Goal: Information Seeking & Learning: Learn about a topic

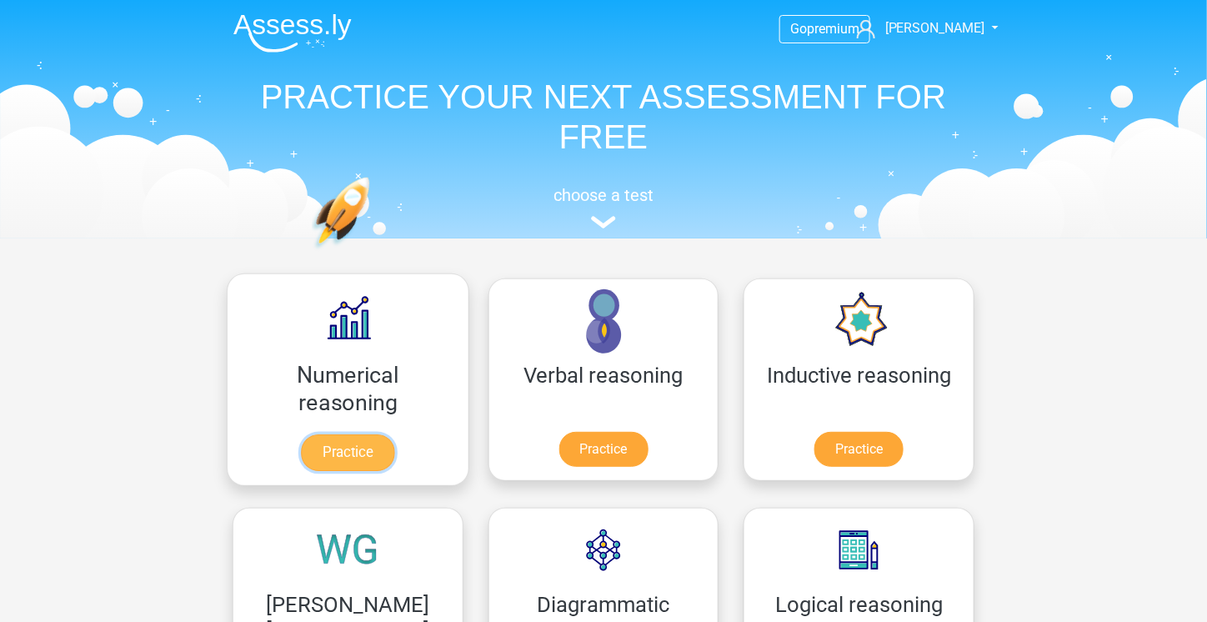
click at [325, 450] on link "Practice" at bounding box center [347, 452] width 93 height 37
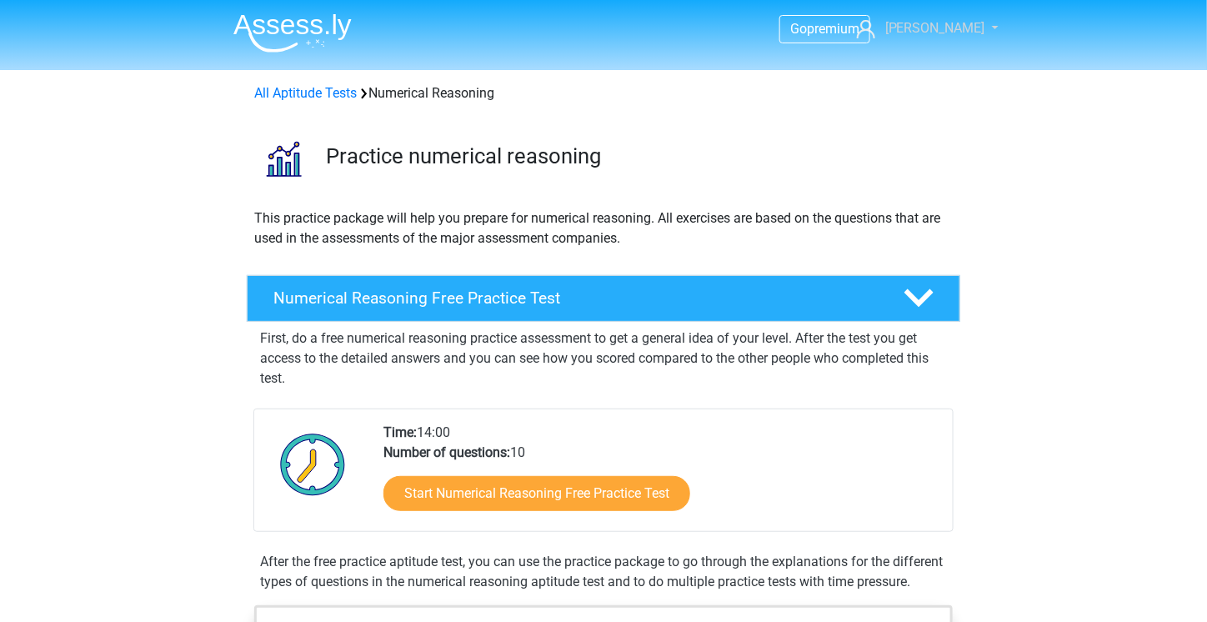
click at [963, 28] on span "[PERSON_NAME]" at bounding box center [936, 28] width 100 height 16
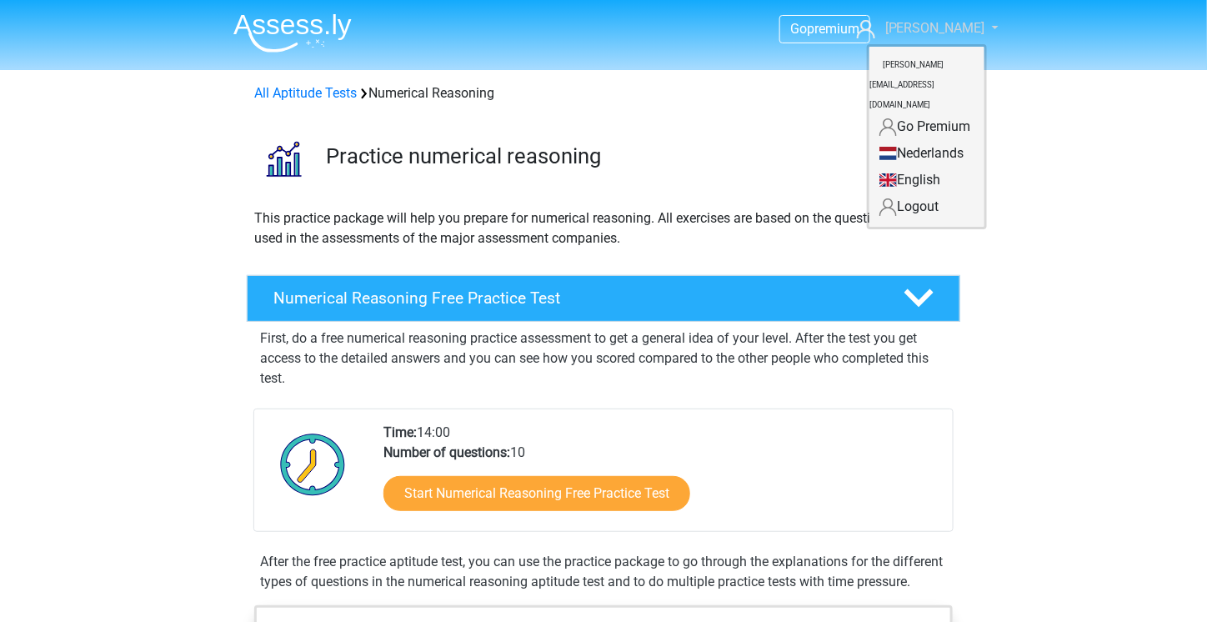
click at [963, 28] on span "[PERSON_NAME]" at bounding box center [936, 28] width 100 height 16
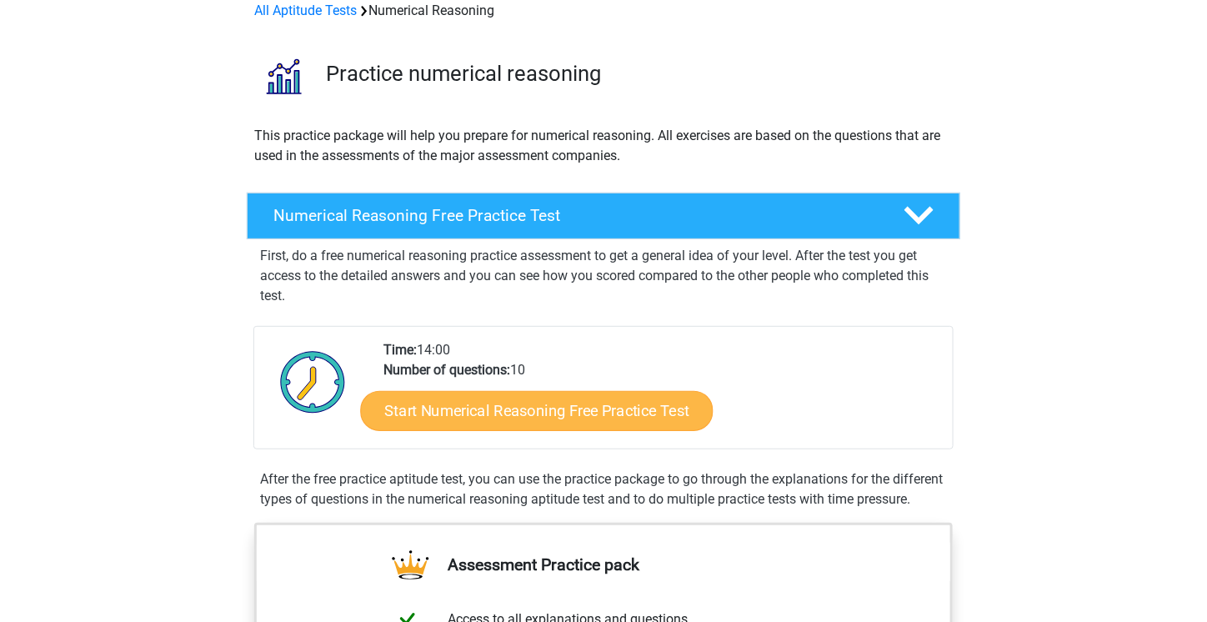
scroll to position [83, 0]
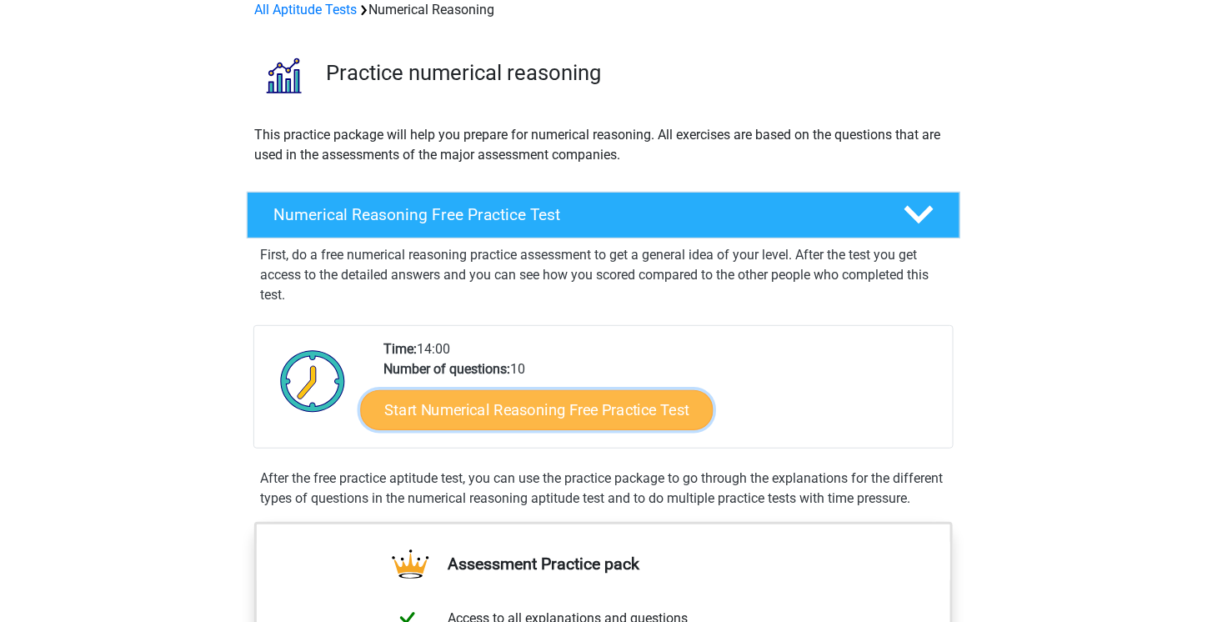
click at [555, 401] on link "Start Numerical Reasoning Free Practice Test" at bounding box center [537, 409] width 353 height 40
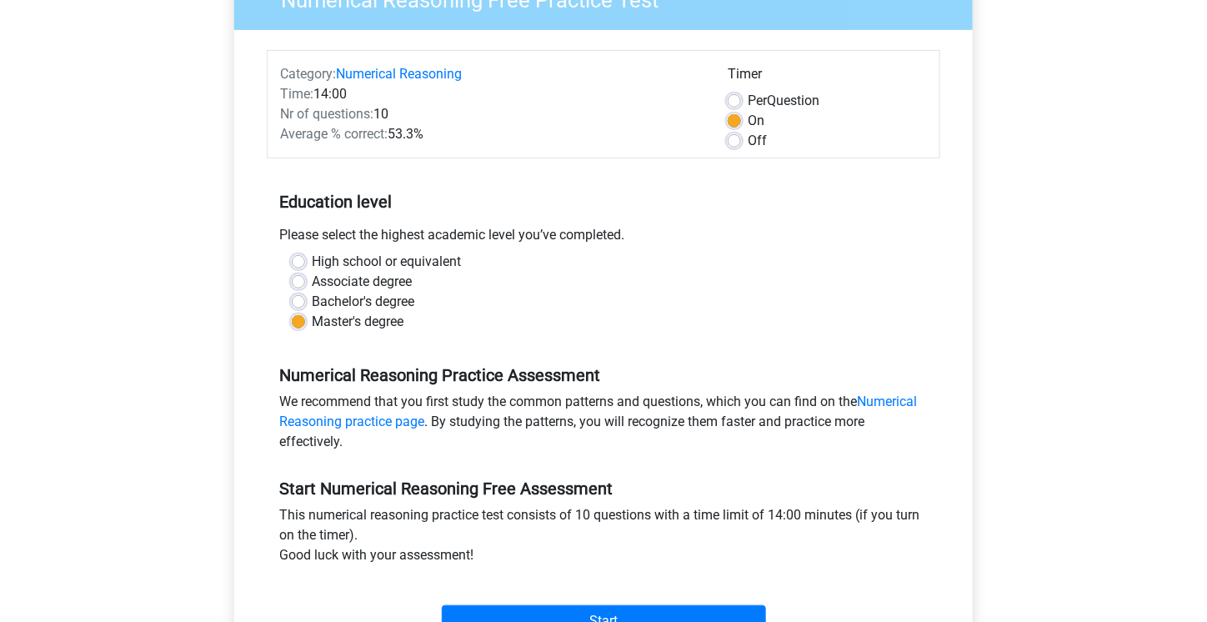
scroll to position [417, 0]
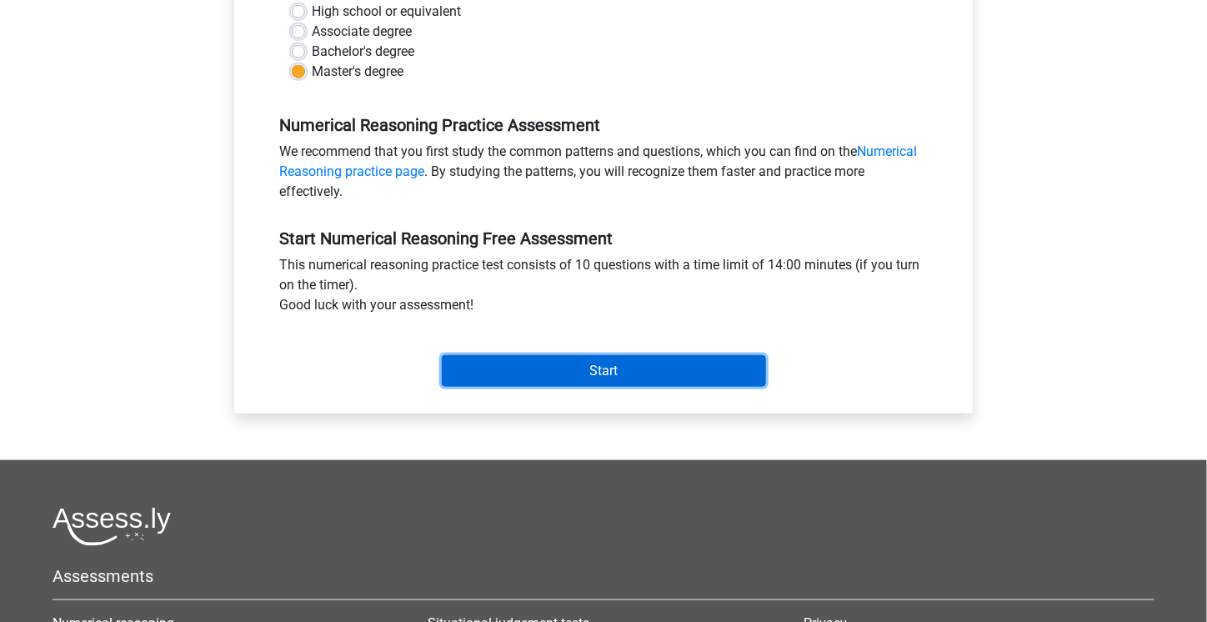
click at [563, 367] on input "Start" at bounding box center [604, 371] width 324 height 32
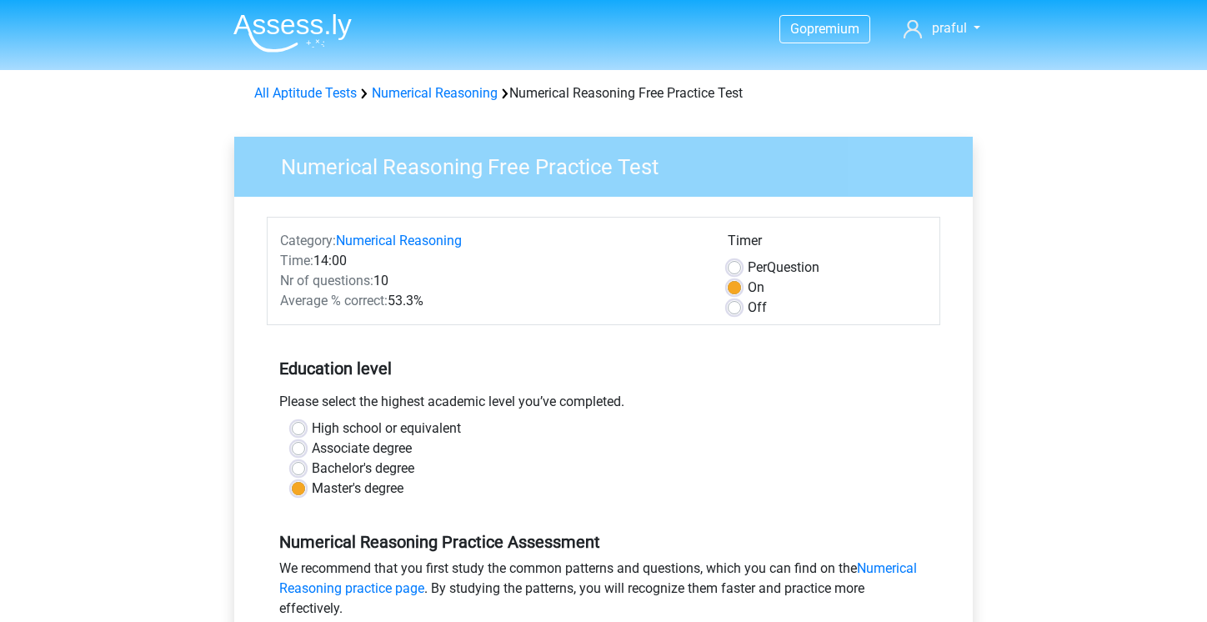
scroll to position [417, 0]
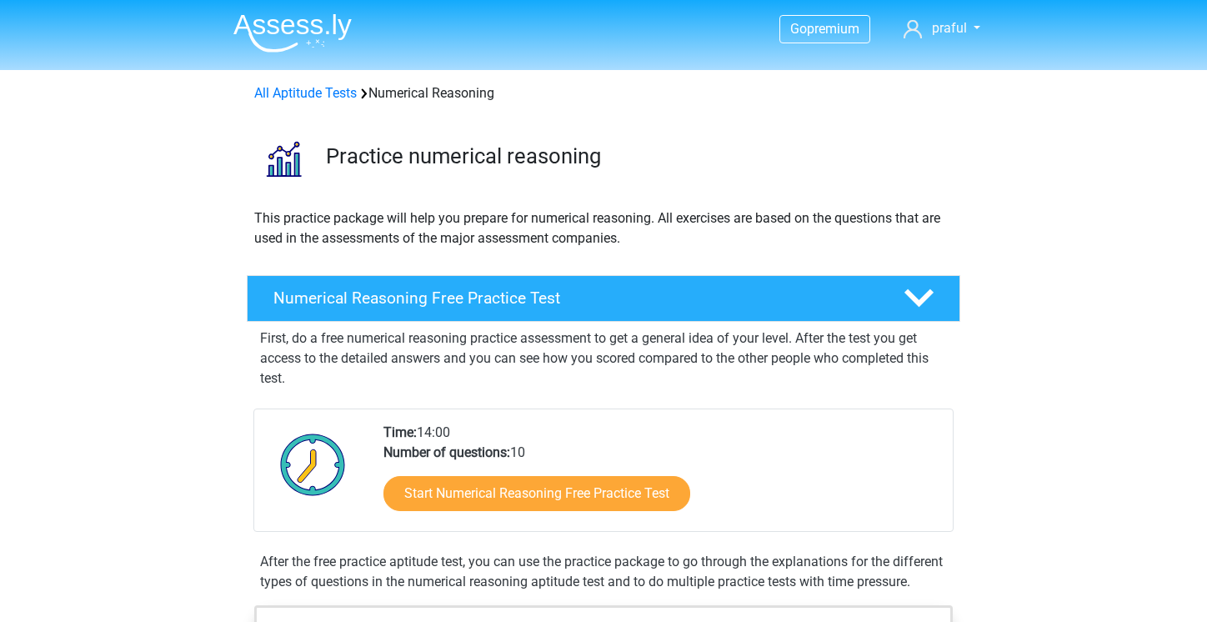
scroll to position [83, 0]
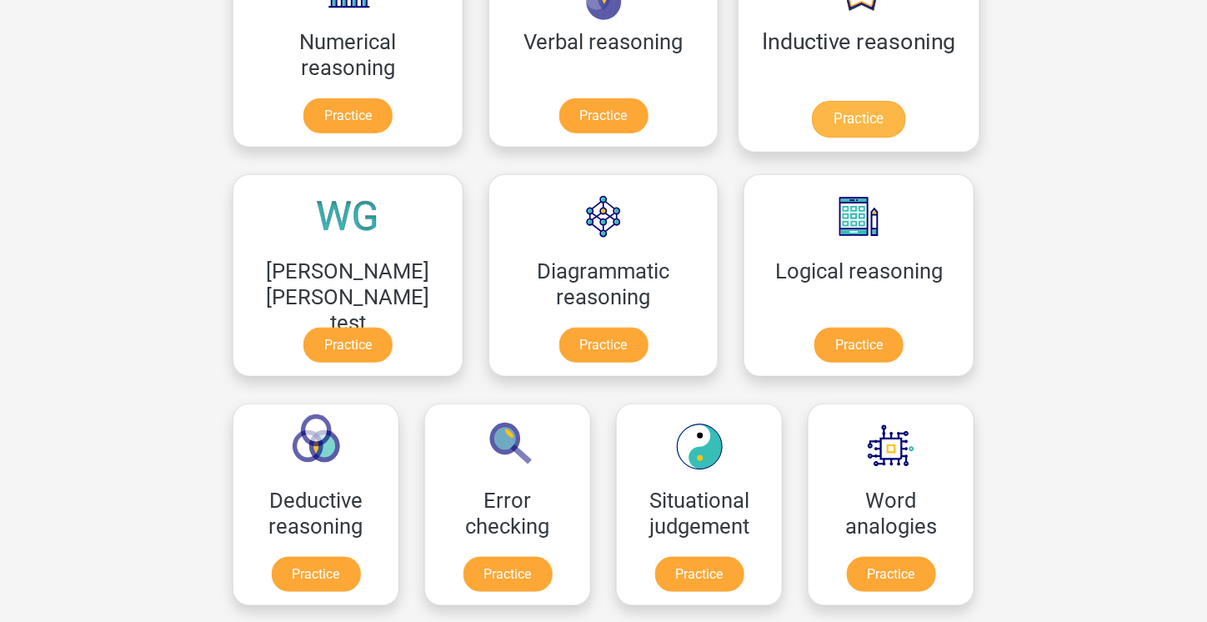
scroll to position [584, 0]
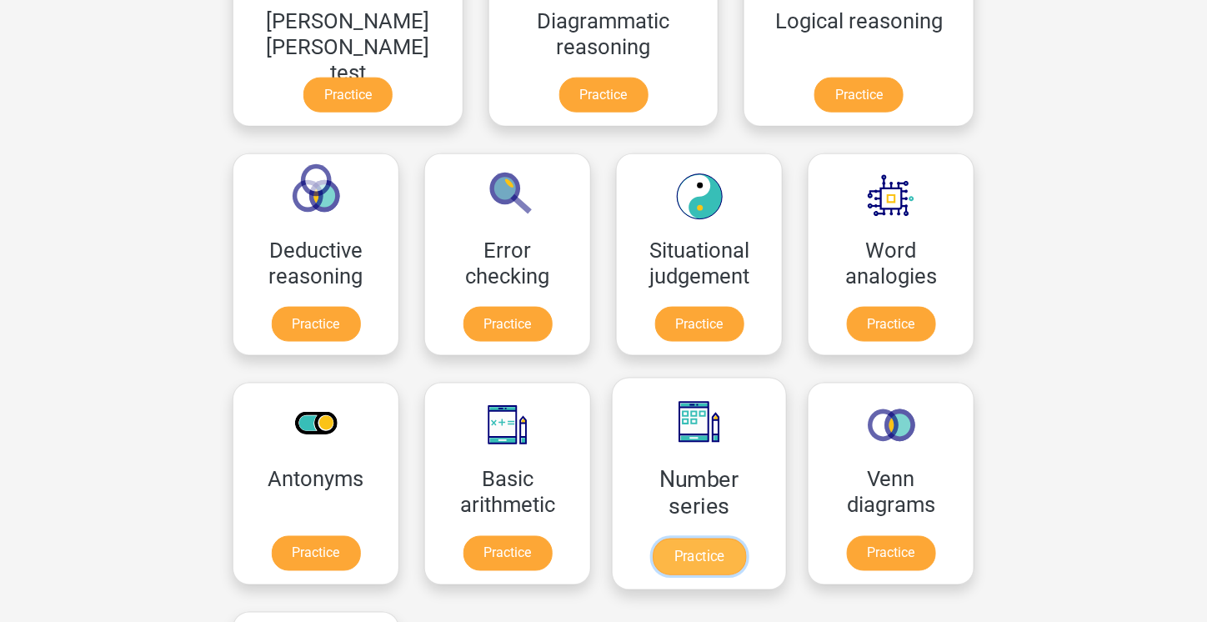
click at [653, 539] on link "Practice" at bounding box center [699, 557] width 93 height 37
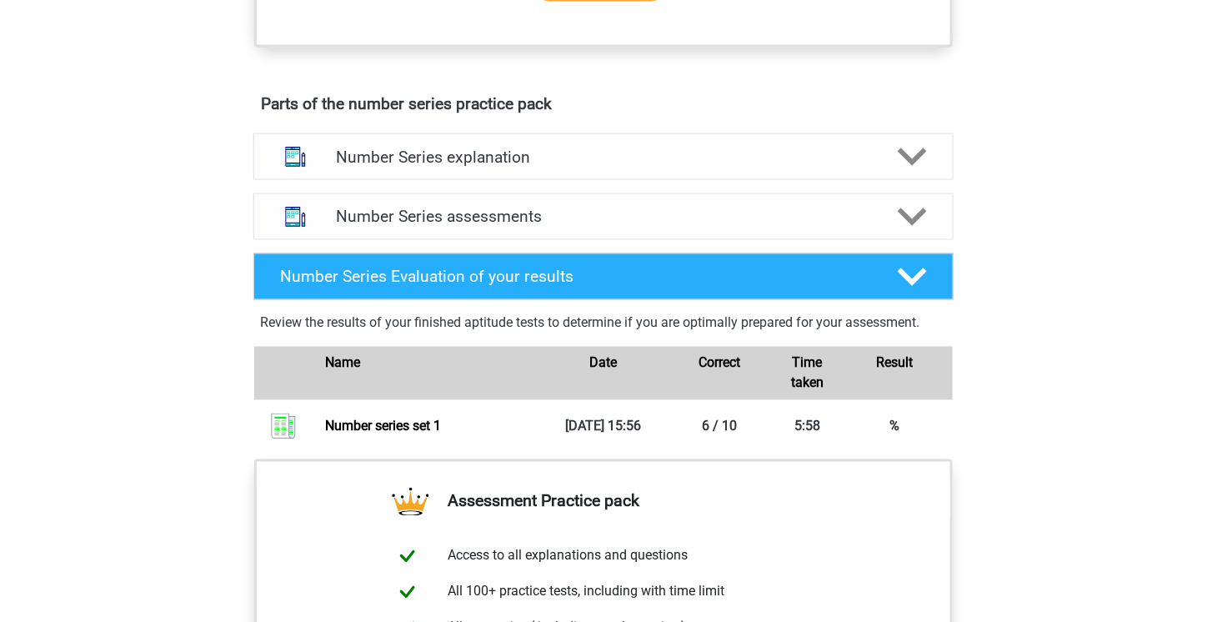
scroll to position [1001, 0]
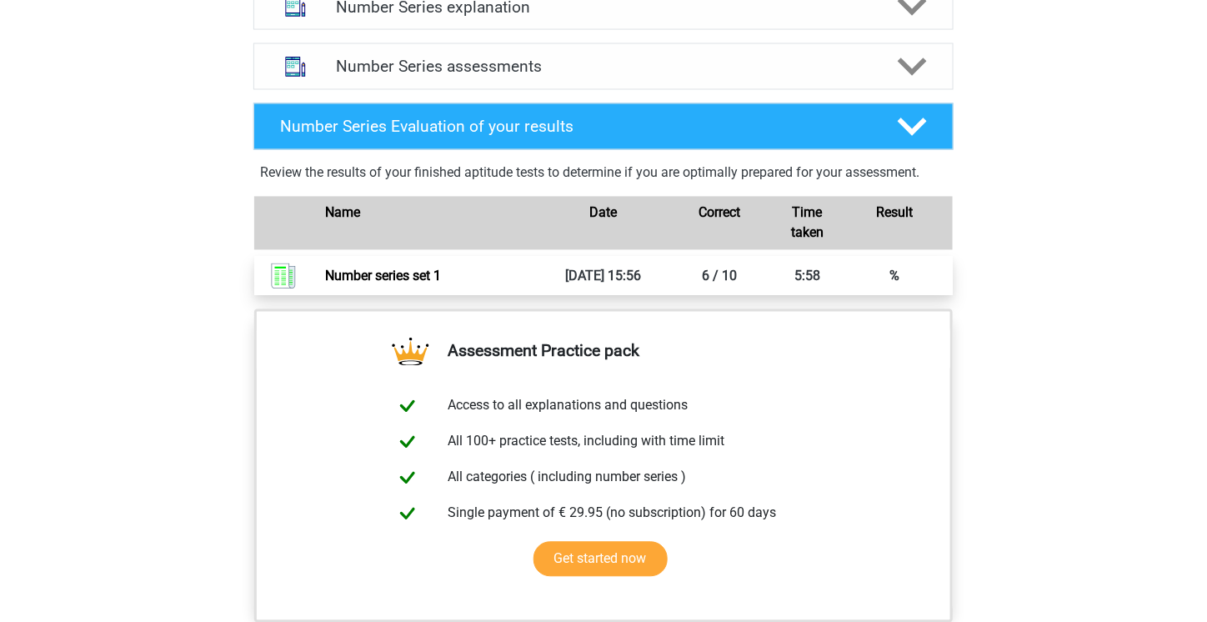
click at [441, 273] on link "Number series set 1" at bounding box center [383, 277] width 116 height 16
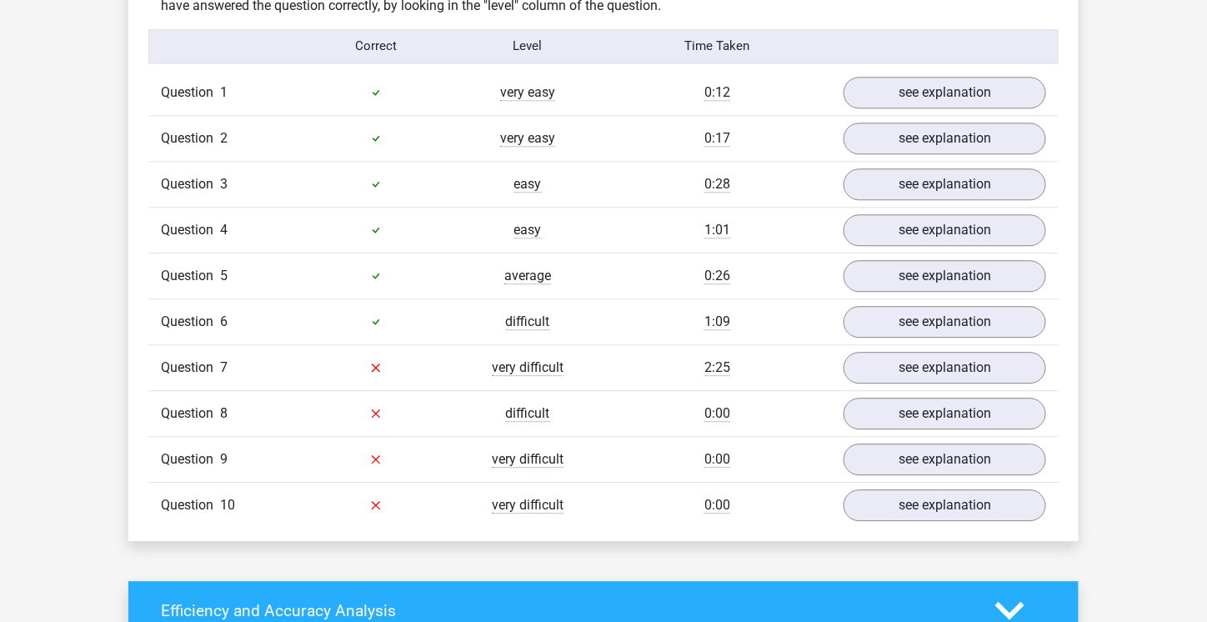
scroll to position [1334, 0]
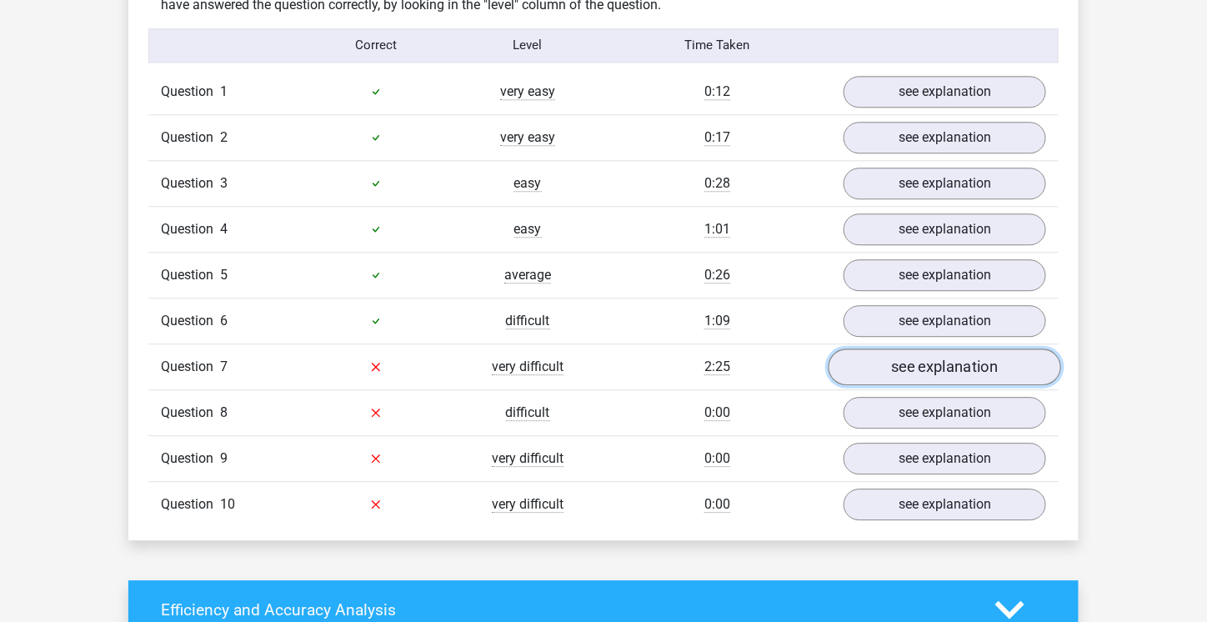
click at [926, 354] on link "see explanation" at bounding box center [945, 367] width 233 height 37
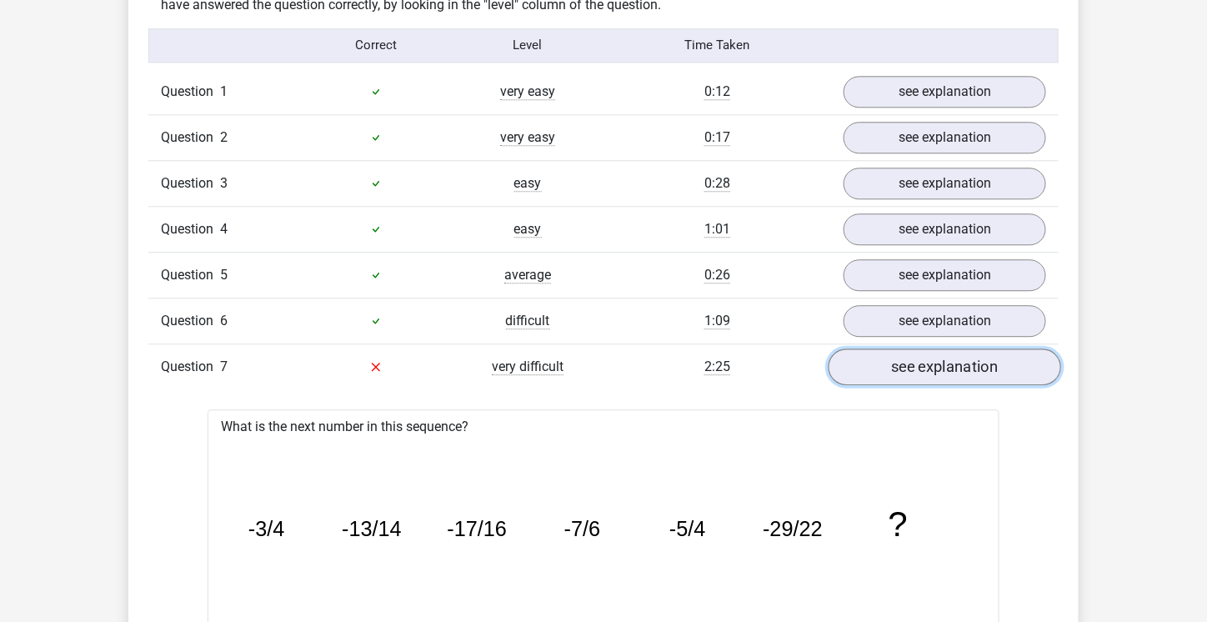
click at [905, 354] on link "see explanation" at bounding box center [945, 367] width 233 height 37
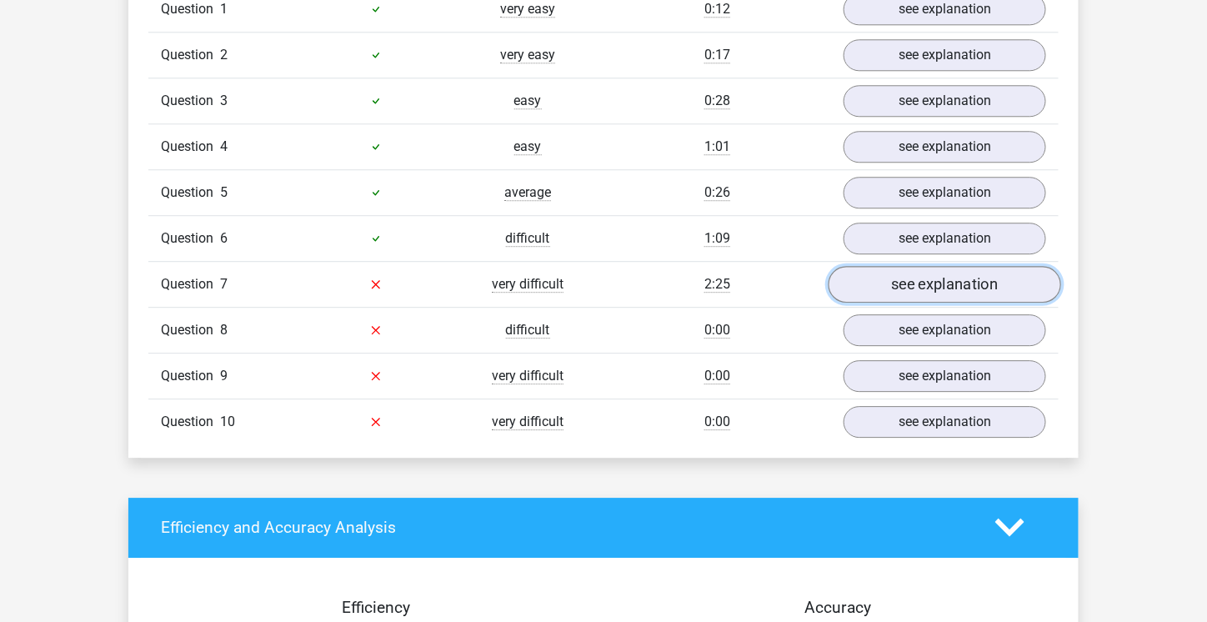
scroll to position [1418, 0]
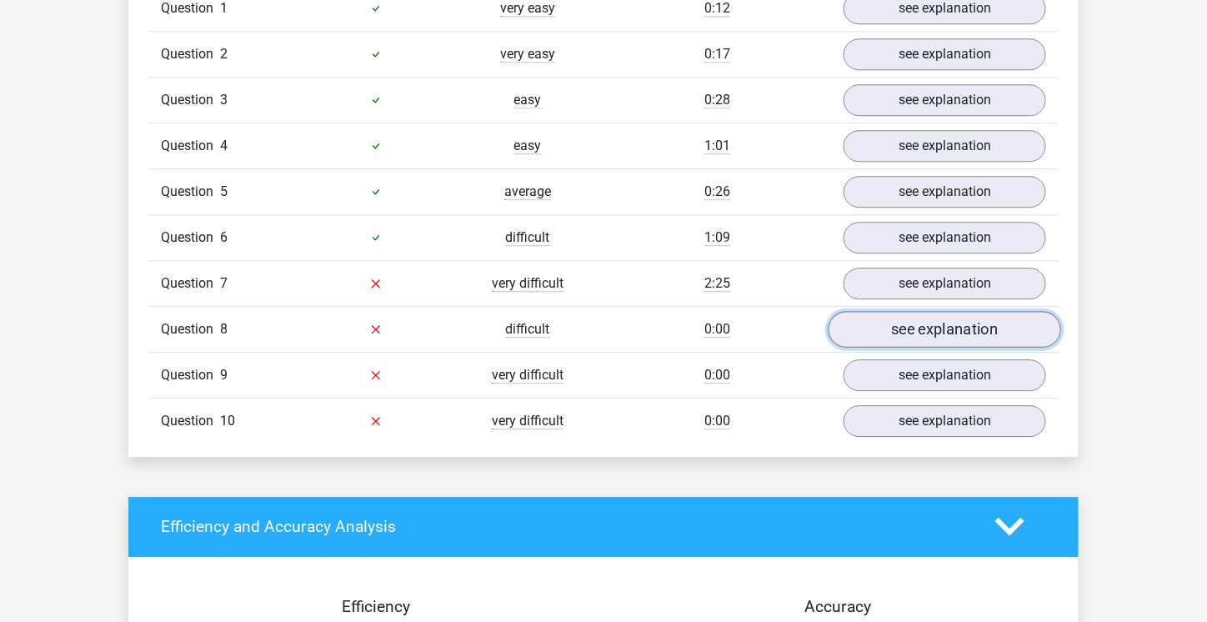
click at [912, 320] on link "see explanation" at bounding box center [945, 329] width 233 height 37
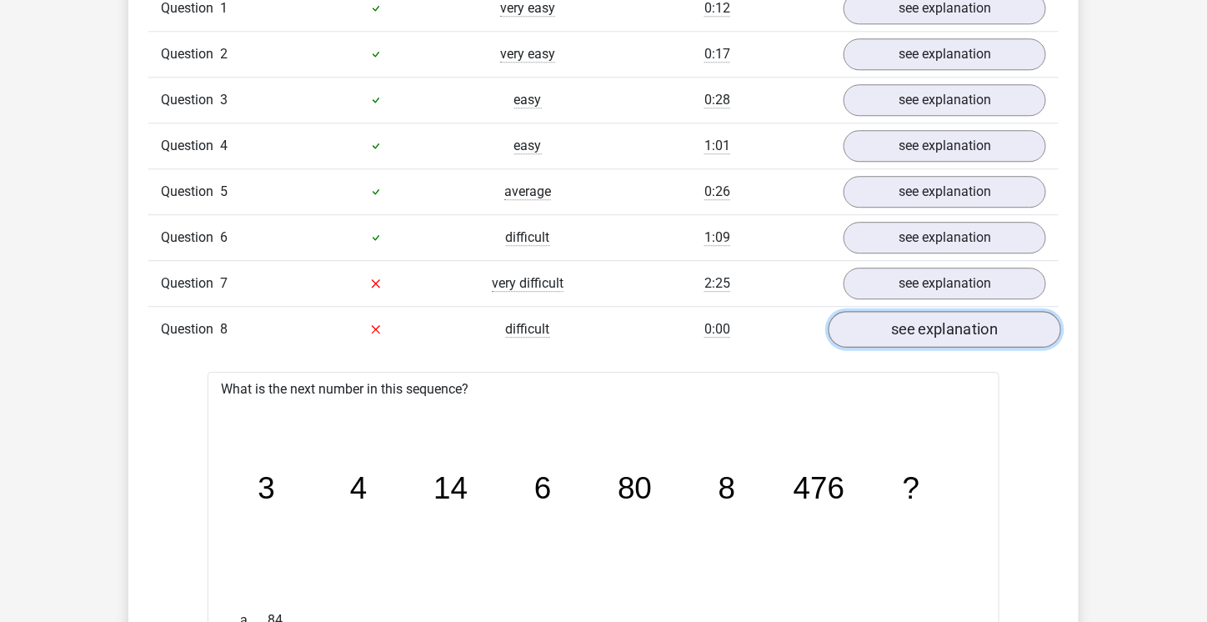
click at [886, 331] on link "see explanation" at bounding box center [945, 329] width 233 height 37
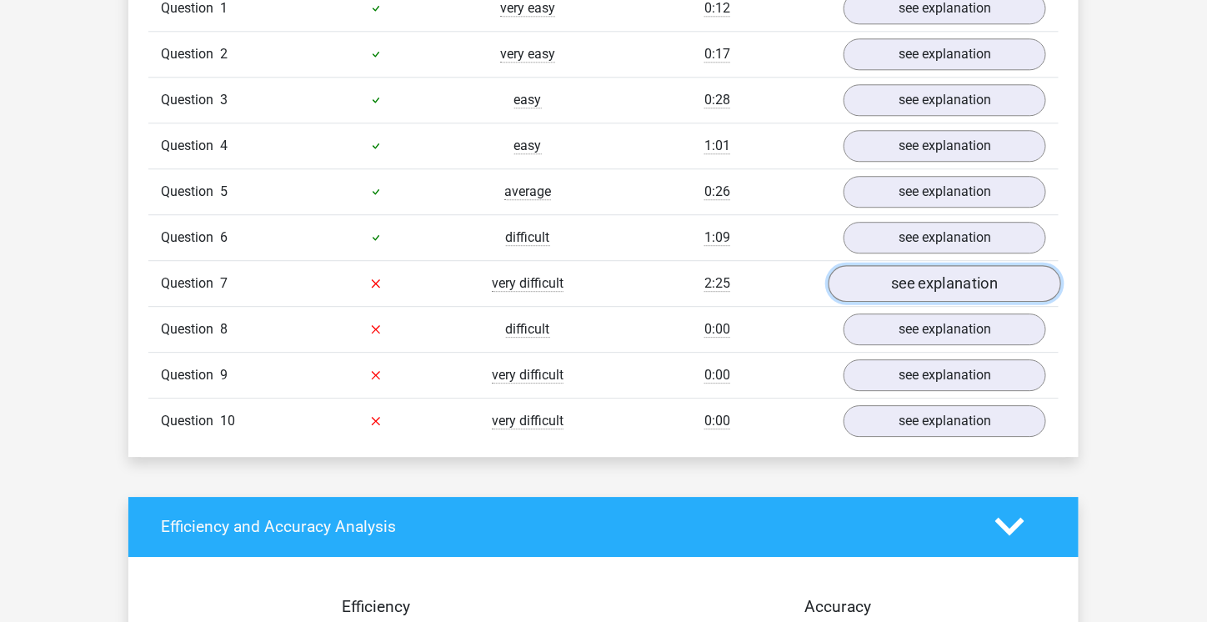
click at [897, 270] on link "see explanation" at bounding box center [945, 283] width 233 height 37
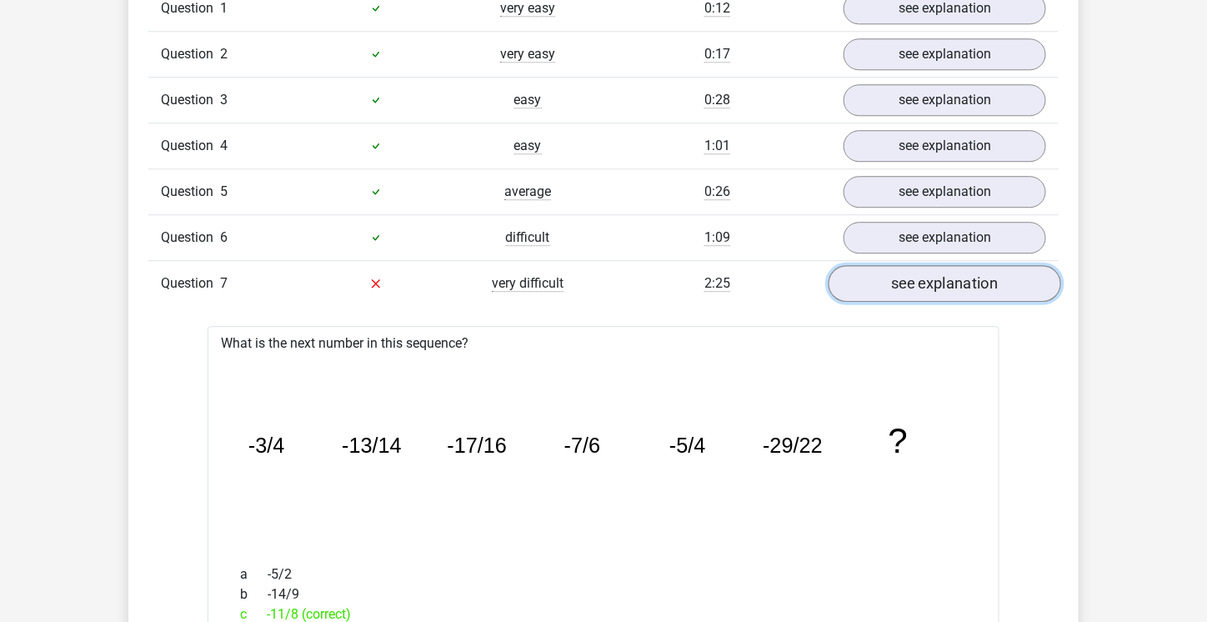
click at [897, 270] on link "see explanation" at bounding box center [945, 283] width 233 height 37
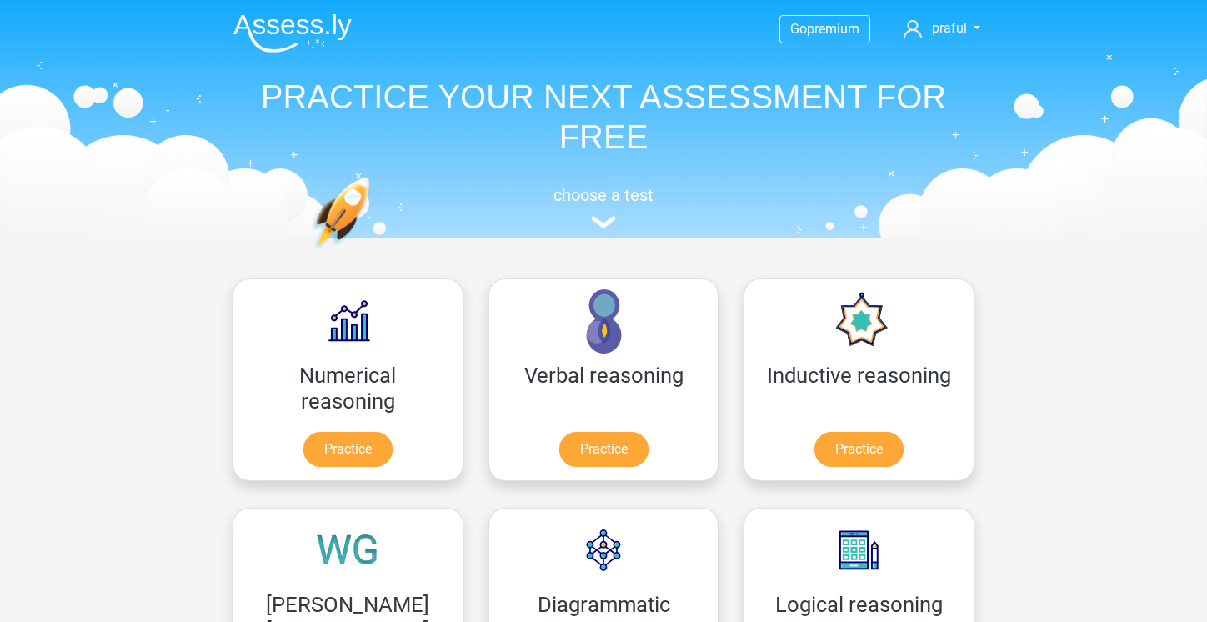
scroll to position [584, 0]
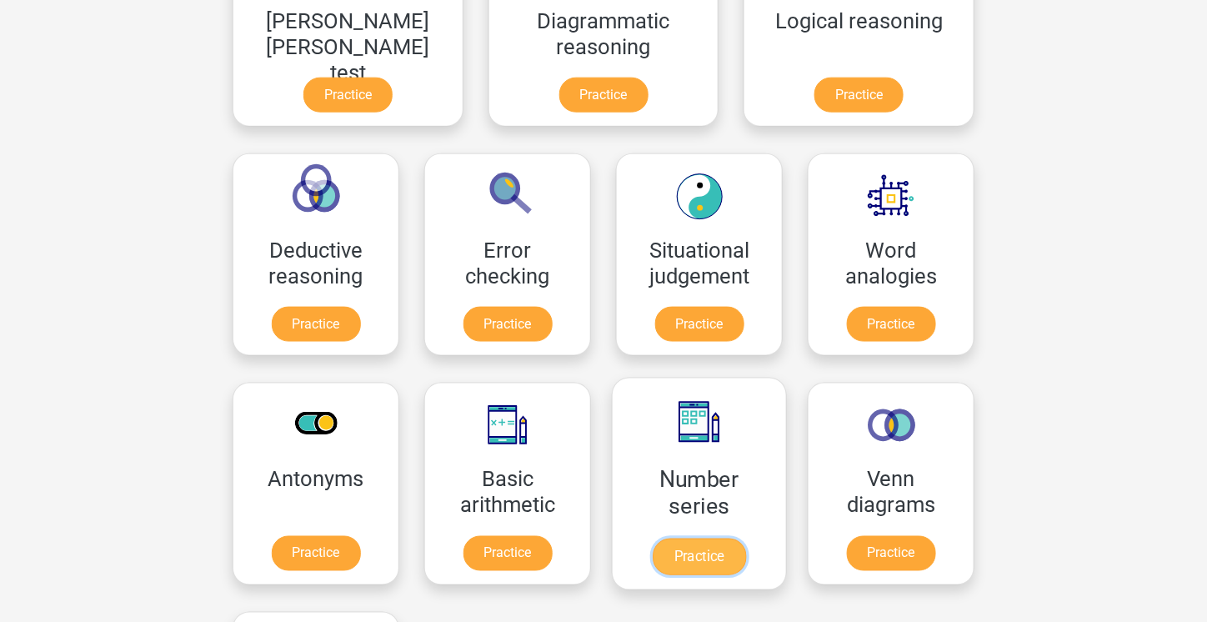
click at [653, 539] on link "Practice" at bounding box center [699, 557] width 93 height 37
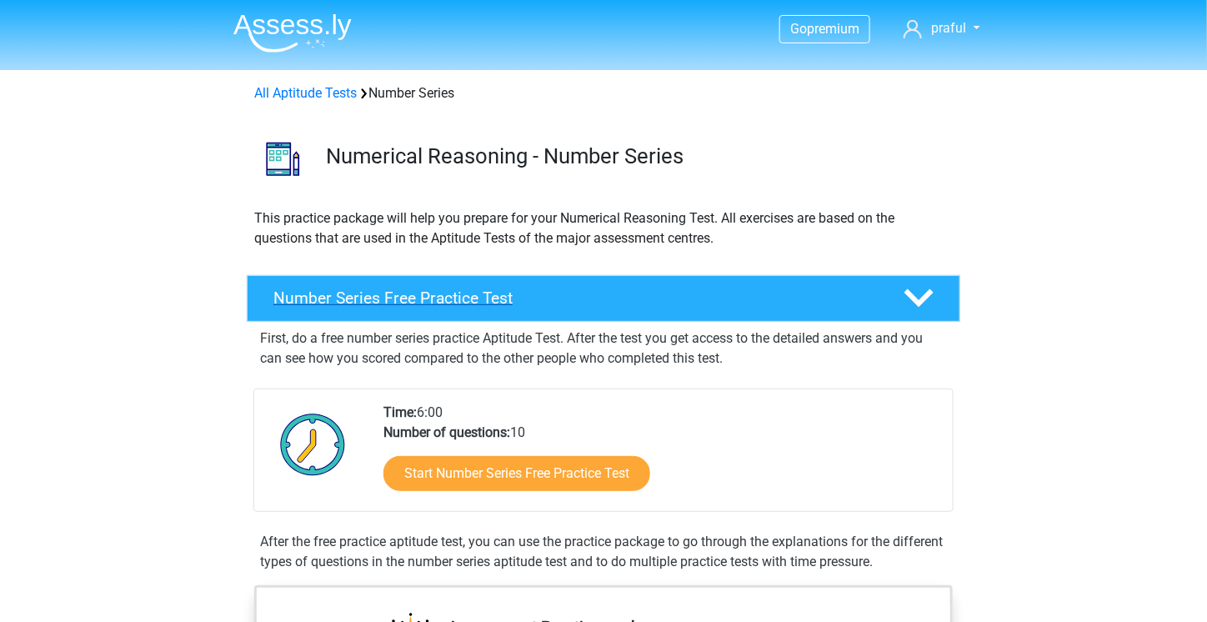
click at [491, 312] on div "Number Series Free Practice Test" at bounding box center [604, 298] width 714 height 47
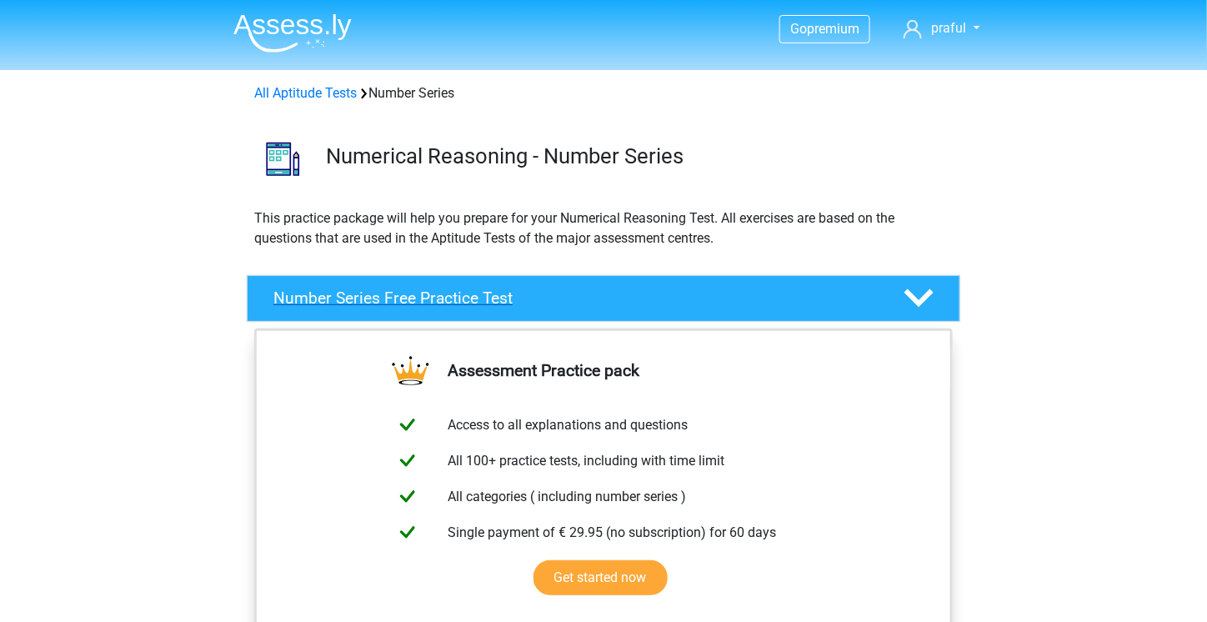
click at [760, 311] on div "Number Series Free Practice Test" at bounding box center [604, 298] width 714 height 47
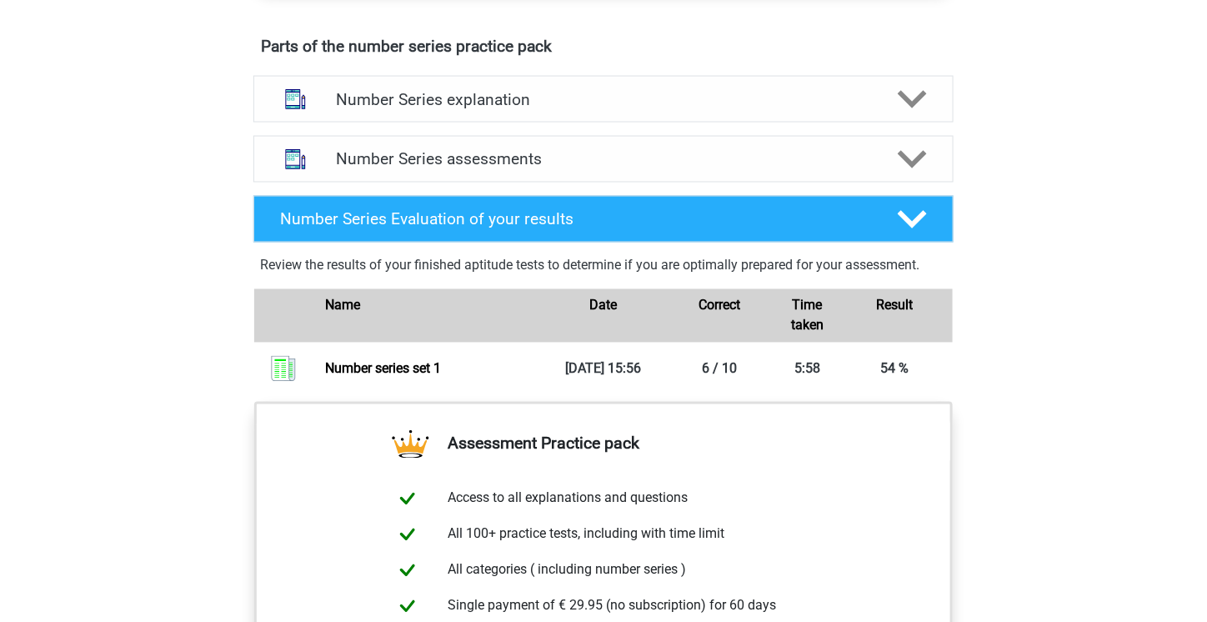
scroll to position [750, 0]
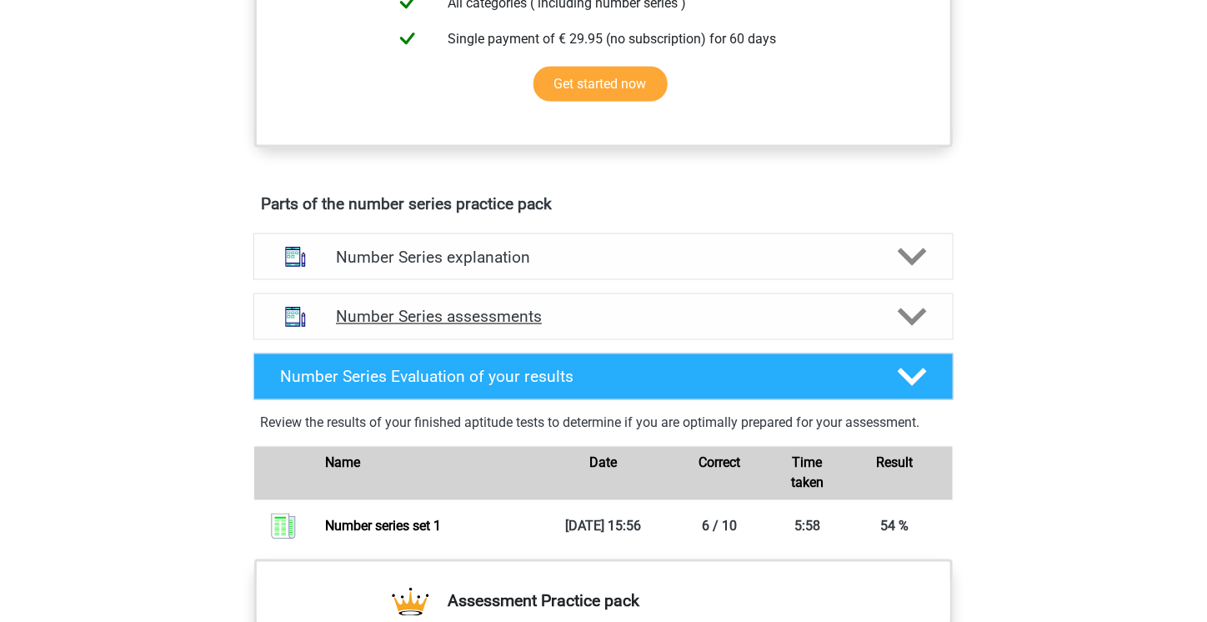
click at [762, 294] on div "Number Series assessments" at bounding box center [603, 317] width 700 height 47
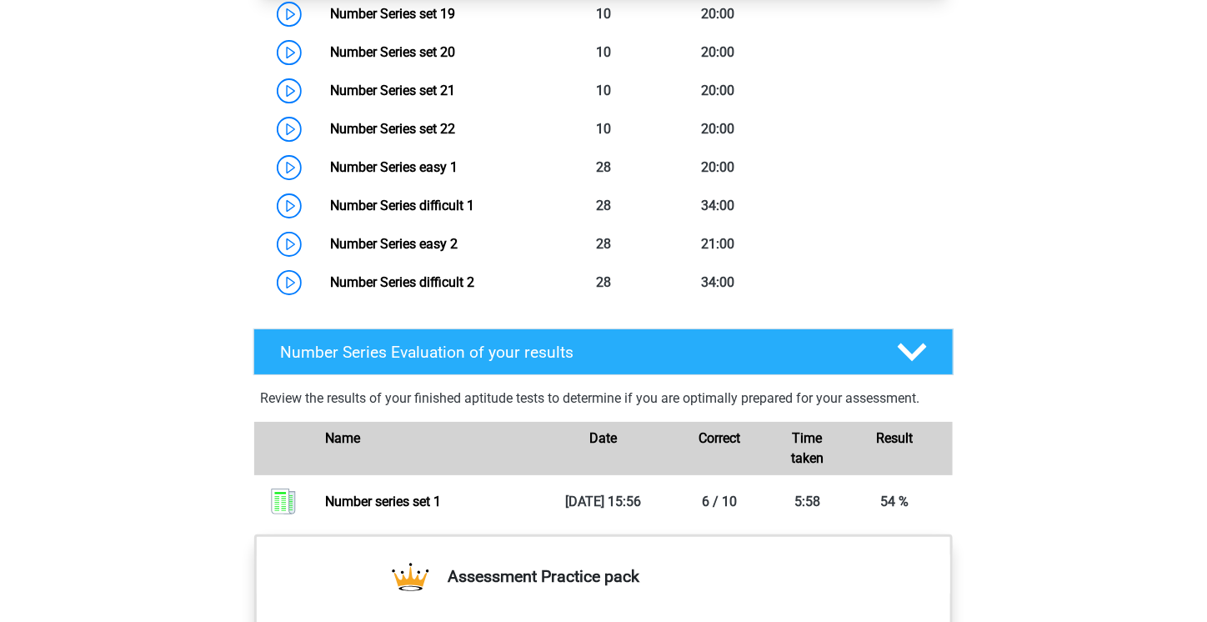
scroll to position [1834, 0]
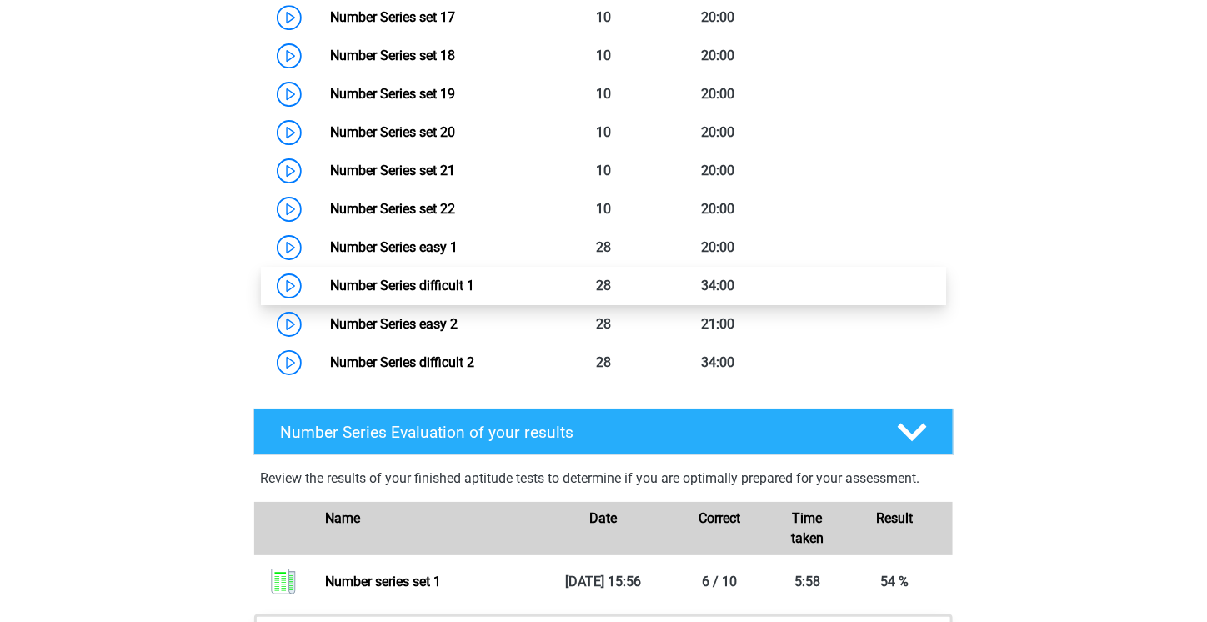
click at [429, 278] on link "Number Series difficult 1" at bounding box center [402, 286] width 144 height 16
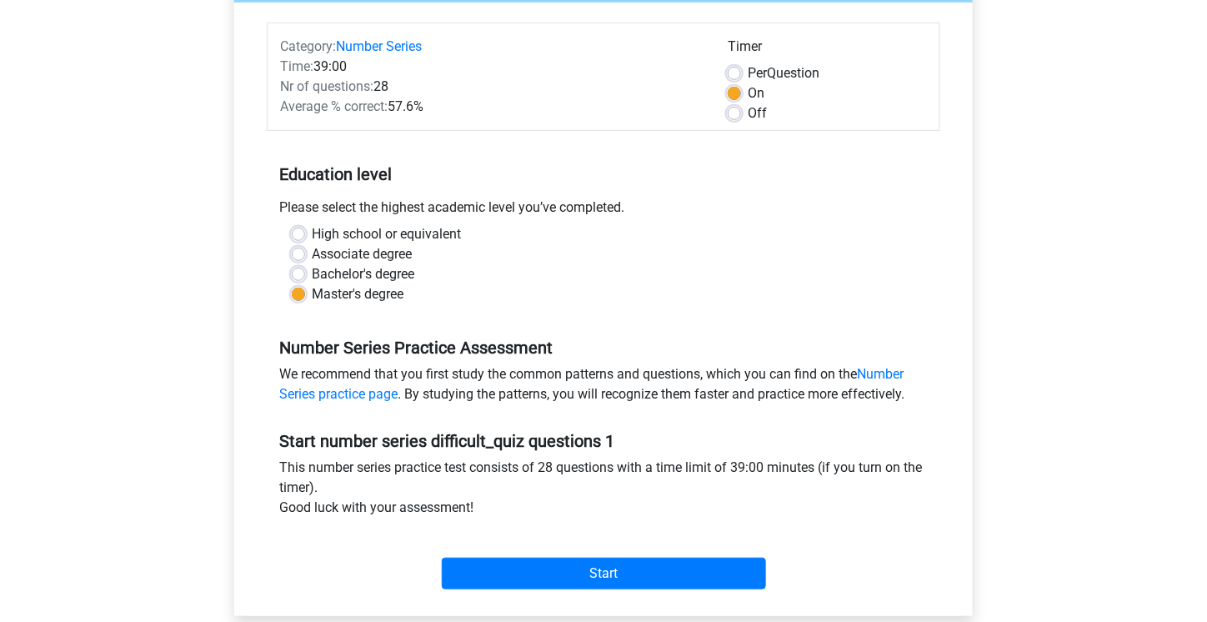
scroll to position [167, 0]
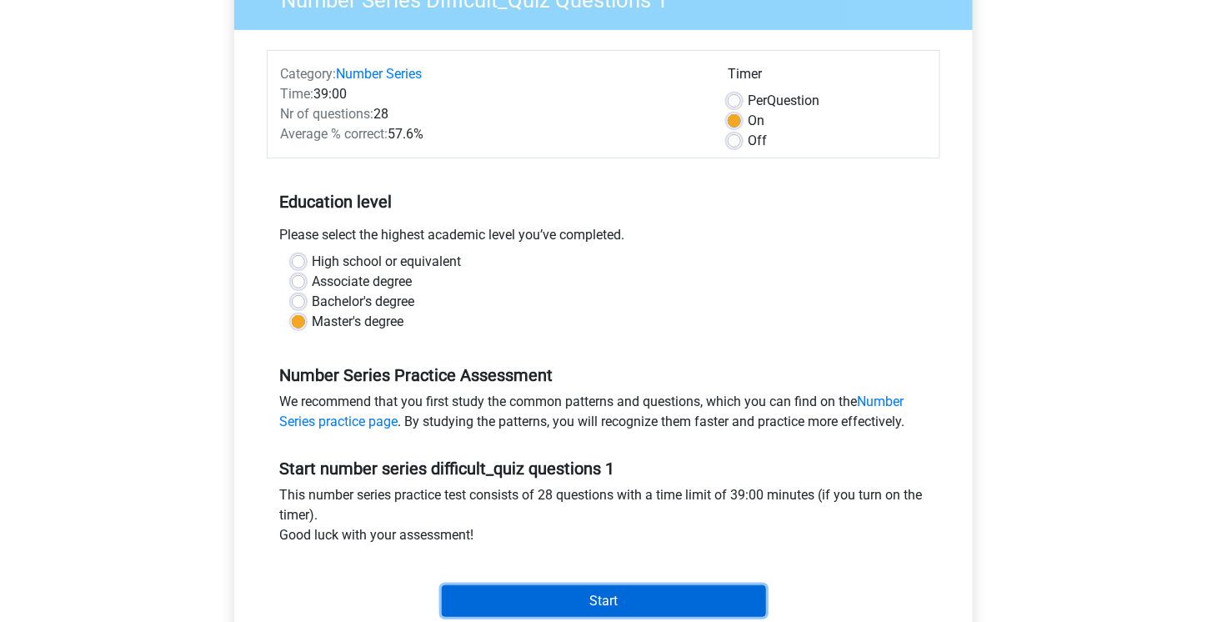
click at [599, 598] on input "Start" at bounding box center [604, 601] width 324 height 32
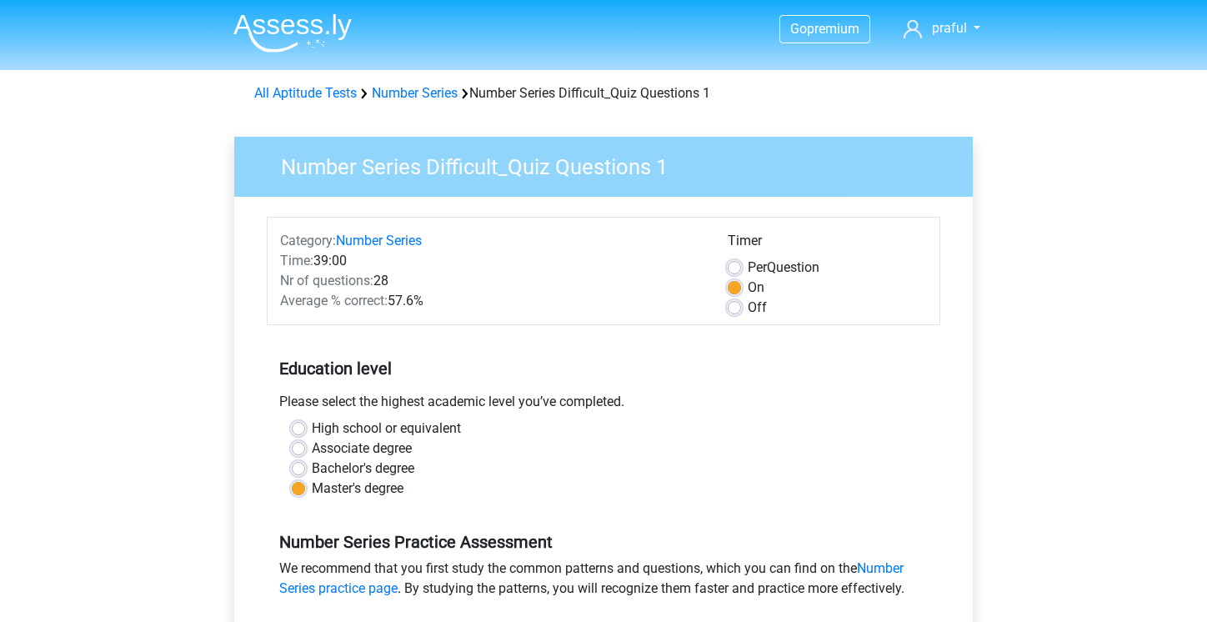
scroll to position [160, 0]
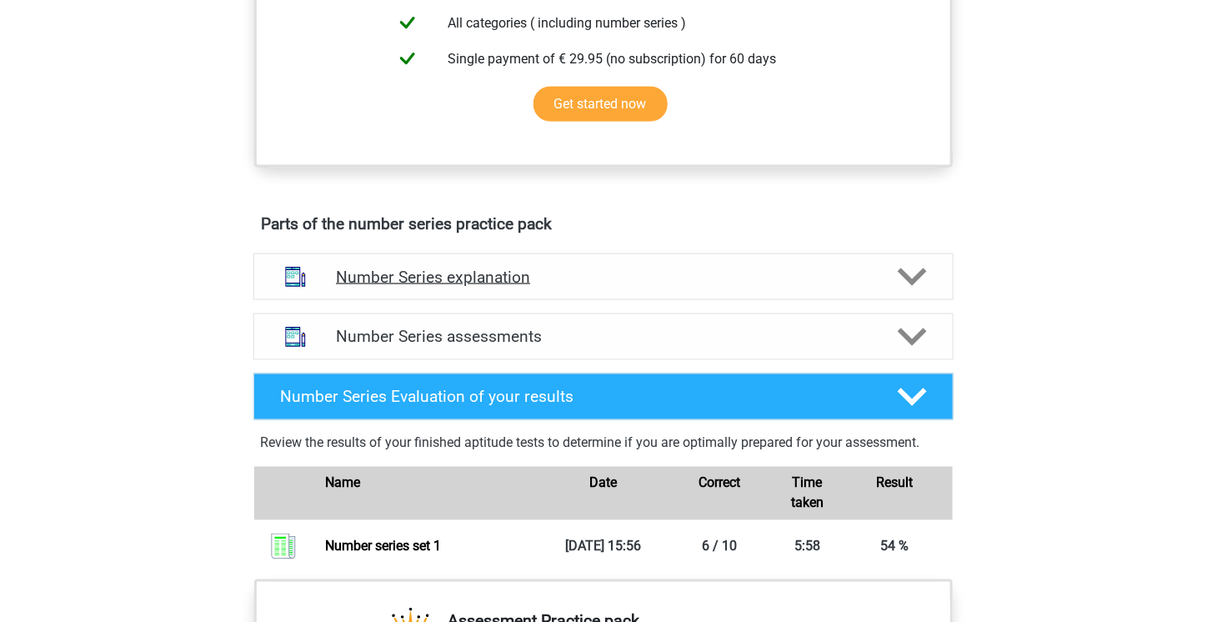
scroll to position [727, 0]
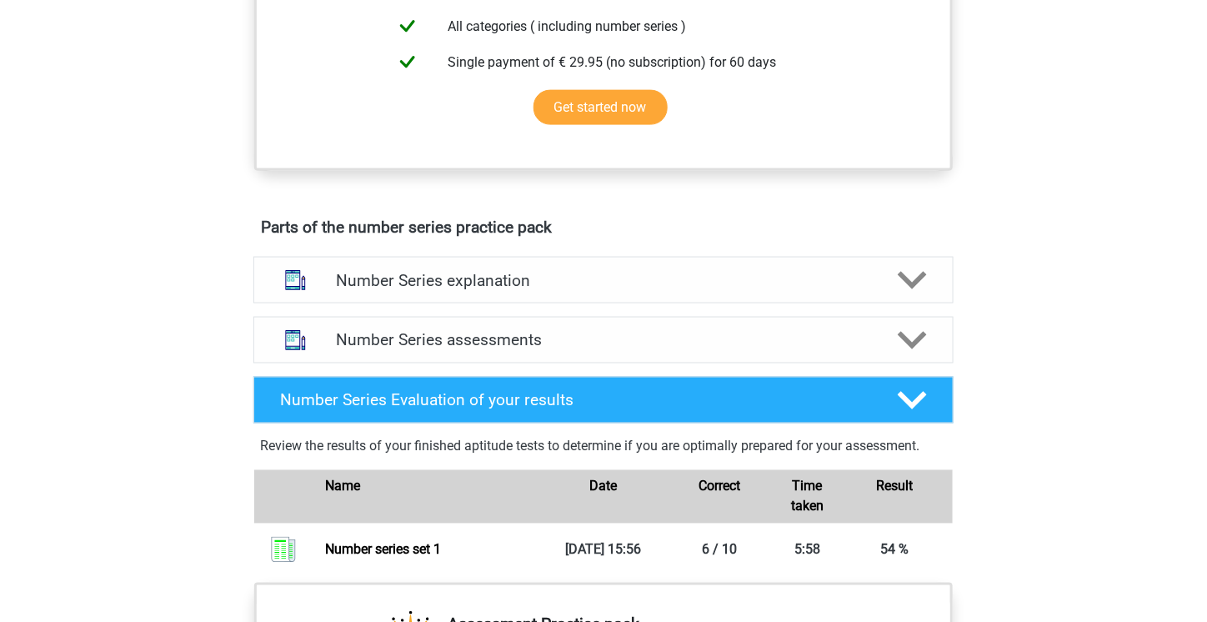
click at [565, 370] on div "Number Series Evaluation of your results Review the results of your finished ap…" at bounding box center [603, 476] width 765 height 213
click at [566, 349] on div "Number Series assessments" at bounding box center [603, 340] width 700 height 47
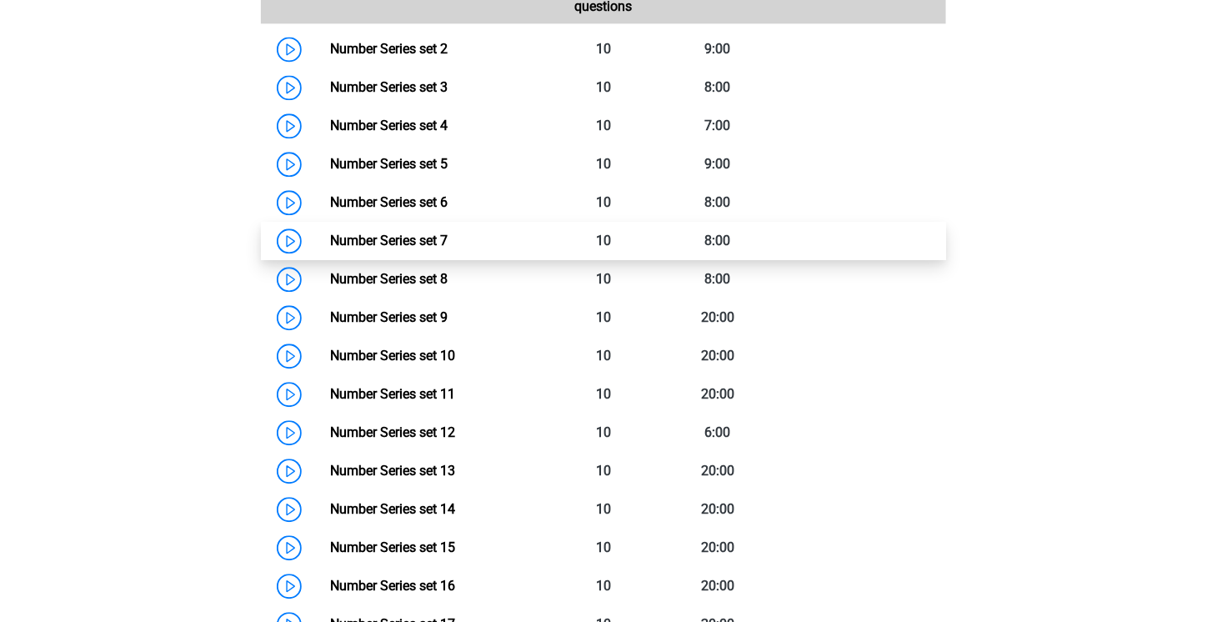
scroll to position [1061, 0]
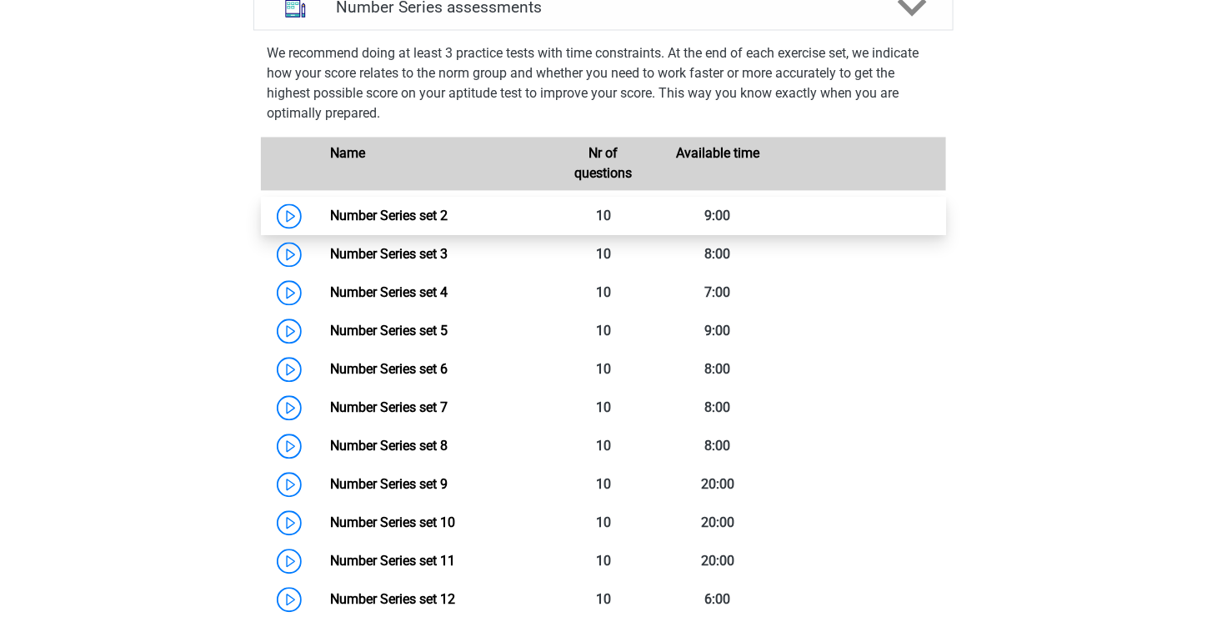
click at [448, 223] on link "Number Series set 2" at bounding box center [389, 216] width 118 height 16
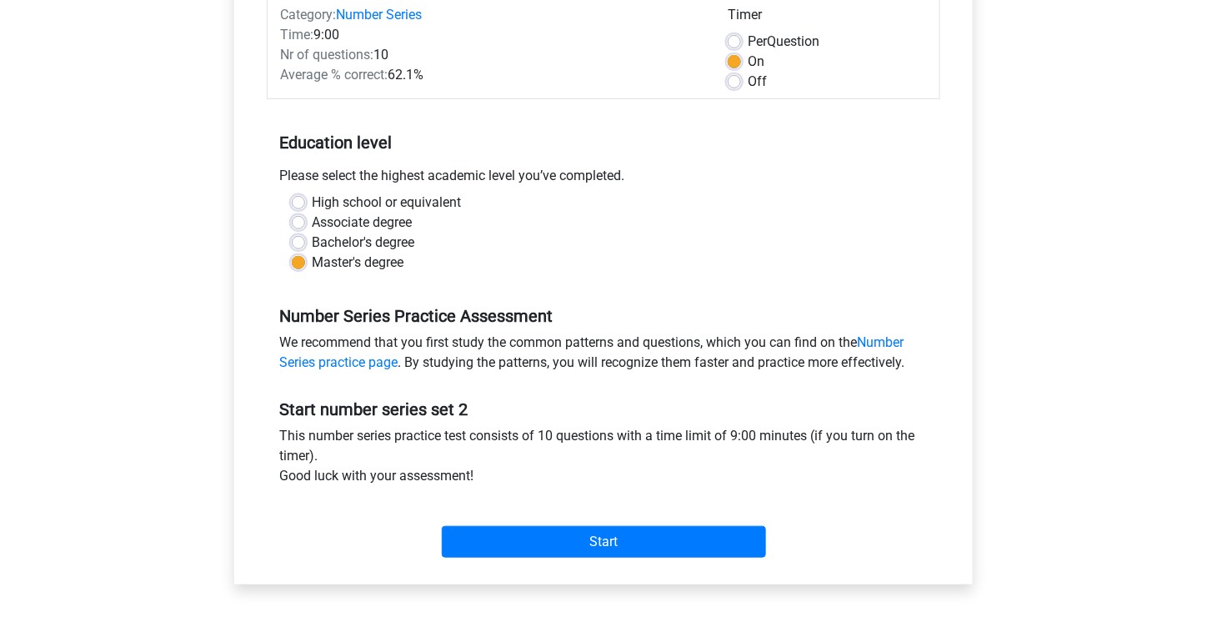
scroll to position [334, 0]
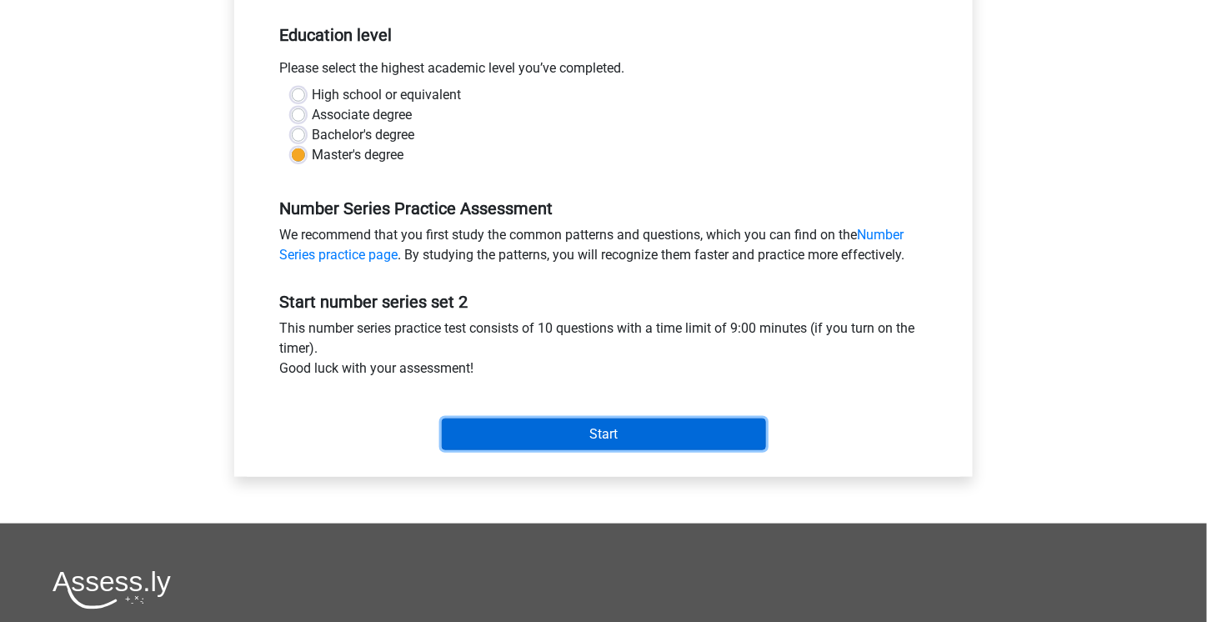
click at [585, 434] on input "Start" at bounding box center [604, 435] width 324 height 32
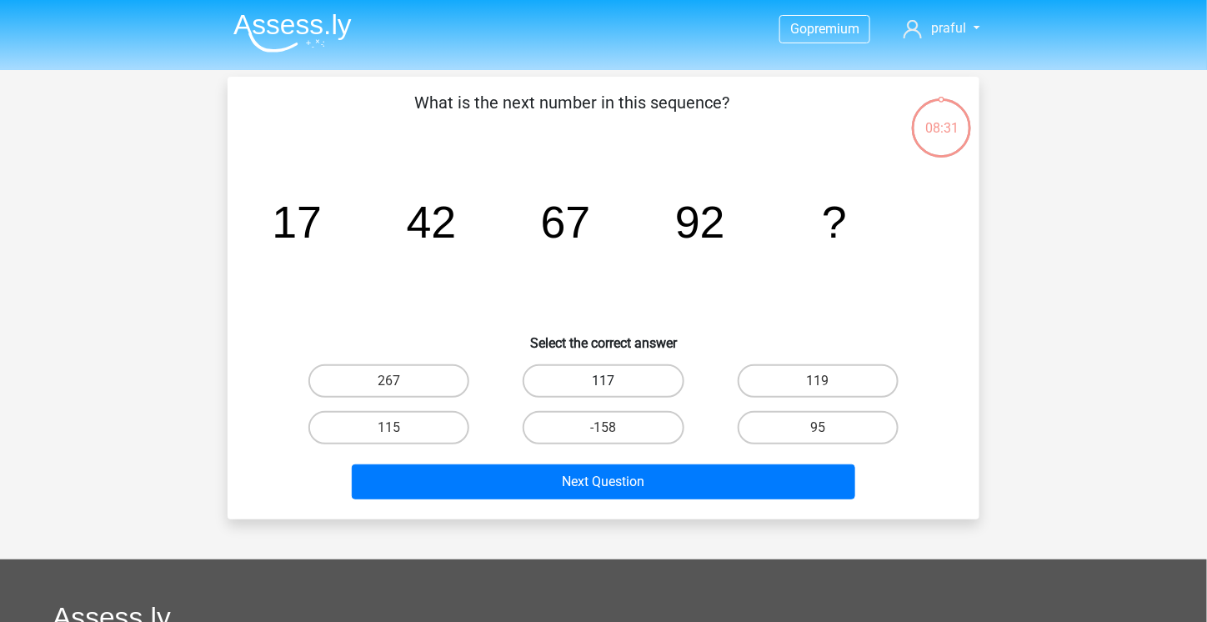
click at [597, 380] on label "117" at bounding box center [603, 380] width 161 height 33
click at [604, 381] on input "117" at bounding box center [609, 386] width 11 height 11
radio input "true"
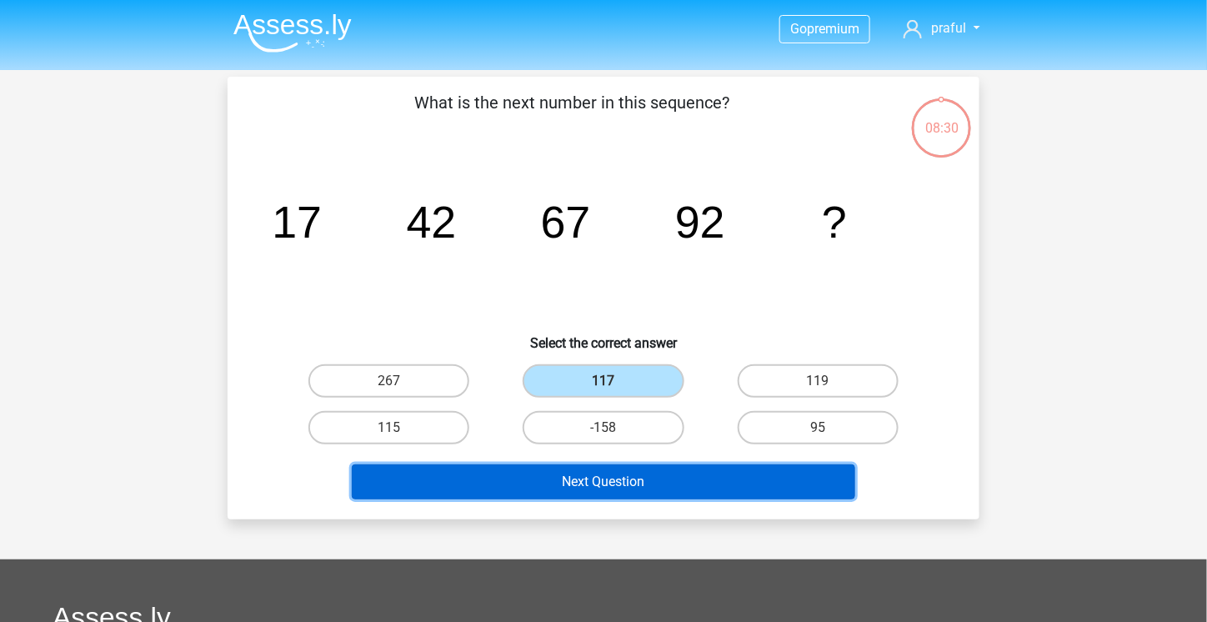
click at [640, 484] on button "Next Question" at bounding box center [604, 481] width 504 height 35
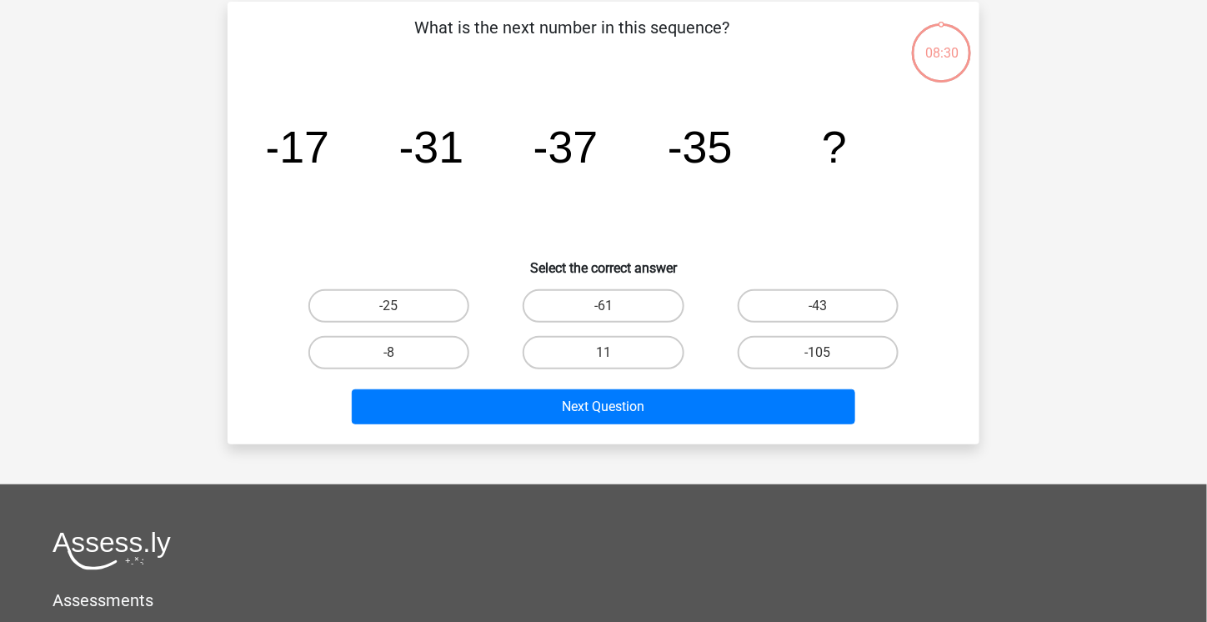
scroll to position [77, 0]
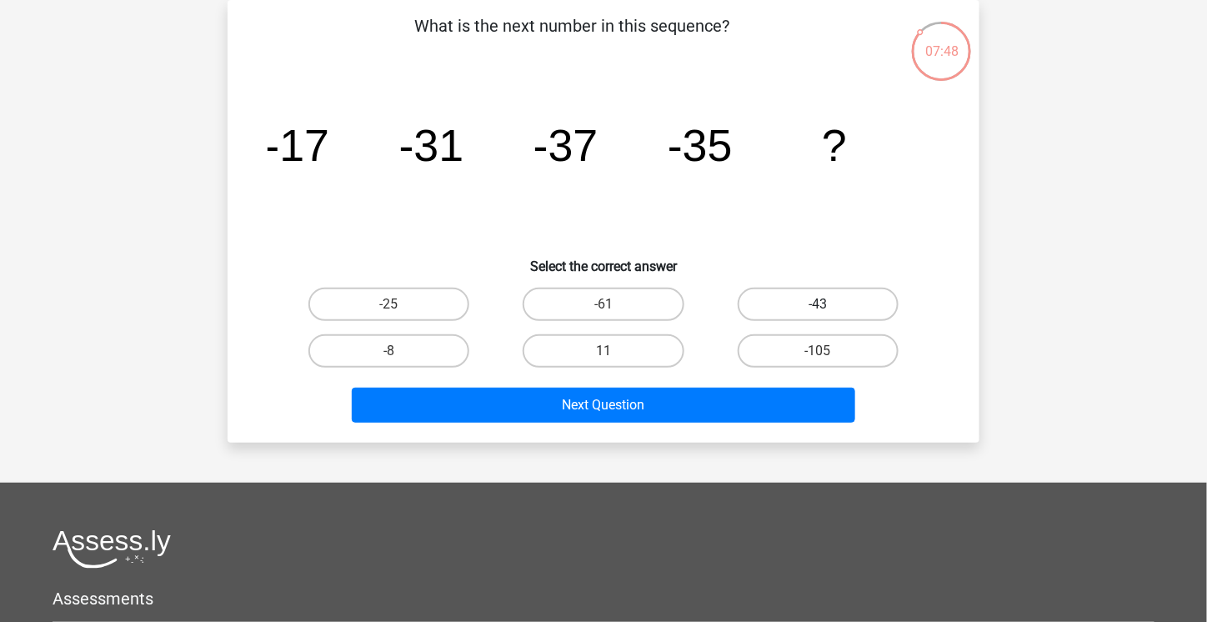
click at [855, 299] on label "-43" at bounding box center [818, 304] width 161 height 33
click at [829, 304] on input "-43" at bounding box center [823, 309] width 11 height 11
radio input "true"
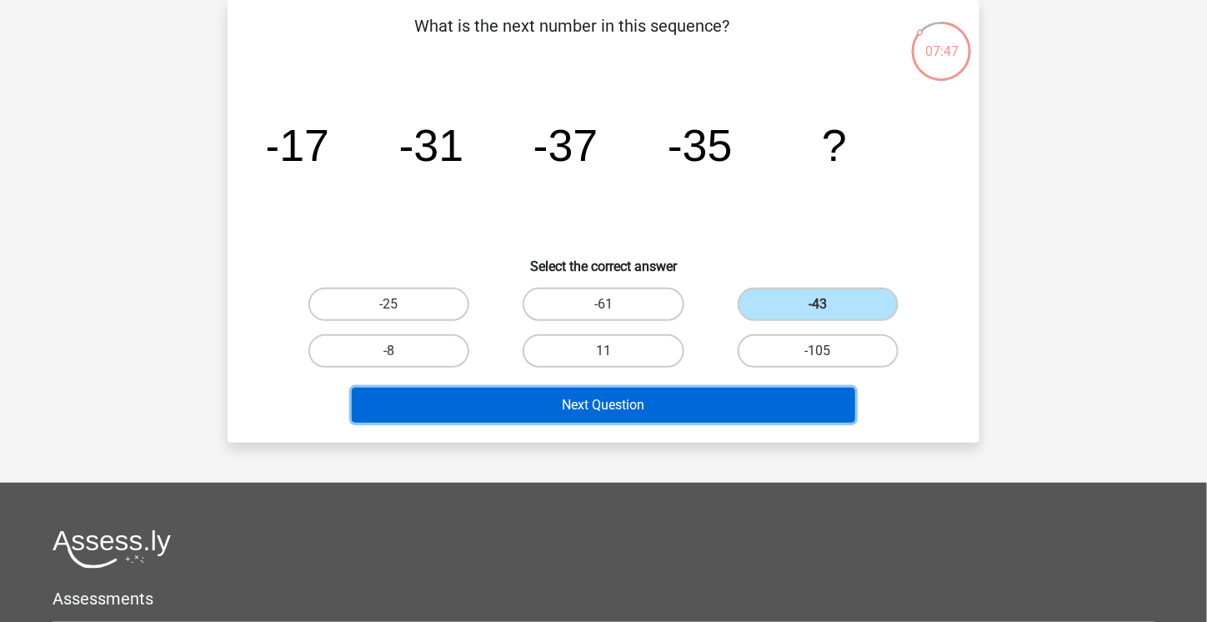
click at [679, 404] on button "Next Question" at bounding box center [604, 405] width 504 height 35
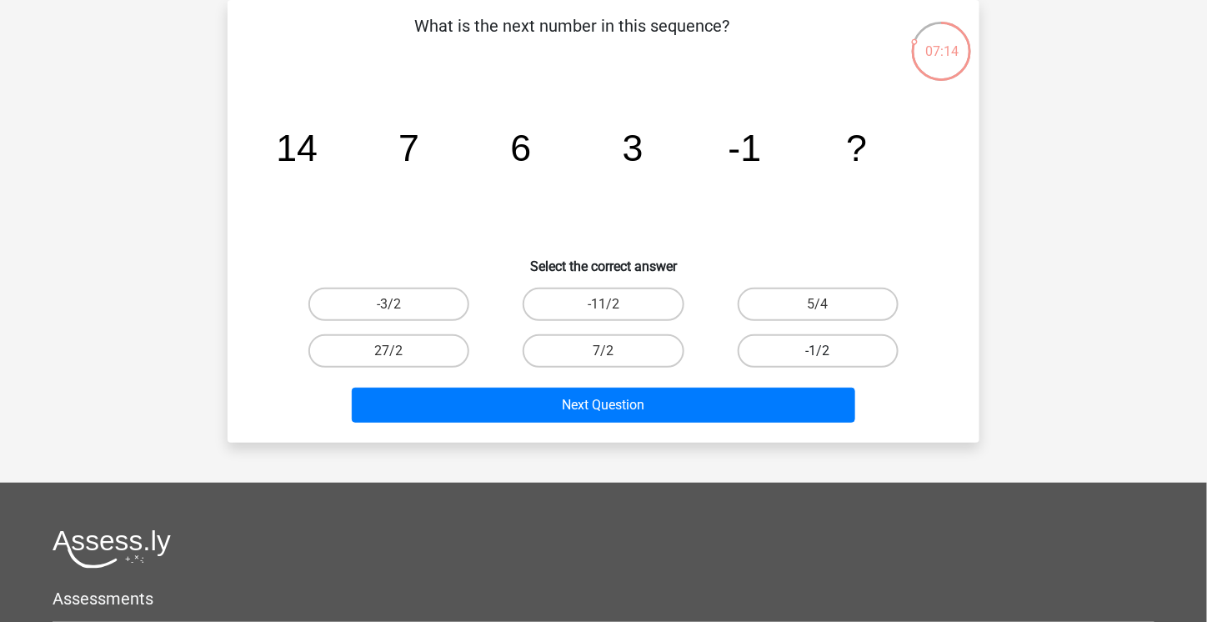
click at [758, 343] on label "-1/2" at bounding box center [818, 350] width 161 height 33
click at [818, 351] on input "-1/2" at bounding box center [823, 356] width 11 height 11
radio input "true"
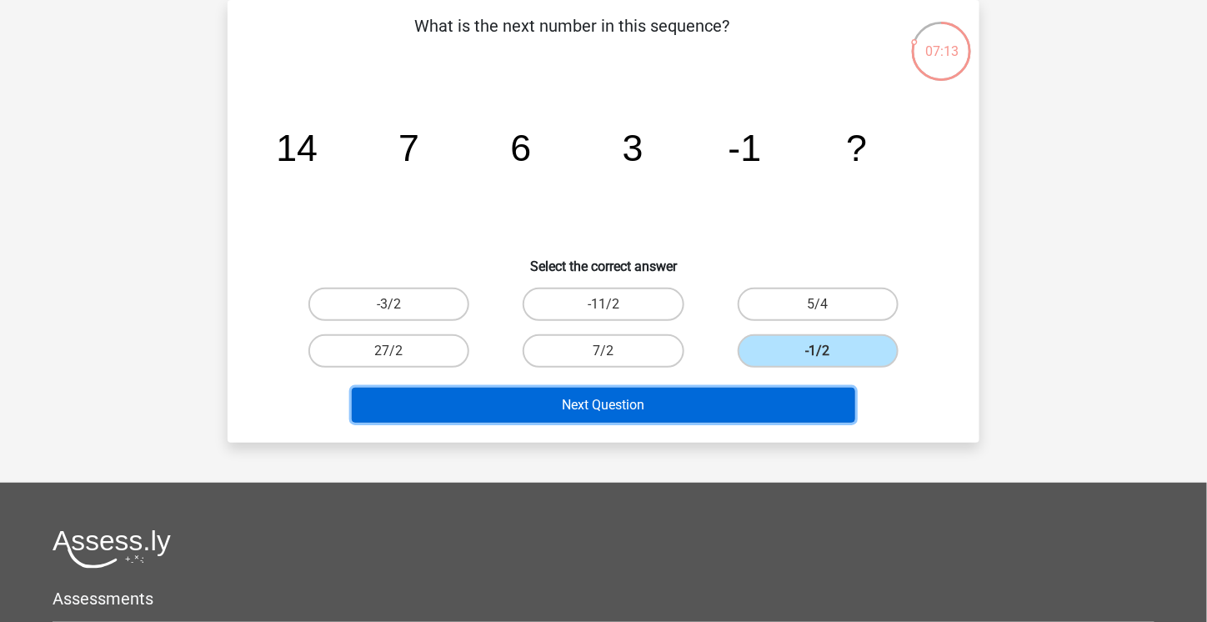
click at [745, 403] on button "Next Question" at bounding box center [604, 405] width 504 height 35
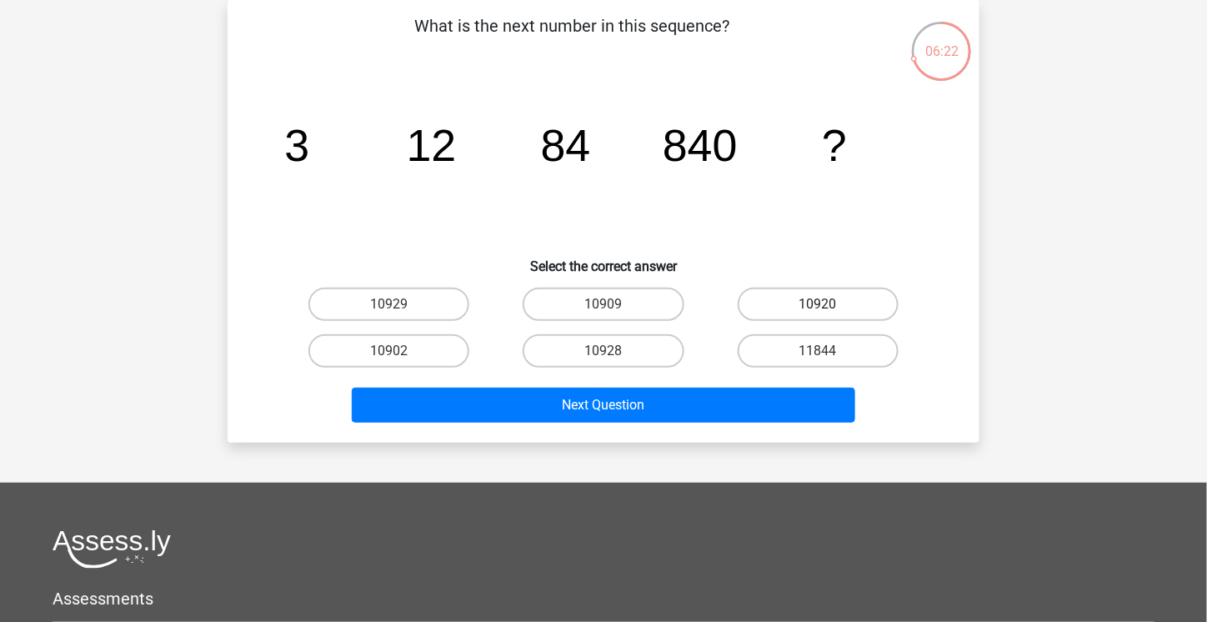
click at [831, 303] on label "10920" at bounding box center [818, 304] width 161 height 33
click at [829, 304] on input "10920" at bounding box center [823, 309] width 11 height 11
radio input "true"
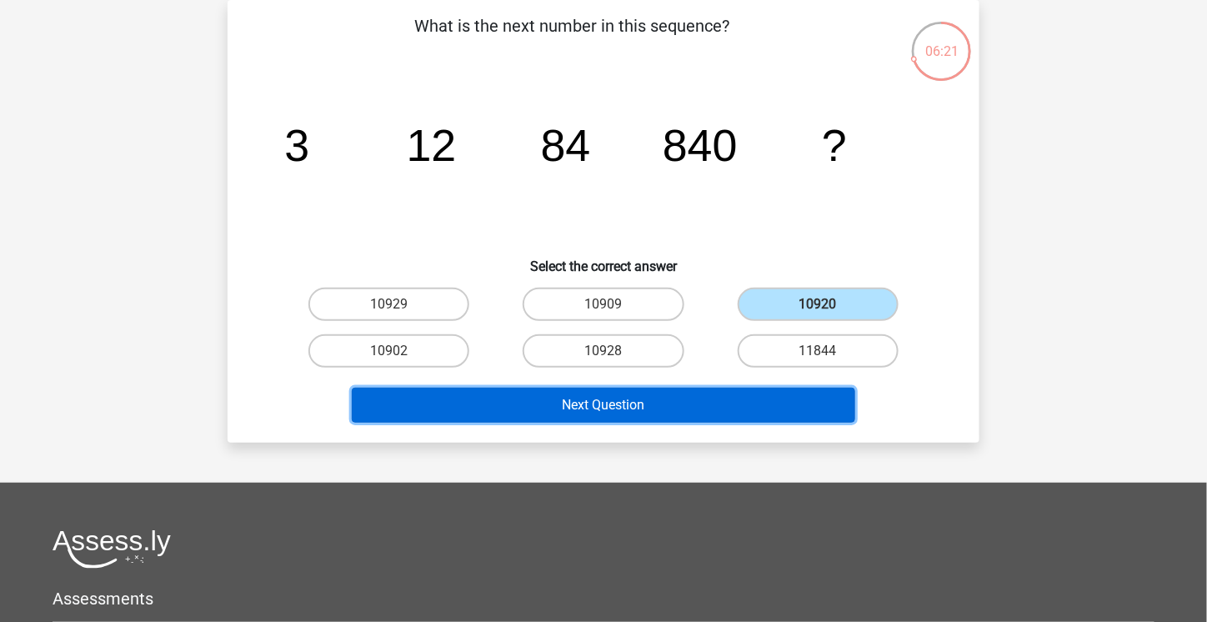
click at [769, 398] on button "Next Question" at bounding box center [604, 405] width 504 height 35
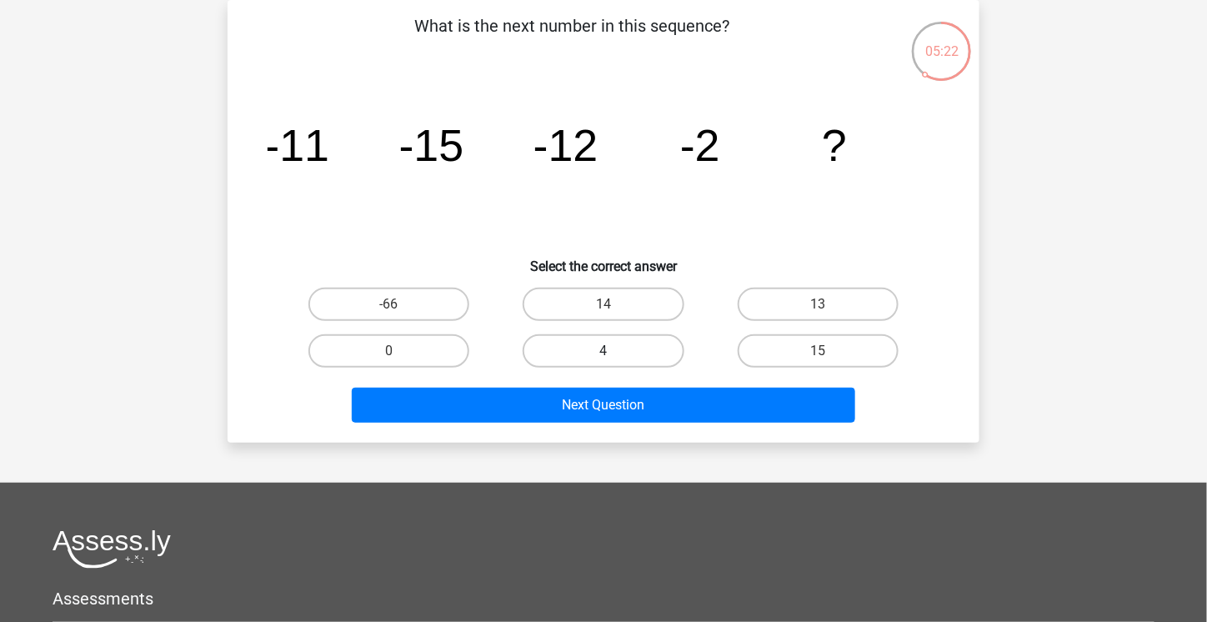
click at [620, 345] on label "4" at bounding box center [603, 350] width 161 height 33
click at [615, 351] on input "4" at bounding box center [609, 356] width 11 height 11
radio input "true"
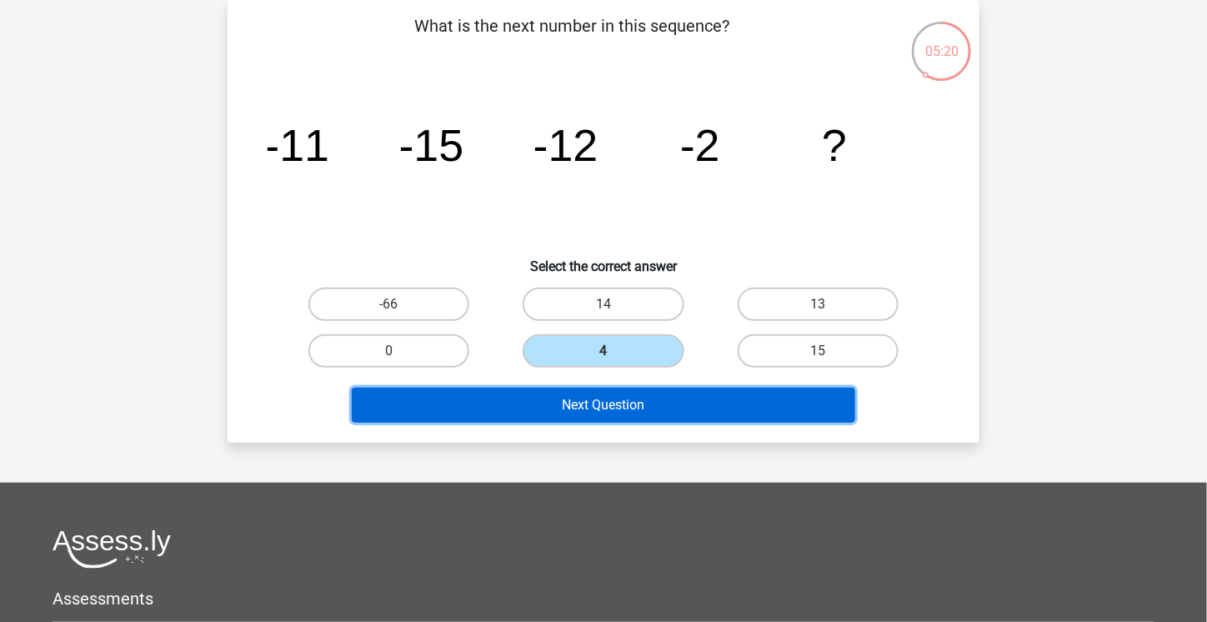
click at [641, 406] on button "Next Question" at bounding box center [604, 405] width 504 height 35
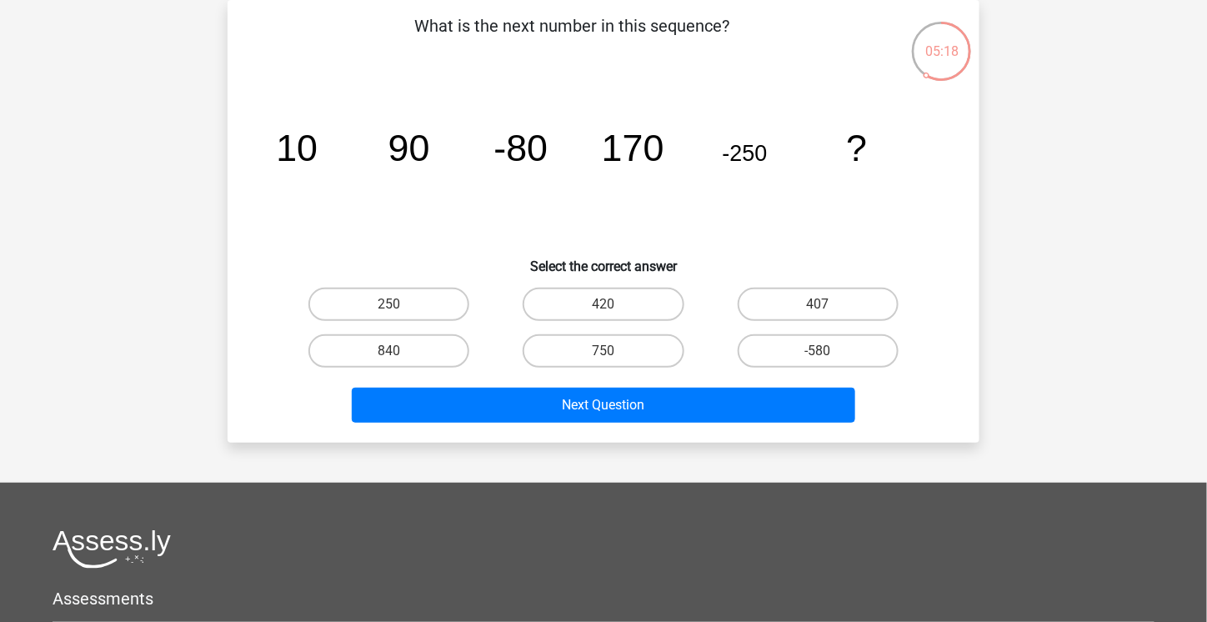
scroll to position [0, 0]
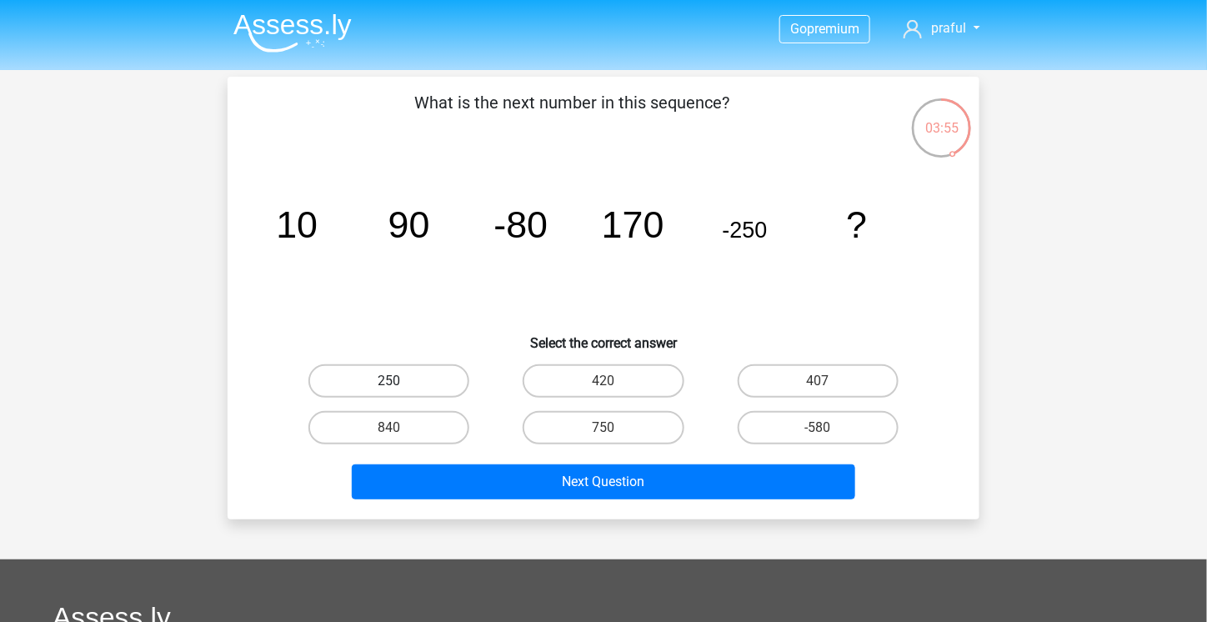
click at [439, 380] on label "250" at bounding box center [389, 380] width 161 height 33
click at [400, 381] on input "250" at bounding box center [394, 386] width 11 height 11
radio input "true"
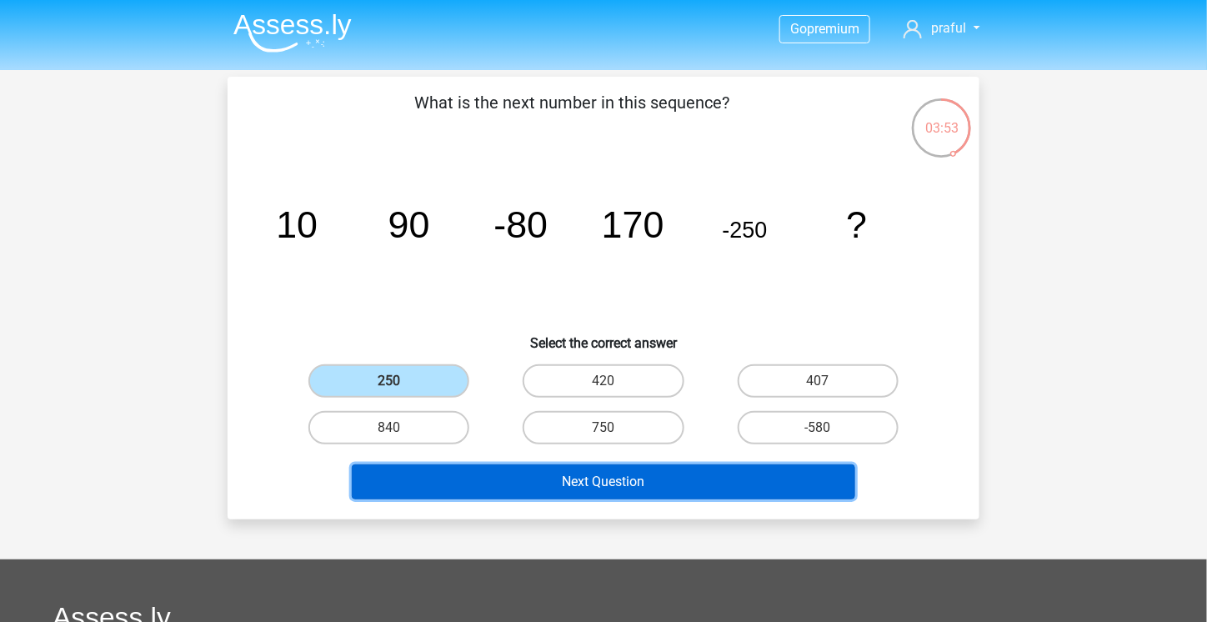
click at [584, 483] on button "Next Question" at bounding box center [604, 481] width 504 height 35
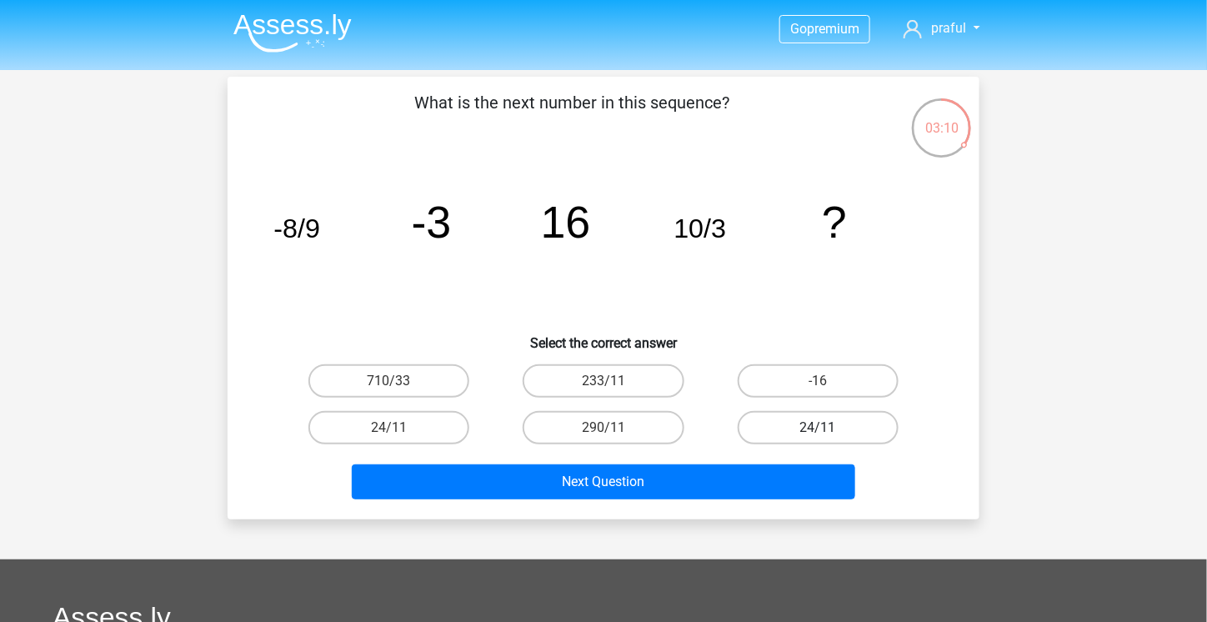
click at [799, 440] on label "24/11" at bounding box center [818, 427] width 161 height 33
click at [818, 439] on input "24/11" at bounding box center [823, 433] width 11 height 11
radio input "true"
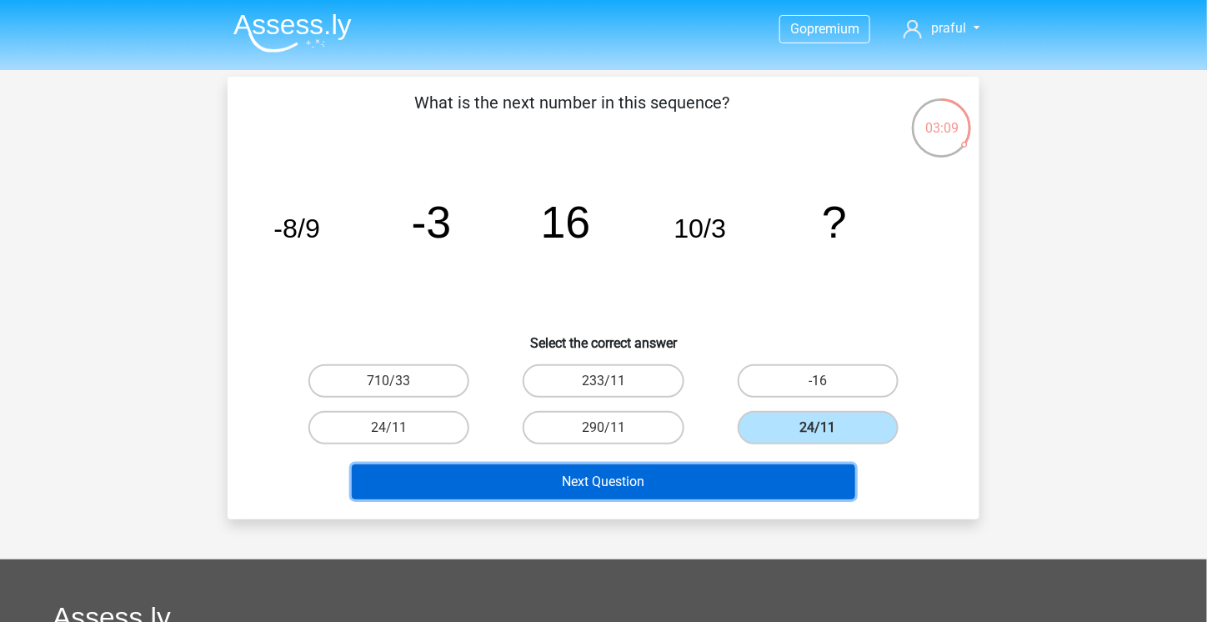
click at [745, 476] on button "Next Question" at bounding box center [604, 481] width 504 height 35
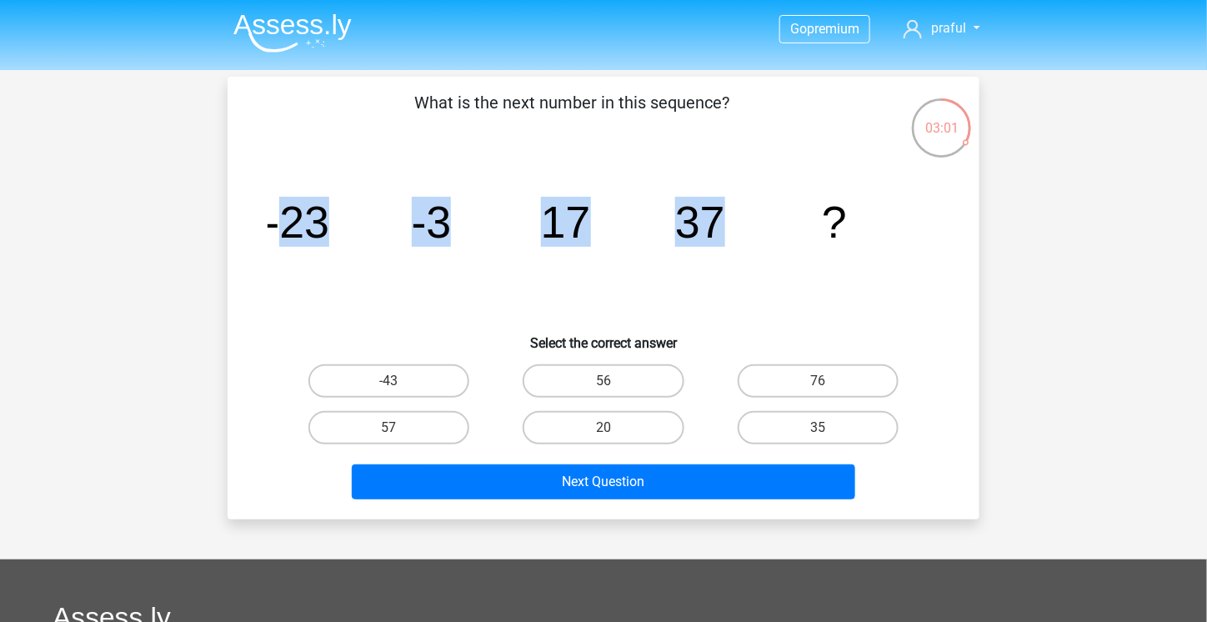
drag, startPoint x: 278, startPoint y: 212, endPoint x: 745, endPoint y: 279, distance: 472.6
click at [745, 279] on icon "image/svg+xml -23 -3 17 37 ?" at bounding box center [604, 237] width 672 height 168
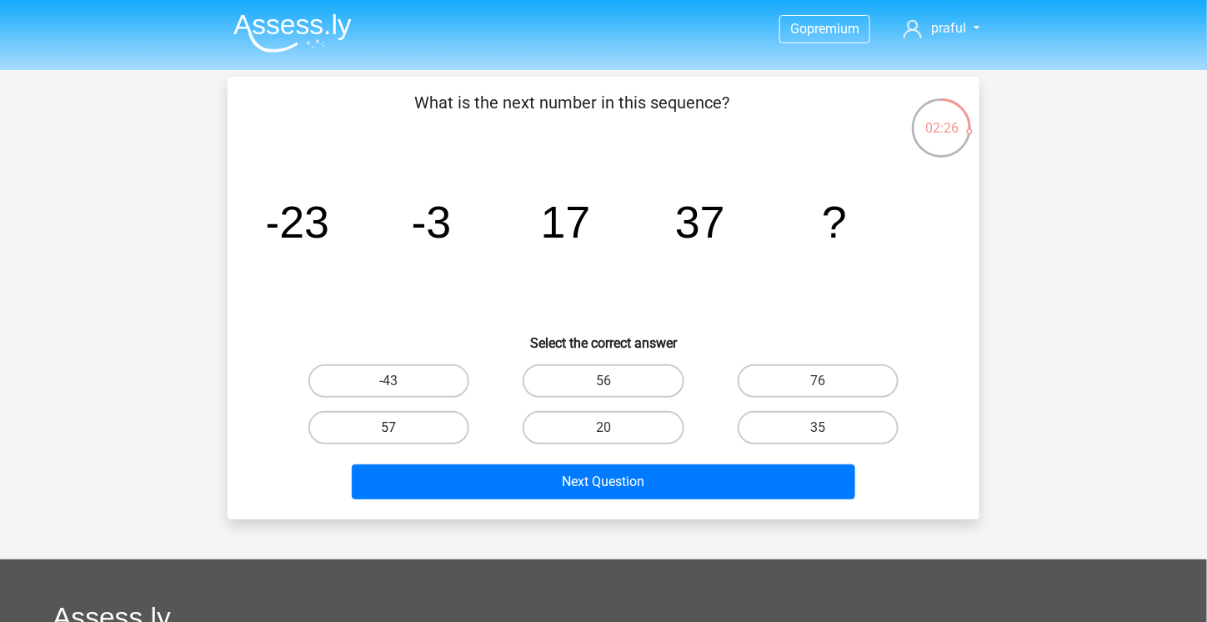
click at [367, 416] on label "57" at bounding box center [389, 427] width 161 height 33
click at [389, 428] on input "57" at bounding box center [394, 433] width 11 height 11
radio input "true"
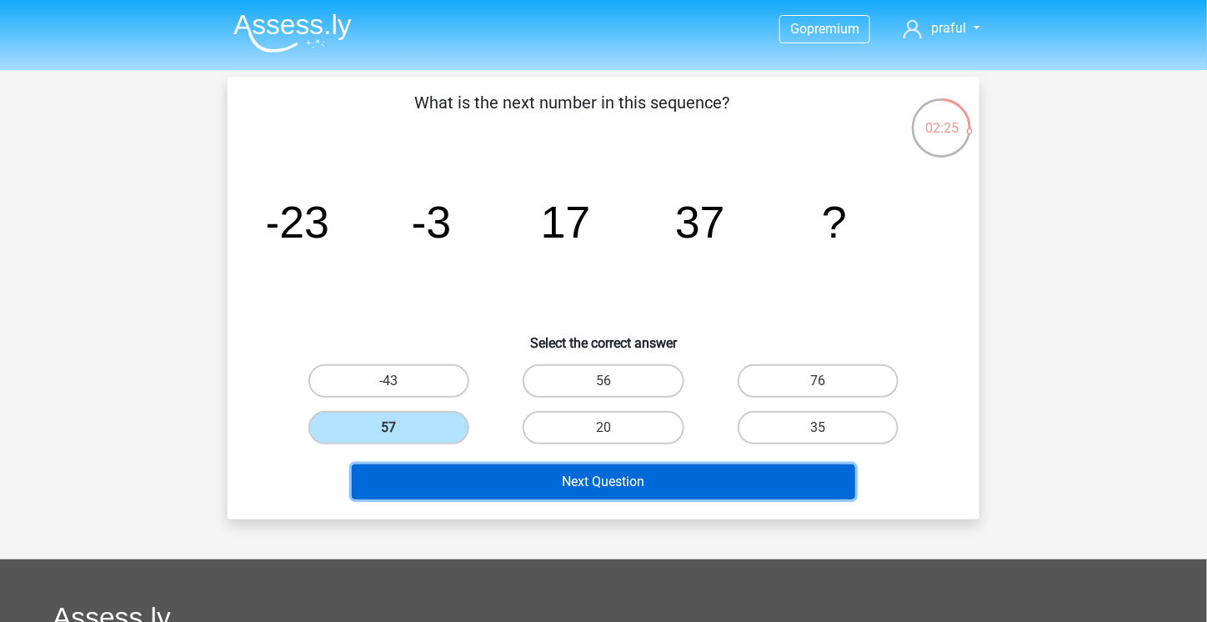
click at [478, 492] on button "Next Question" at bounding box center [604, 481] width 504 height 35
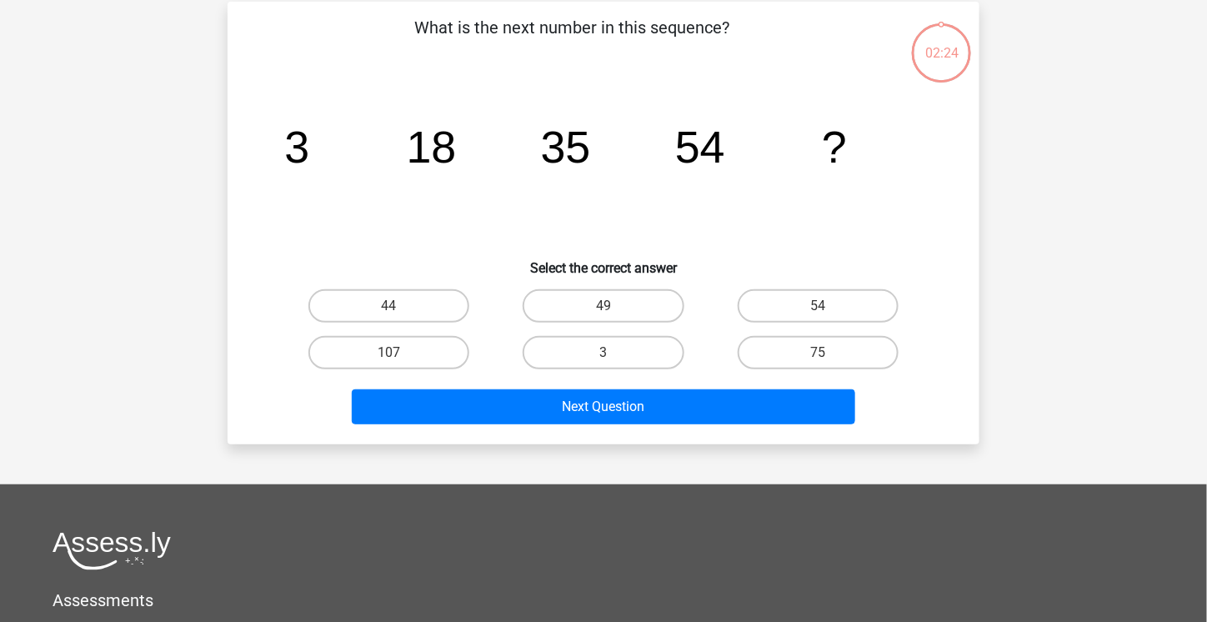
scroll to position [77, 0]
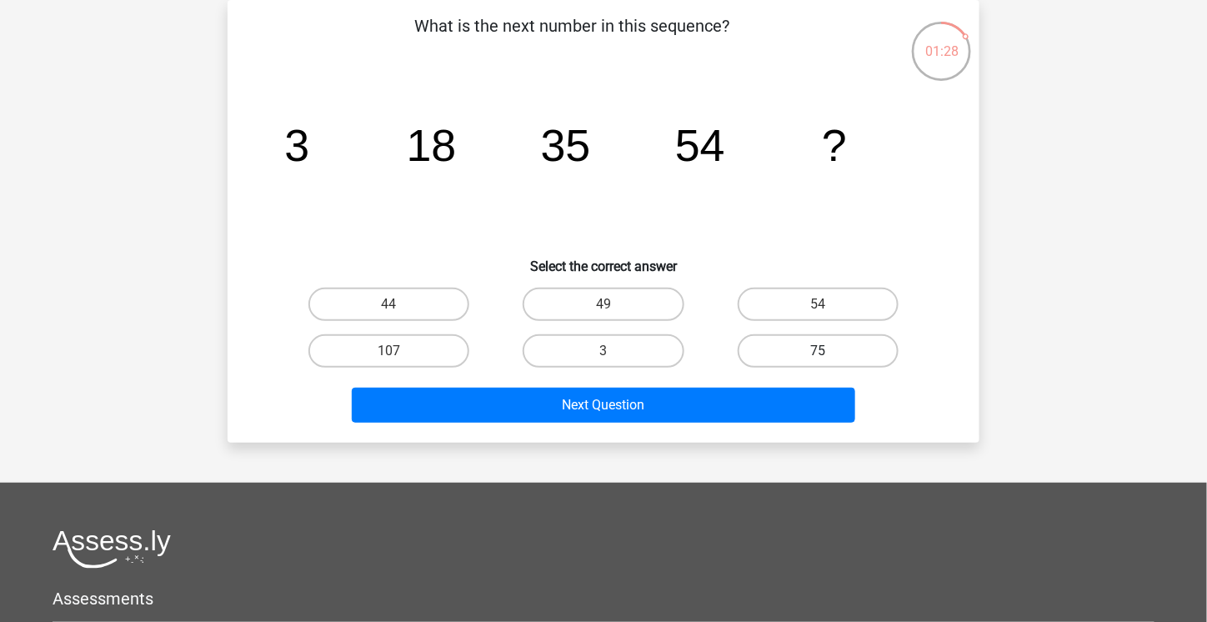
click at [761, 353] on label "75" at bounding box center [818, 350] width 161 height 33
click at [818, 353] on input "75" at bounding box center [823, 356] width 11 height 11
radio input "true"
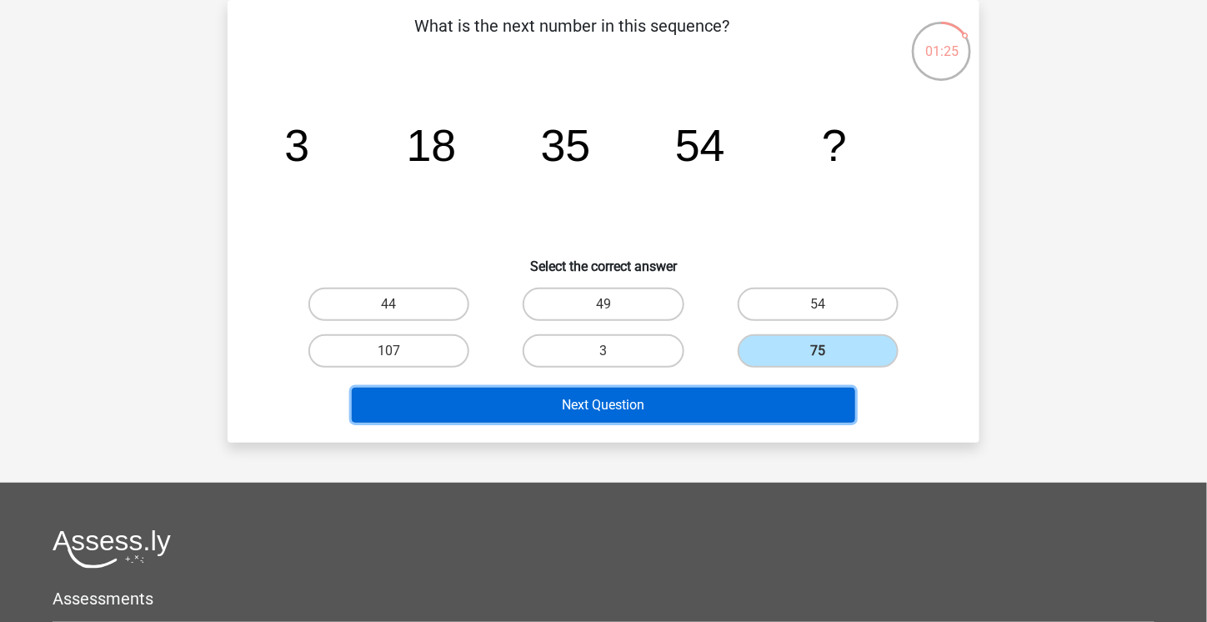
click at [675, 391] on button "Next Question" at bounding box center [604, 405] width 504 height 35
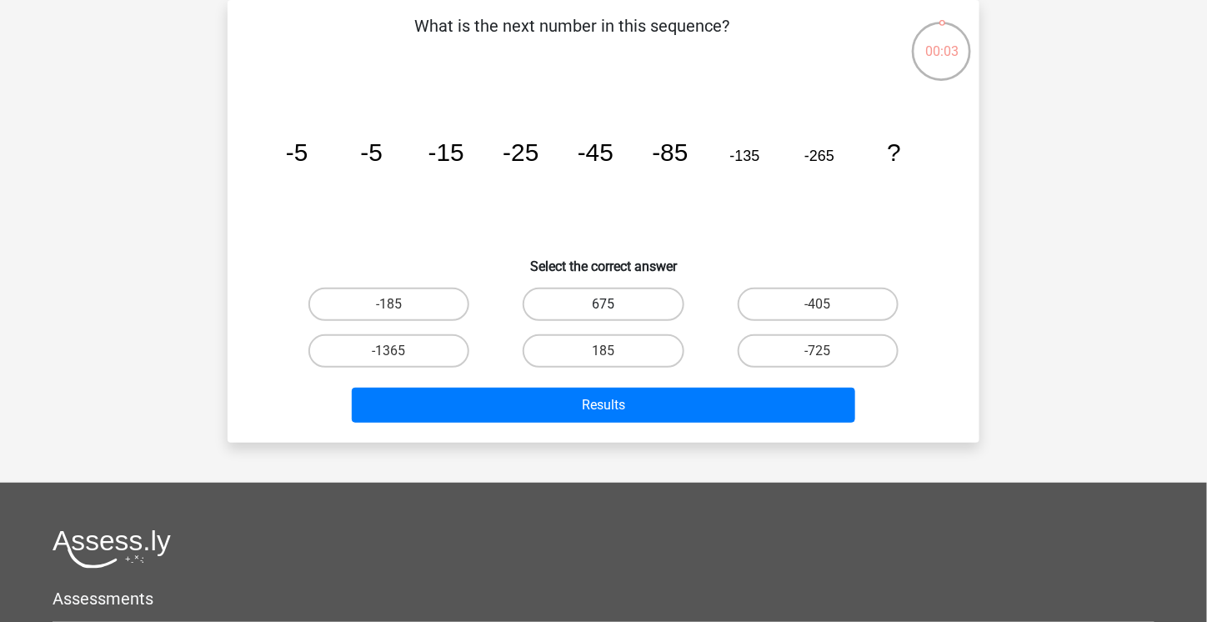
click at [639, 304] on label "675" at bounding box center [603, 304] width 161 height 33
click at [615, 304] on input "675" at bounding box center [609, 309] width 11 height 11
radio input "true"
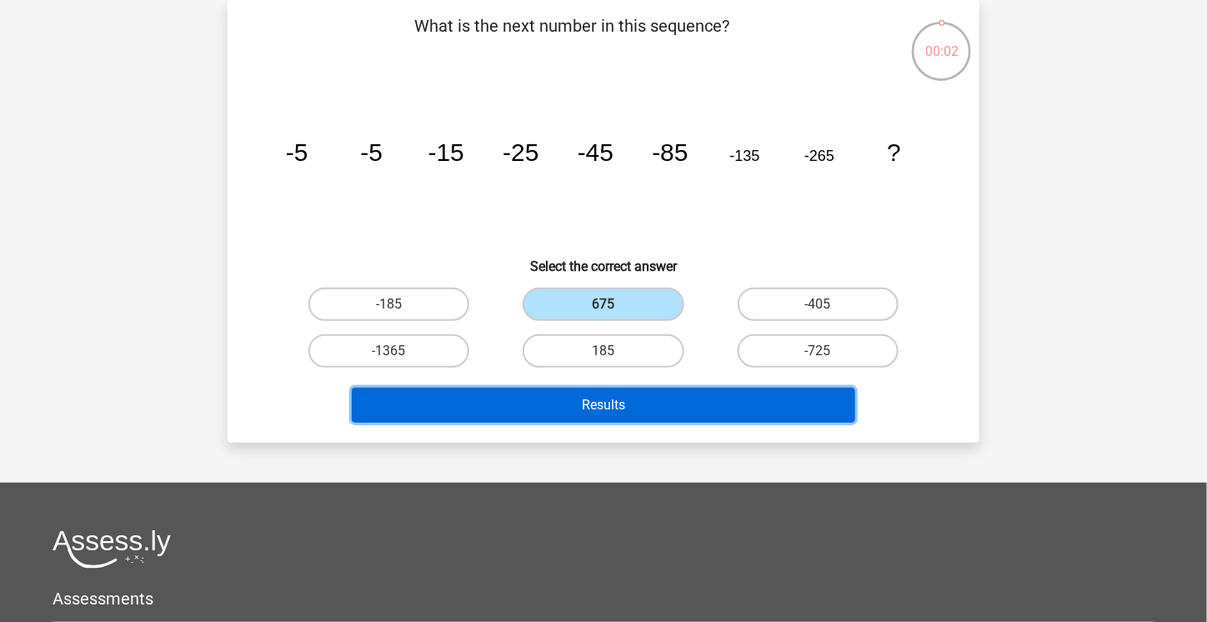
click at [655, 401] on button "Results" at bounding box center [604, 405] width 504 height 35
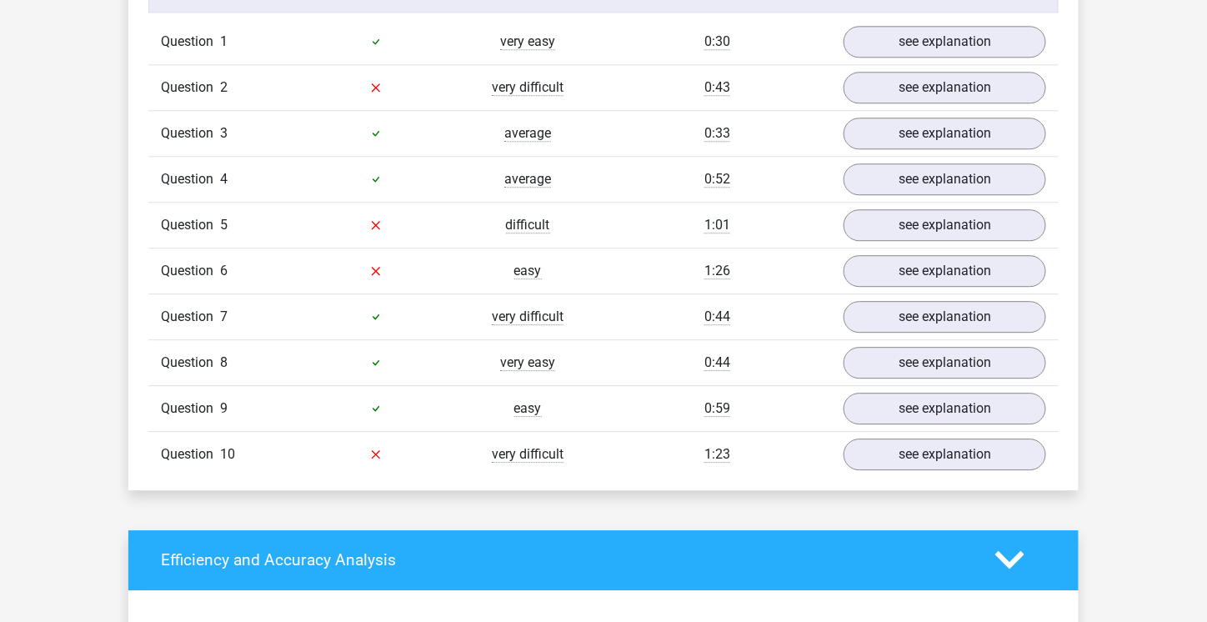
scroll to position [1386, 0]
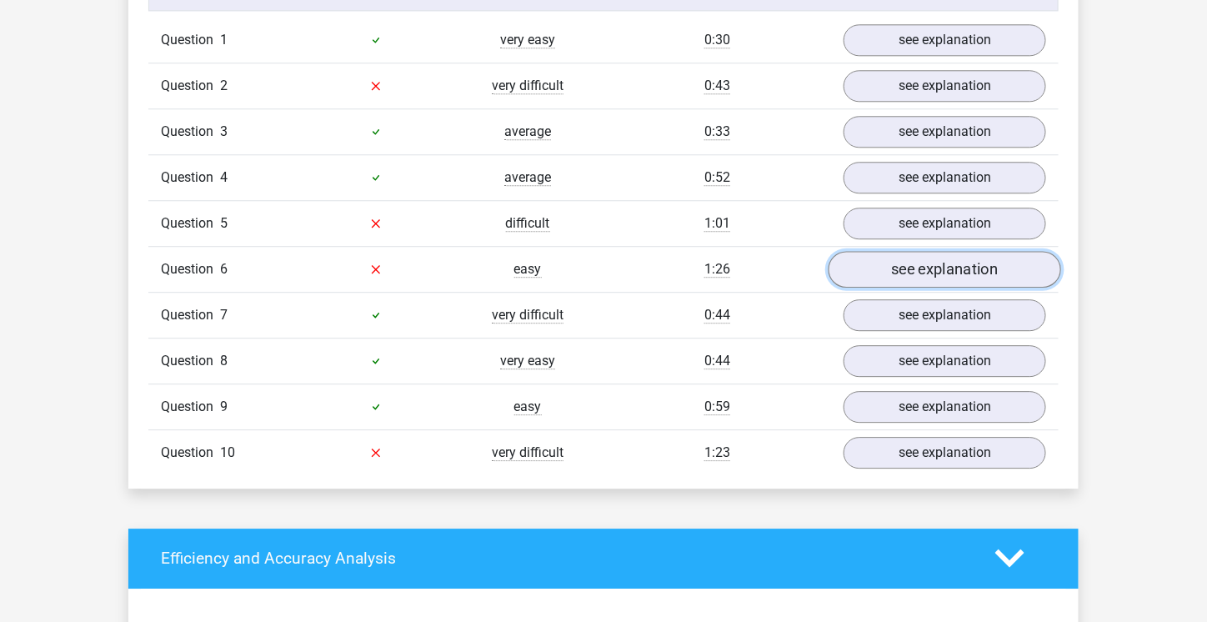
click at [955, 269] on link "see explanation" at bounding box center [945, 269] width 233 height 37
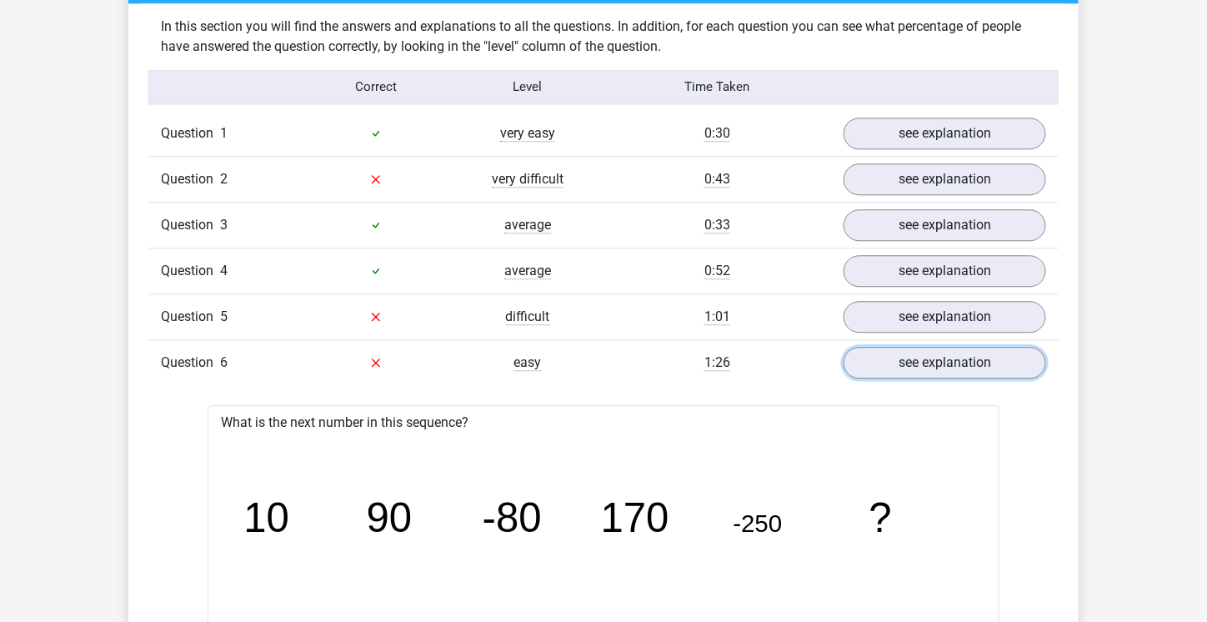
scroll to position [1294, 0]
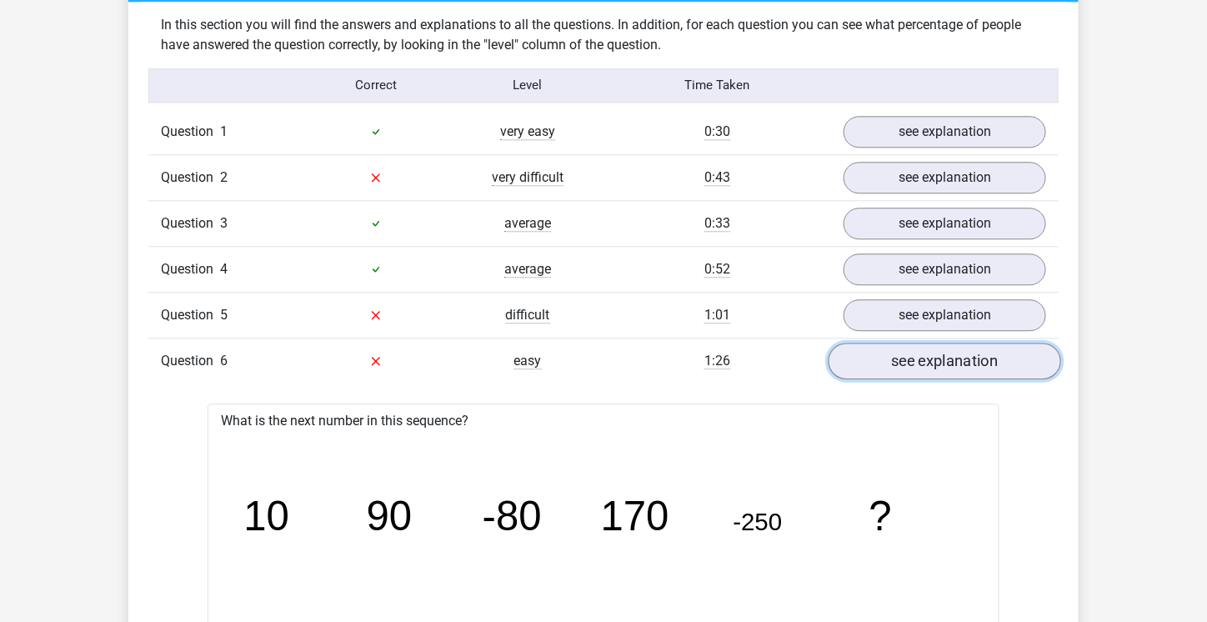
click at [959, 370] on link "see explanation" at bounding box center [945, 361] width 233 height 37
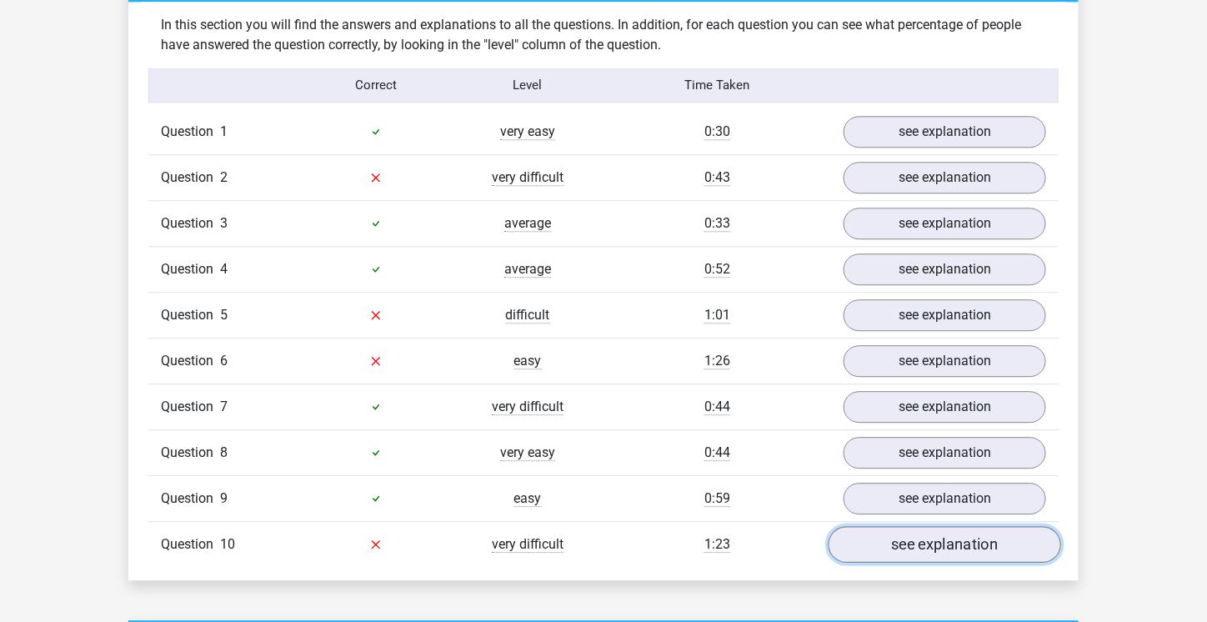
click at [897, 548] on link "see explanation" at bounding box center [945, 544] width 233 height 37
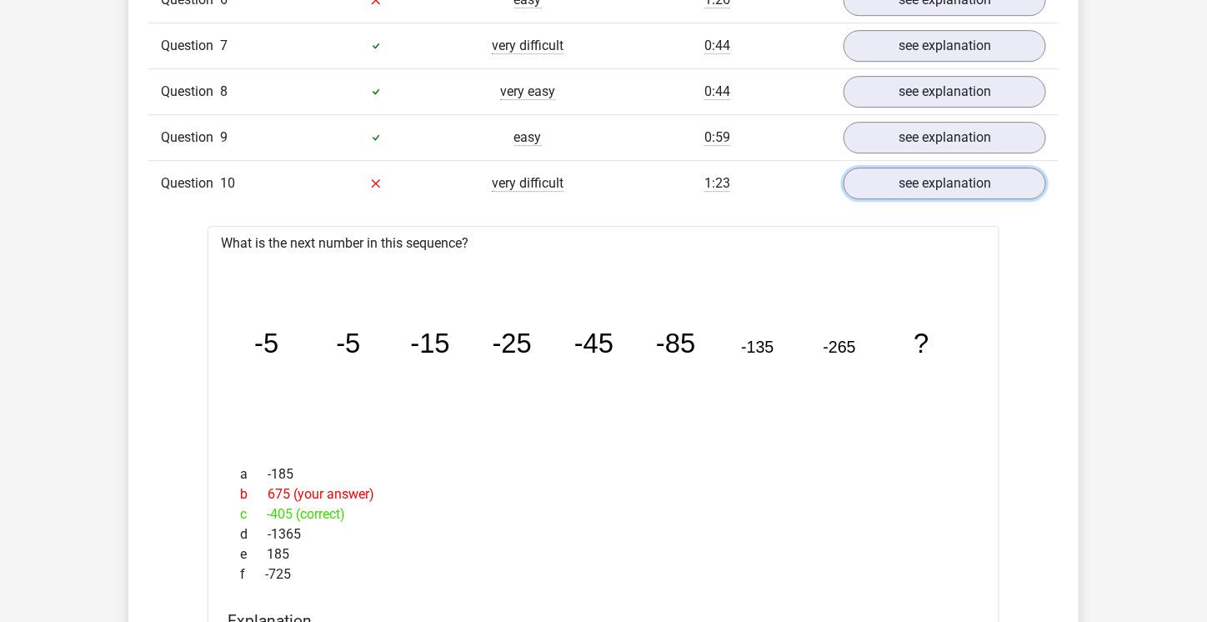
scroll to position [1656, 0]
click at [971, 175] on link "see explanation" at bounding box center [945, 182] width 233 height 37
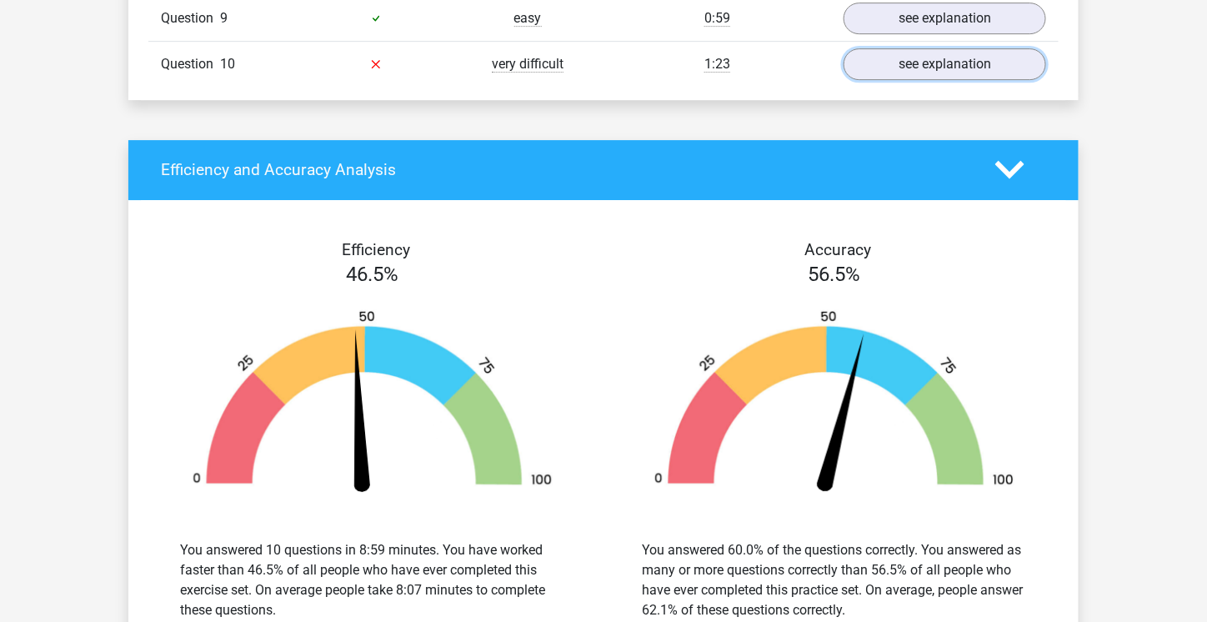
scroll to position [1764, 0]
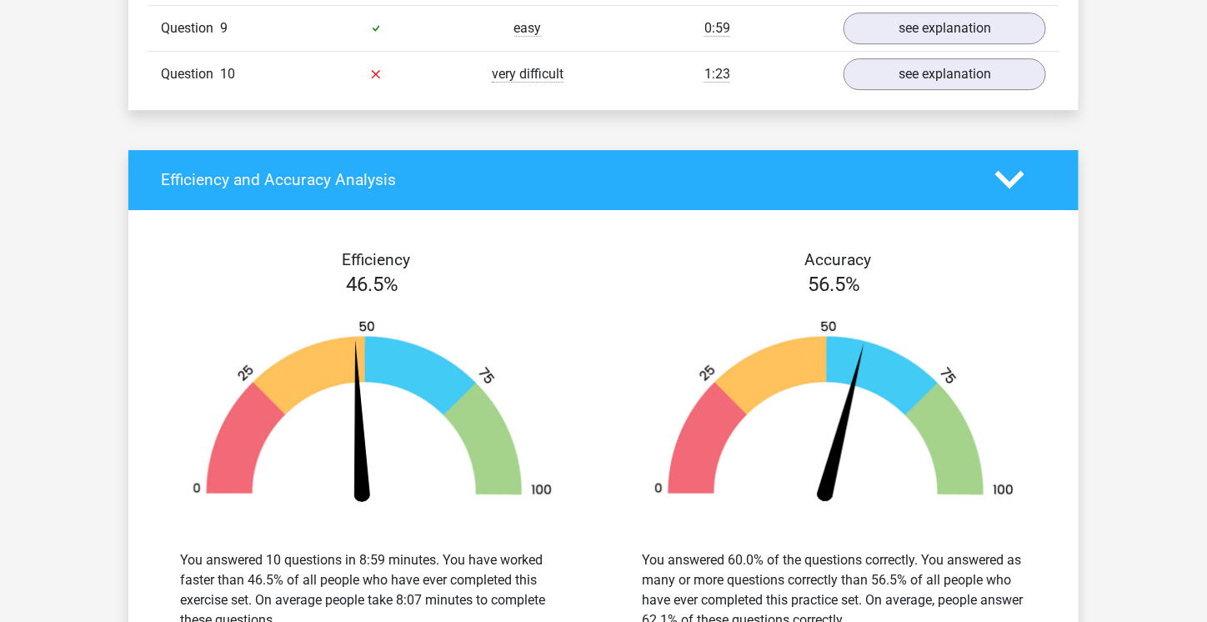
click at [1002, 165] on icon at bounding box center [1010, 179] width 29 height 29
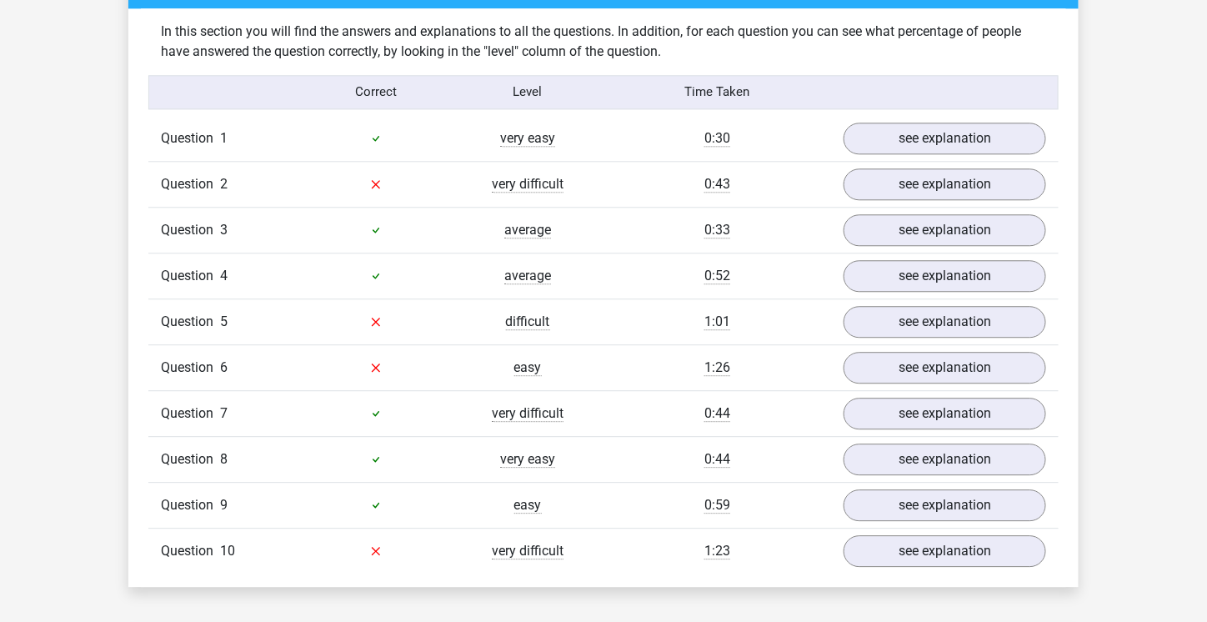
scroll to position [1291, 0]
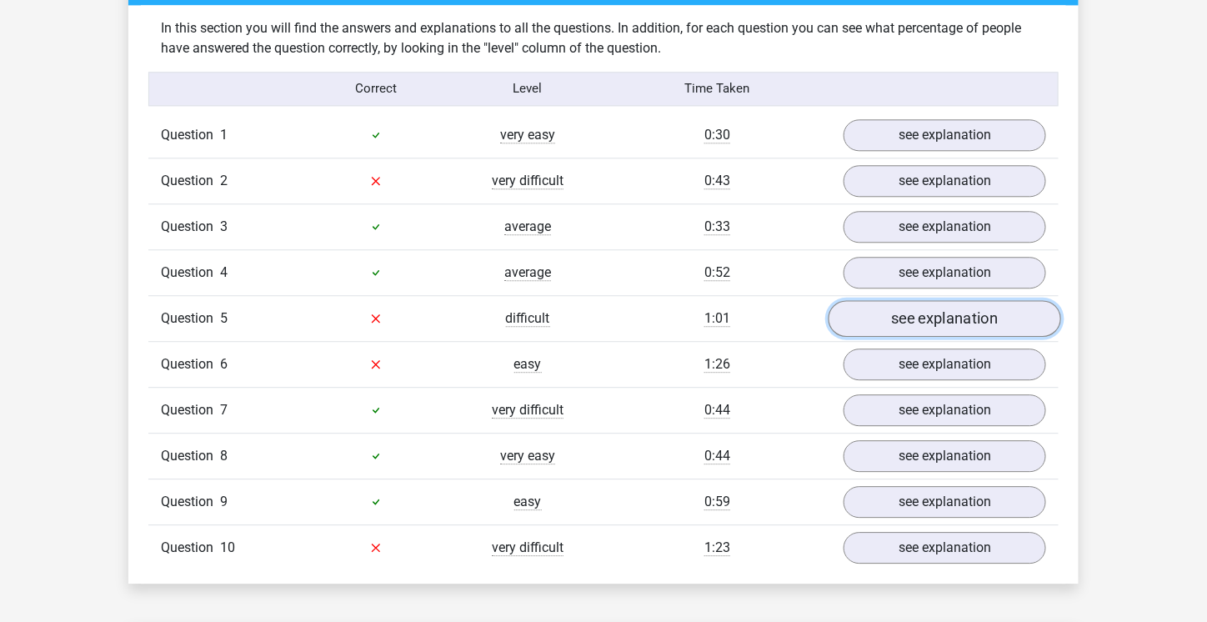
click at [892, 323] on link "see explanation" at bounding box center [945, 318] width 233 height 37
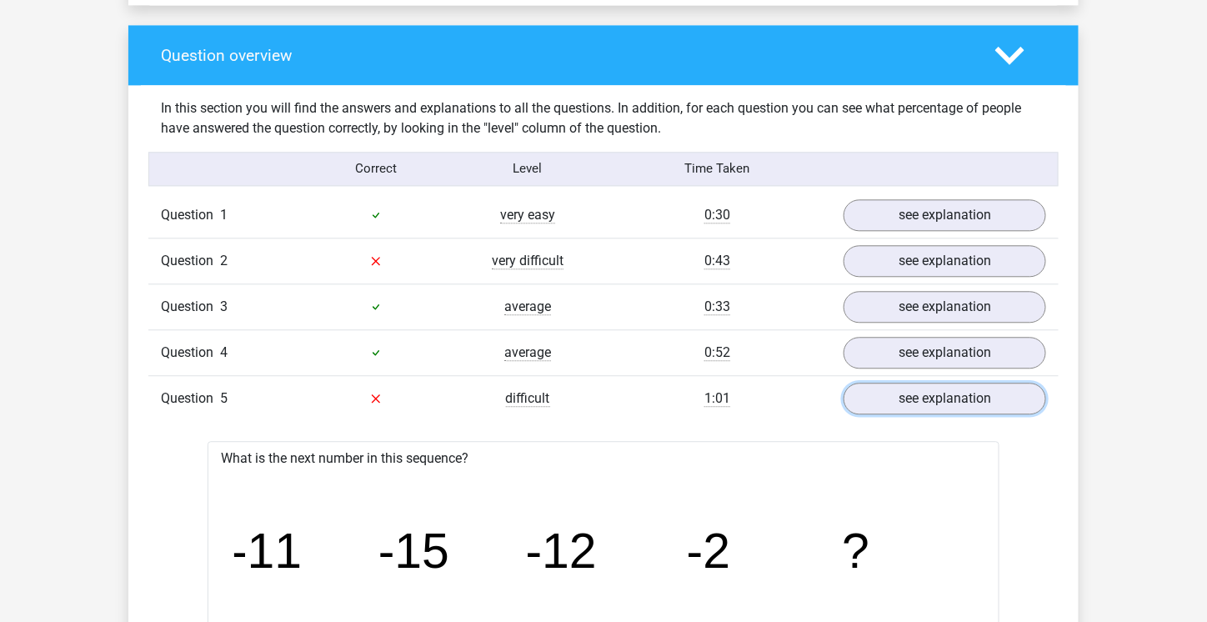
scroll to position [1209, 0]
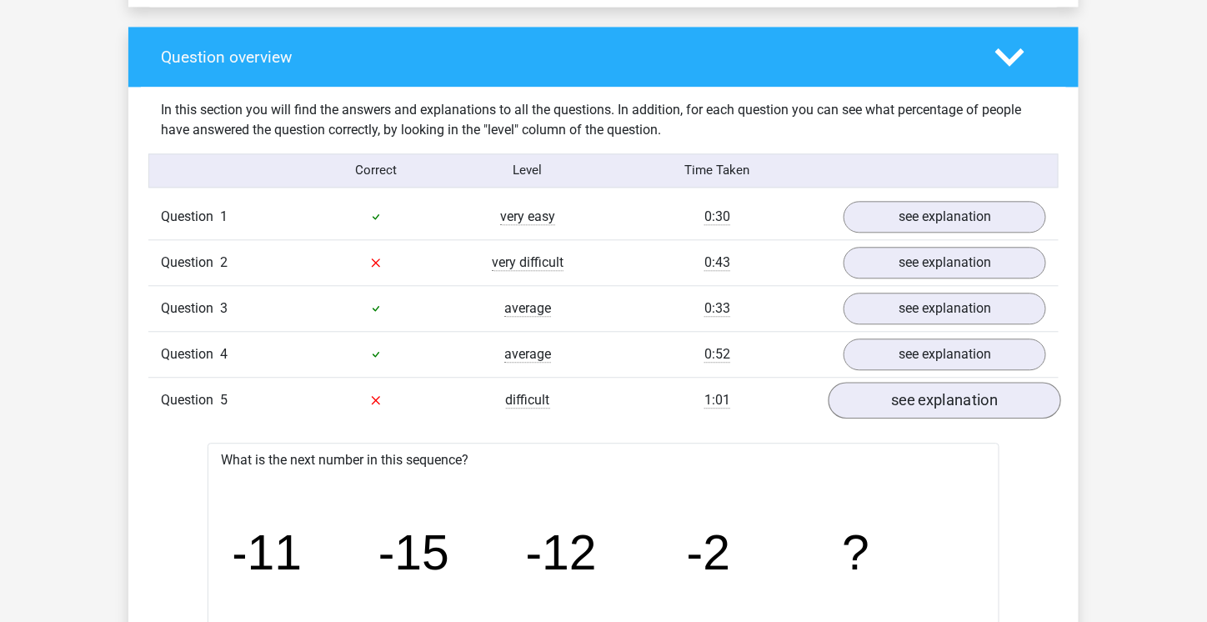
drag, startPoint x: 941, startPoint y: 410, endPoint x: 933, endPoint y: 399, distance: 13.2
click at [933, 399] on div "Question 5 difficult 1:01 see explanation" at bounding box center [603, 400] width 911 height 46
click at [933, 399] on link "see explanation" at bounding box center [945, 400] width 233 height 37
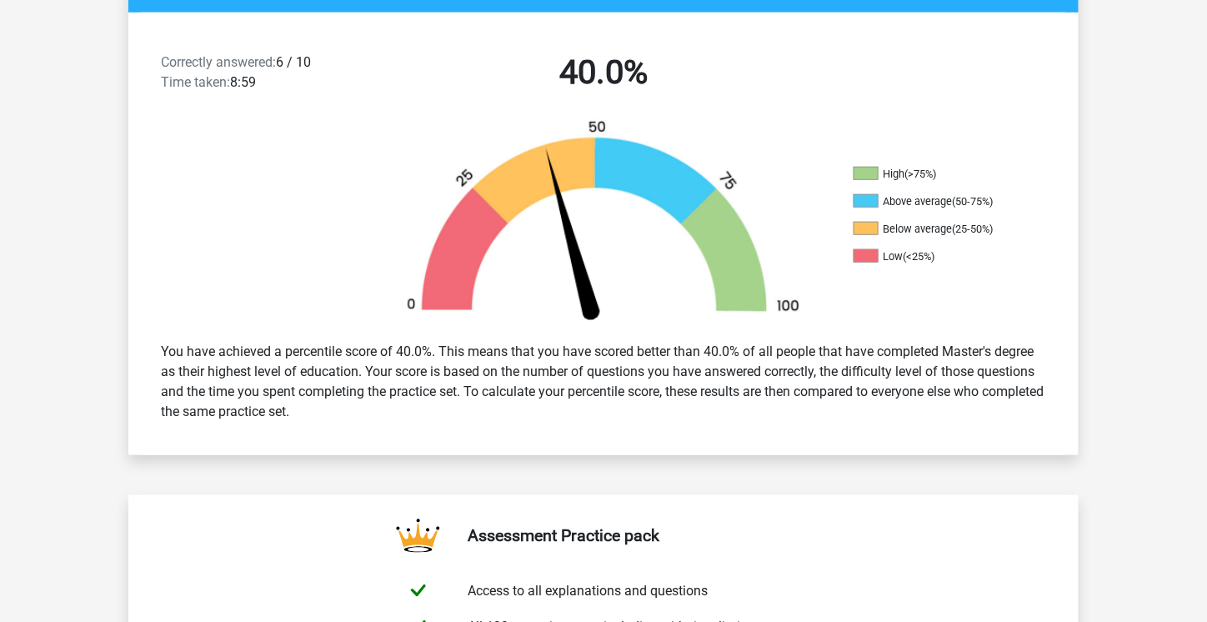
scroll to position [401, 0]
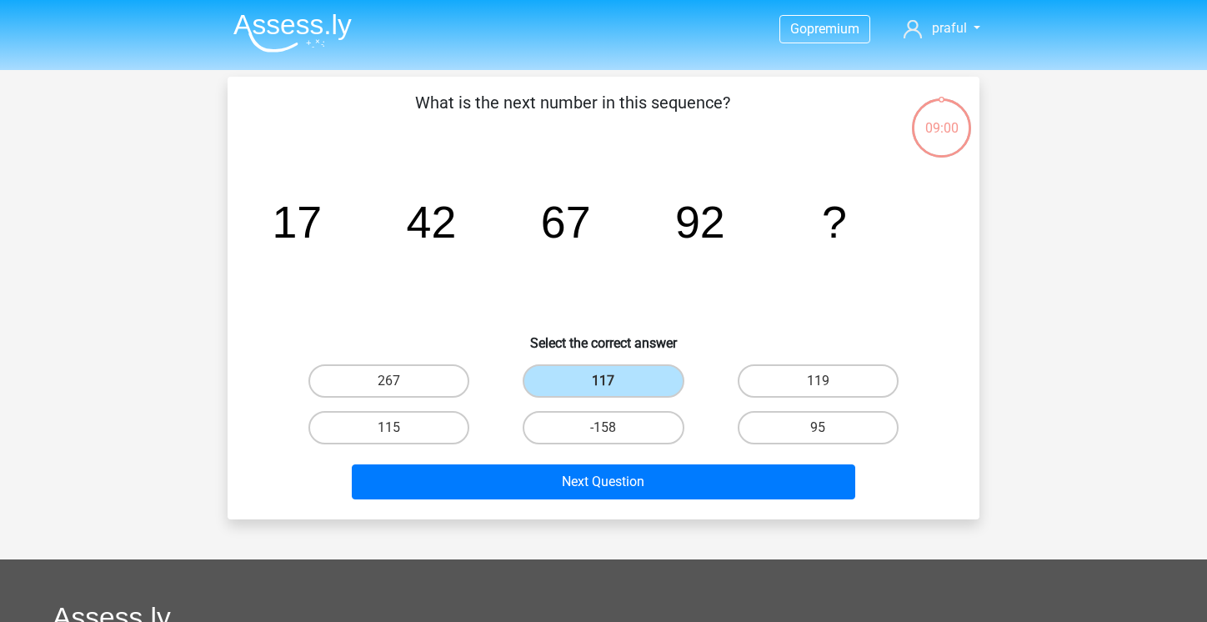
scroll to position [77, 0]
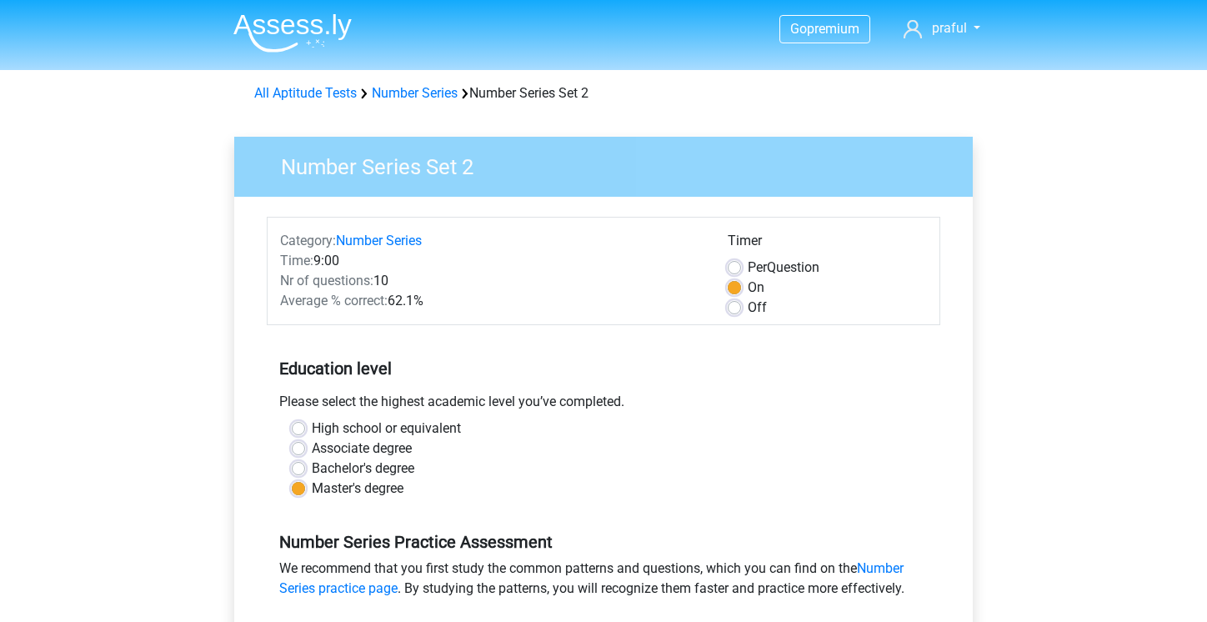
scroll to position [334, 0]
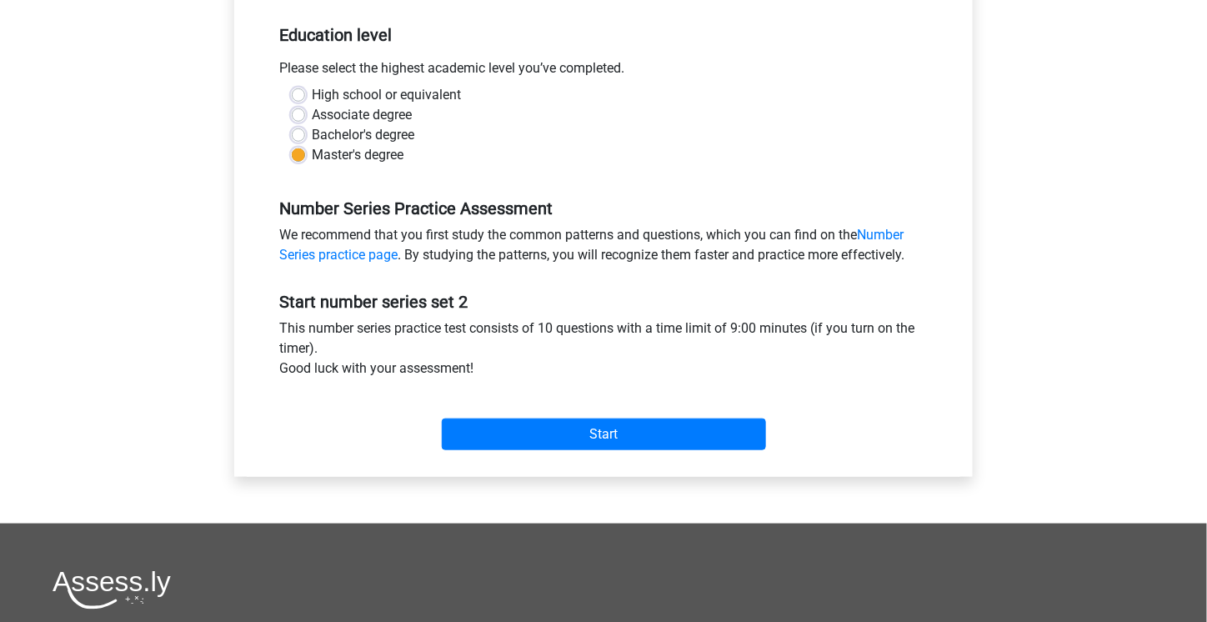
click at [28, 172] on div "Go premium praful [EMAIL_ADDRESS][DOMAIN_NAME]" at bounding box center [603, 314] width 1207 height 1297
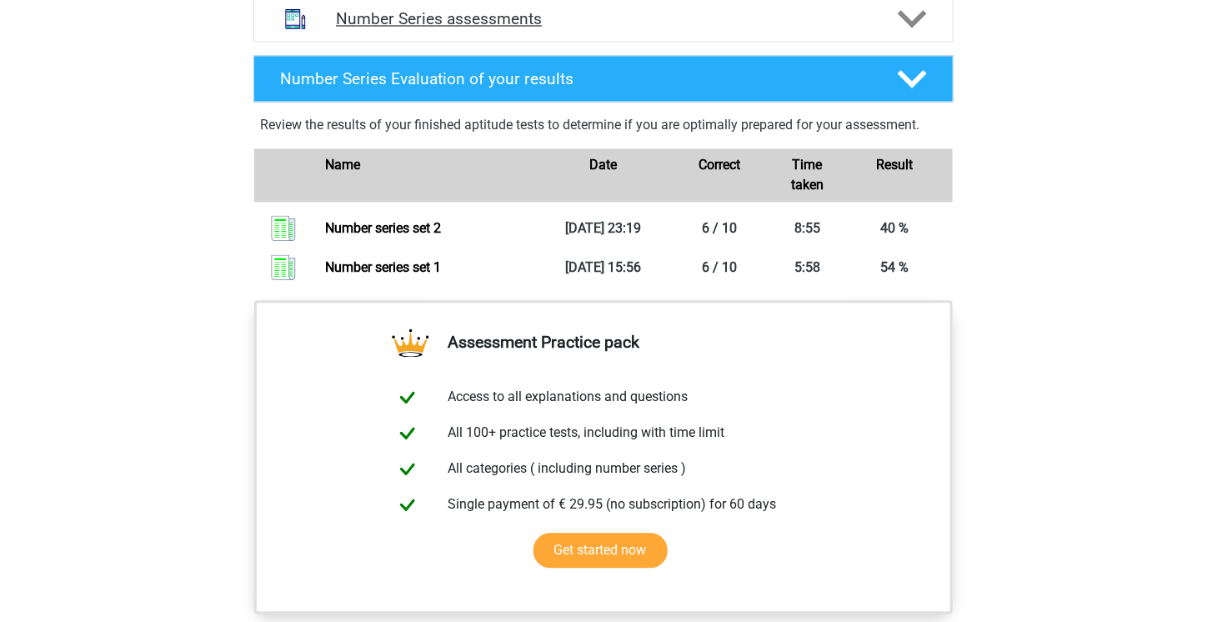
scroll to position [667, 0]
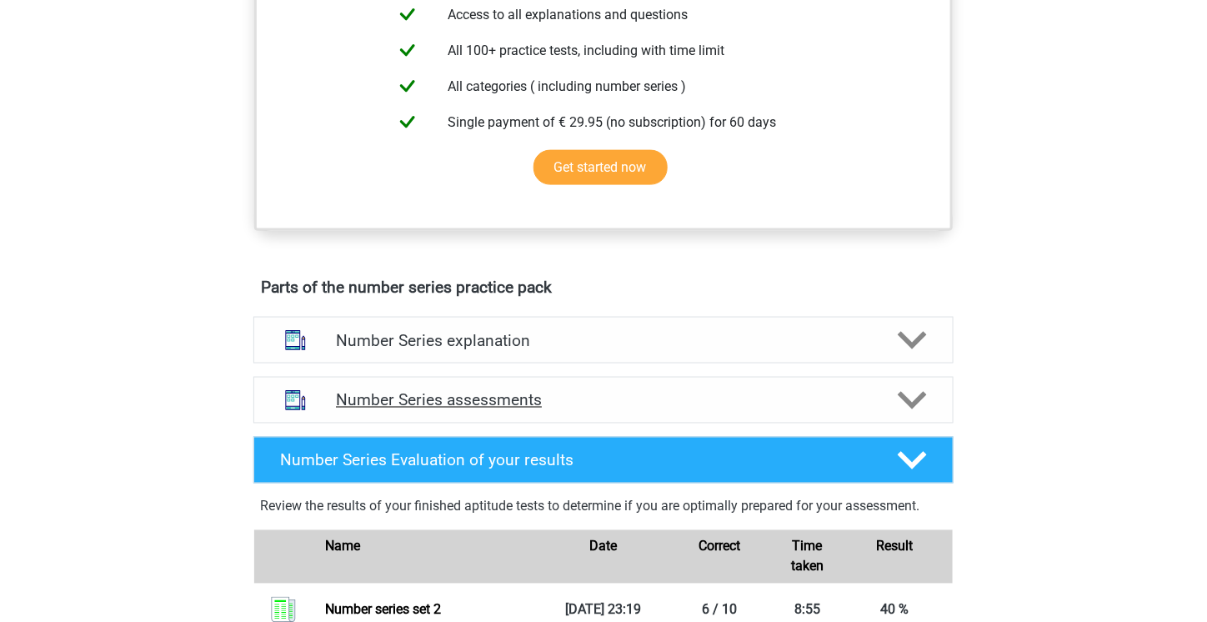
click at [913, 394] on icon at bounding box center [912, 400] width 29 height 29
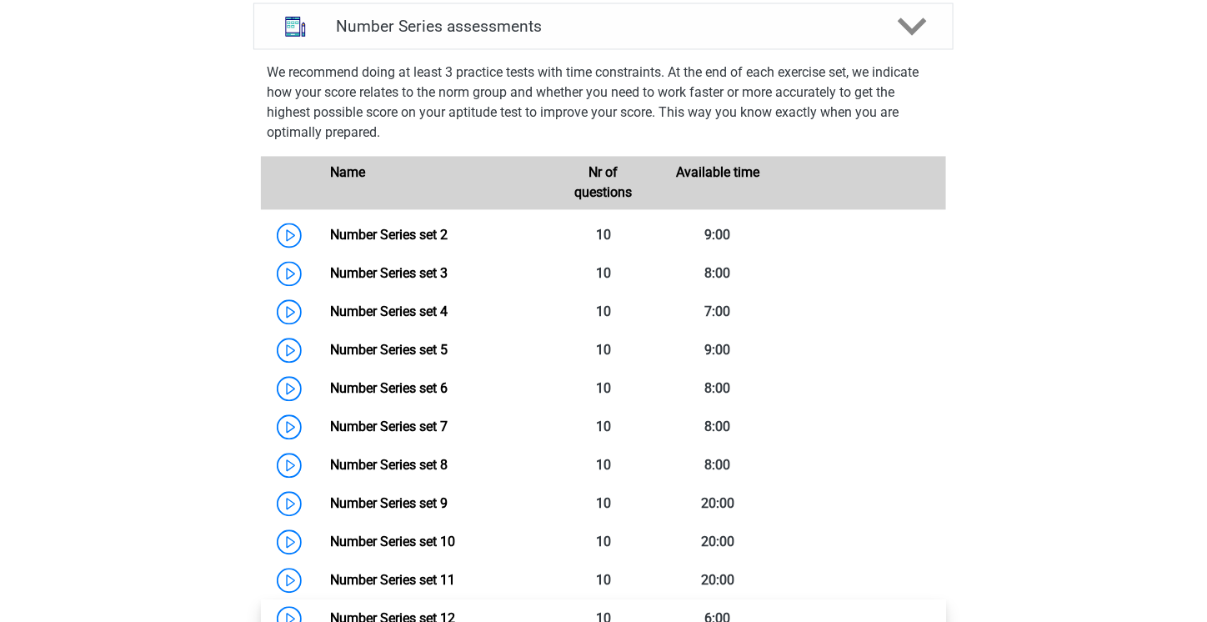
scroll to position [1001, 0]
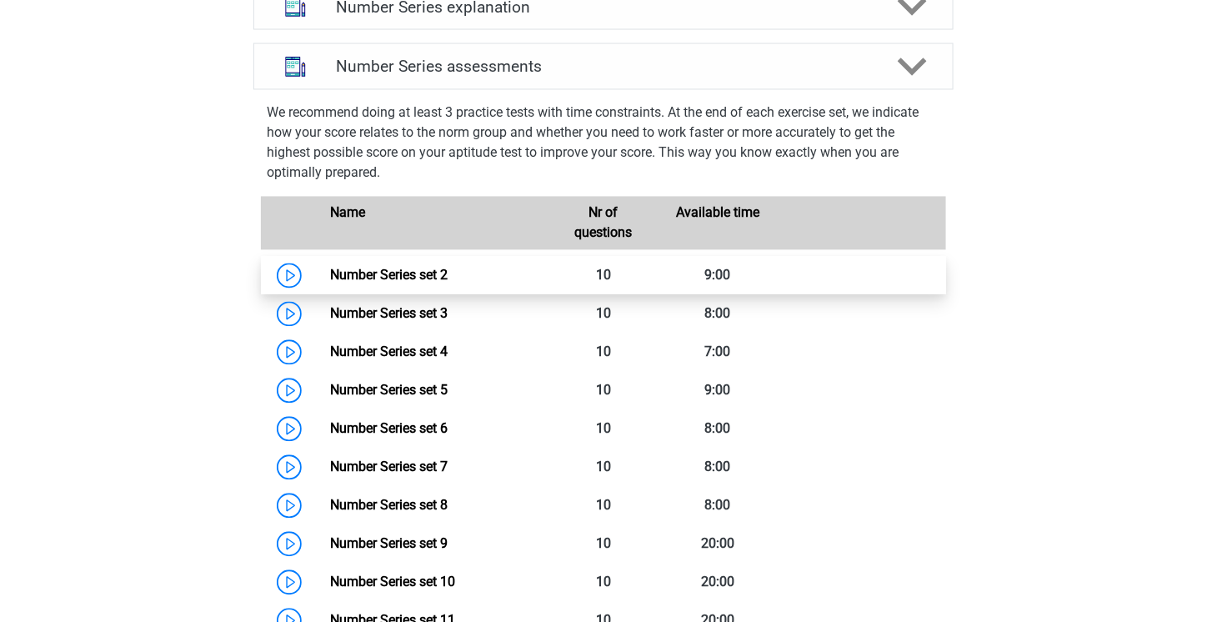
click at [412, 278] on link "Number Series set 2" at bounding box center [389, 276] width 118 height 16
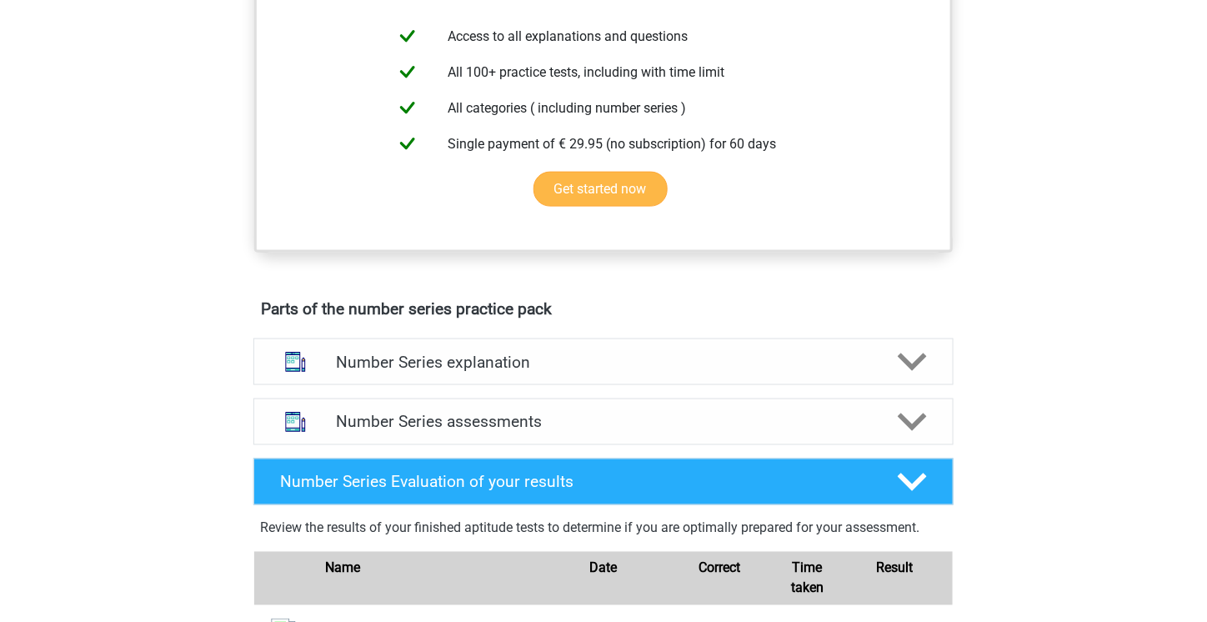
scroll to position [750, 0]
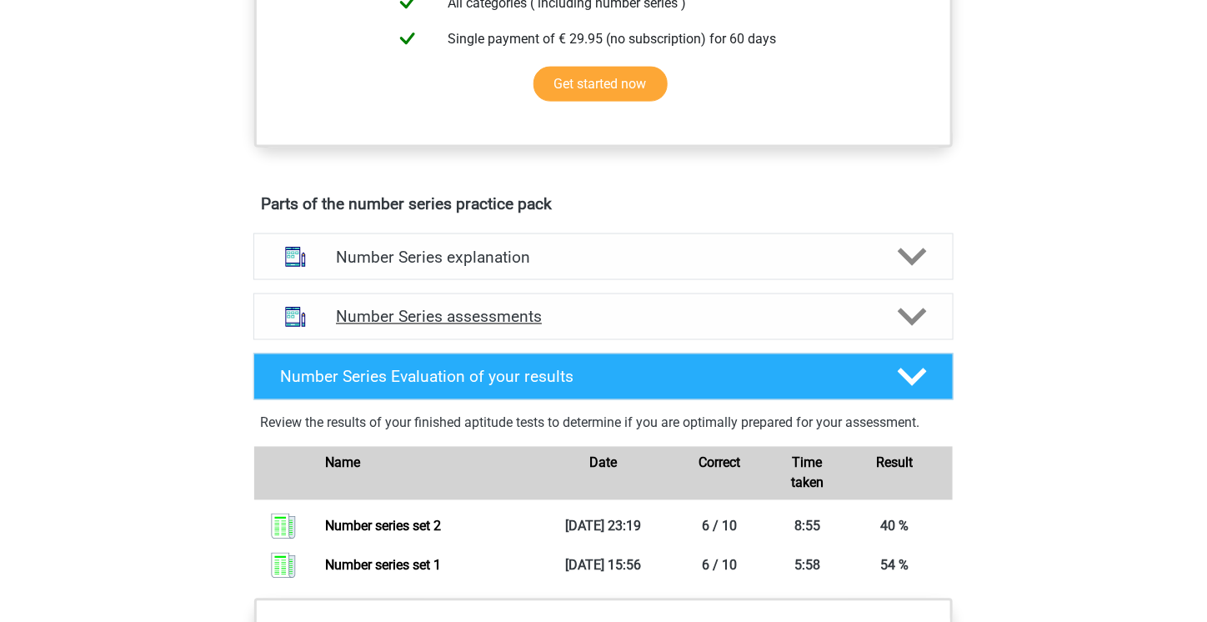
click at [473, 334] on div "Number Series assessments" at bounding box center [603, 317] width 700 height 47
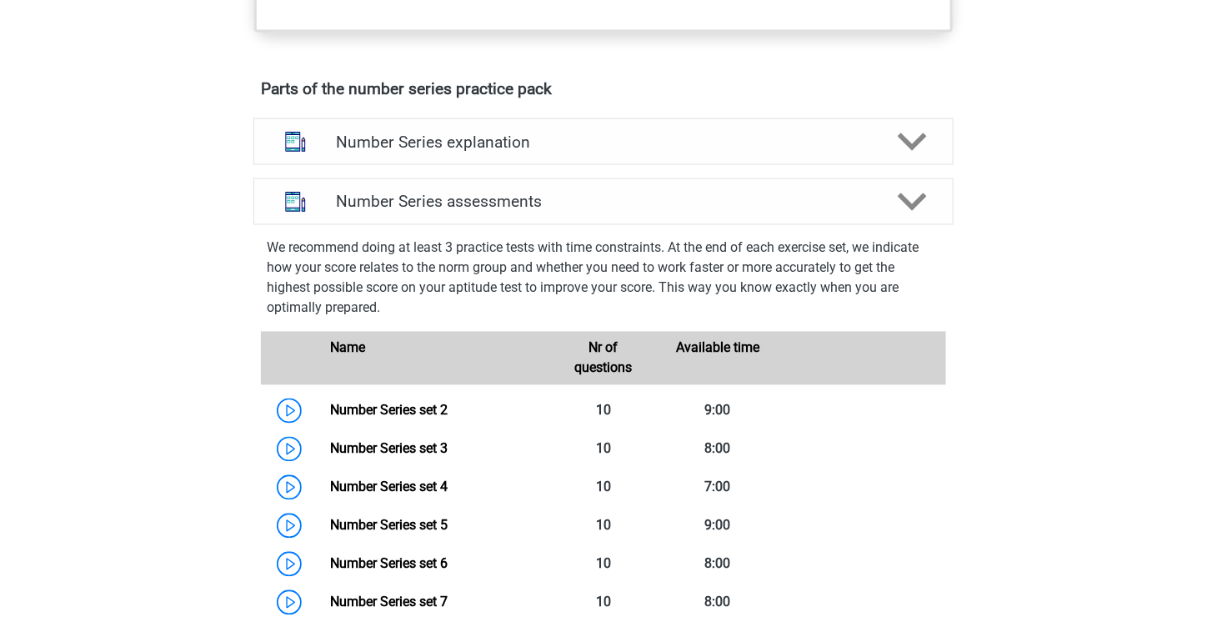
scroll to position [1251, 0]
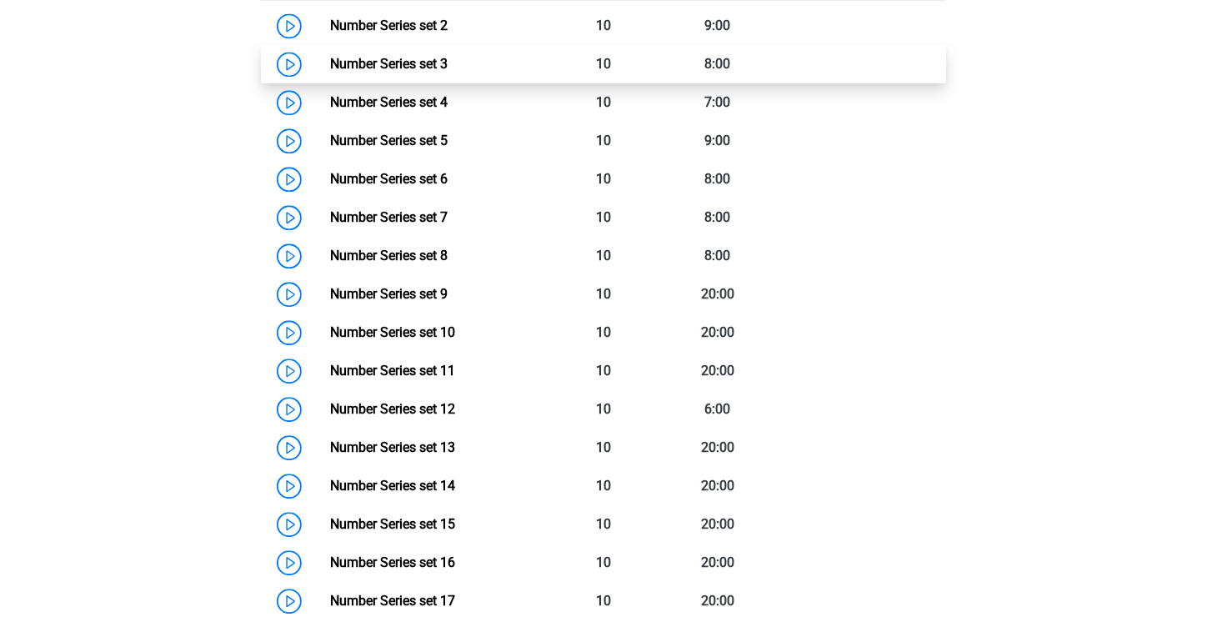
click at [411, 63] on link "Number Series set 3" at bounding box center [389, 64] width 118 height 16
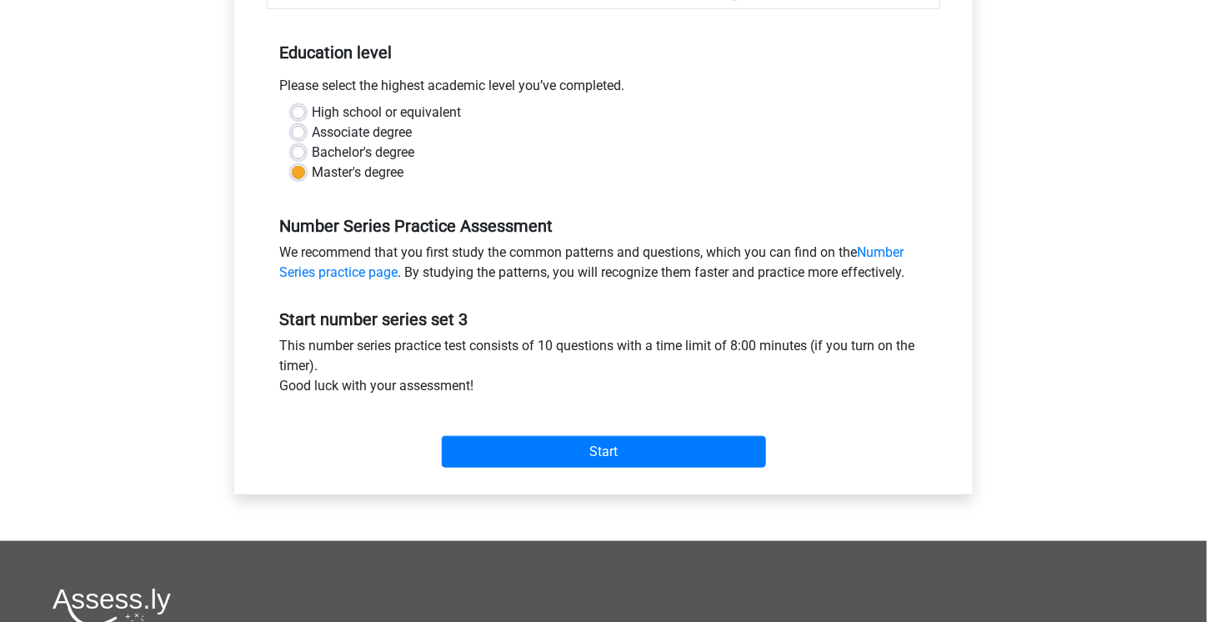
scroll to position [500, 0]
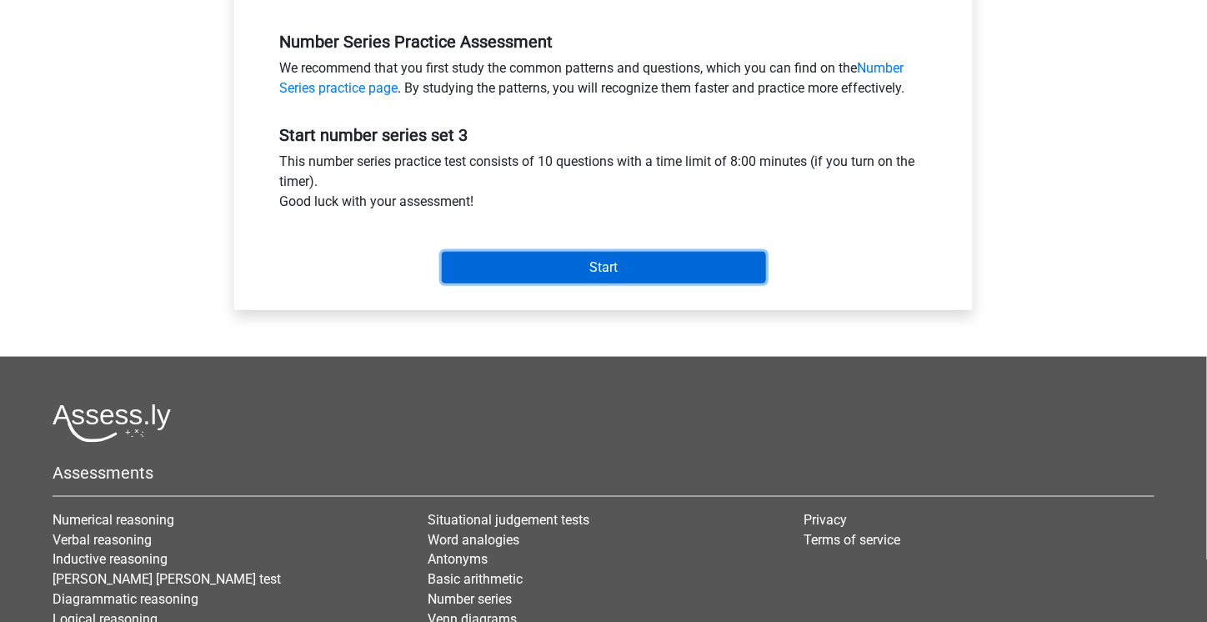
click at [584, 253] on input "Start" at bounding box center [604, 268] width 324 height 32
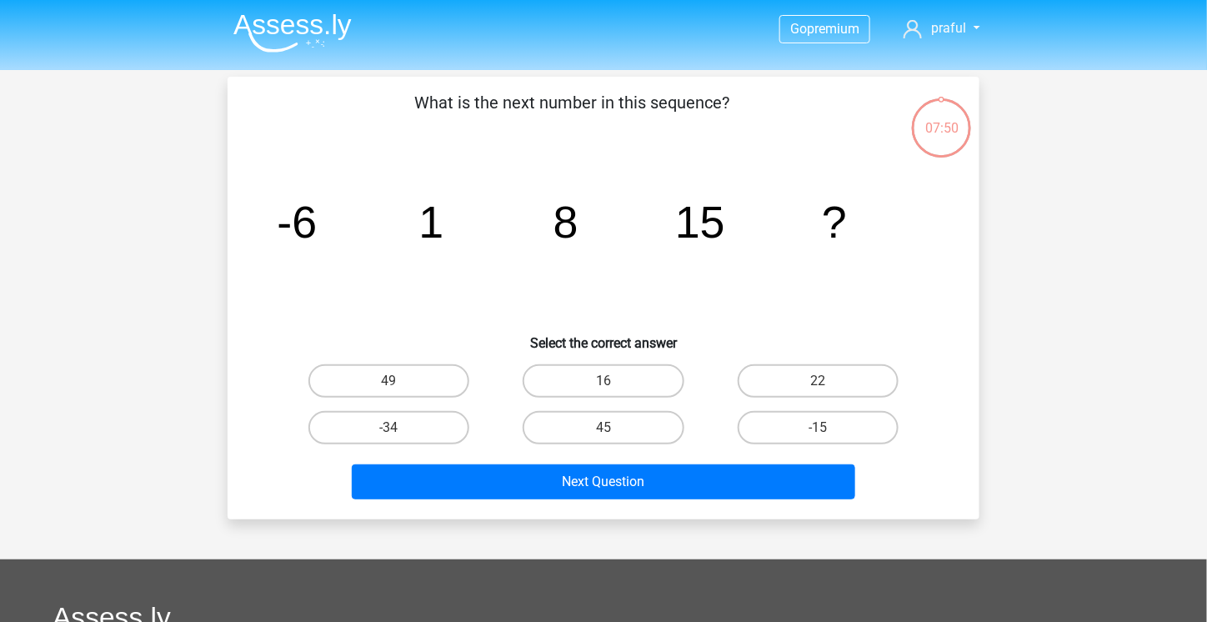
click at [824, 381] on input "22" at bounding box center [823, 386] width 11 height 11
radio input "true"
click at [762, 524] on div "Go premium praful [EMAIL_ADDRESS][DOMAIN_NAME]" at bounding box center [603, 500] width 1207 height 1000
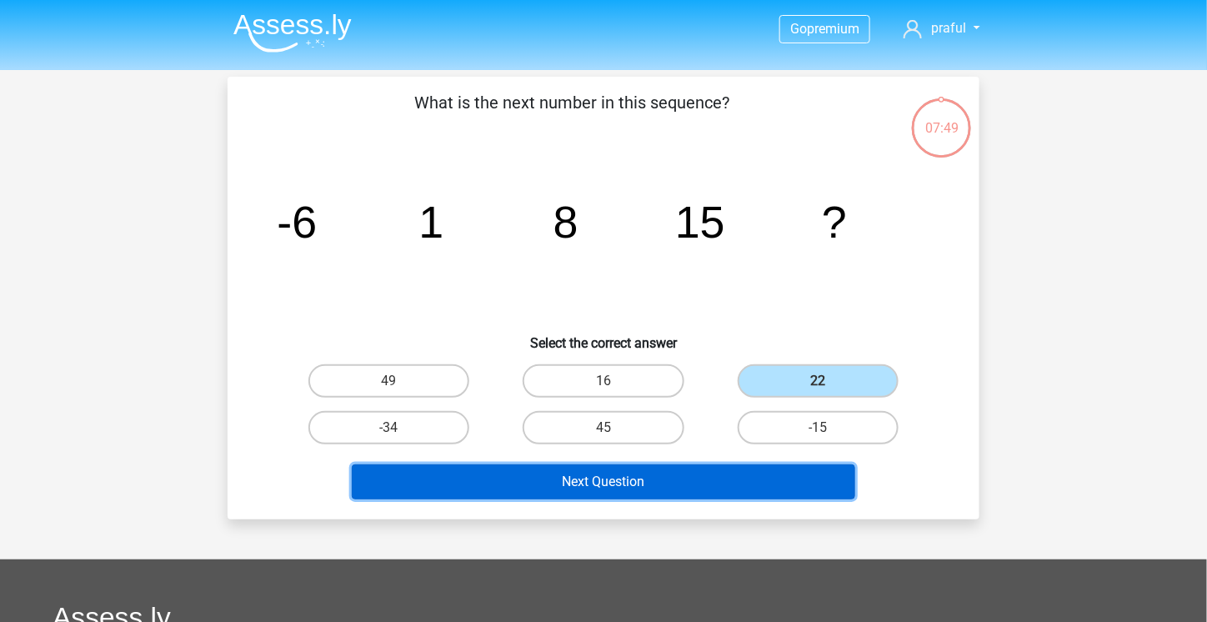
click at [748, 493] on button "Next Question" at bounding box center [604, 481] width 504 height 35
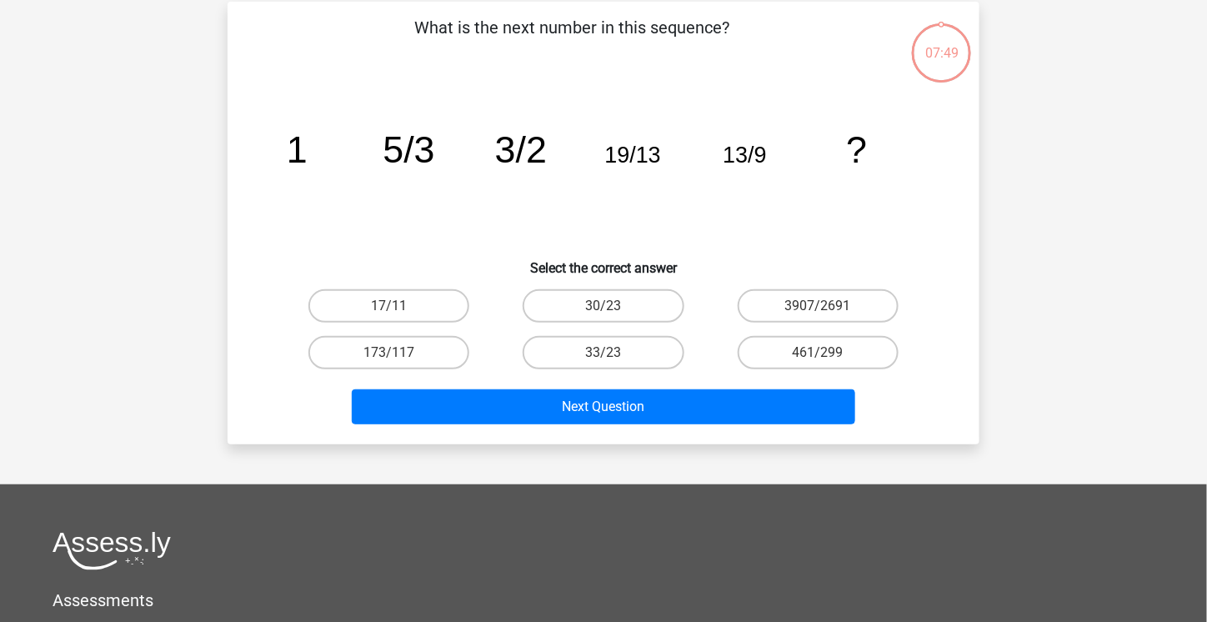
scroll to position [77, 0]
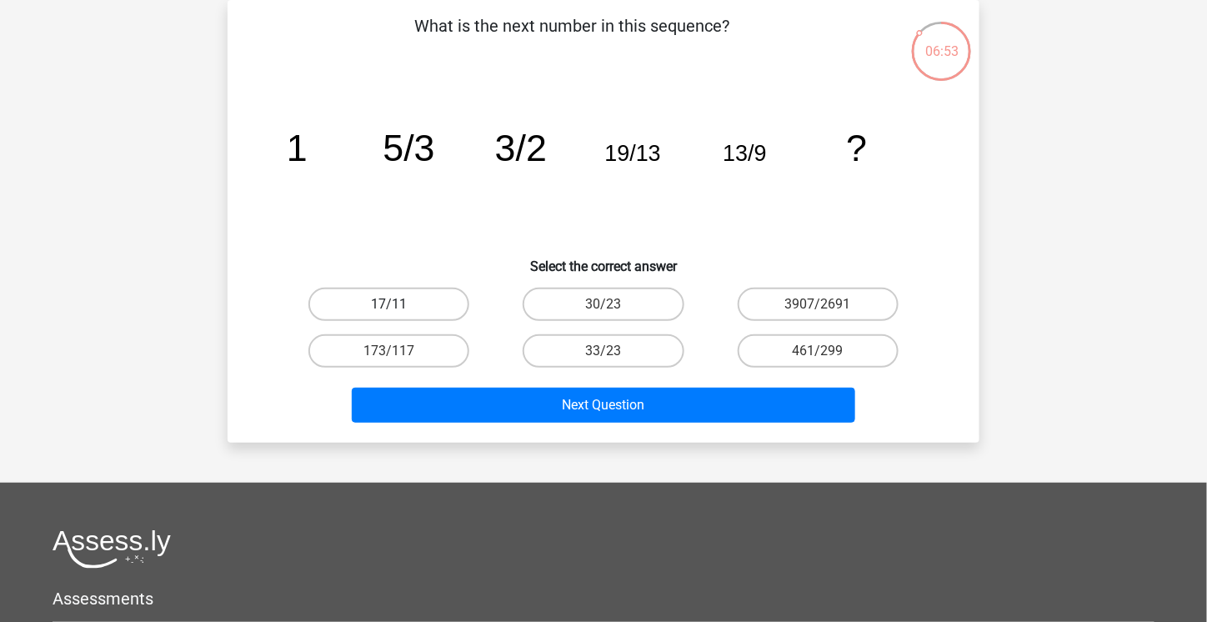
click at [423, 311] on label "17/11" at bounding box center [389, 304] width 161 height 33
click at [400, 311] on input "17/11" at bounding box center [394, 309] width 11 height 11
radio input "true"
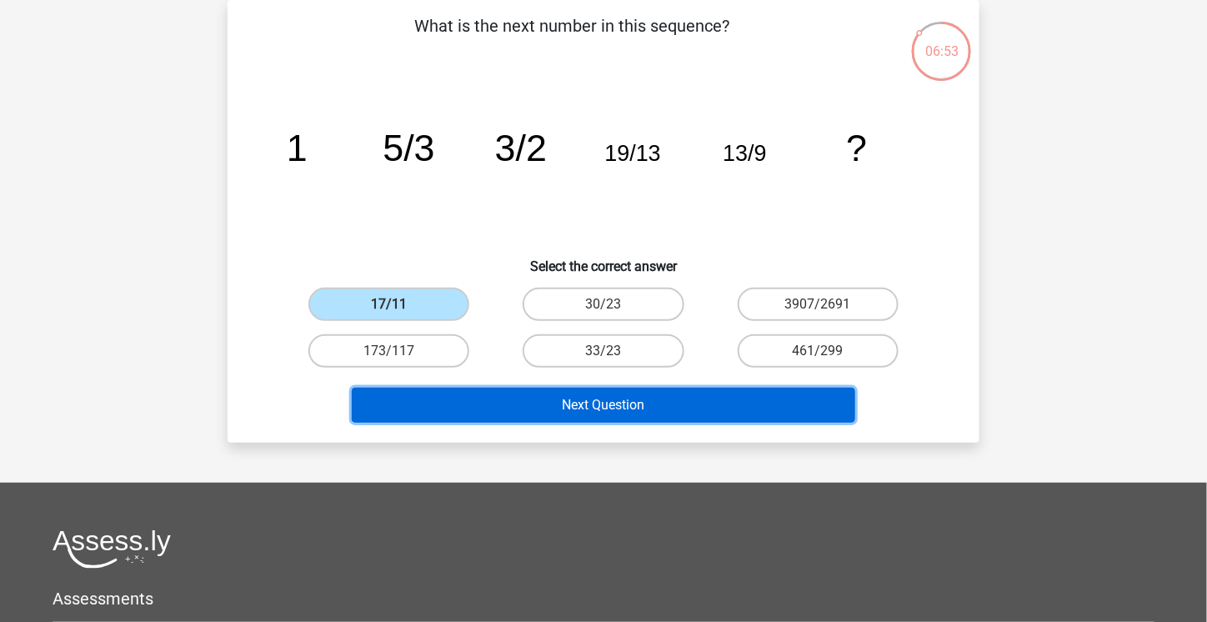
click at [529, 399] on button "Next Question" at bounding box center [604, 405] width 504 height 35
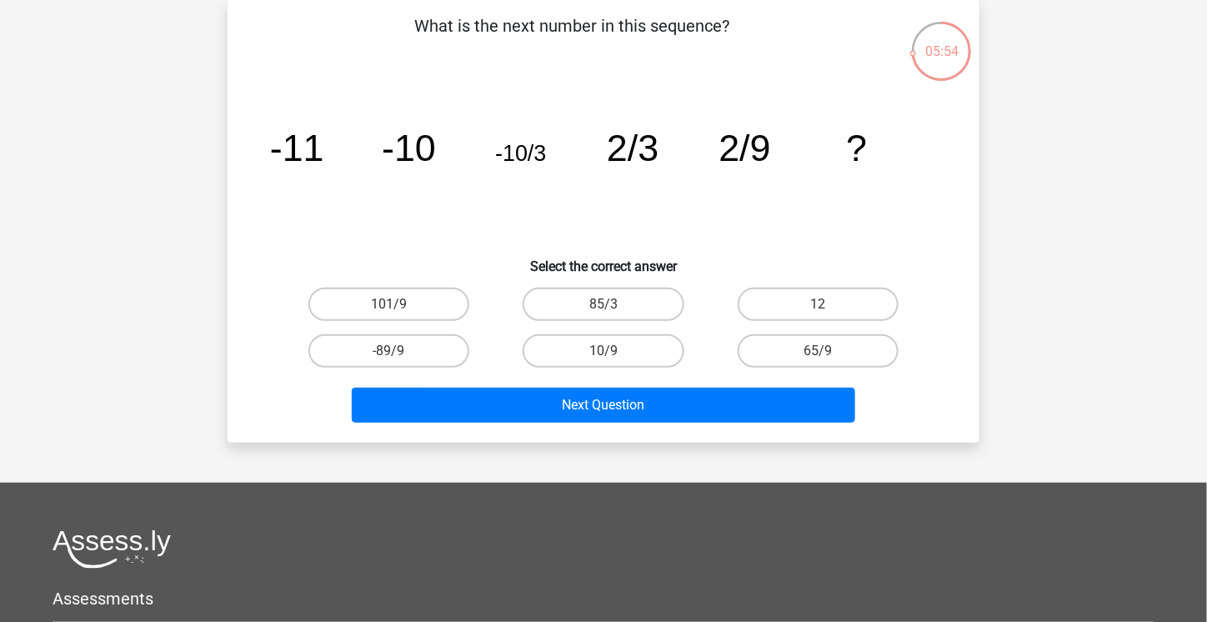
scroll to position [0, 0]
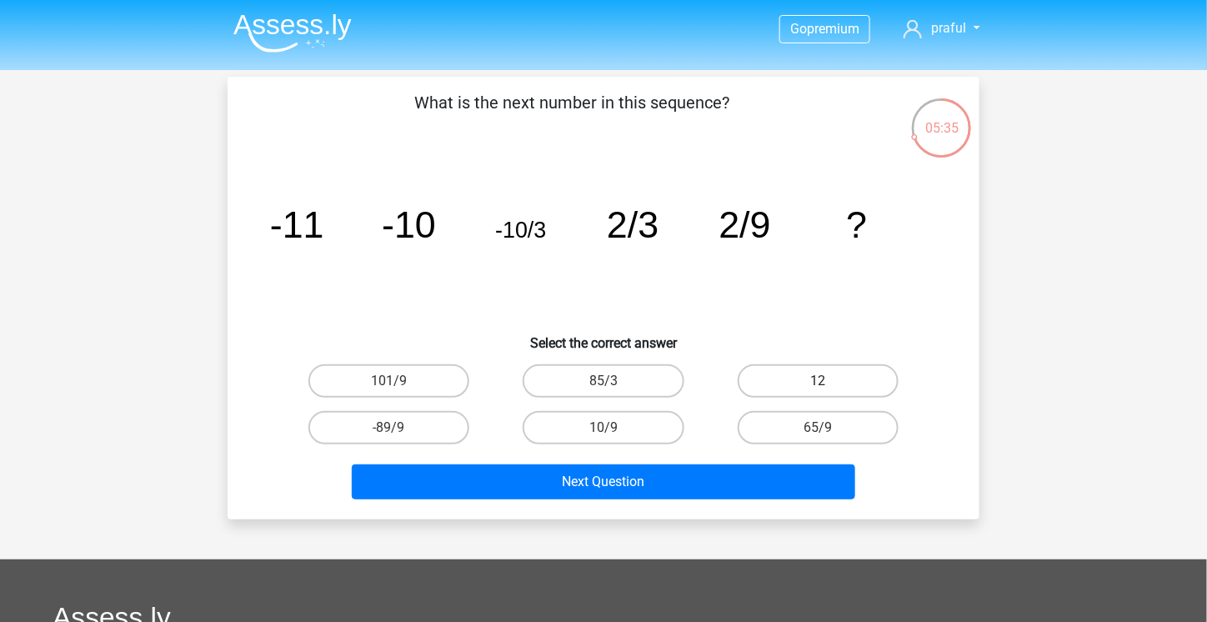
click at [784, 375] on label "12" at bounding box center [818, 380] width 161 height 33
click at [818, 381] on input "12" at bounding box center [823, 386] width 11 height 11
radio input "true"
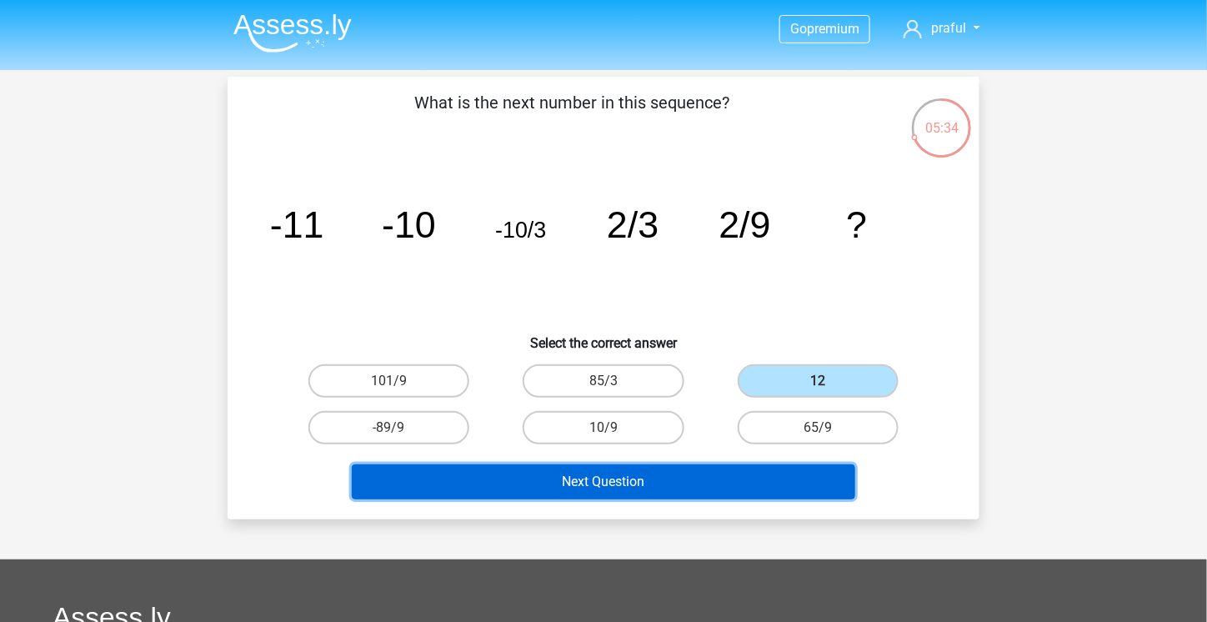
click at [774, 476] on button "Next Question" at bounding box center [604, 481] width 504 height 35
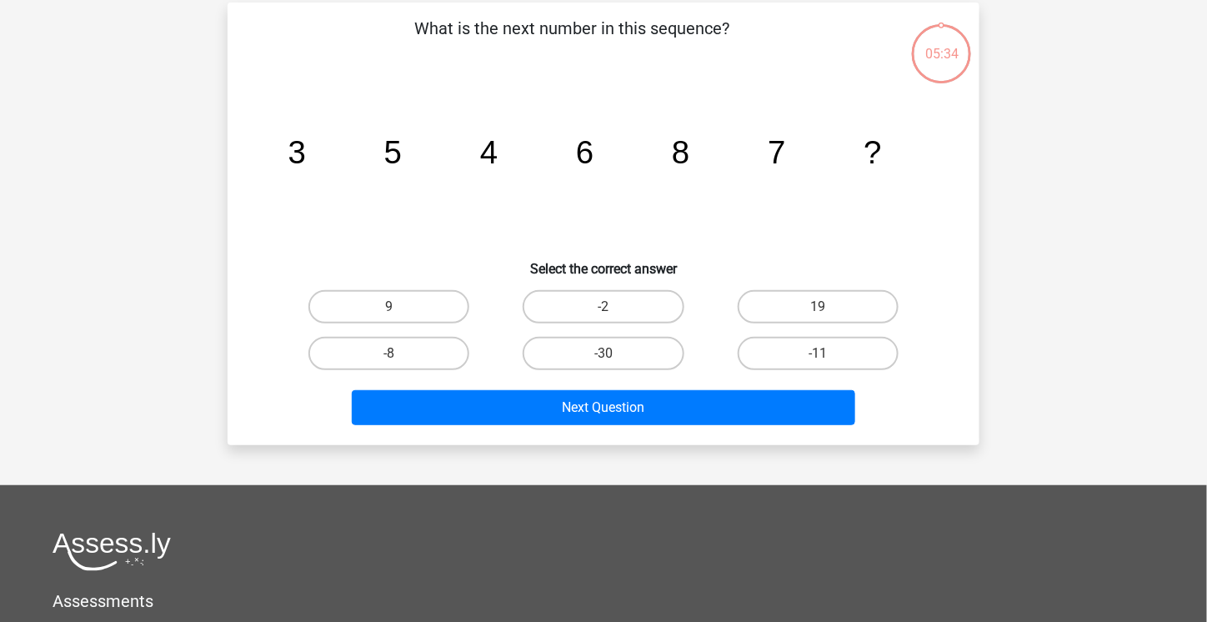
scroll to position [77, 0]
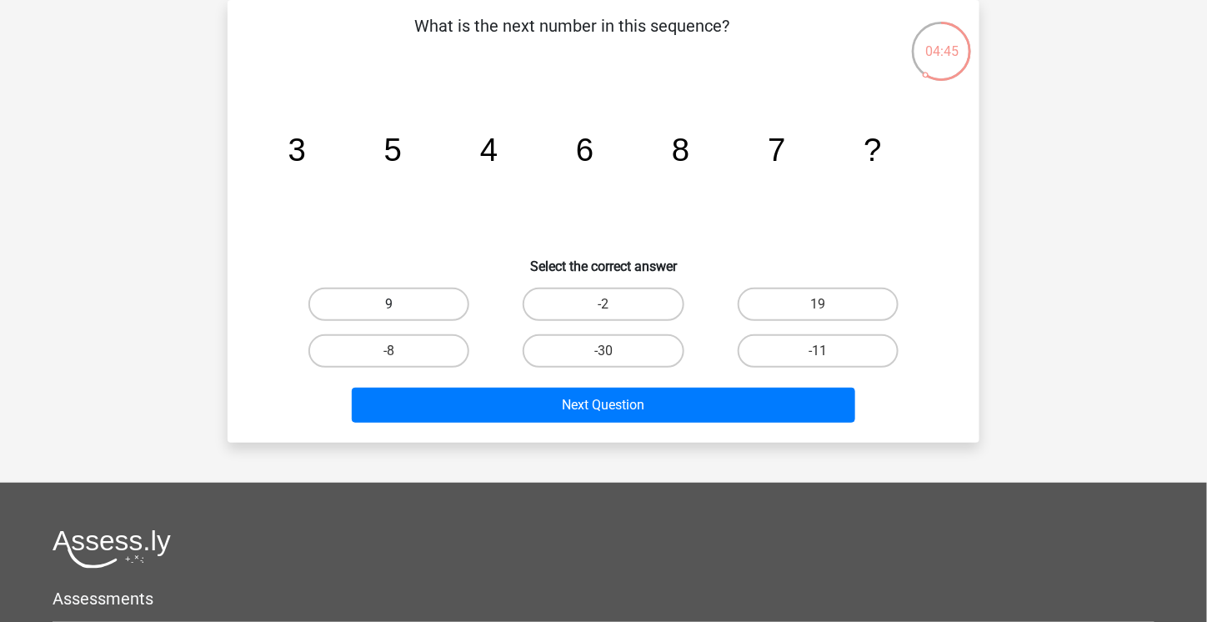
click at [359, 295] on label "9" at bounding box center [389, 304] width 161 height 33
click at [389, 304] on input "9" at bounding box center [394, 309] width 11 height 11
radio input "true"
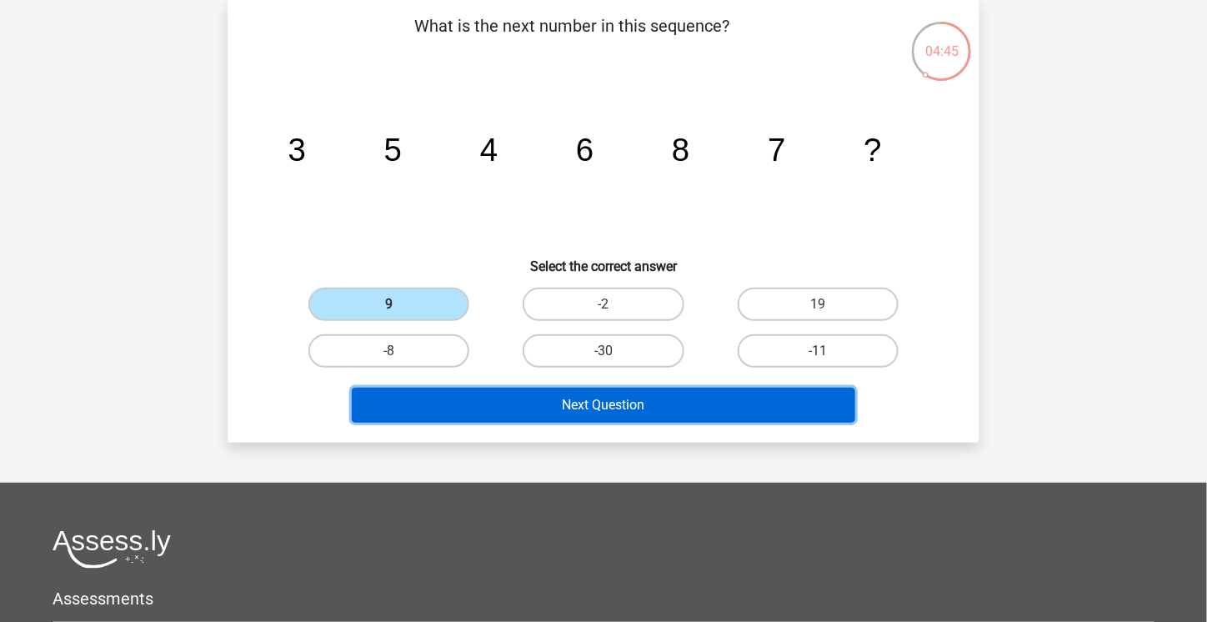
click at [507, 399] on button "Next Question" at bounding box center [604, 405] width 504 height 35
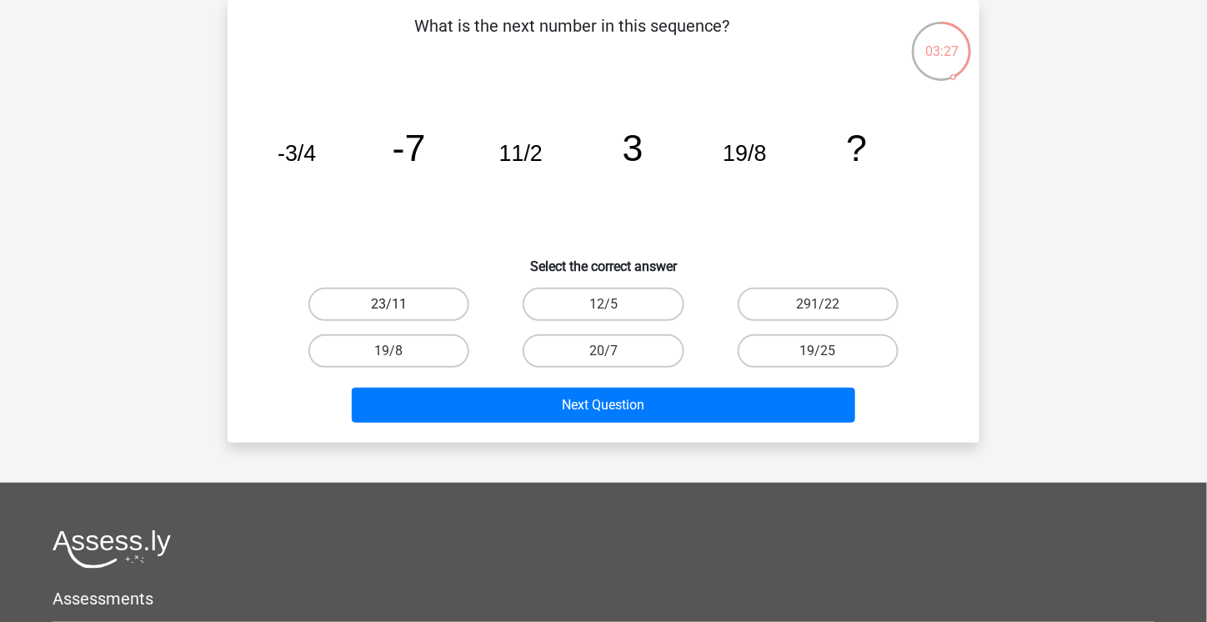
click at [355, 306] on label "23/11" at bounding box center [389, 304] width 161 height 33
click at [389, 306] on input "23/11" at bounding box center [394, 309] width 11 height 11
radio input "true"
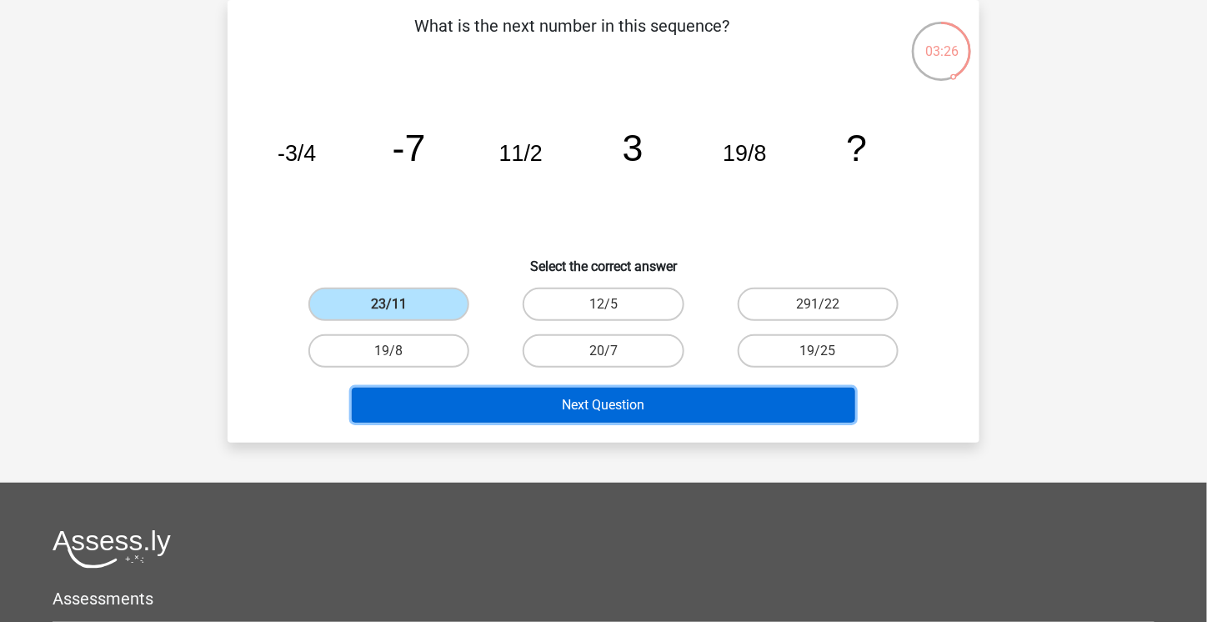
click at [598, 399] on button "Next Question" at bounding box center [604, 405] width 504 height 35
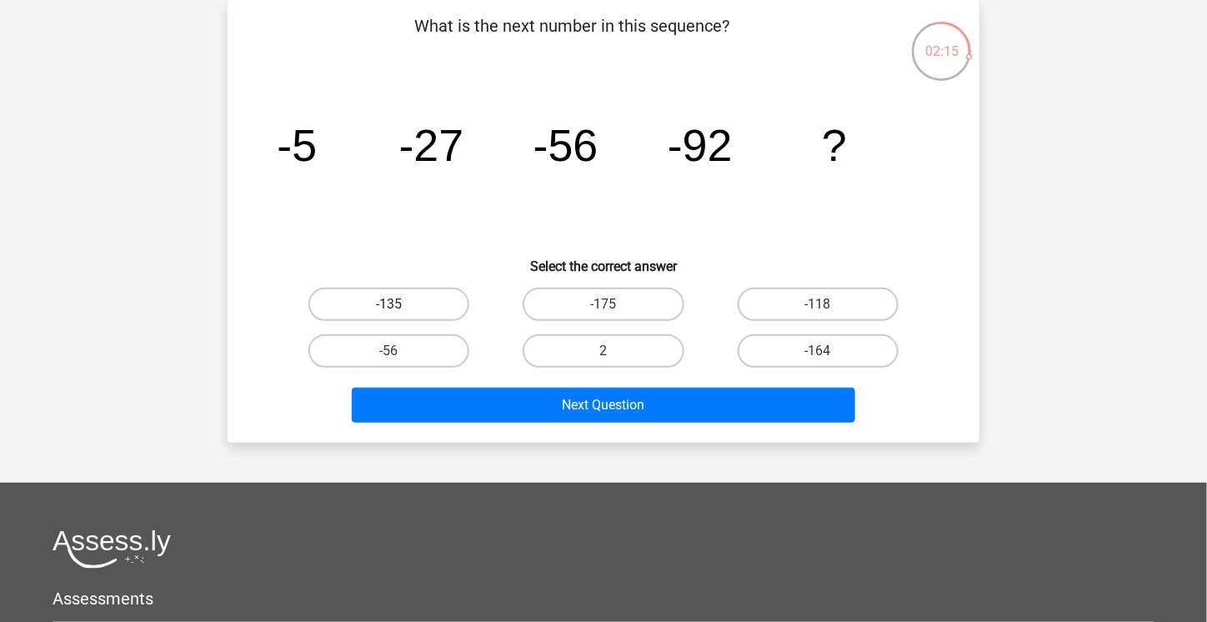
click at [431, 298] on label "-135" at bounding box center [389, 304] width 161 height 33
click at [400, 304] on input "-135" at bounding box center [394, 309] width 11 height 11
radio input "true"
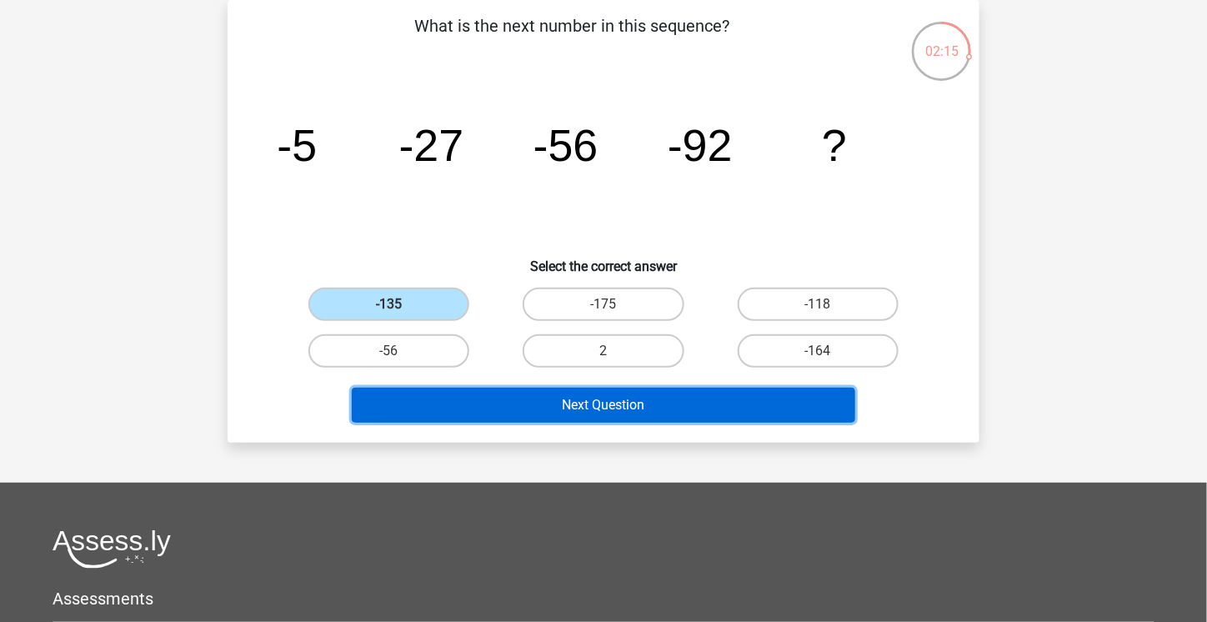
click at [575, 399] on button "Next Question" at bounding box center [604, 405] width 504 height 35
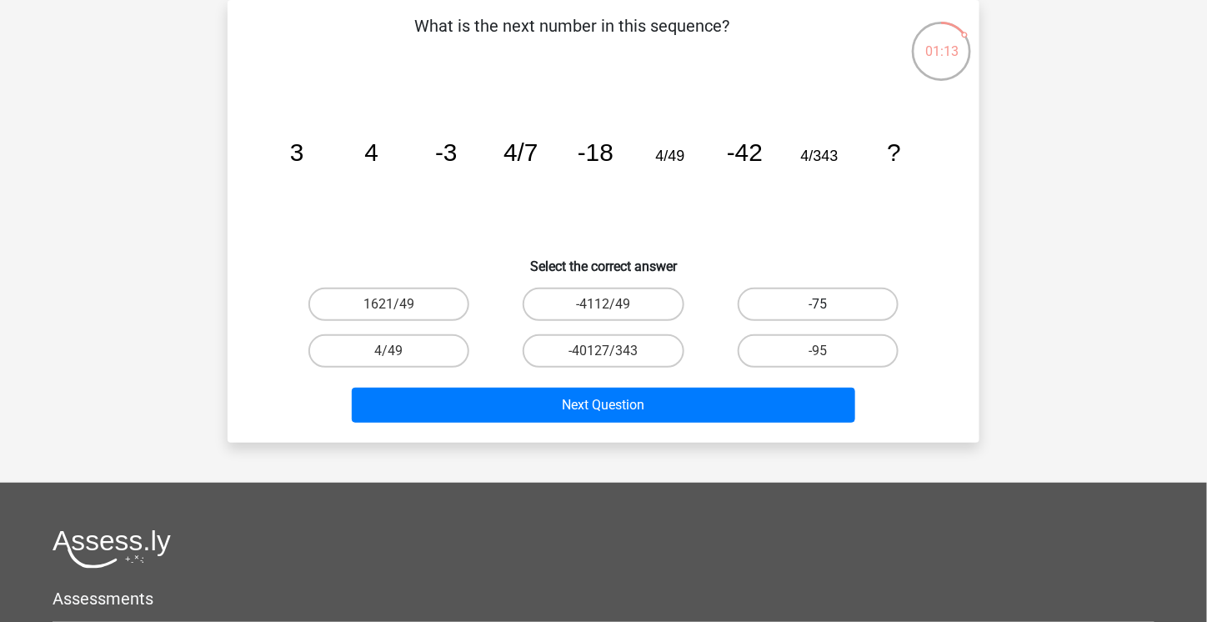
click at [840, 309] on label "-75" at bounding box center [818, 304] width 161 height 33
click at [829, 309] on input "-75" at bounding box center [823, 309] width 11 height 11
radio input "true"
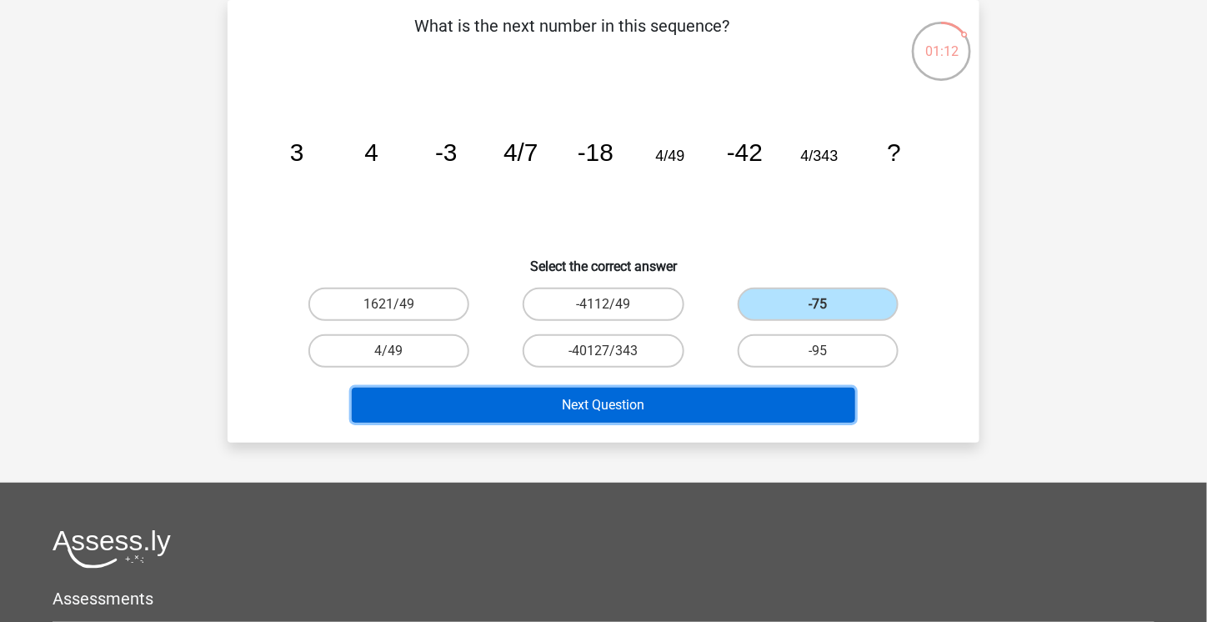
click at [765, 406] on button "Next Question" at bounding box center [604, 405] width 504 height 35
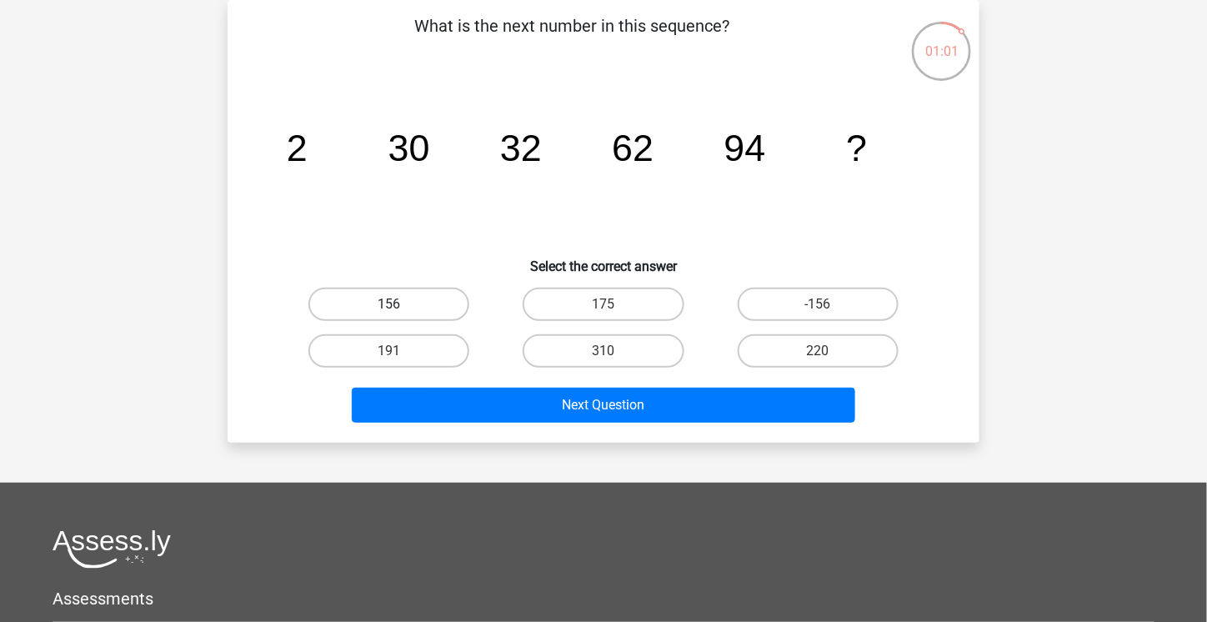
click at [428, 304] on label "156" at bounding box center [389, 304] width 161 height 33
click at [400, 304] on input "156" at bounding box center [394, 309] width 11 height 11
radio input "true"
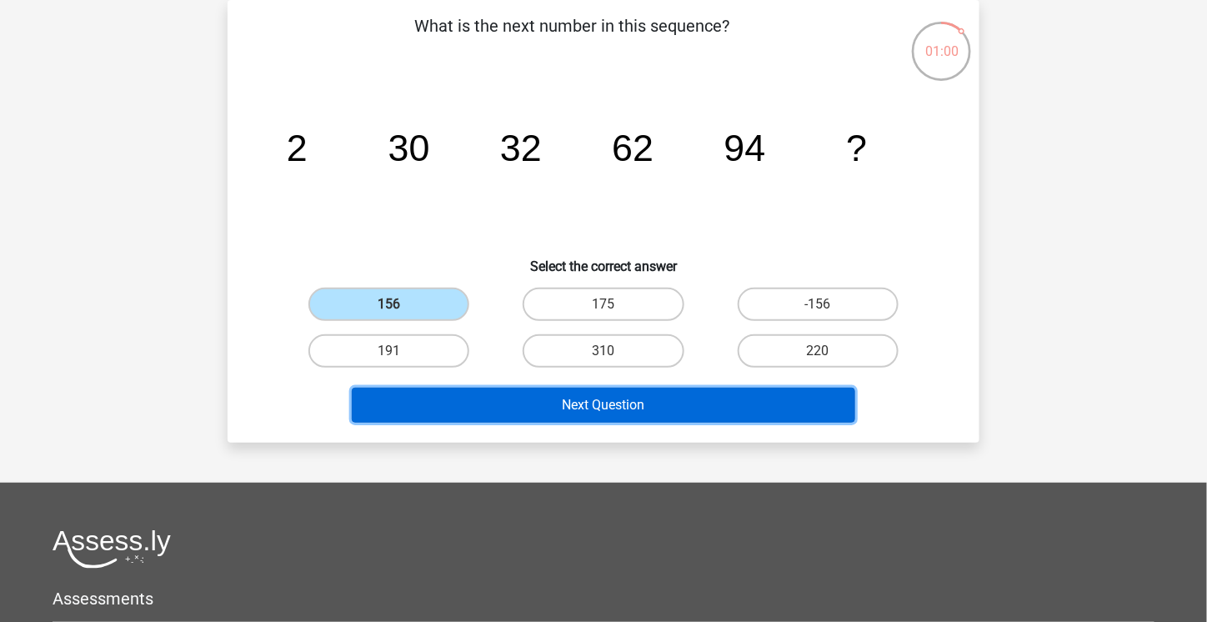
click at [519, 392] on button "Next Question" at bounding box center [604, 405] width 504 height 35
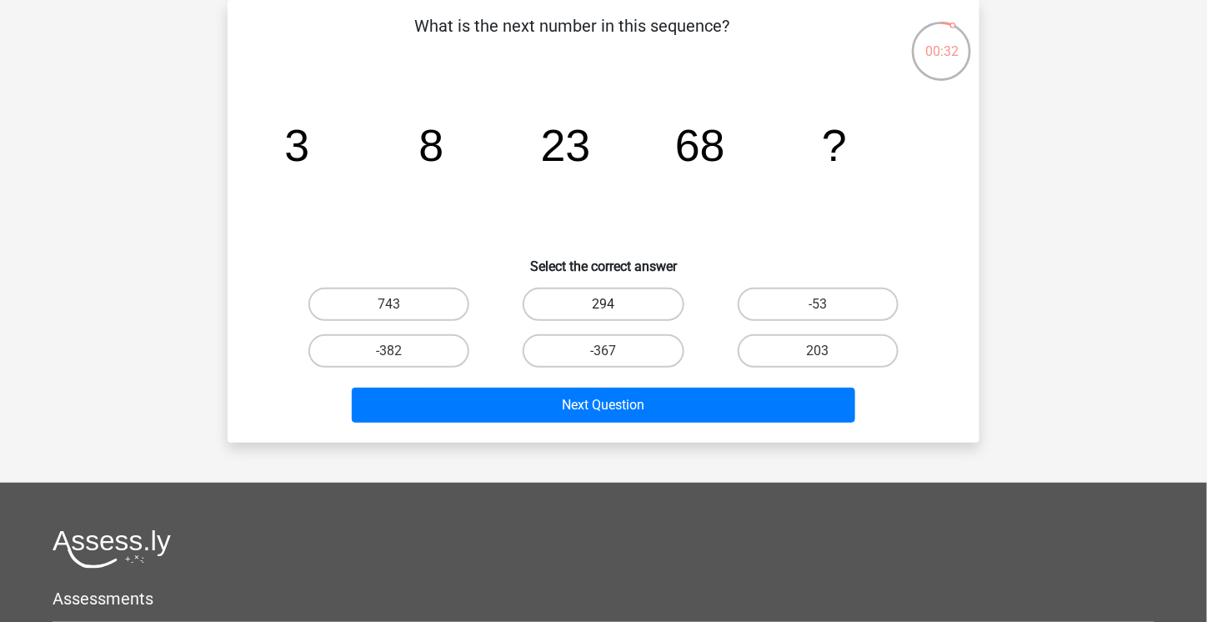
click at [654, 300] on label "294" at bounding box center [603, 304] width 161 height 33
click at [615, 304] on input "294" at bounding box center [609, 309] width 11 height 11
radio input "true"
click at [791, 354] on label "203" at bounding box center [818, 350] width 161 height 33
click at [818, 354] on input "203" at bounding box center [823, 356] width 11 height 11
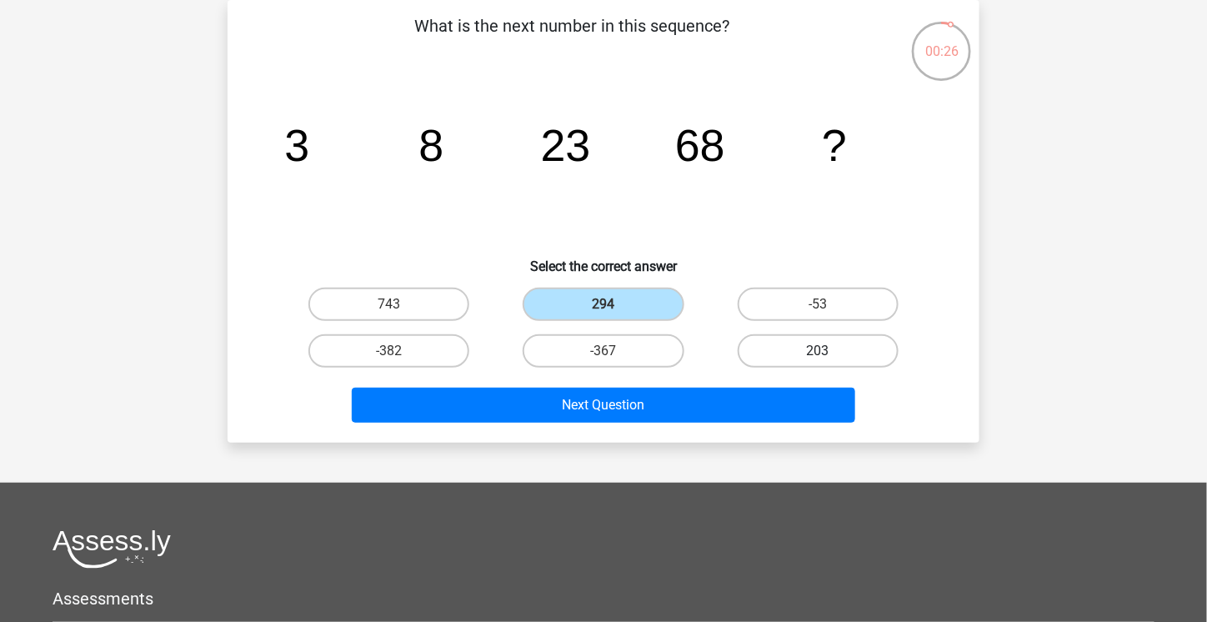
radio input "true"
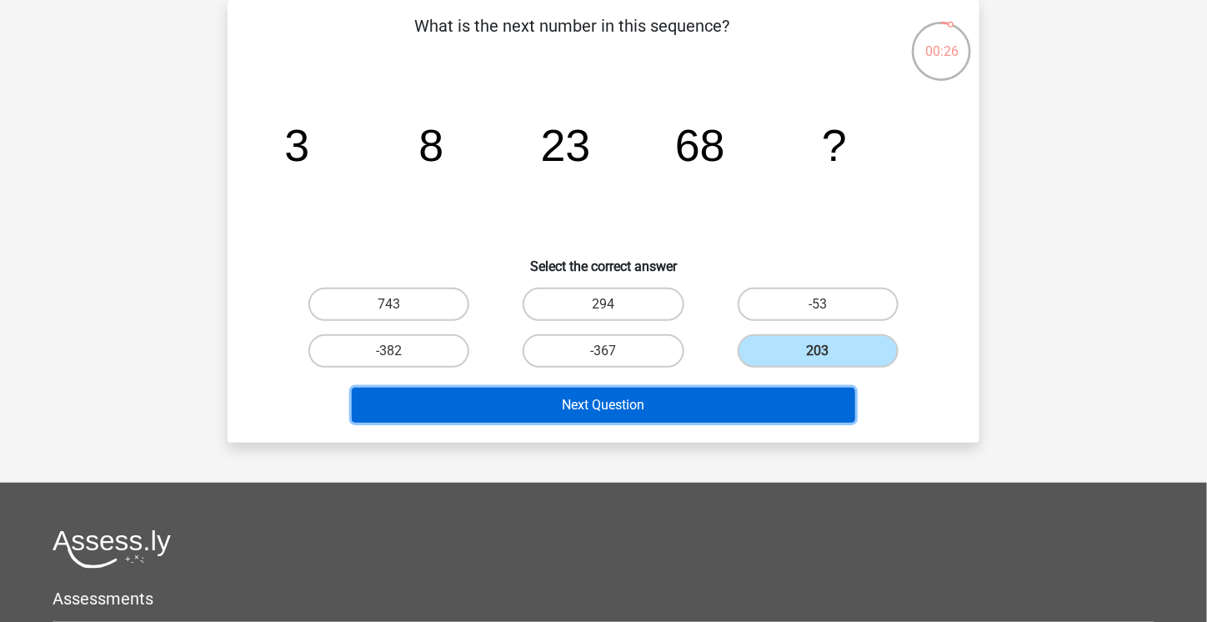
click at [764, 417] on button "Next Question" at bounding box center [604, 405] width 504 height 35
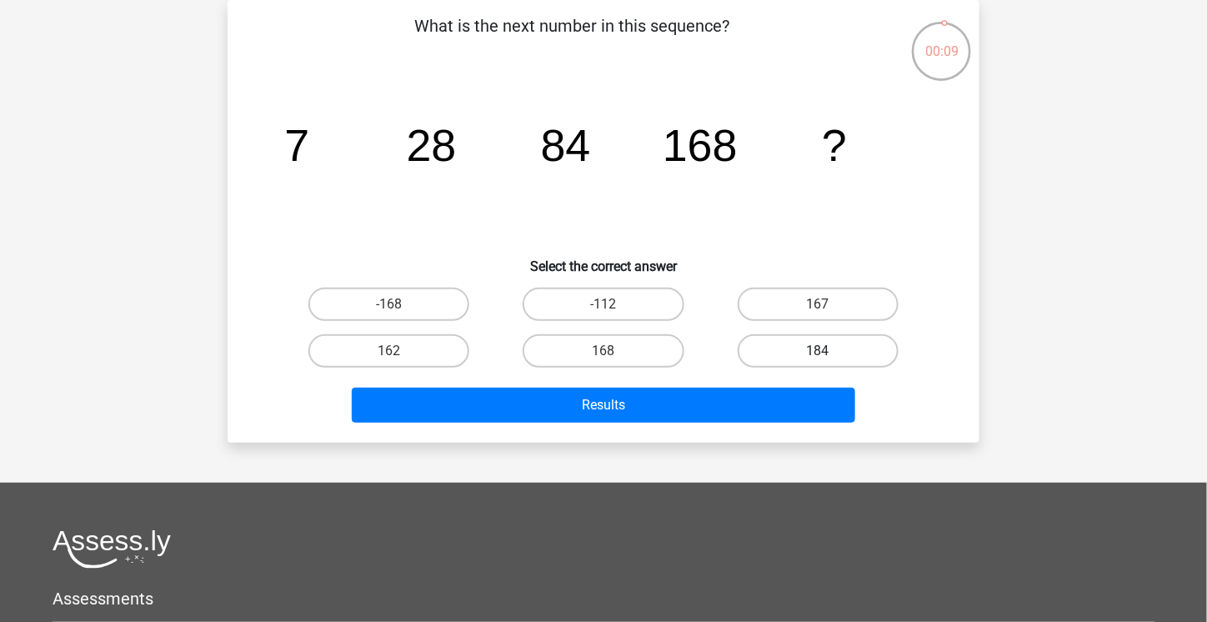
click at [826, 345] on label "184" at bounding box center [818, 350] width 161 height 33
click at [826, 351] on input "184" at bounding box center [823, 356] width 11 height 11
radio input "true"
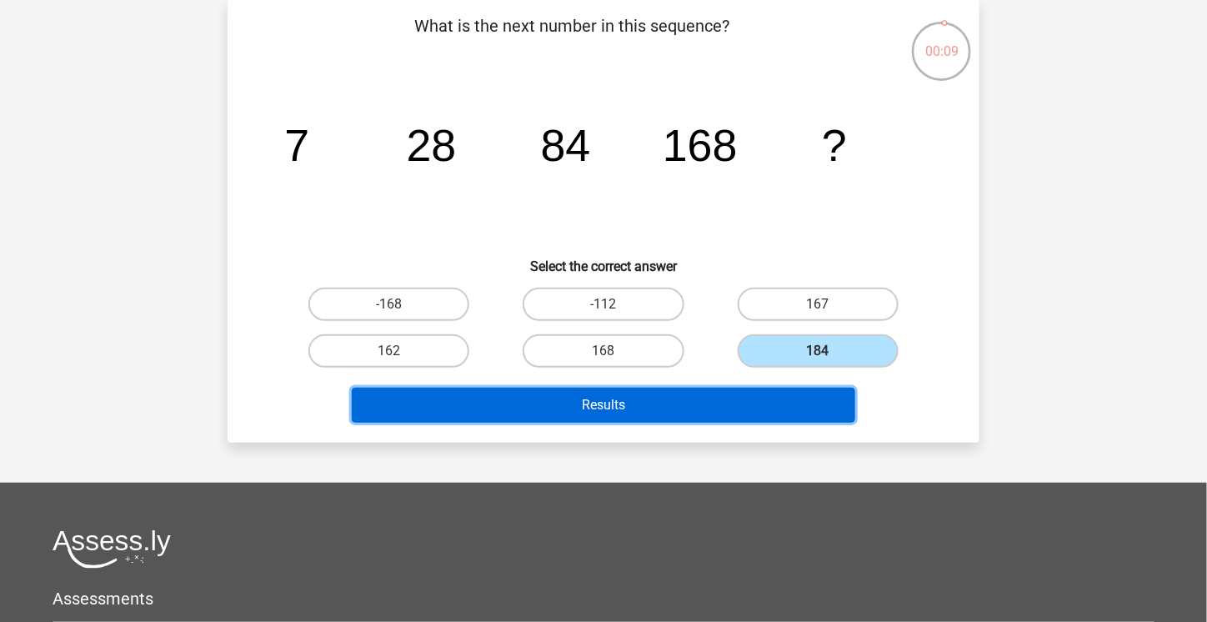
click at [805, 418] on button "Results" at bounding box center [604, 405] width 504 height 35
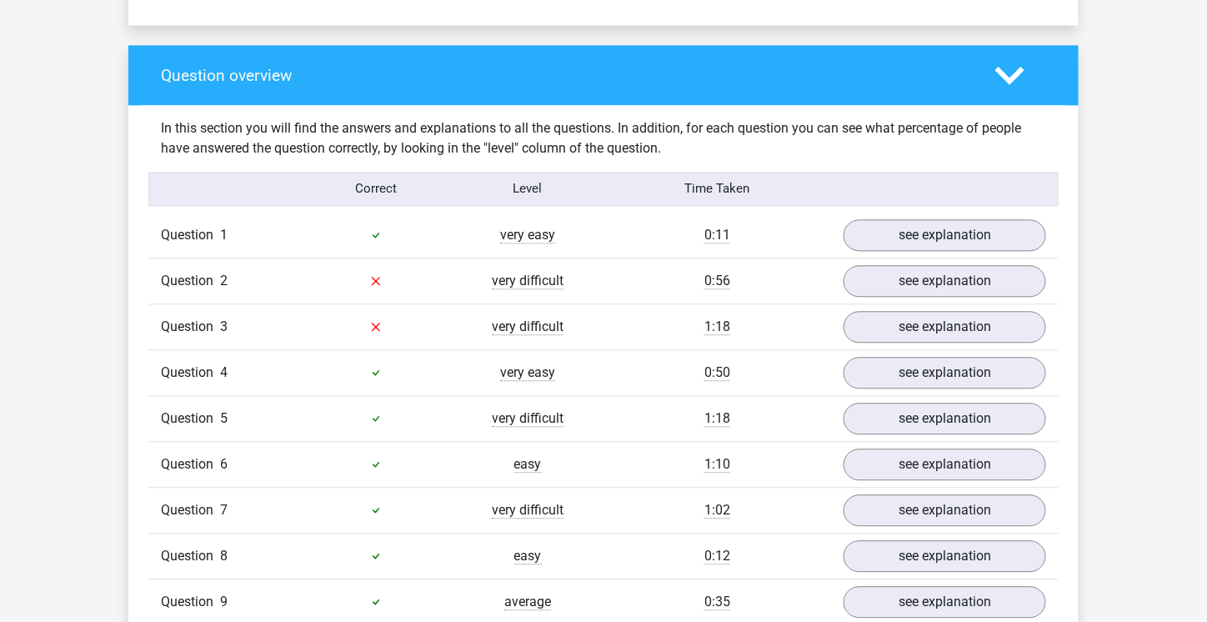
scroll to position [1167, 0]
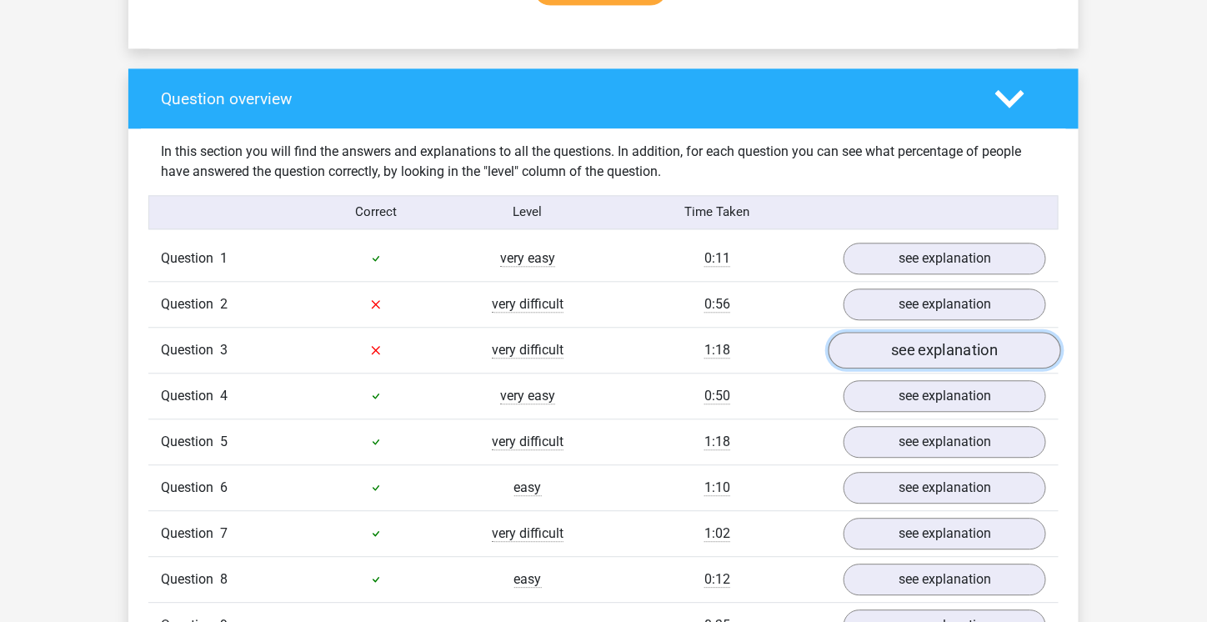
click at [901, 346] on link "see explanation" at bounding box center [945, 350] width 233 height 37
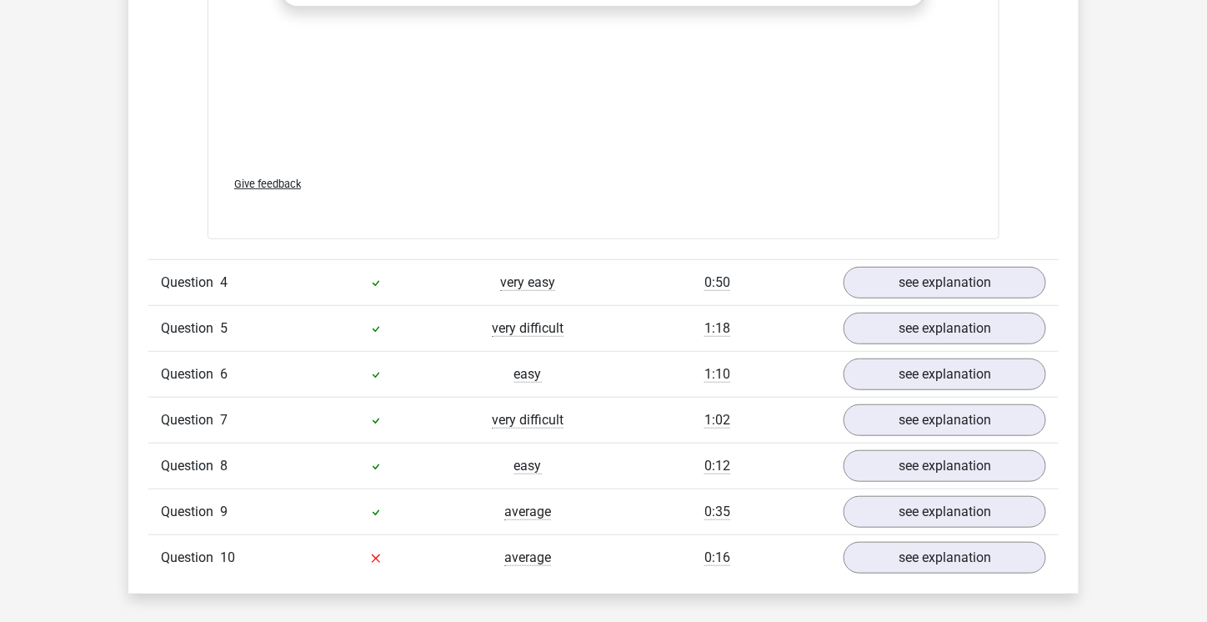
scroll to position [2310, 0]
click at [902, 560] on div "Question 10 average 0:16 see explanation" at bounding box center [603, 557] width 911 height 46
click at [904, 540] on link "see explanation" at bounding box center [945, 558] width 233 height 37
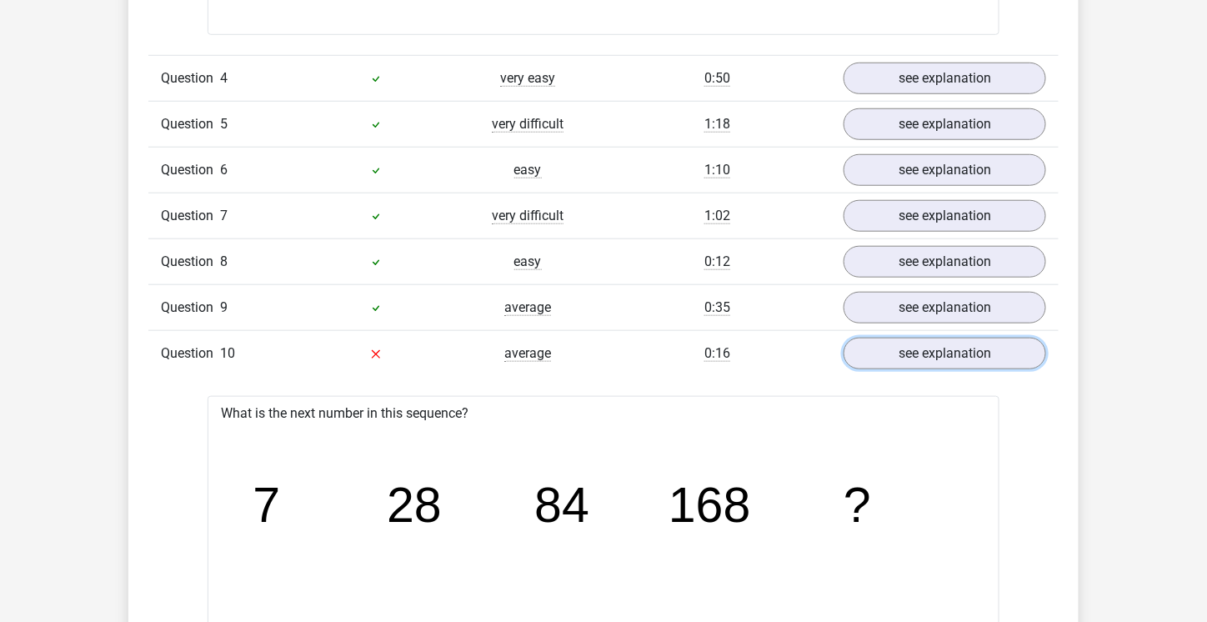
scroll to position [2403, 0]
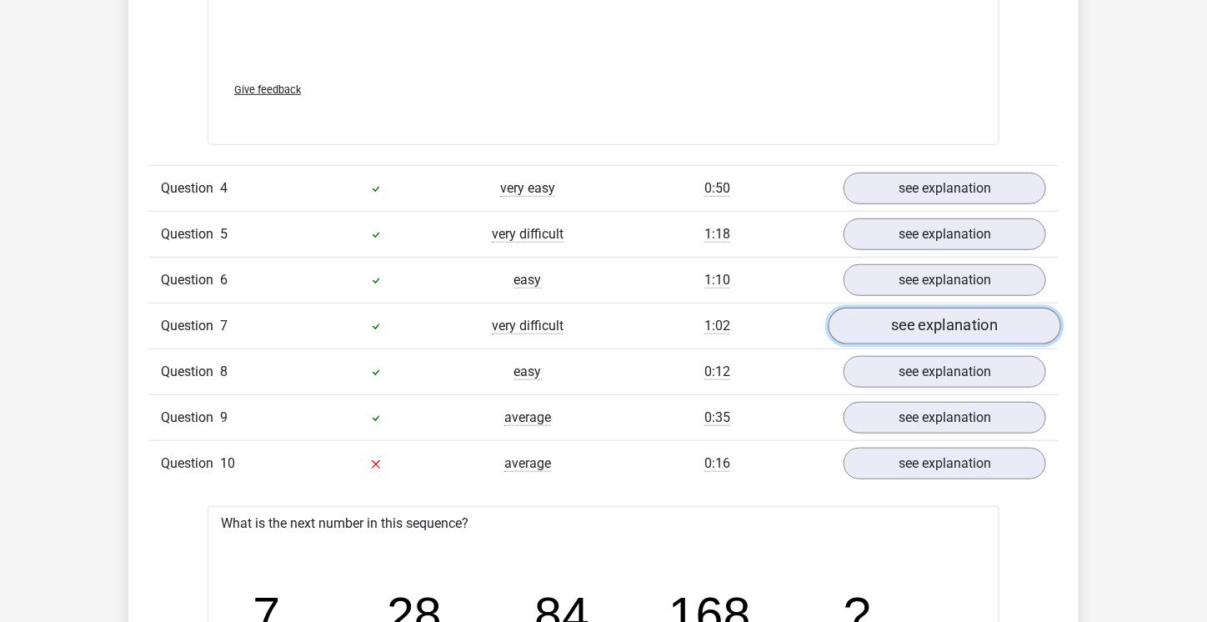
click at [901, 309] on link "see explanation" at bounding box center [945, 327] width 233 height 37
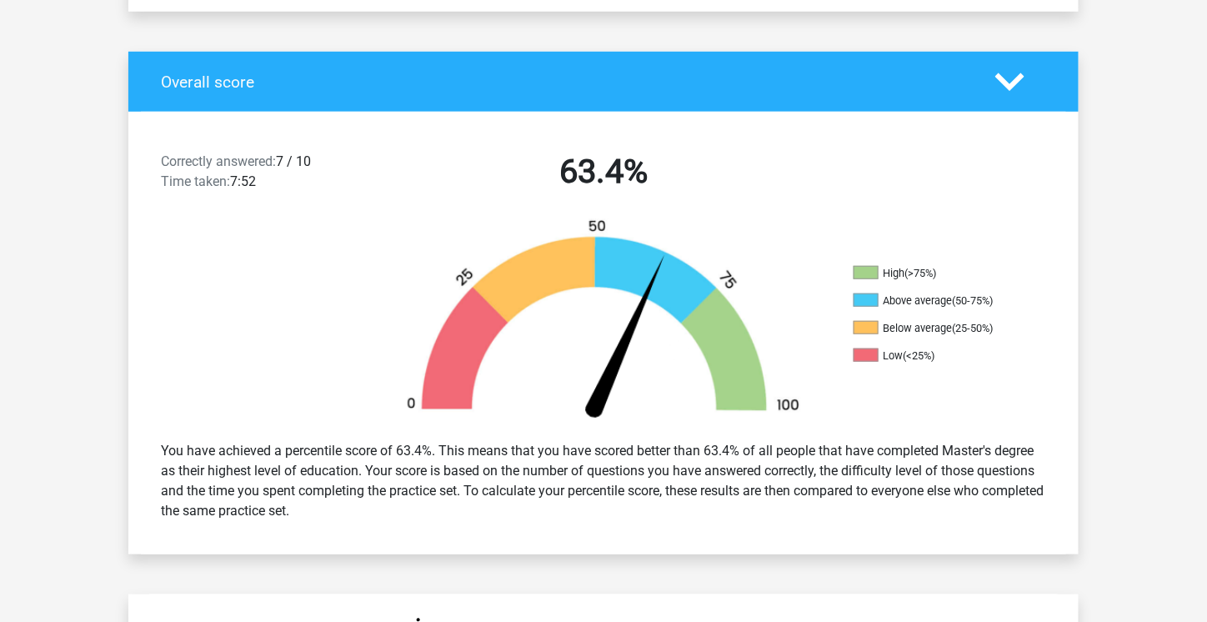
scroll to position [314, 0]
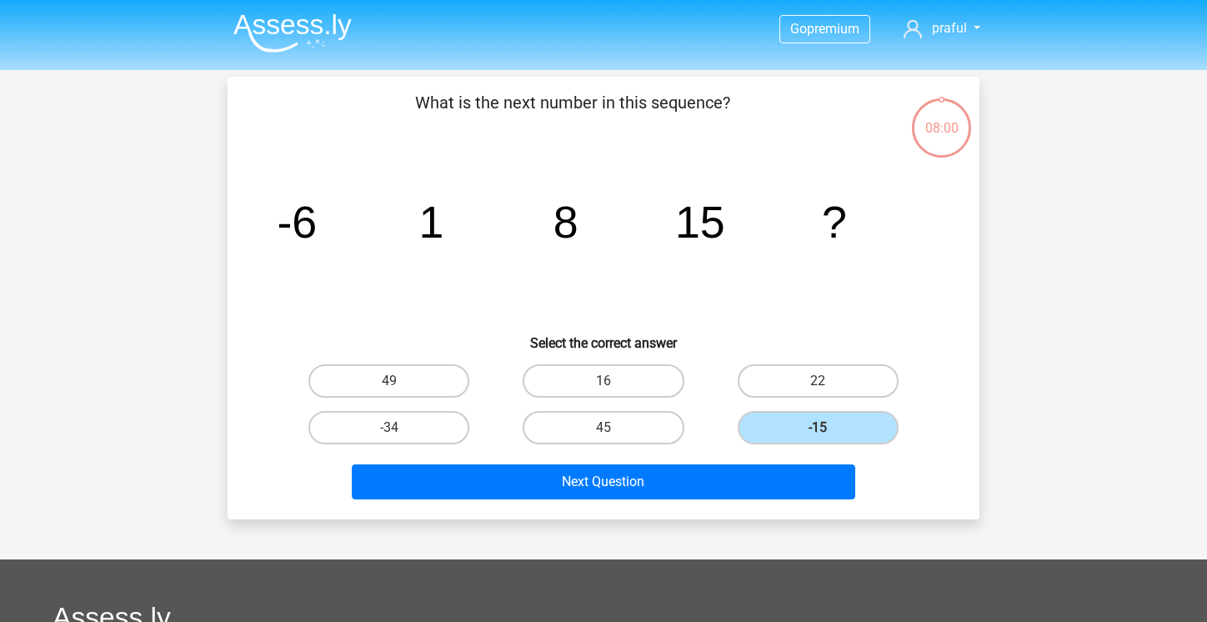
scroll to position [77, 0]
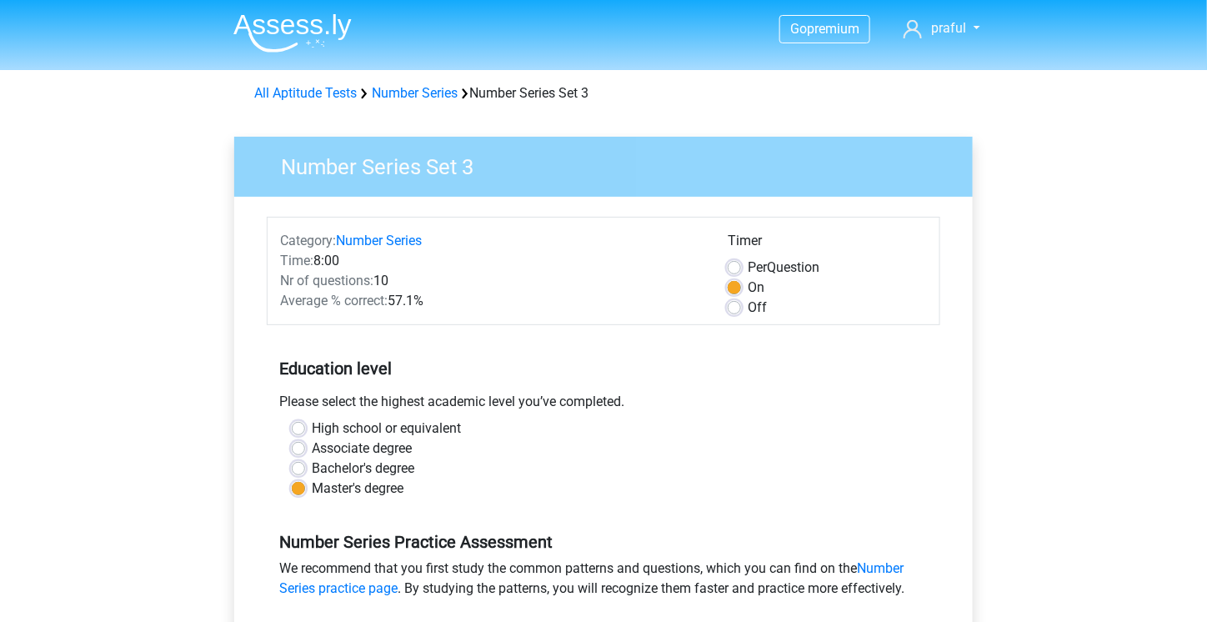
click at [575, 560] on div "We recommend that you first study the common patterns and questions, which you …" at bounding box center [604, 582] width 674 height 47
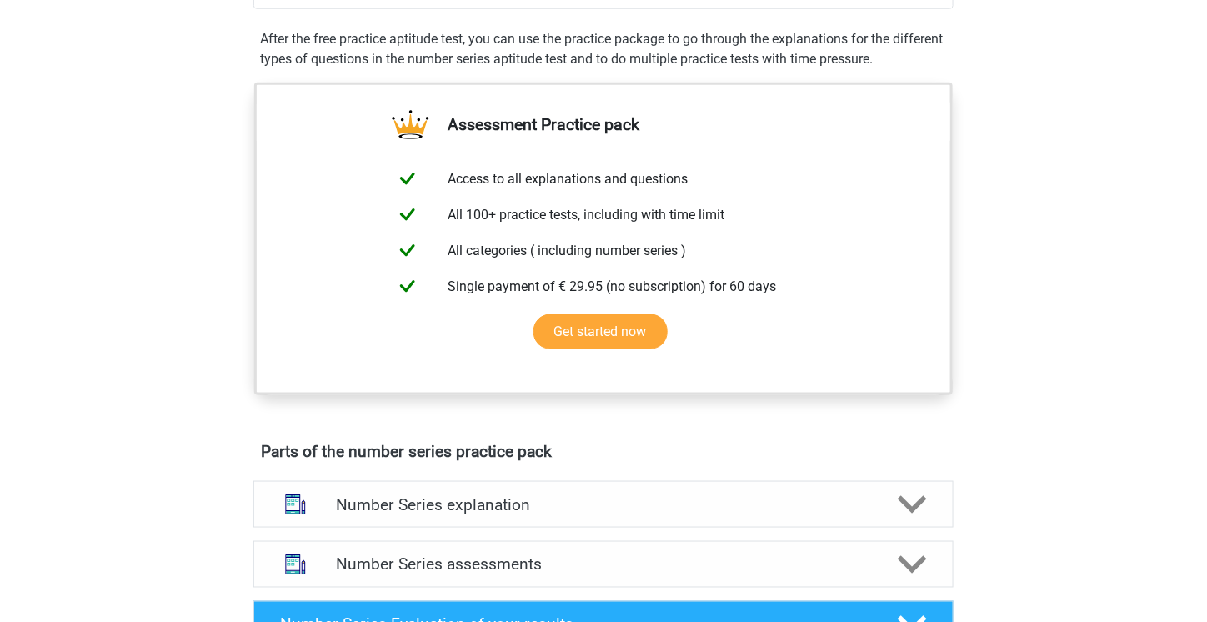
scroll to position [417, 0]
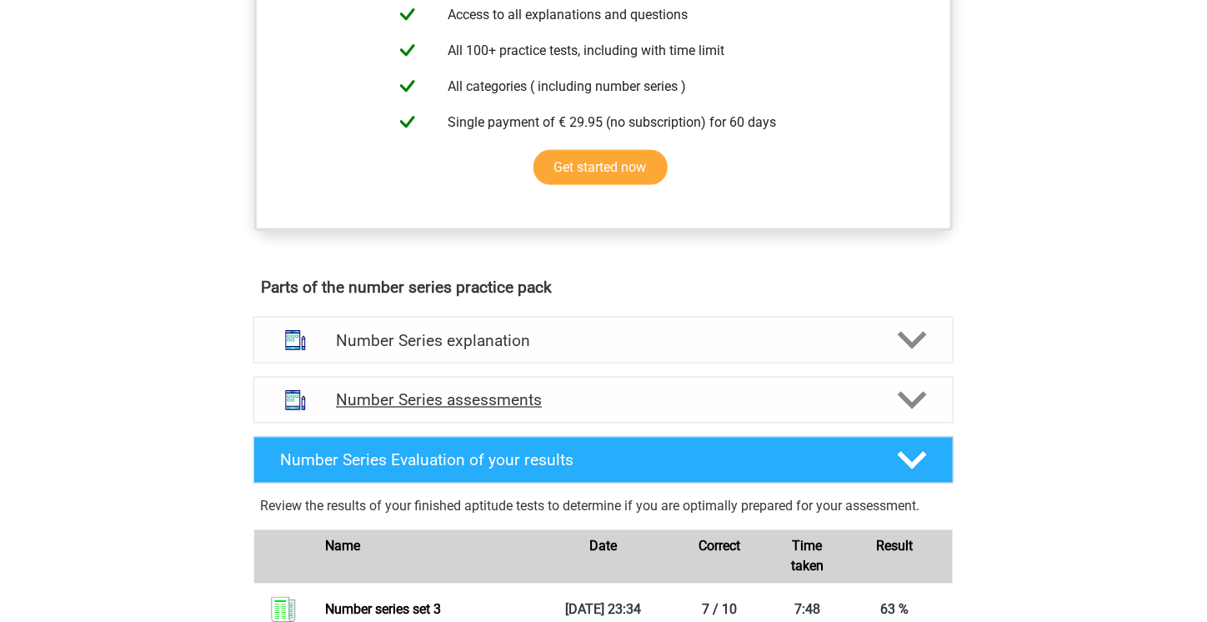
click at [574, 384] on div "Number Series assessments" at bounding box center [603, 400] width 700 height 47
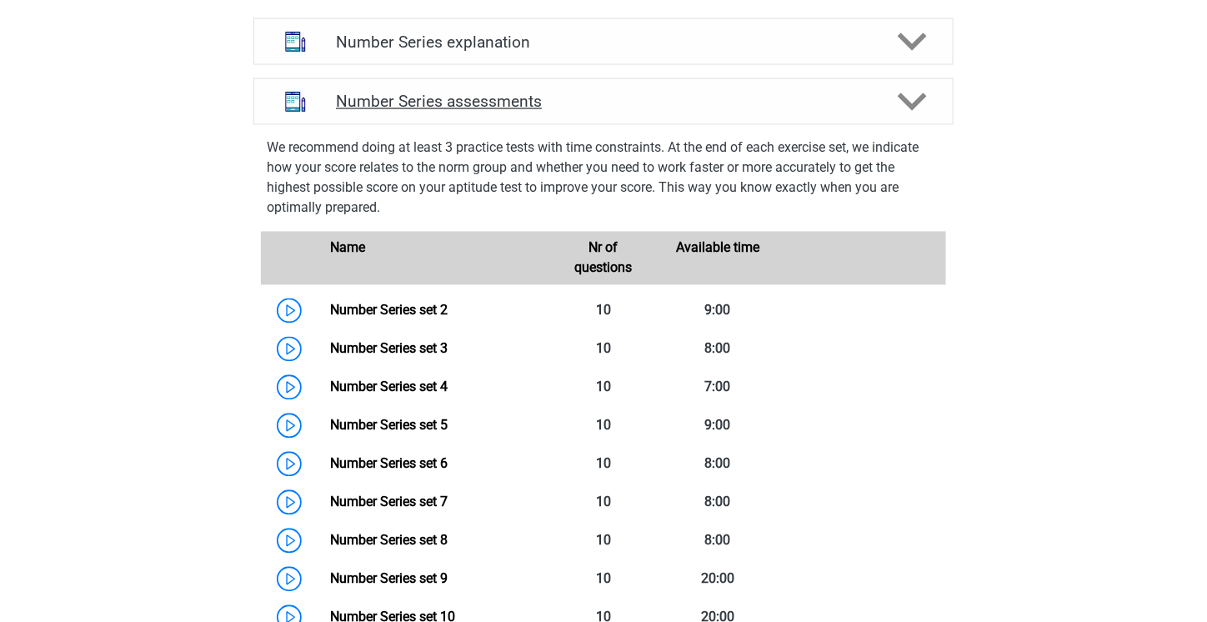
scroll to position [1001, 0]
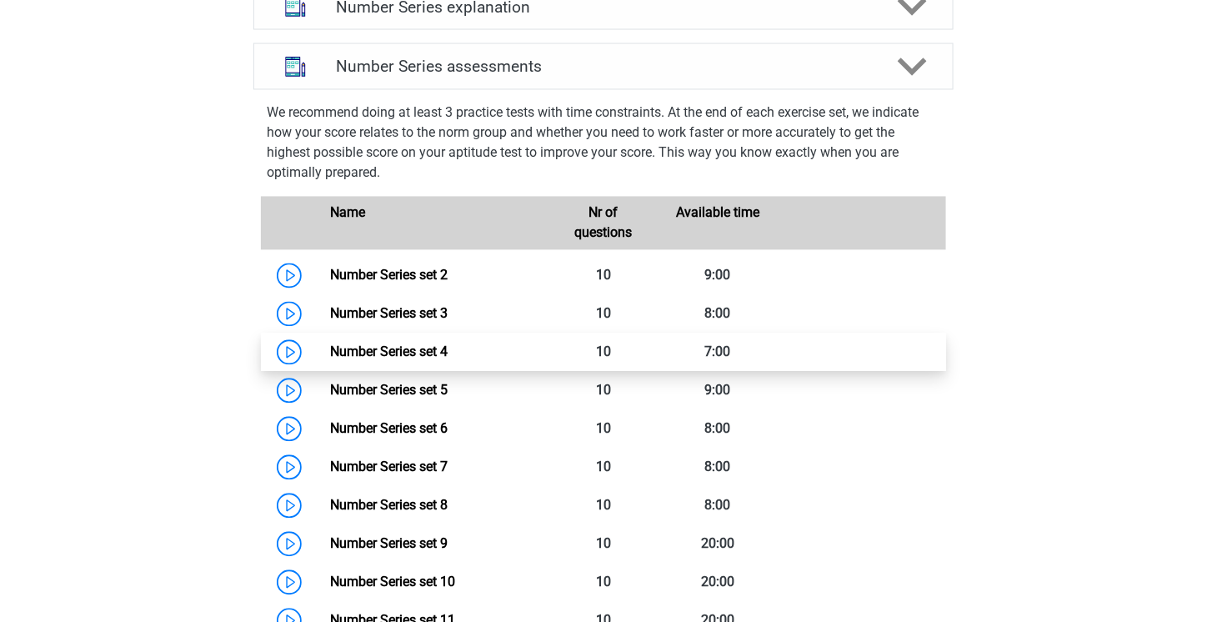
click at [401, 359] on link "Number Series set 4" at bounding box center [389, 352] width 118 height 16
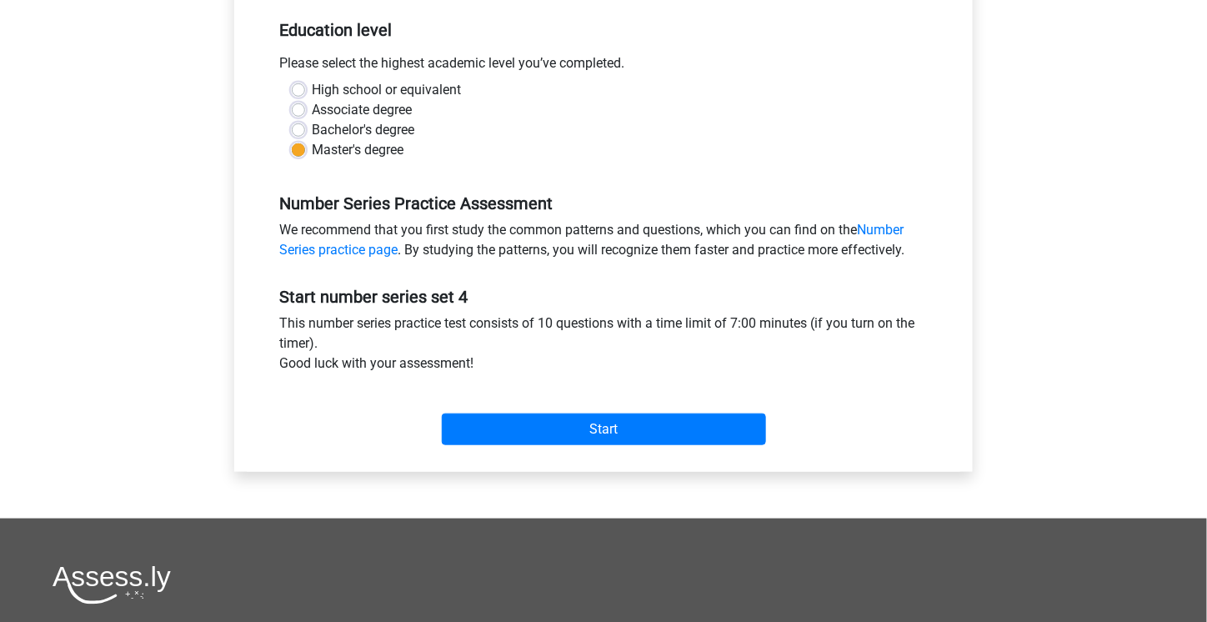
scroll to position [500, 0]
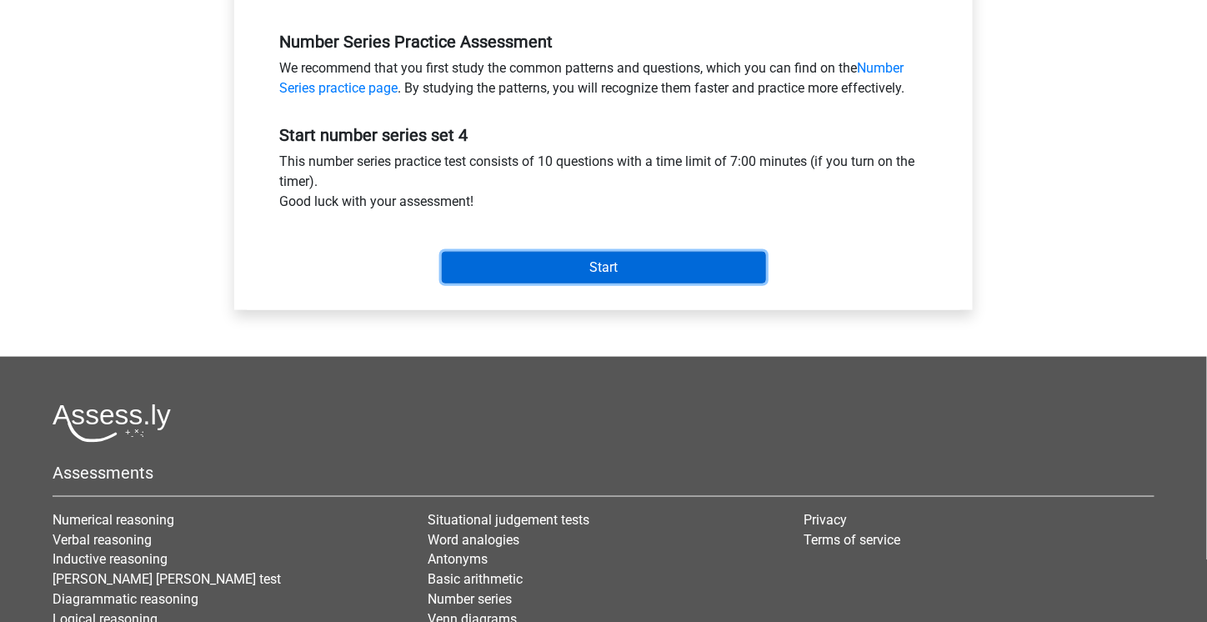
click at [556, 260] on input "Start" at bounding box center [604, 268] width 324 height 32
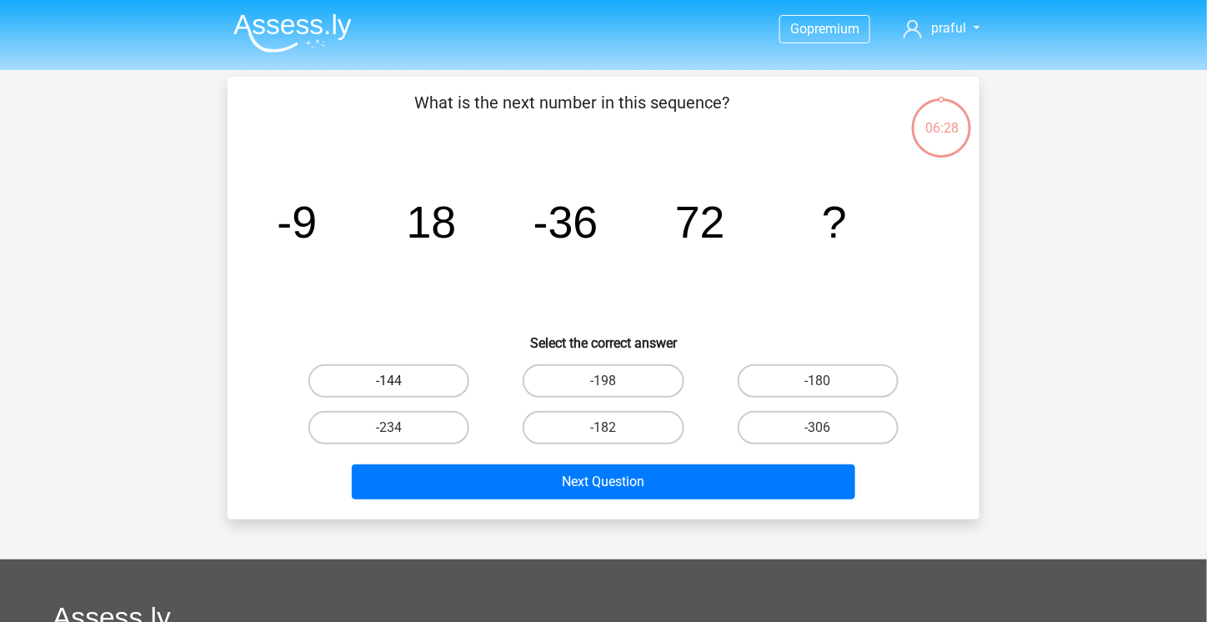
click at [355, 386] on label "-144" at bounding box center [389, 380] width 161 height 33
click at [389, 386] on input "-144" at bounding box center [394, 386] width 11 height 11
radio input "true"
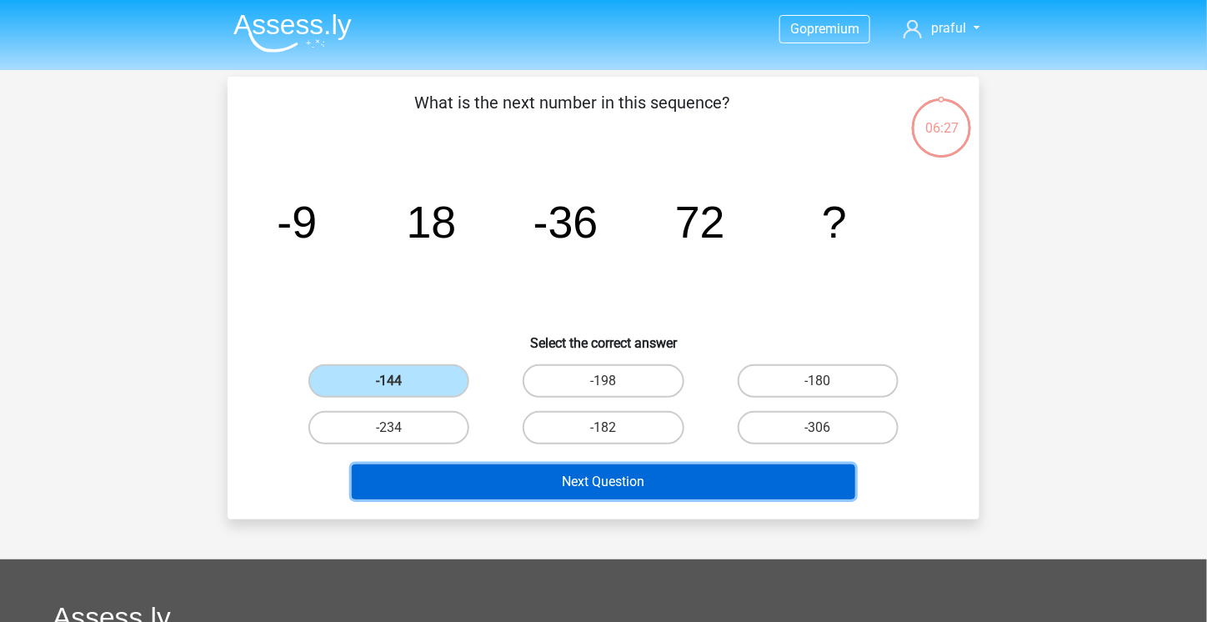
click at [535, 490] on button "Next Question" at bounding box center [604, 481] width 504 height 35
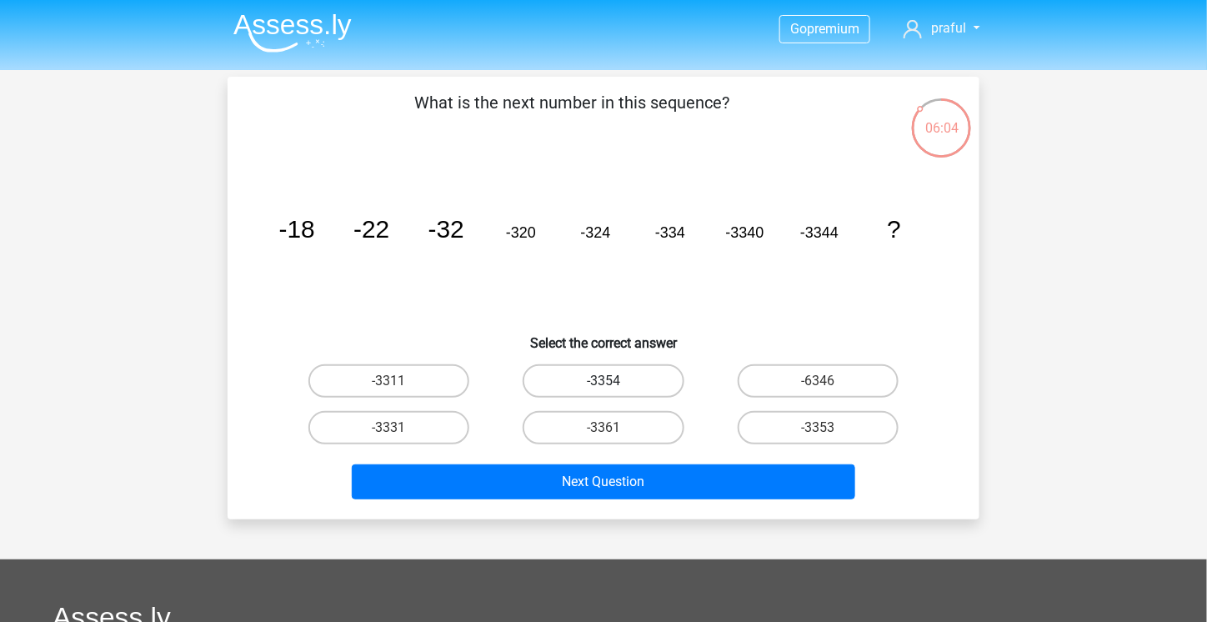
click at [670, 382] on label "-3354" at bounding box center [603, 380] width 161 height 33
click at [615, 382] on input "-3354" at bounding box center [609, 386] width 11 height 11
radio input "true"
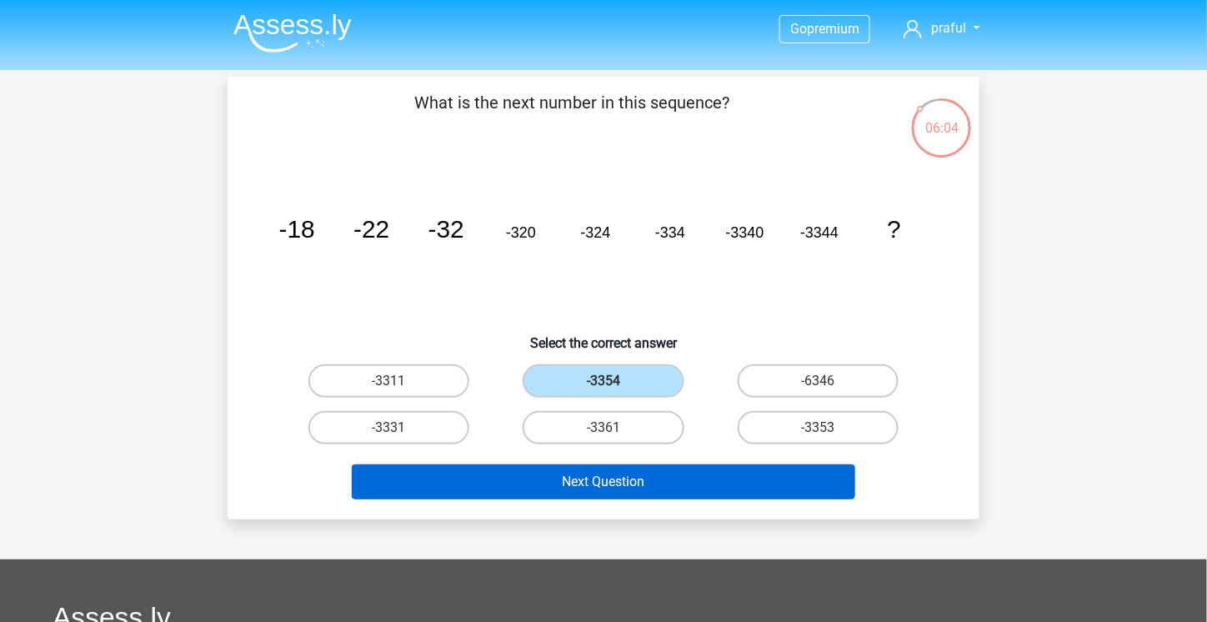
drag, startPoint x: 640, startPoint y: 501, endPoint x: 645, endPoint y: 491, distance: 11.2
click at [642, 498] on div "Next Question" at bounding box center [604, 485] width 644 height 42
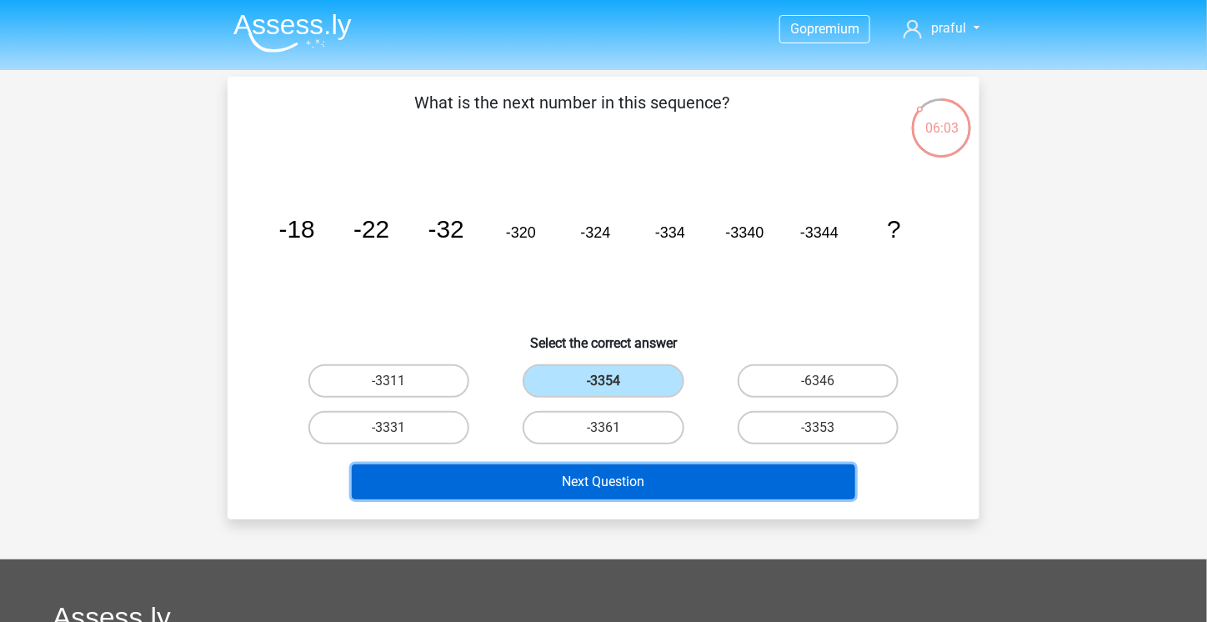
click at [645, 490] on button "Next Question" at bounding box center [604, 481] width 504 height 35
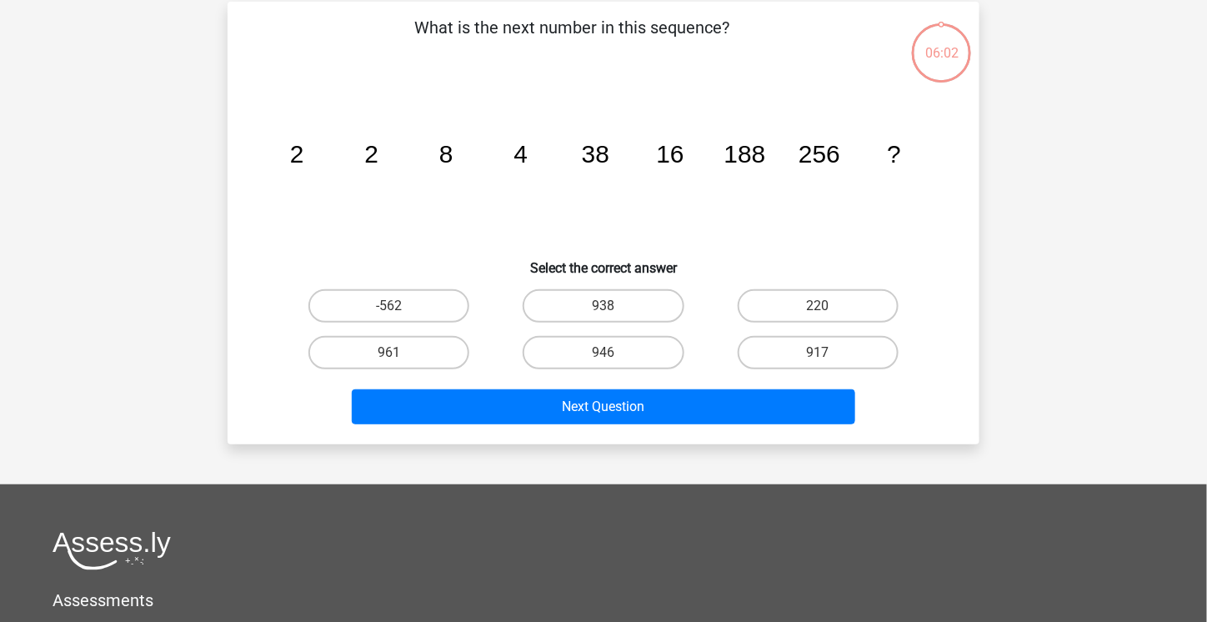
scroll to position [77, 0]
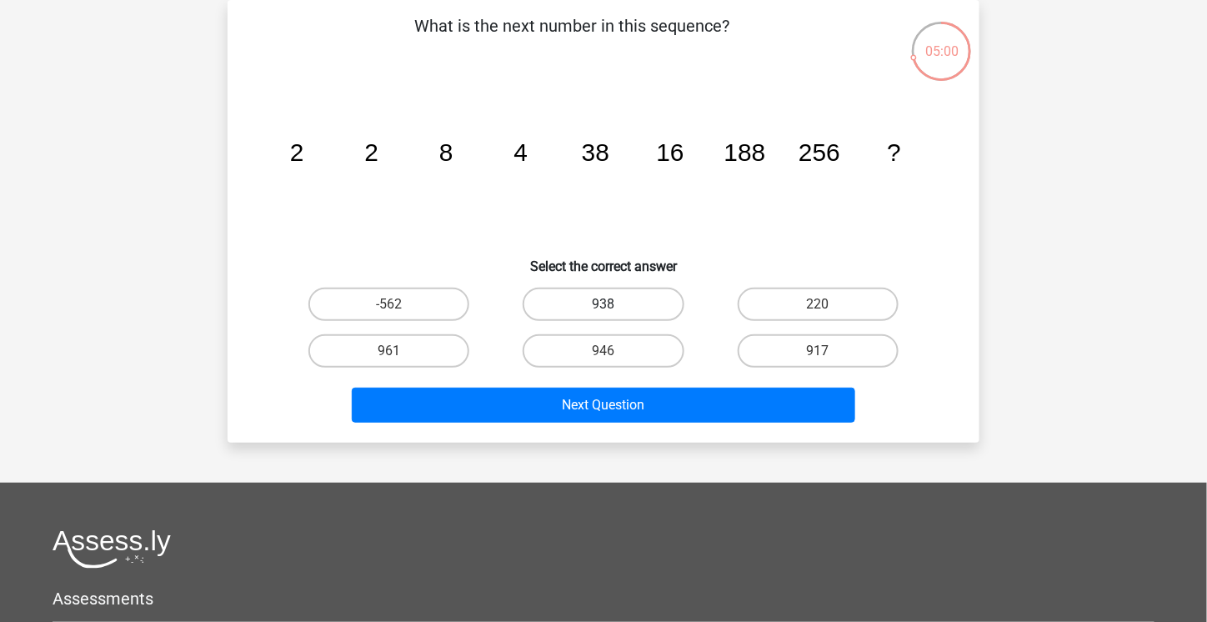
click at [634, 304] on label "938" at bounding box center [603, 304] width 161 height 33
click at [615, 304] on input "938" at bounding box center [609, 309] width 11 height 11
radio input "true"
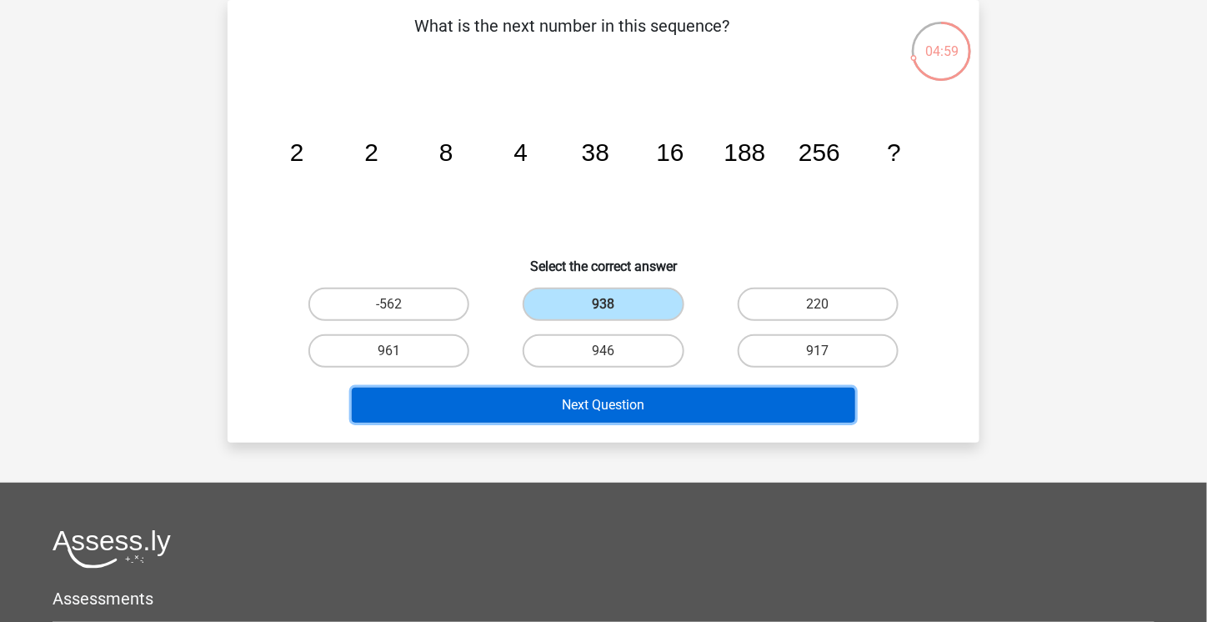
click at [694, 389] on button "Next Question" at bounding box center [604, 405] width 504 height 35
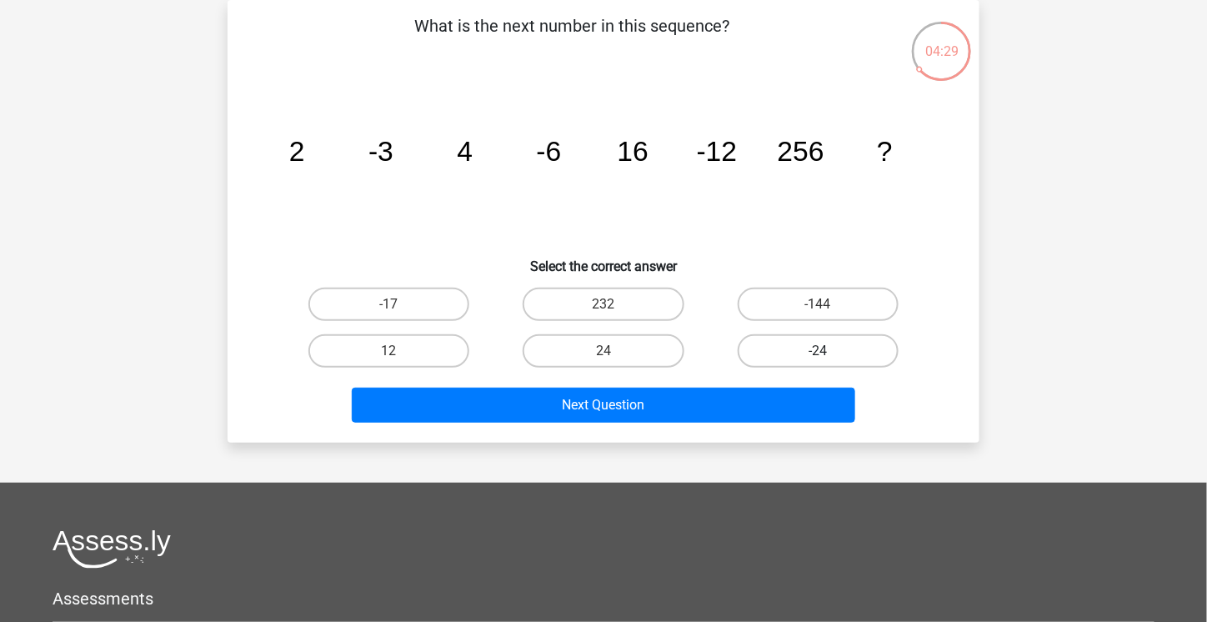
drag, startPoint x: 815, startPoint y: 334, endPoint x: 809, endPoint y: 364, distance: 31.4
click at [815, 333] on div "-24" at bounding box center [818, 351] width 214 height 47
click at [837, 351] on label "-24" at bounding box center [818, 350] width 161 height 33
click at [829, 351] on input "-24" at bounding box center [823, 356] width 11 height 11
radio input "true"
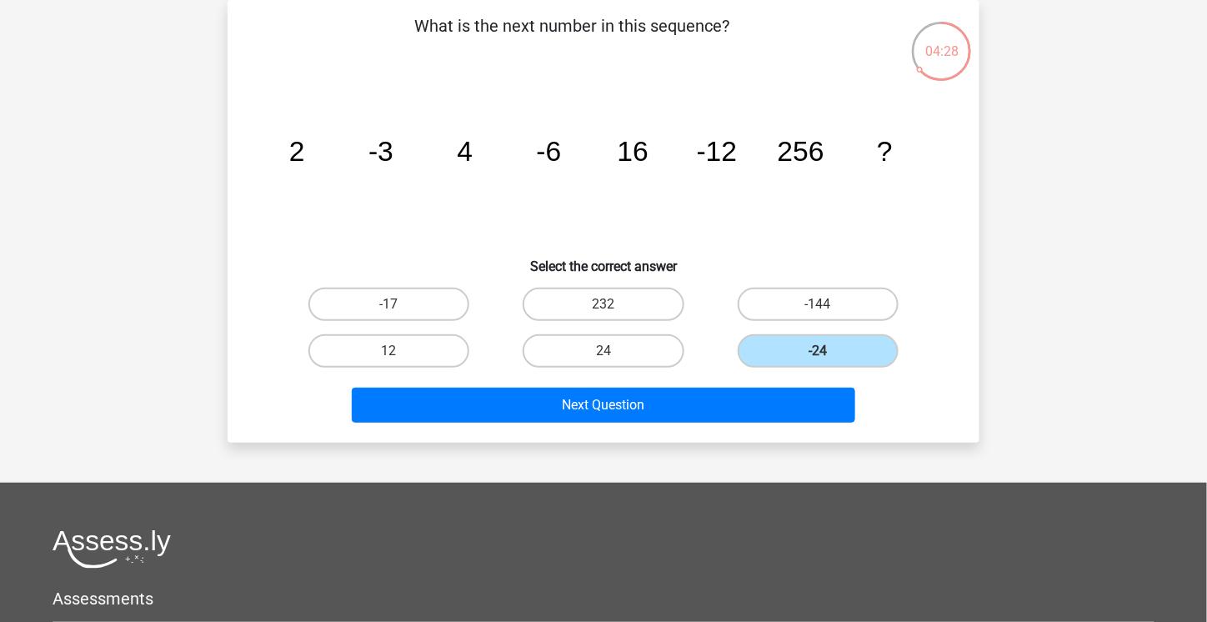
click at [821, 384] on div "Next Question" at bounding box center [603, 401] width 699 height 55
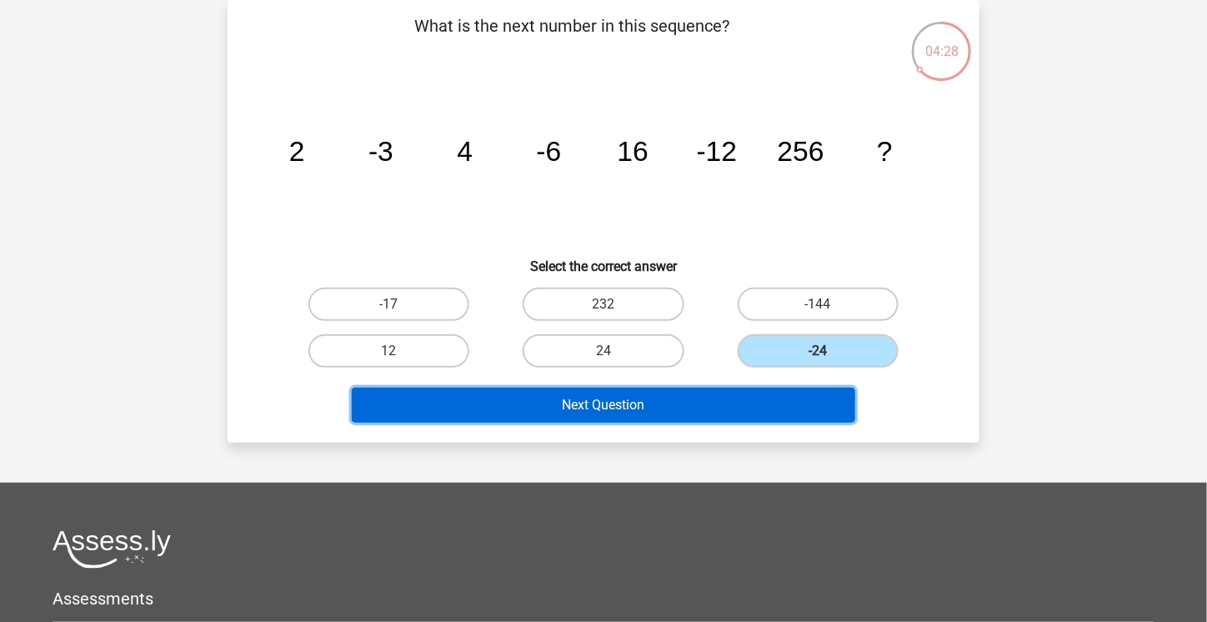
click at [821, 404] on button "Next Question" at bounding box center [604, 405] width 504 height 35
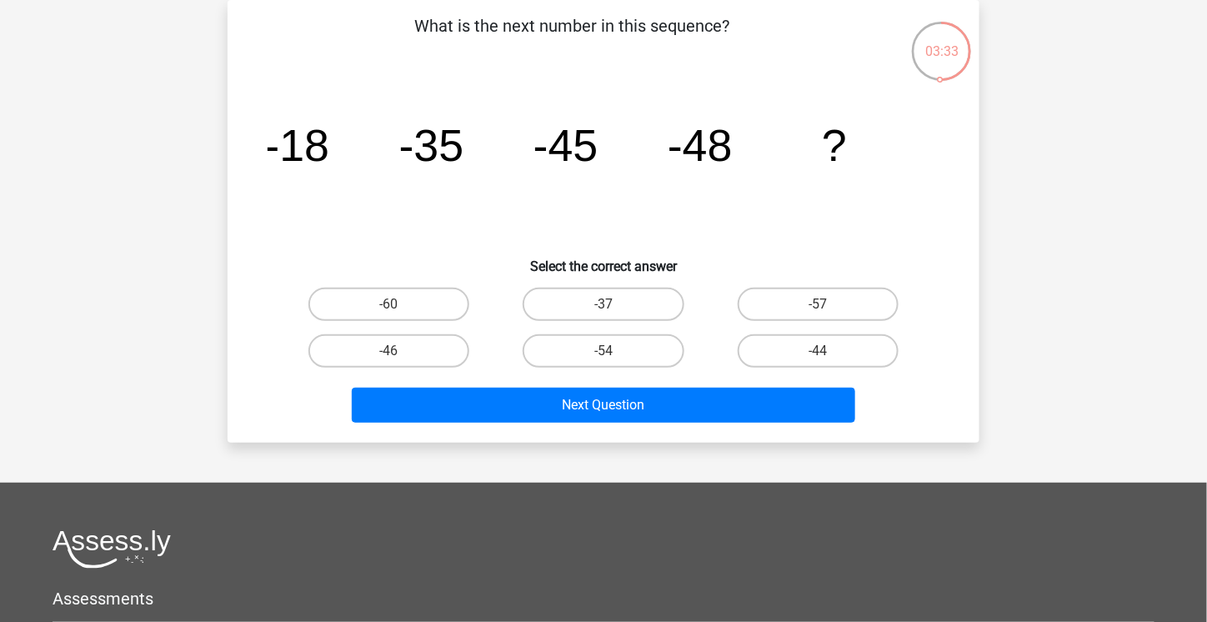
click at [578, 213] on icon "image/svg+xml -18 -35 -45 -48 ?" at bounding box center [604, 161] width 672 height 168
click at [354, 312] on label "-60" at bounding box center [389, 304] width 161 height 33
click at [389, 312] on input "-60" at bounding box center [394, 309] width 11 height 11
radio input "true"
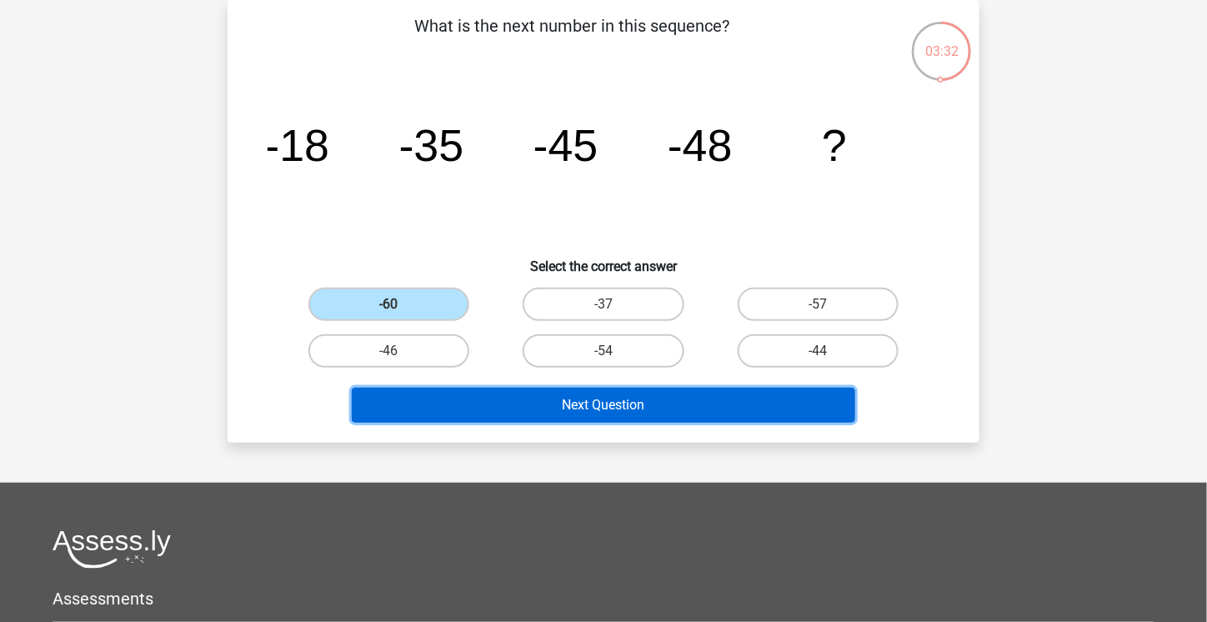
click at [557, 403] on button "Next Question" at bounding box center [604, 405] width 504 height 35
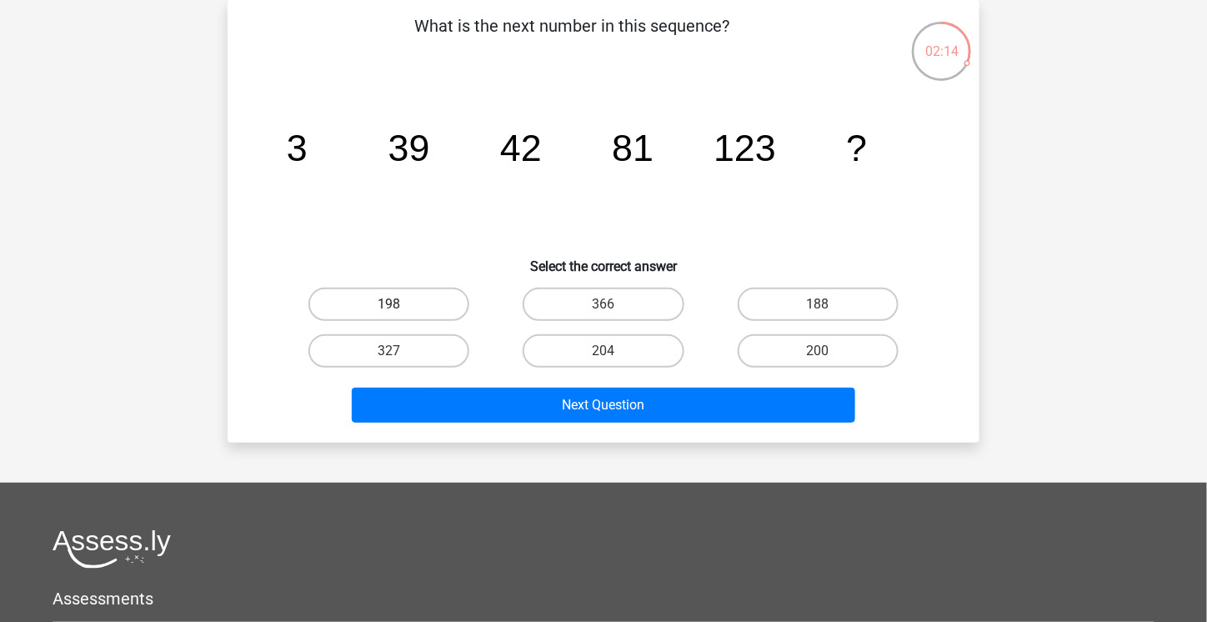
click at [379, 308] on label "198" at bounding box center [389, 304] width 161 height 33
click at [389, 308] on input "198" at bounding box center [394, 309] width 11 height 11
radio input "true"
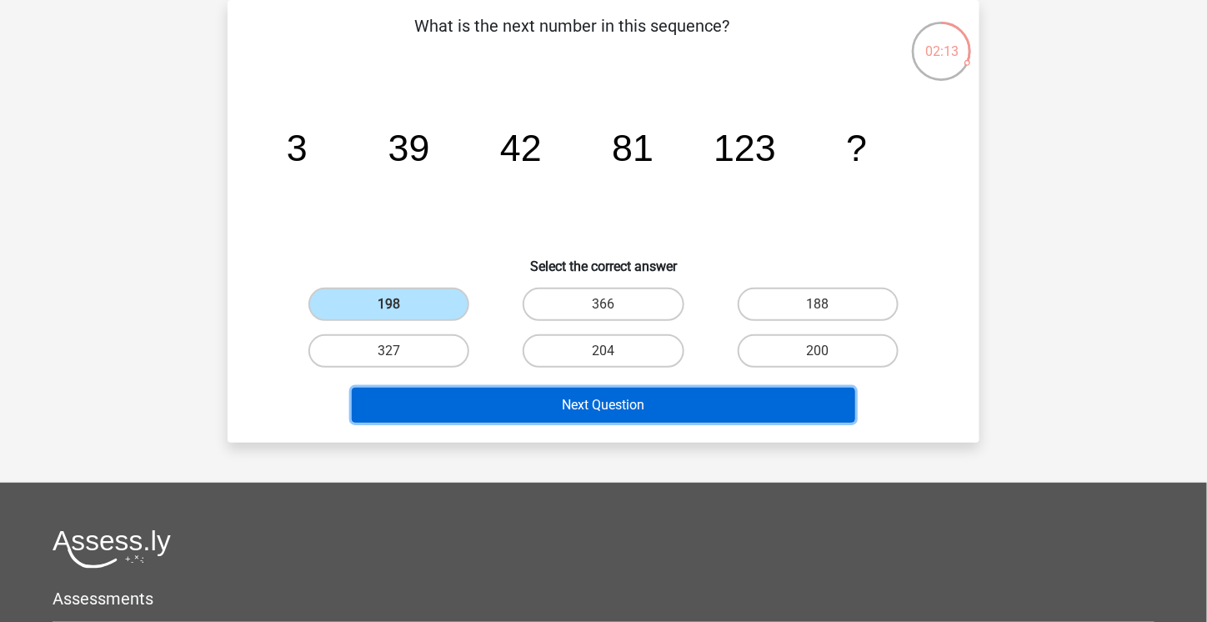
click at [590, 398] on button "Next Question" at bounding box center [604, 405] width 504 height 35
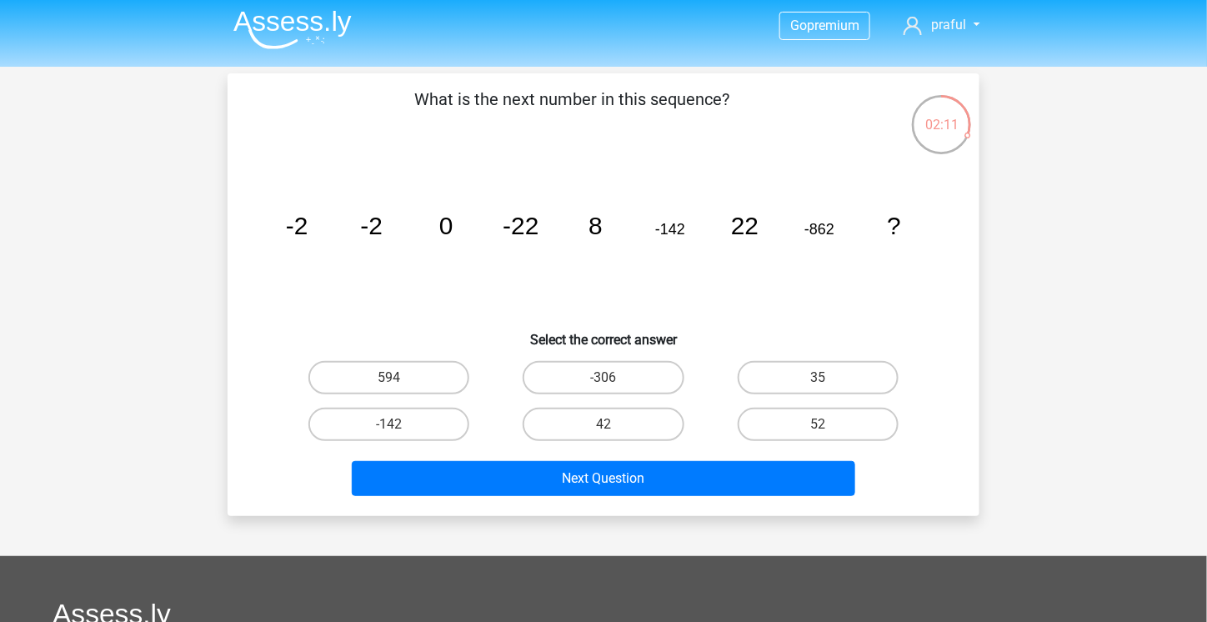
scroll to position [0, 0]
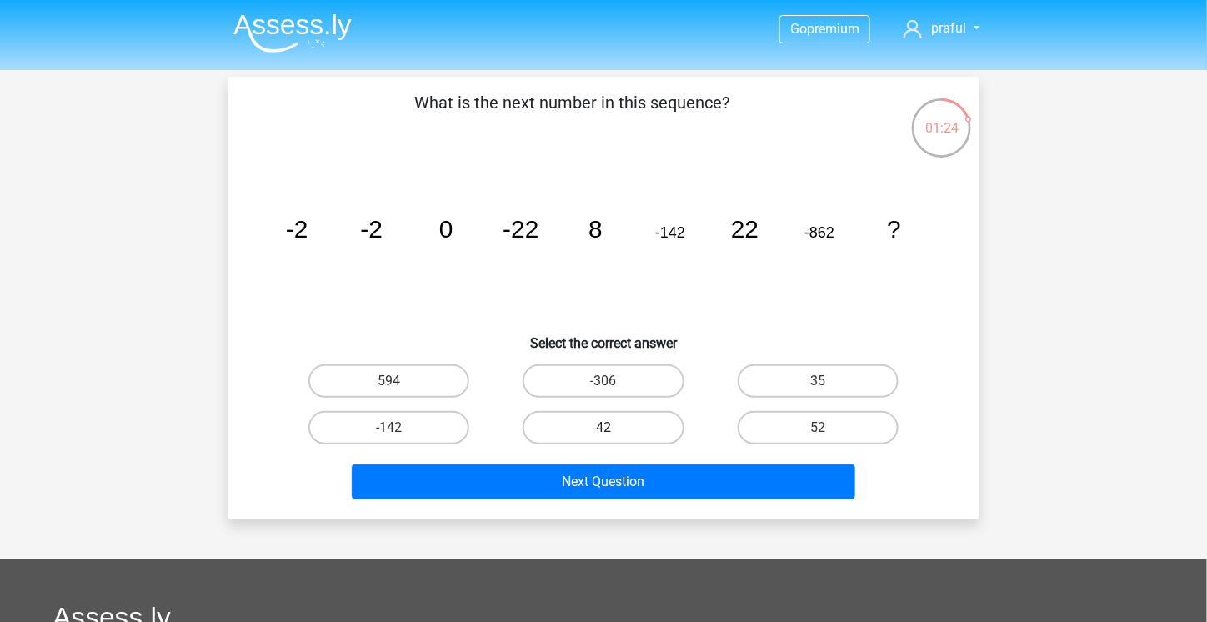
click at [615, 425] on label "42" at bounding box center [603, 427] width 161 height 33
click at [615, 428] on input "42" at bounding box center [609, 433] width 11 height 11
radio input "true"
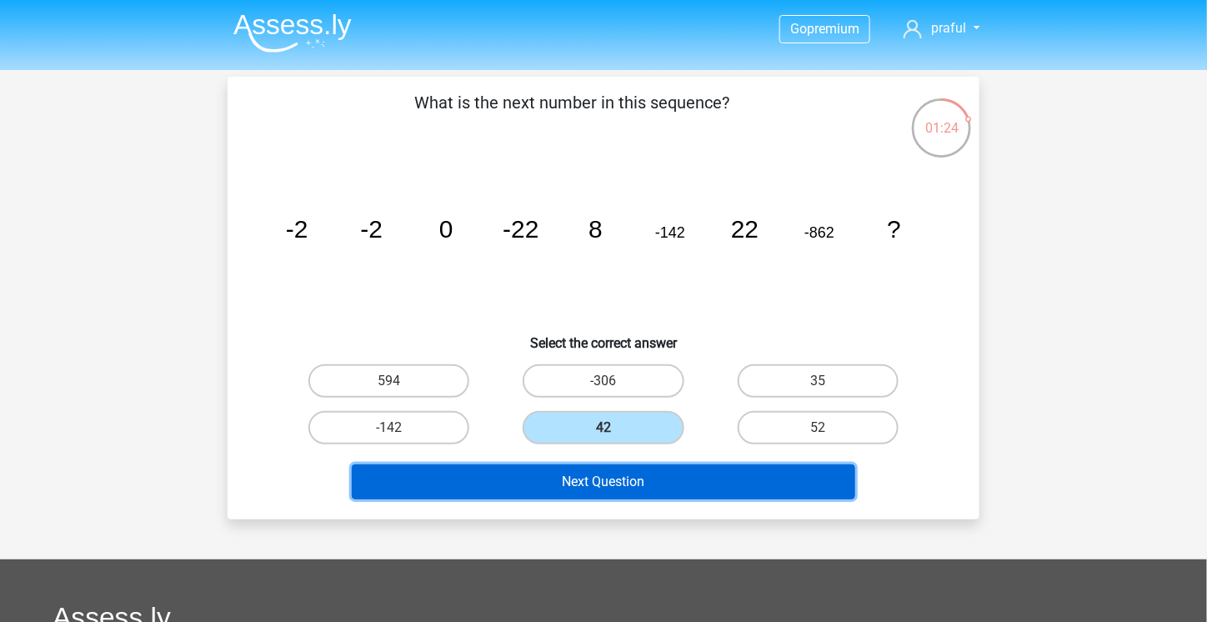
click at [622, 469] on button "Next Question" at bounding box center [604, 481] width 504 height 35
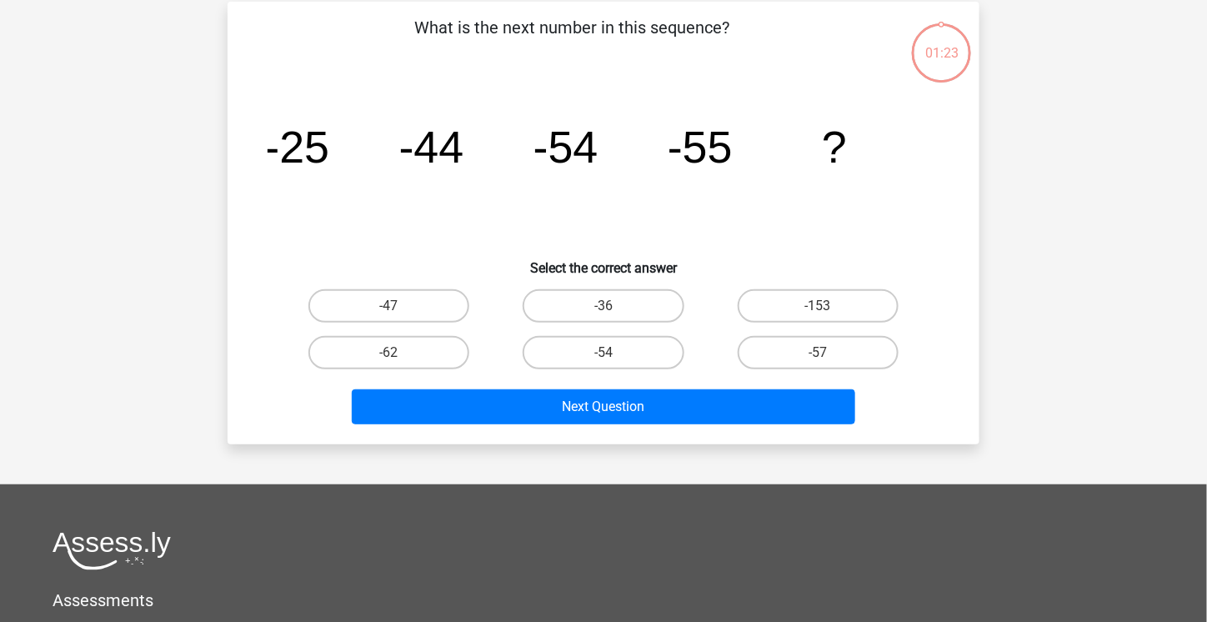
scroll to position [77, 0]
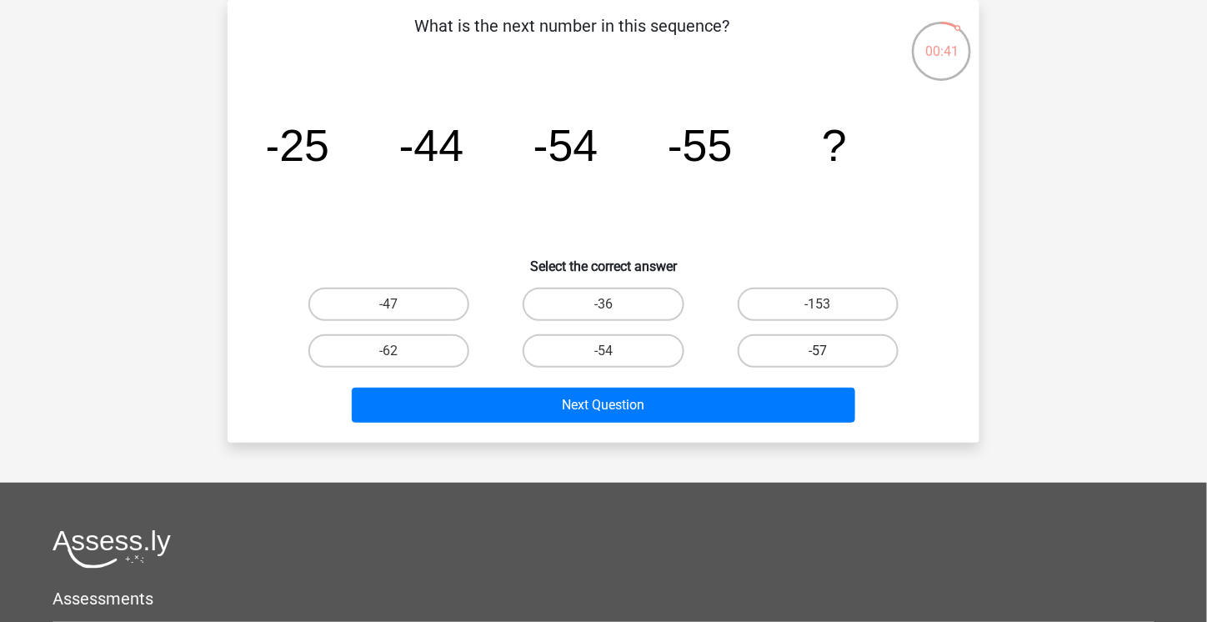
click at [871, 346] on label "-57" at bounding box center [818, 350] width 161 height 33
click at [829, 351] on input "-57" at bounding box center [823, 356] width 11 height 11
radio input "true"
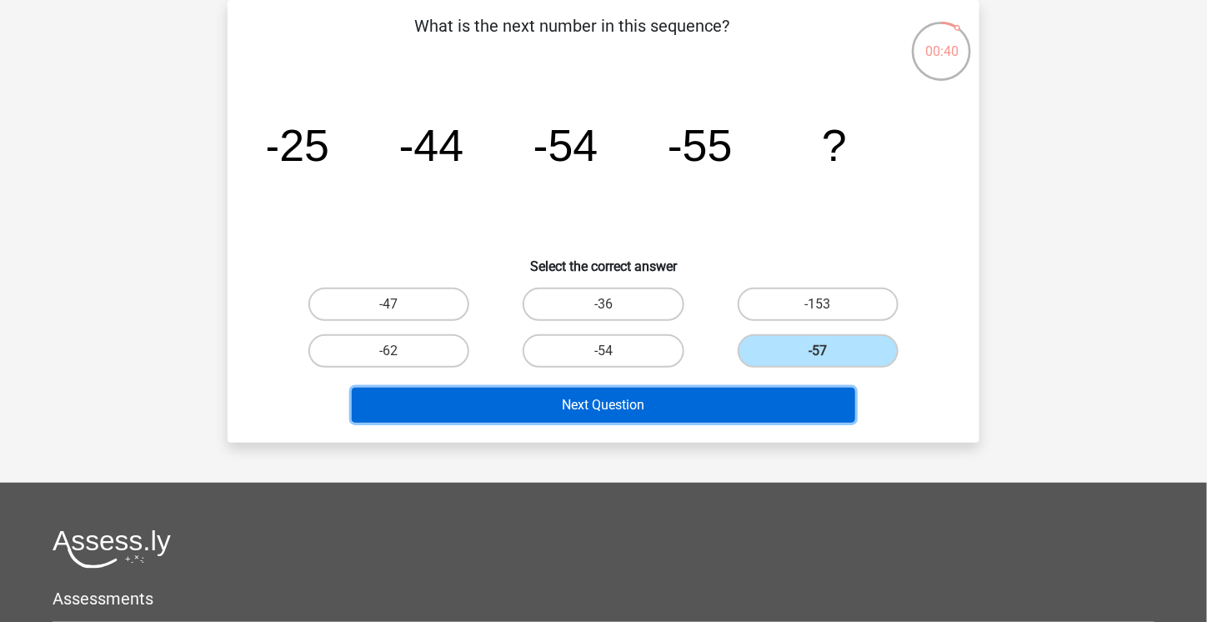
click at [755, 388] on button "Next Question" at bounding box center [604, 405] width 504 height 35
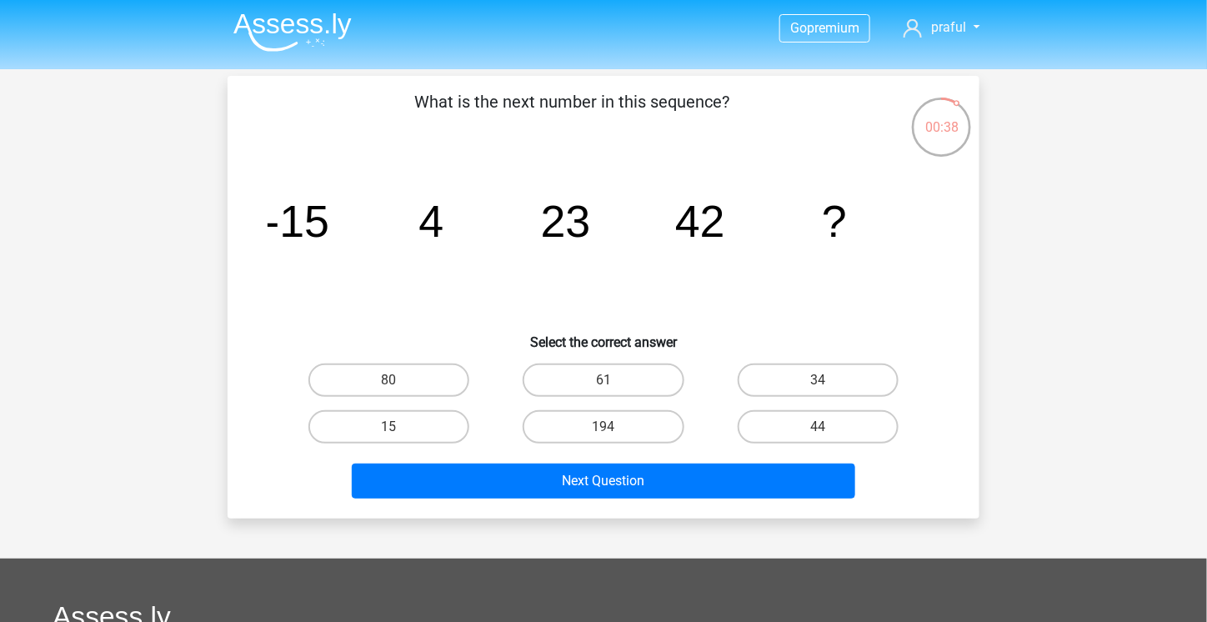
scroll to position [0, 0]
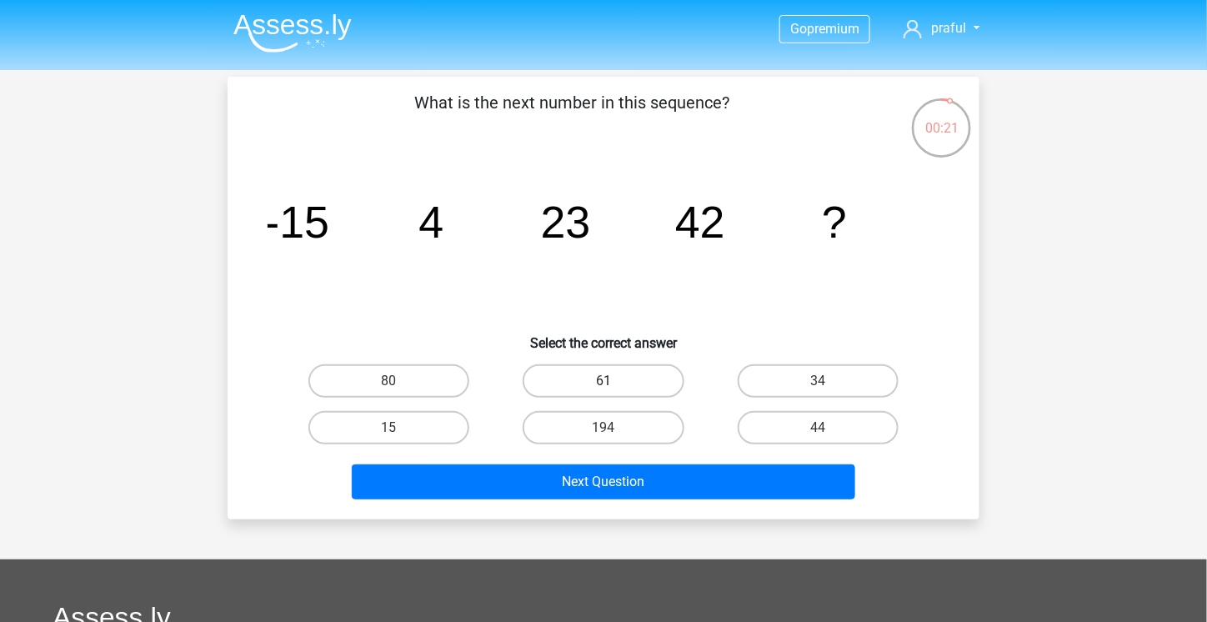
click at [624, 385] on label "61" at bounding box center [603, 380] width 161 height 33
click at [615, 385] on input "61" at bounding box center [609, 386] width 11 height 11
radio input "true"
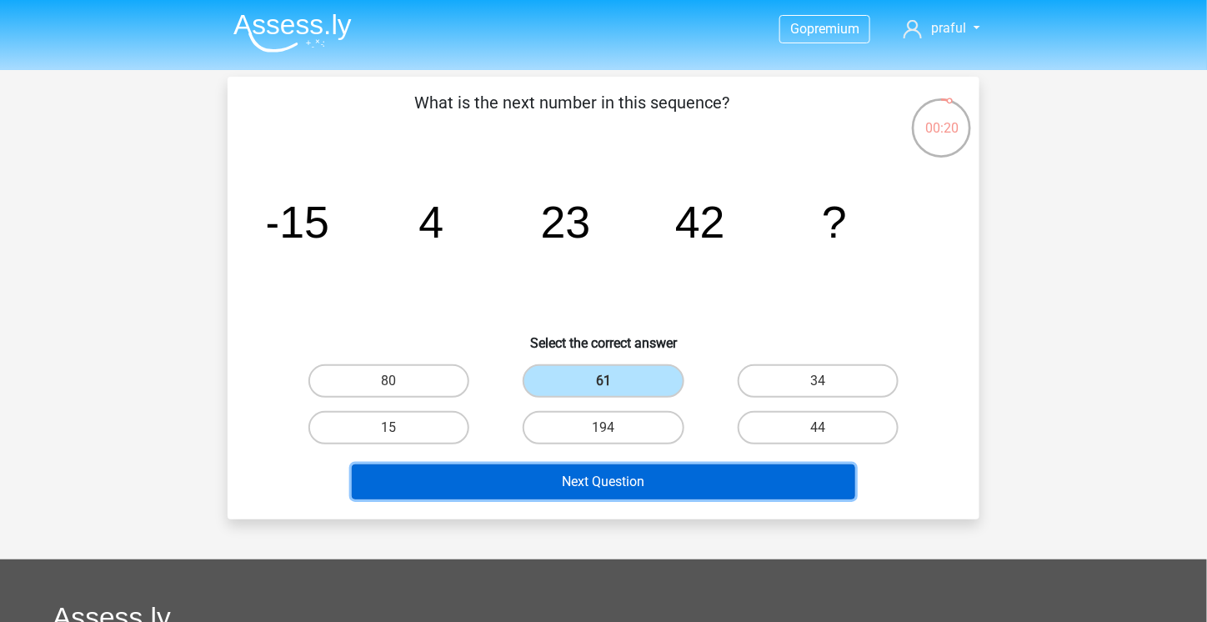
click at [639, 494] on button "Next Question" at bounding box center [604, 481] width 504 height 35
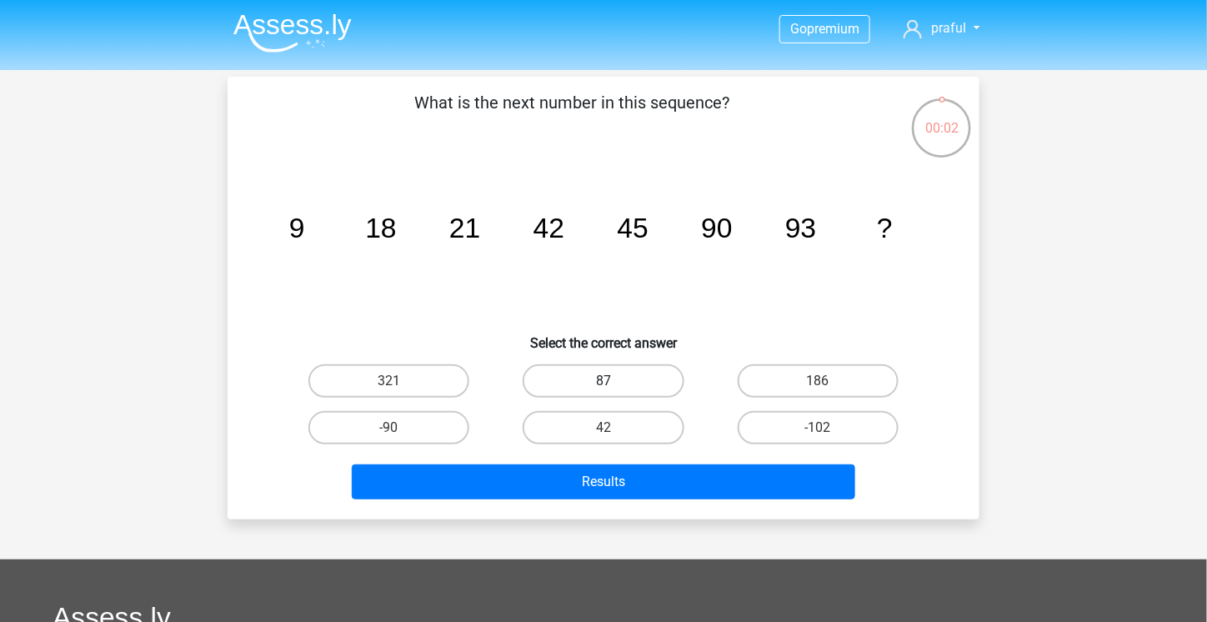
click at [585, 380] on label "87" at bounding box center [603, 380] width 161 height 33
click at [604, 381] on input "87" at bounding box center [609, 386] width 11 height 11
radio input "true"
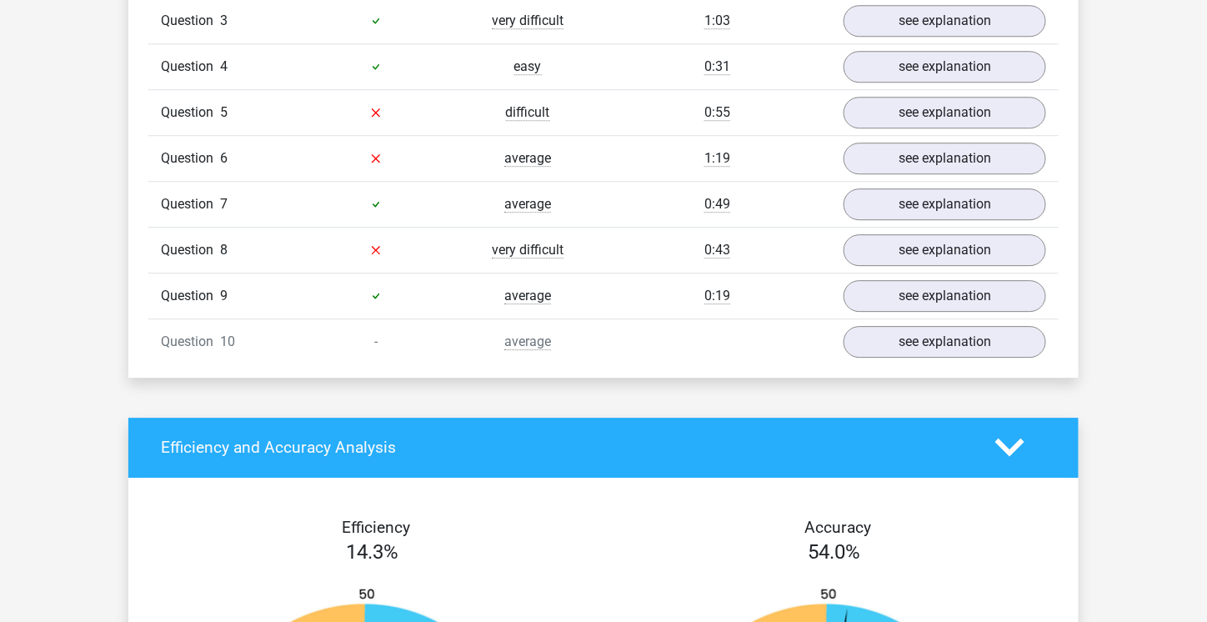
scroll to position [1501, 0]
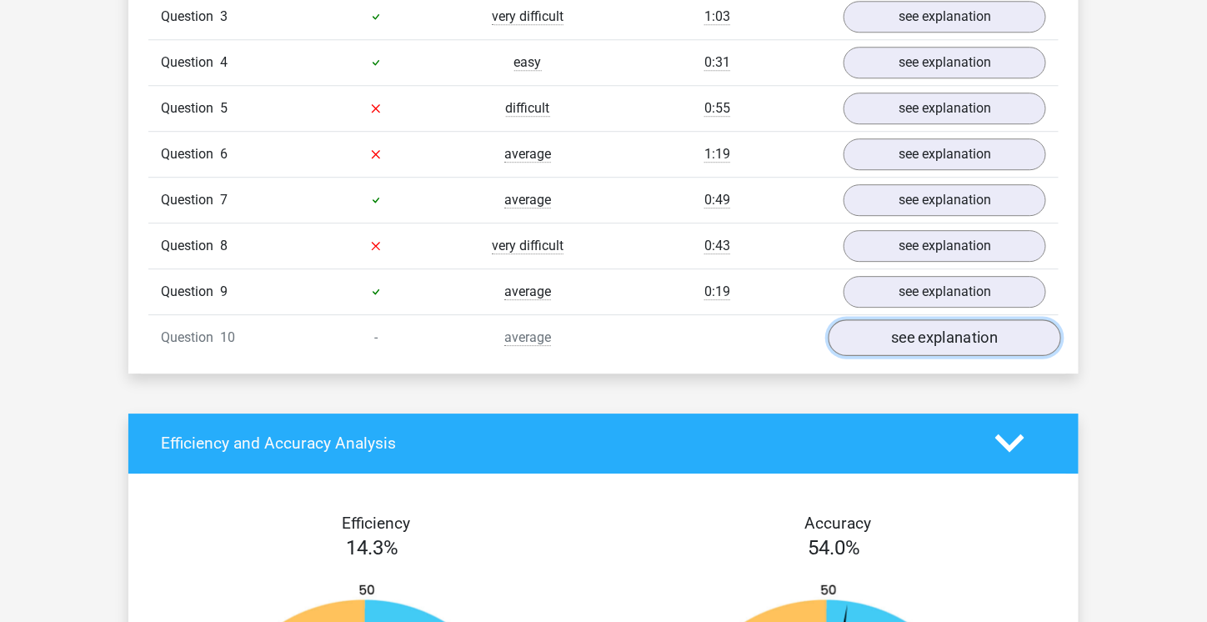
click at [956, 333] on link "see explanation" at bounding box center [945, 337] width 233 height 37
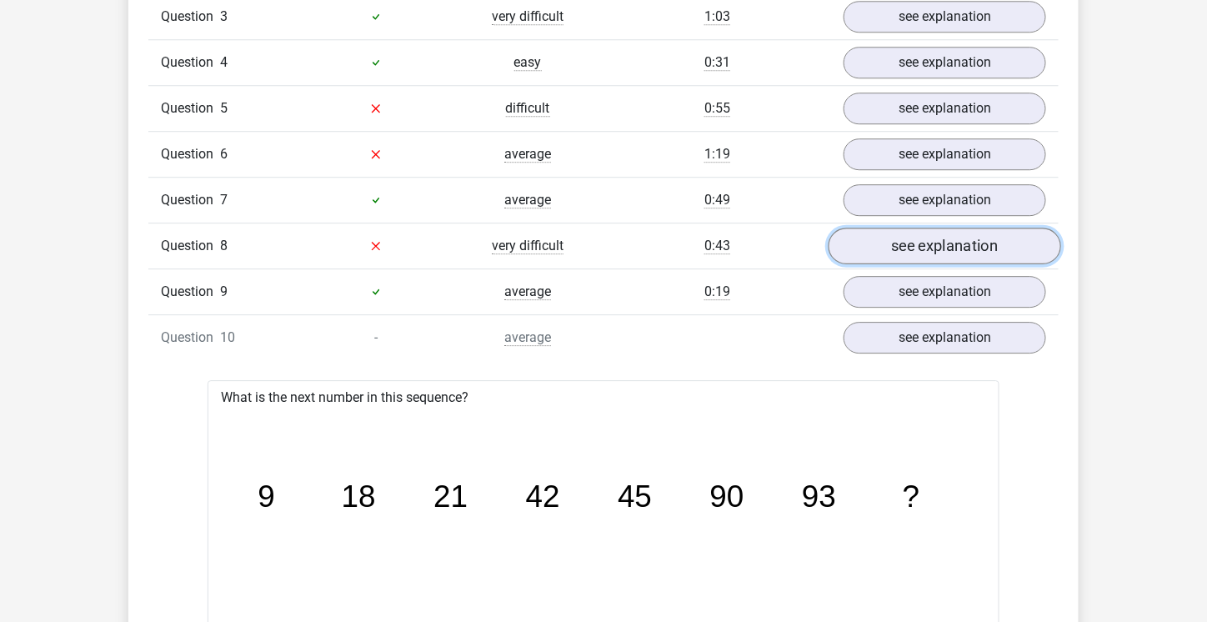
click at [915, 243] on link "see explanation" at bounding box center [945, 246] width 233 height 37
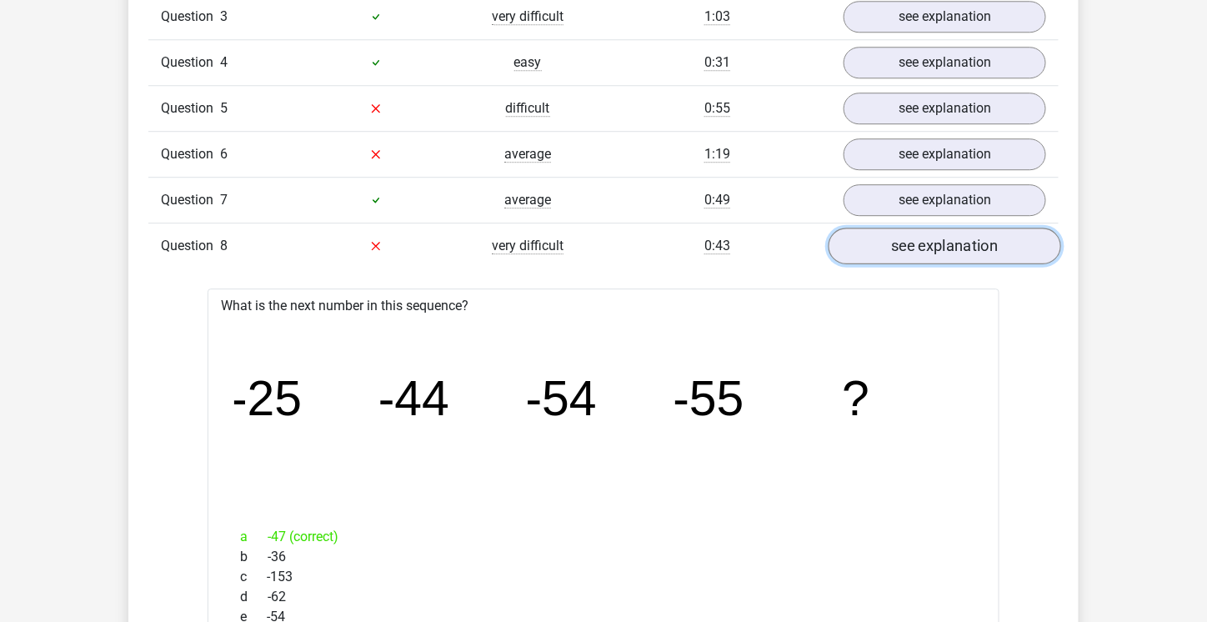
click at [914, 243] on link "see explanation" at bounding box center [945, 246] width 233 height 37
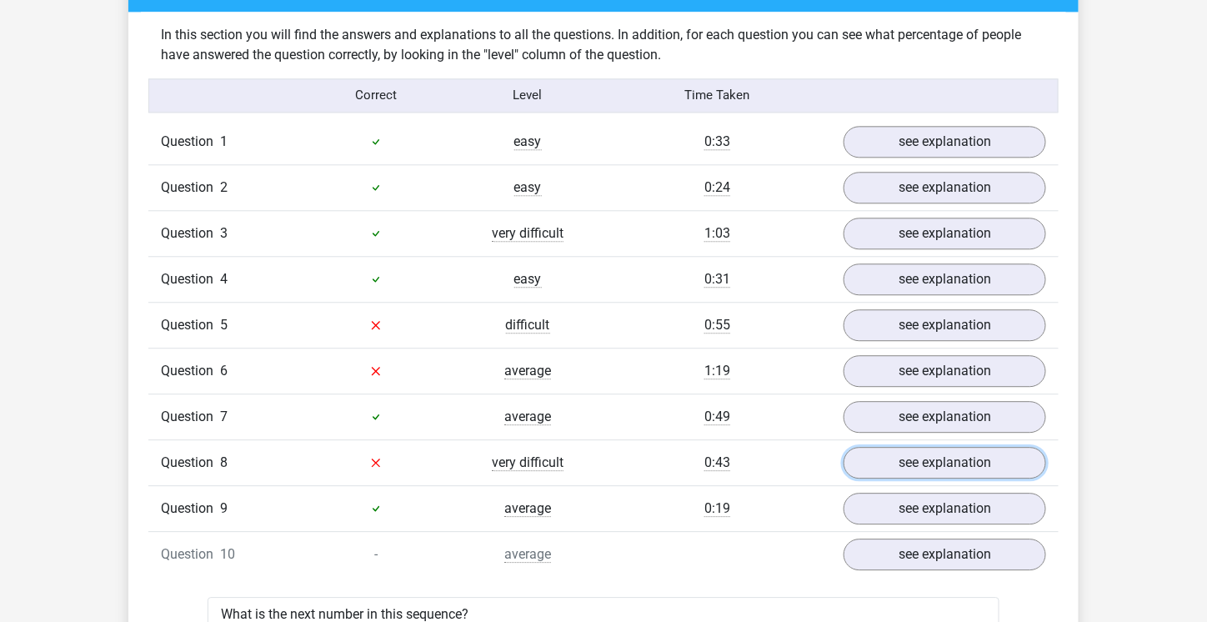
scroll to position [1251, 0]
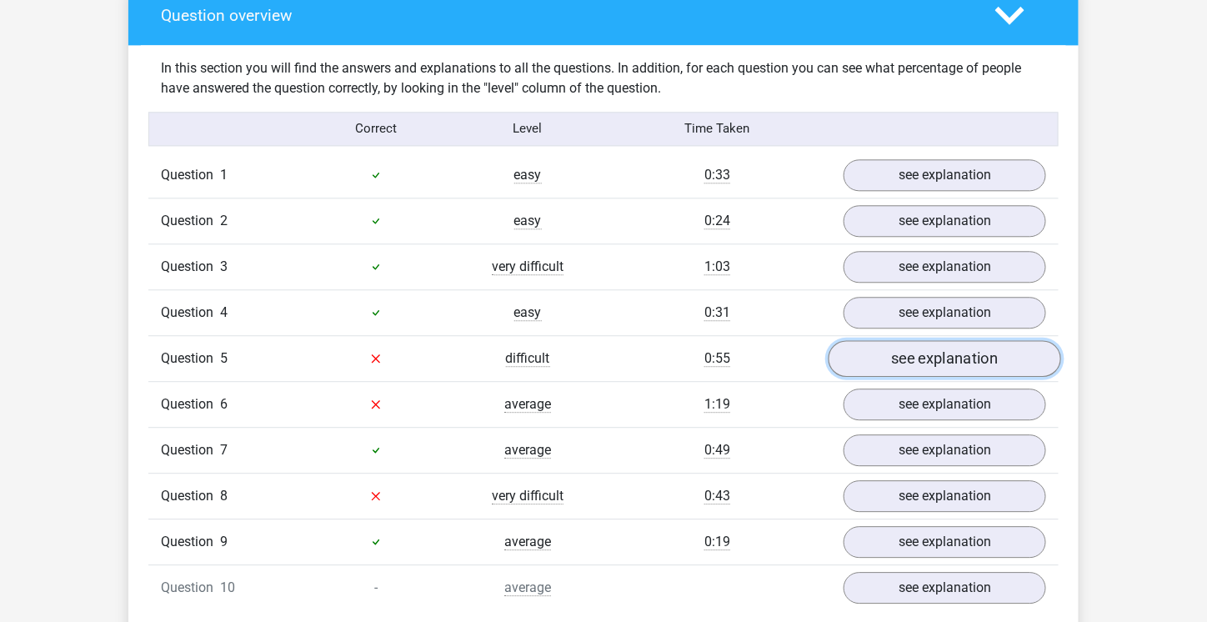
click at [888, 359] on link "see explanation" at bounding box center [945, 358] width 233 height 37
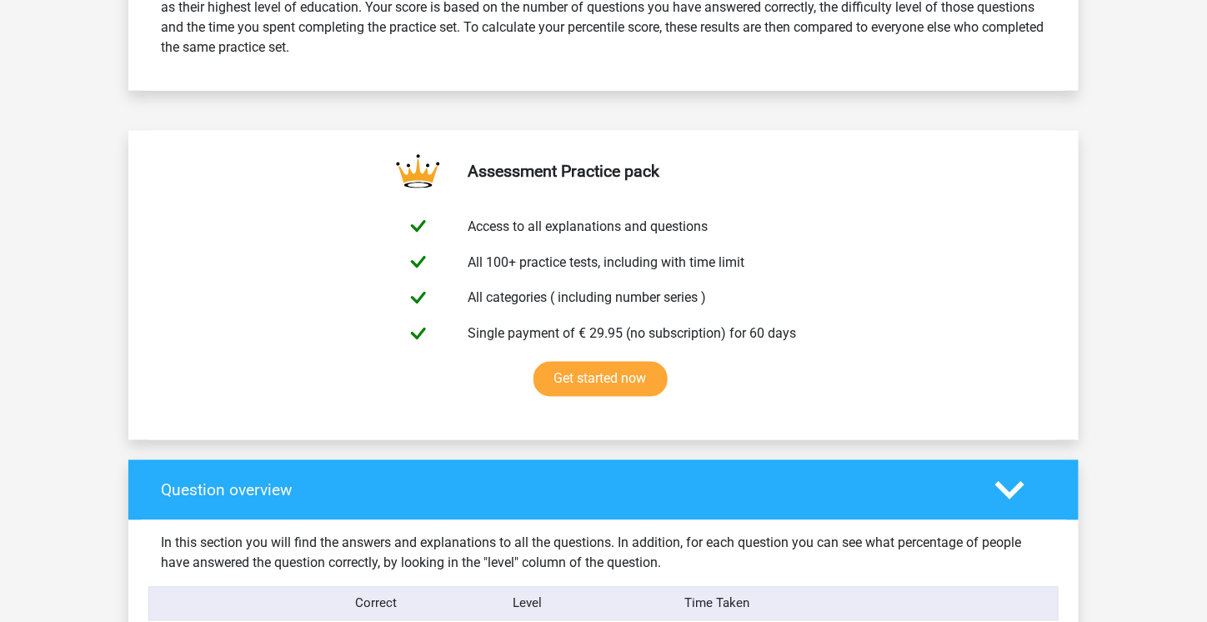
scroll to position [700, 0]
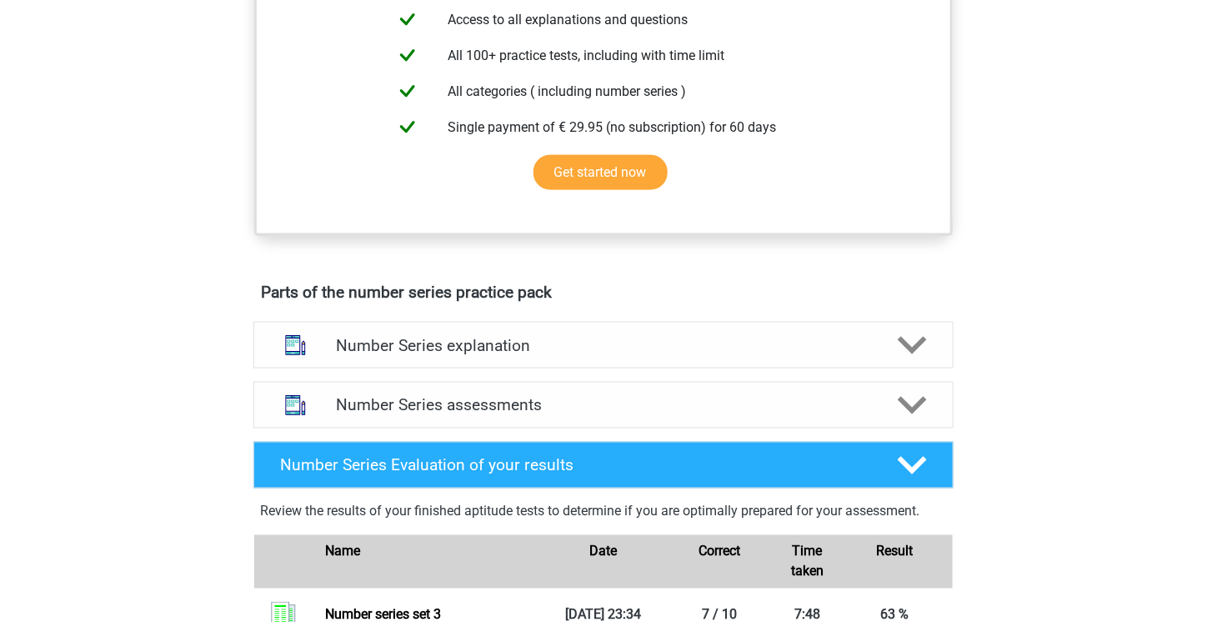
scroll to position [657, 0]
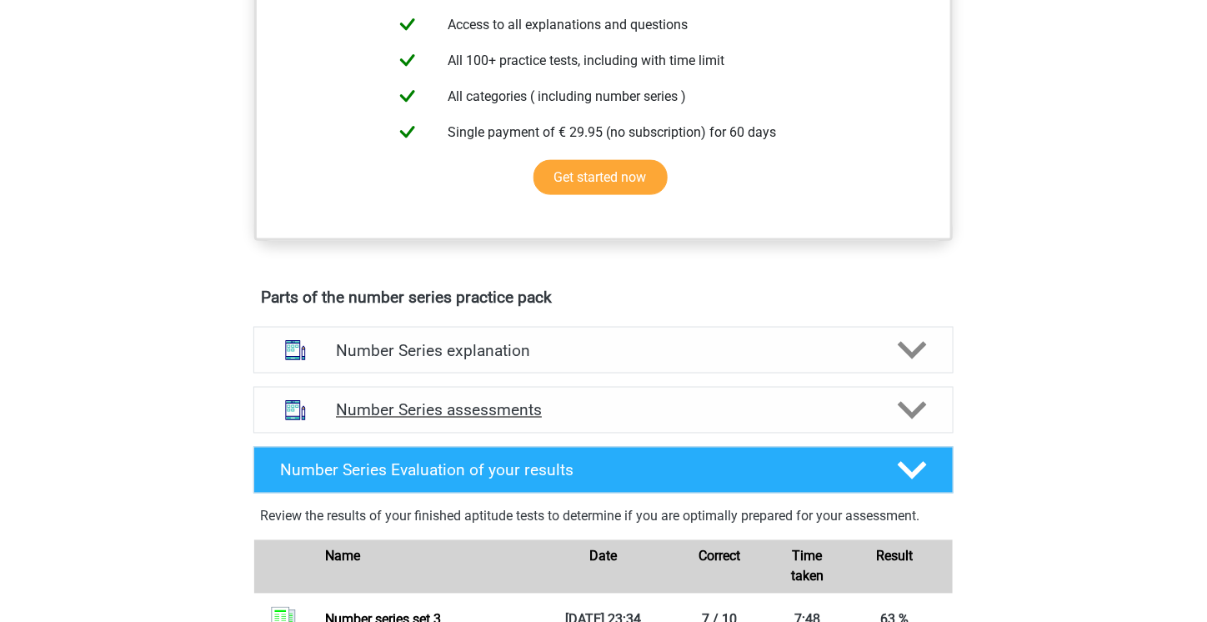
click at [527, 407] on h4 "Number Series assessments" at bounding box center [603, 410] width 535 height 19
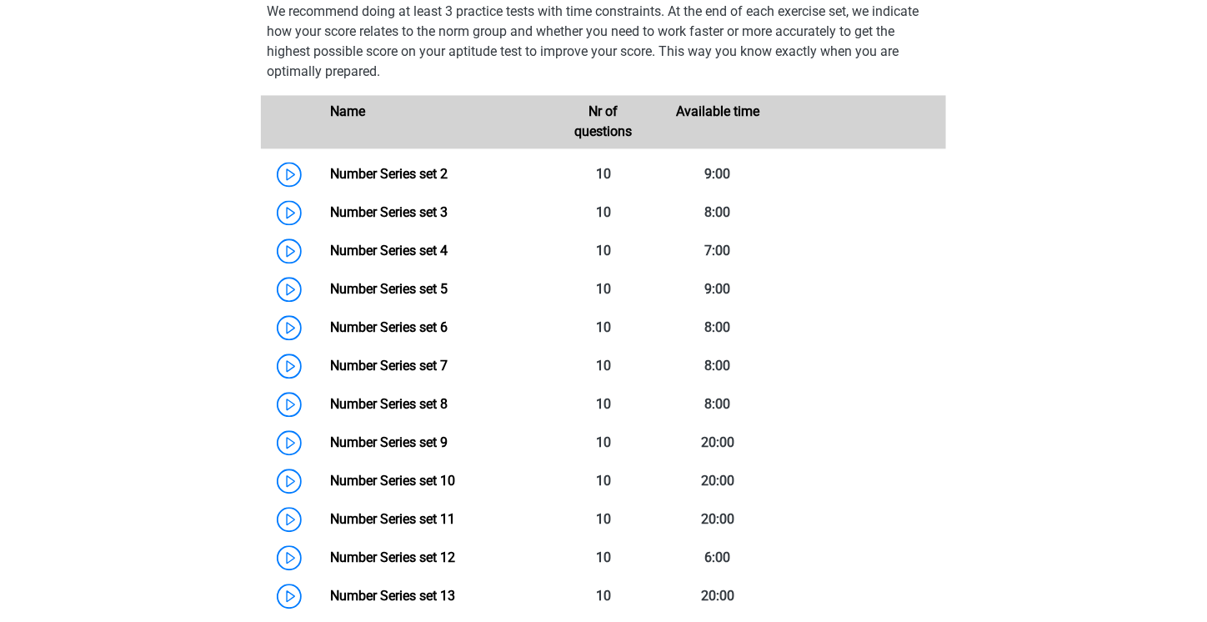
scroll to position [1104, 0]
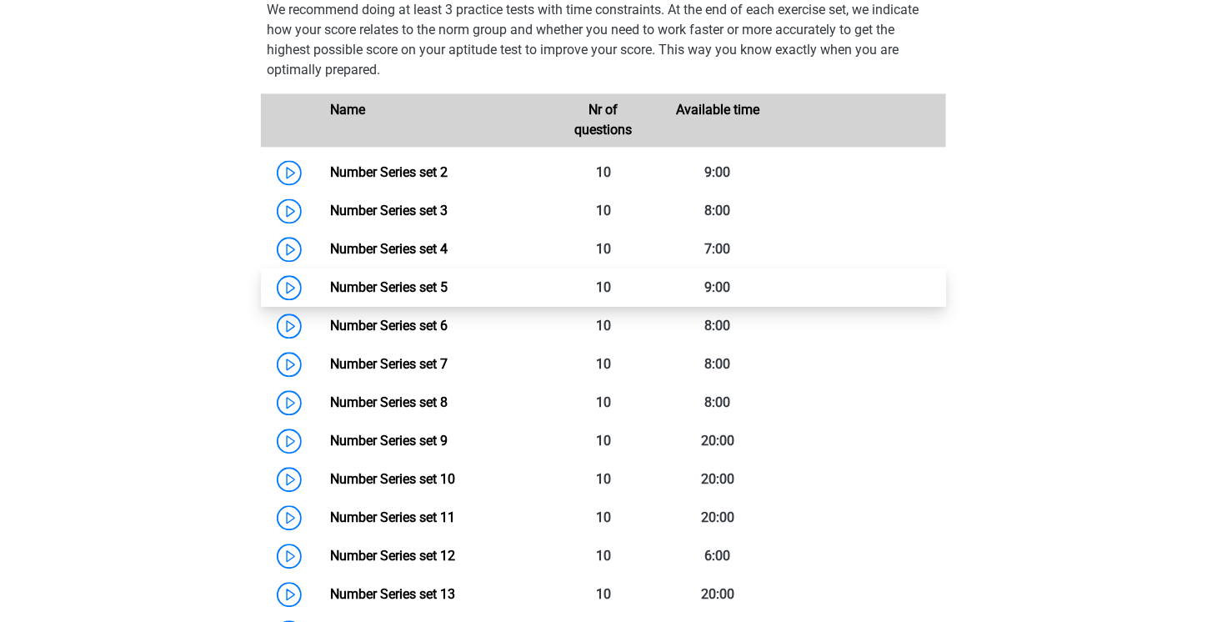
click at [448, 279] on link "Number Series set 5" at bounding box center [389, 287] width 118 height 16
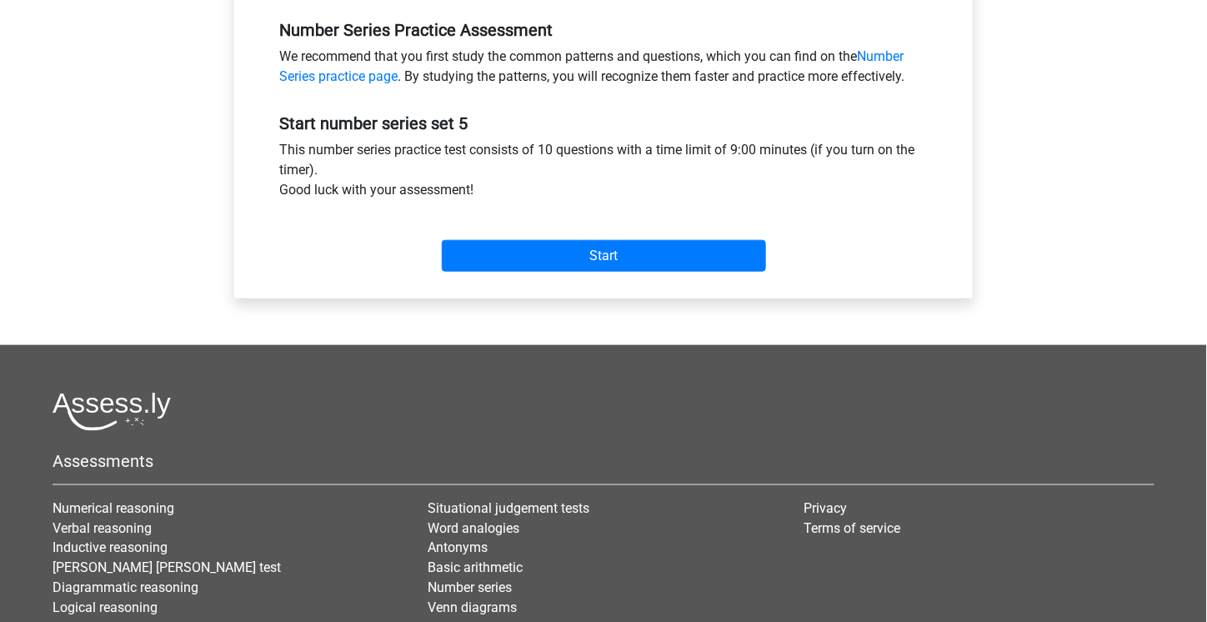
scroll to position [520, 0]
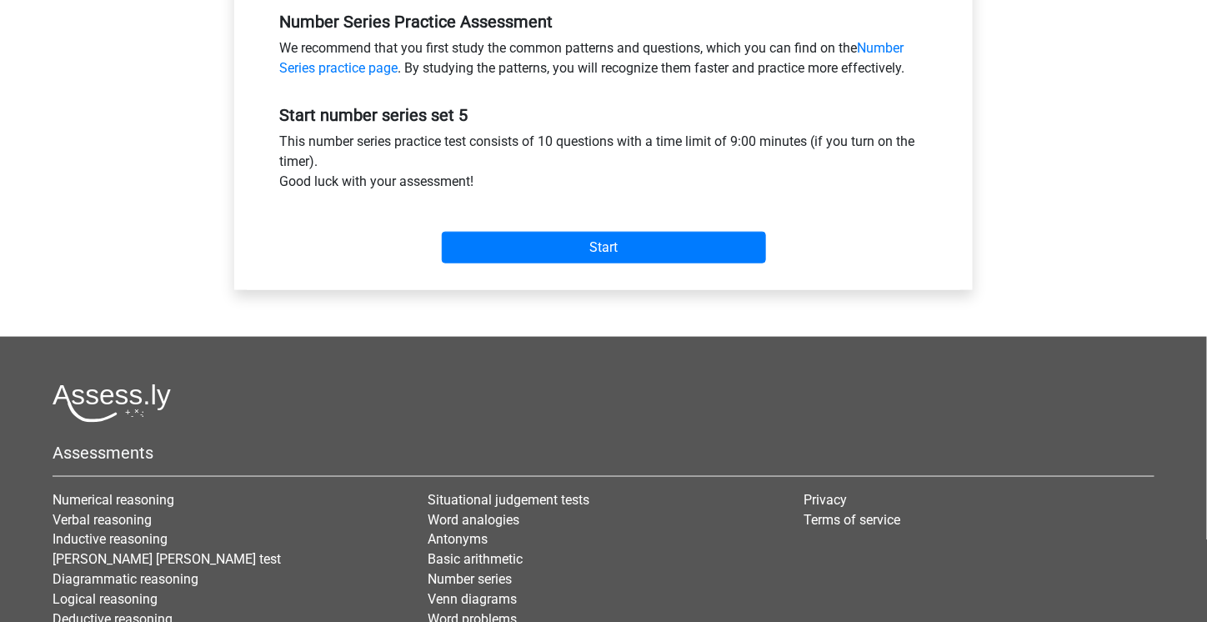
click at [525, 262] on div "Start" at bounding box center [604, 234] width 674 height 58
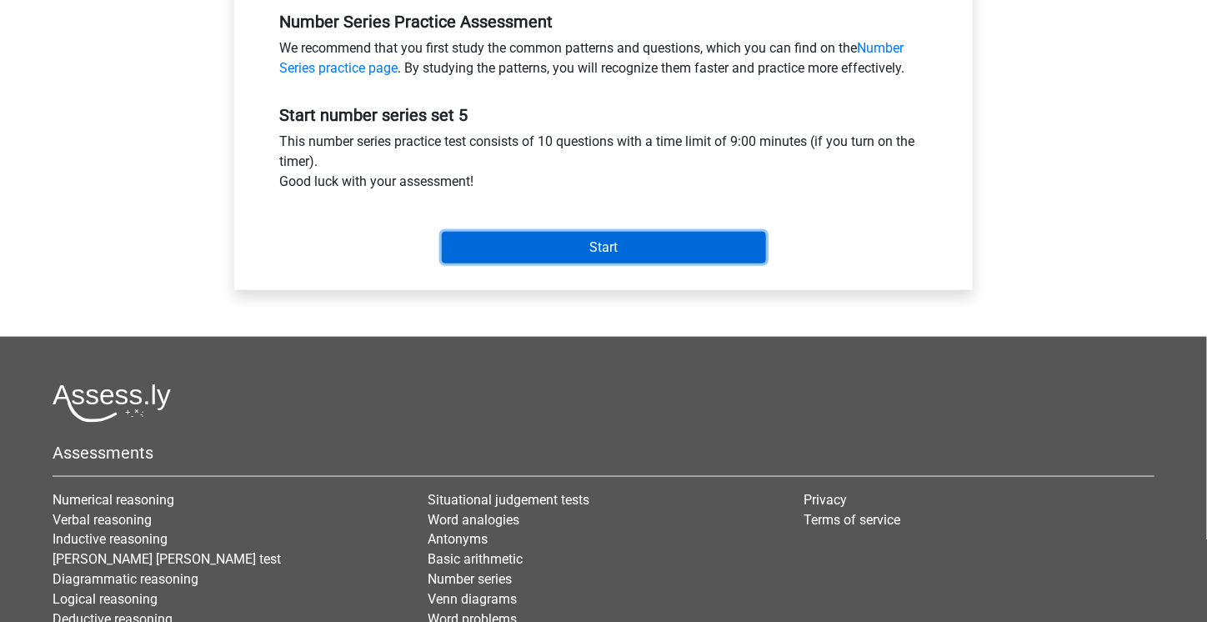
click at [555, 239] on input "Start" at bounding box center [604, 248] width 324 height 32
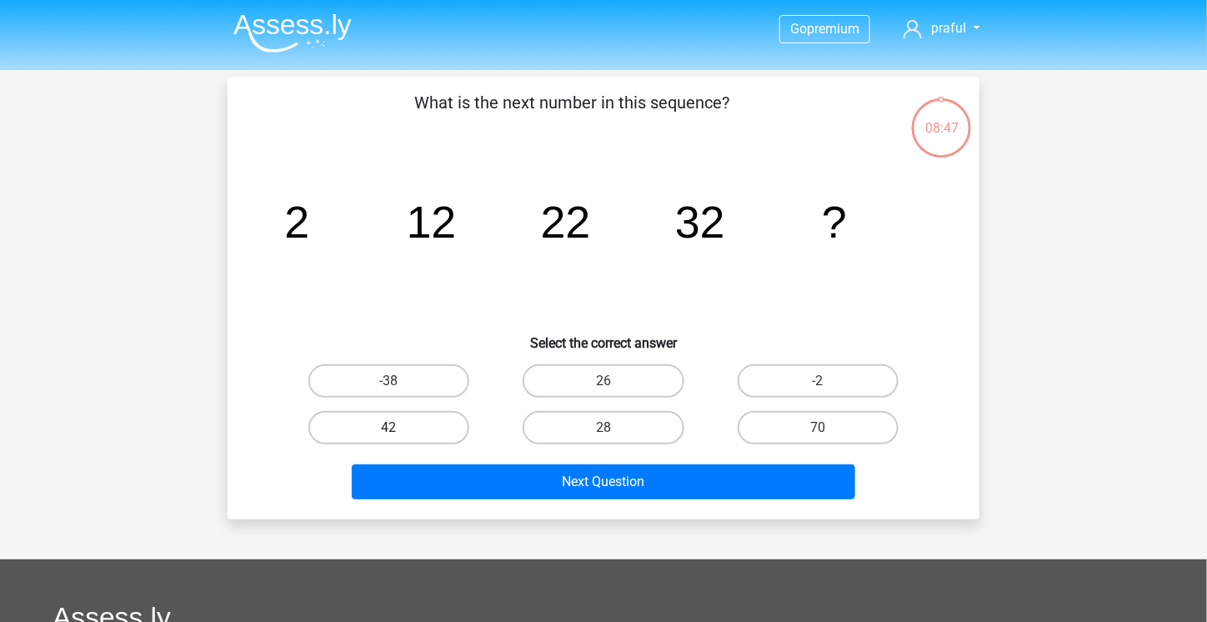
click at [414, 418] on label "42" at bounding box center [389, 427] width 161 height 33
click at [400, 428] on input "42" at bounding box center [394, 433] width 11 height 11
radio input "true"
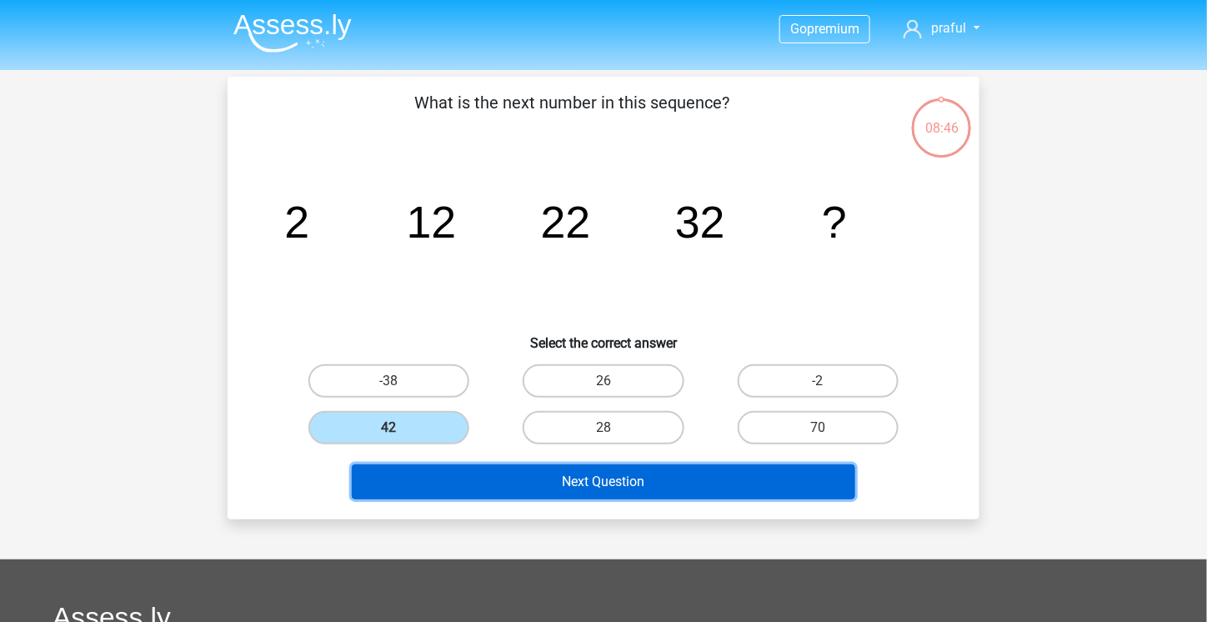
click at [444, 469] on button "Next Question" at bounding box center [604, 481] width 504 height 35
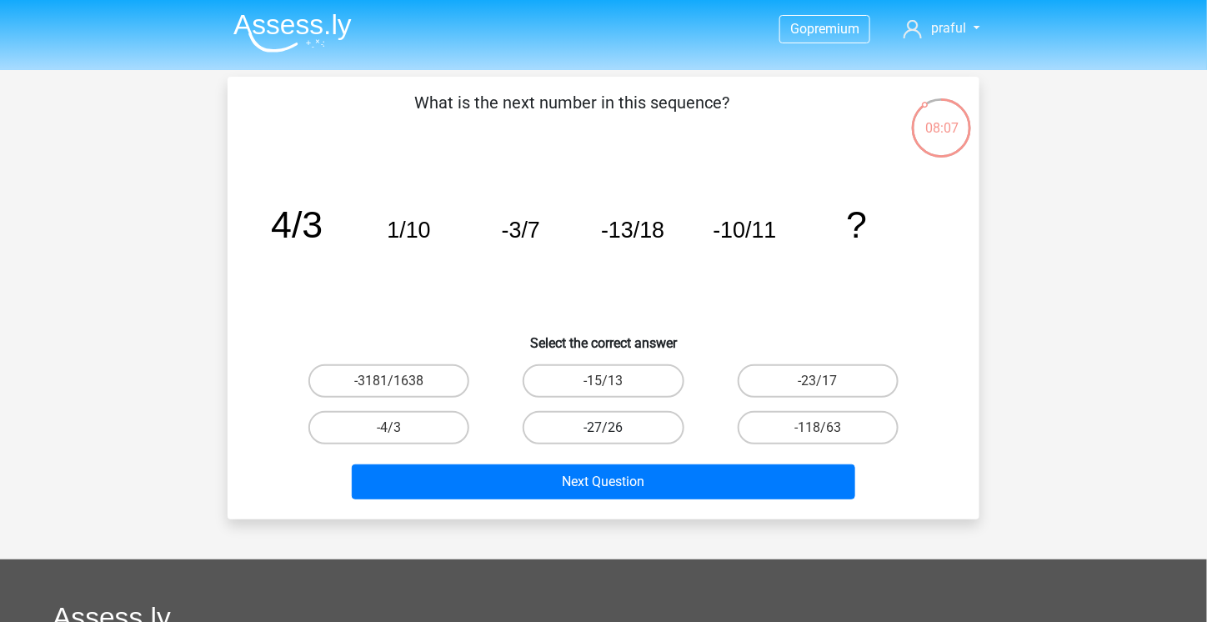
click at [632, 417] on label "-27/26" at bounding box center [603, 427] width 161 height 33
click at [615, 428] on input "-27/26" at bounding box center [609, 433] width 11 height 11
radio input "true"
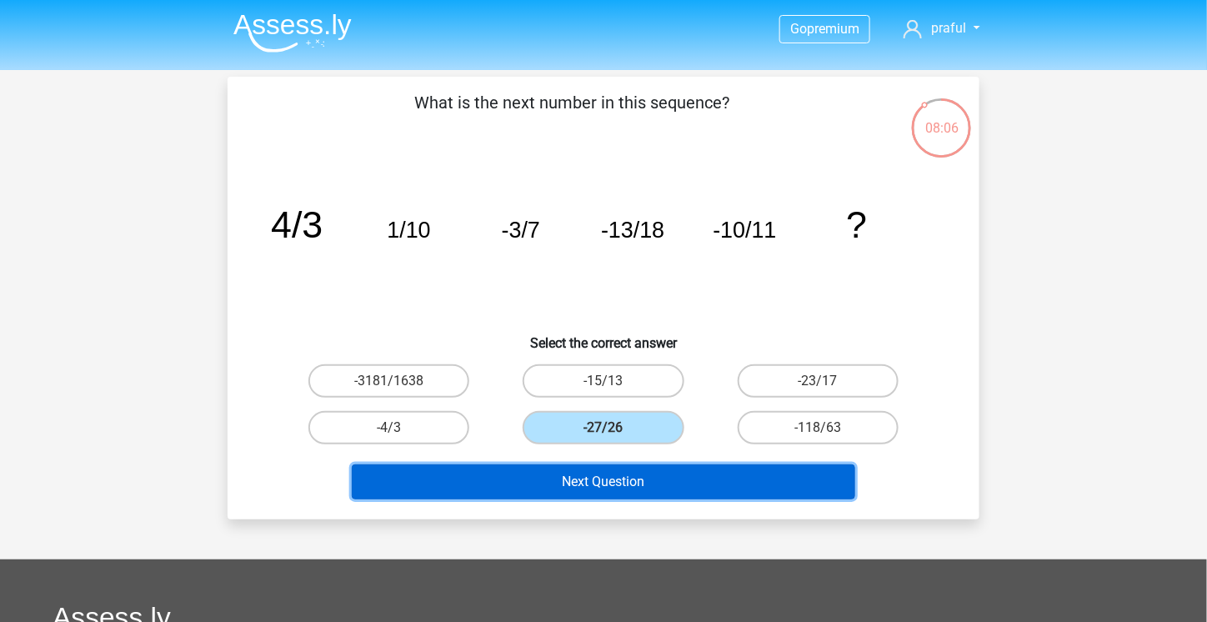
click at [627, 479] on button "Next Question" at bounding box center [604, 481] width 504 height 35
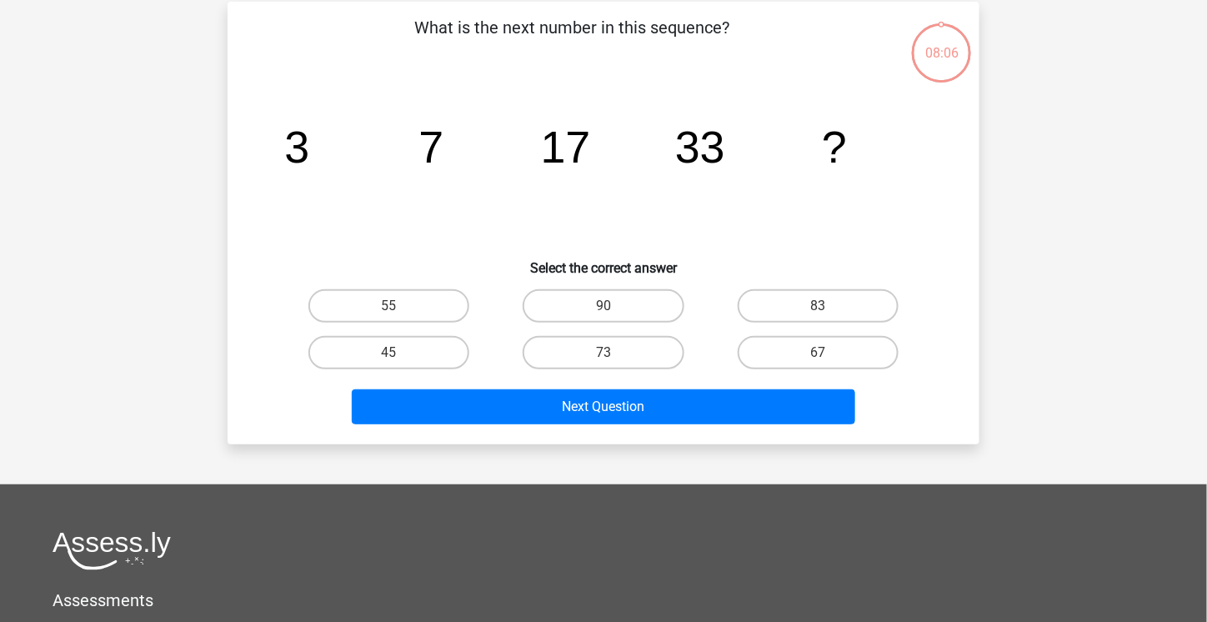
scroll to position [77, 0]
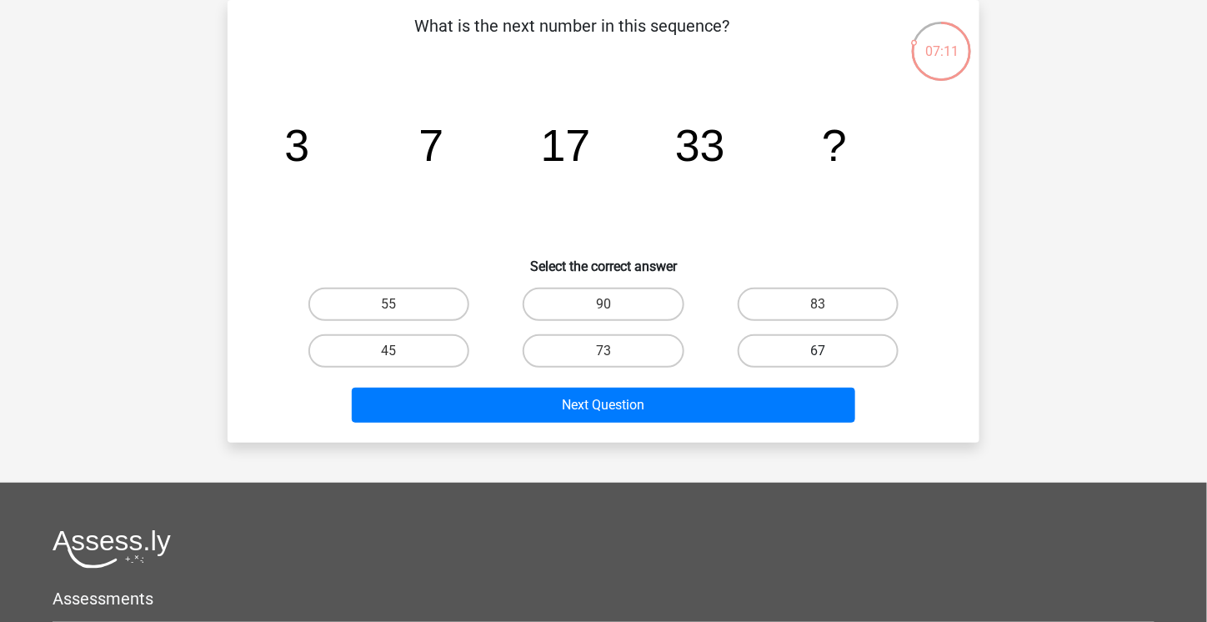
click at [796, 350] on label "67" at bounding box center [818, 350] width 161 height 33
click at [818, 351] on input "67" at bounding box center [823, 356] width 11 height 11
radio input "true"
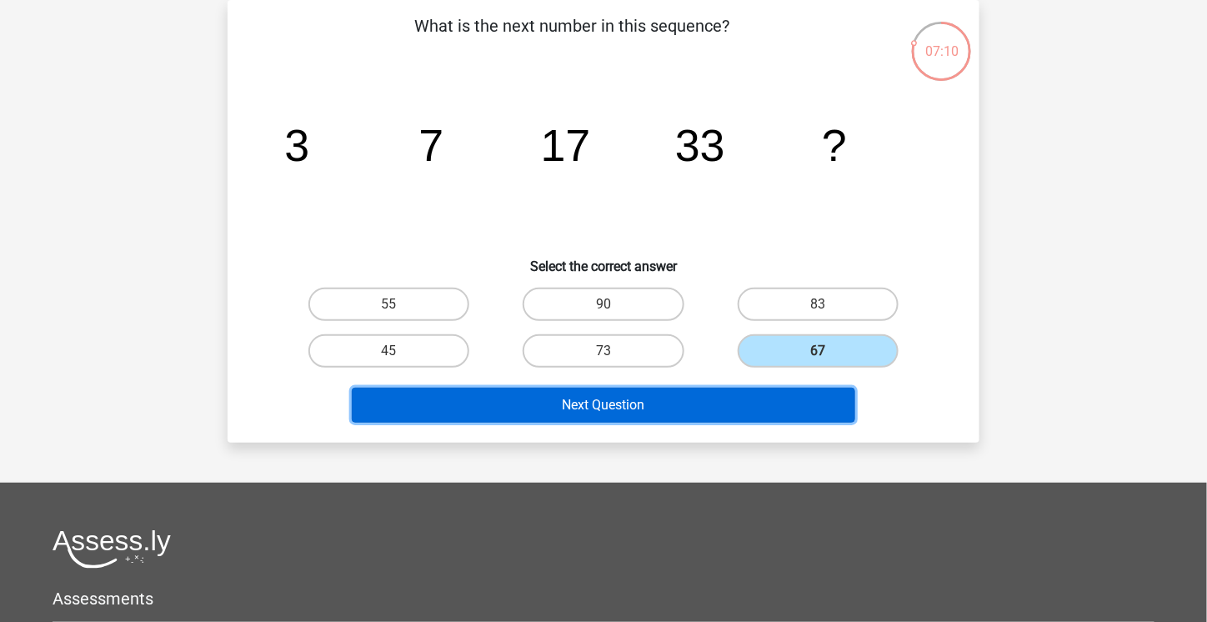
click at [715, 406] on button "Next Question" at bounding box center [604, 405] width 504 height 35
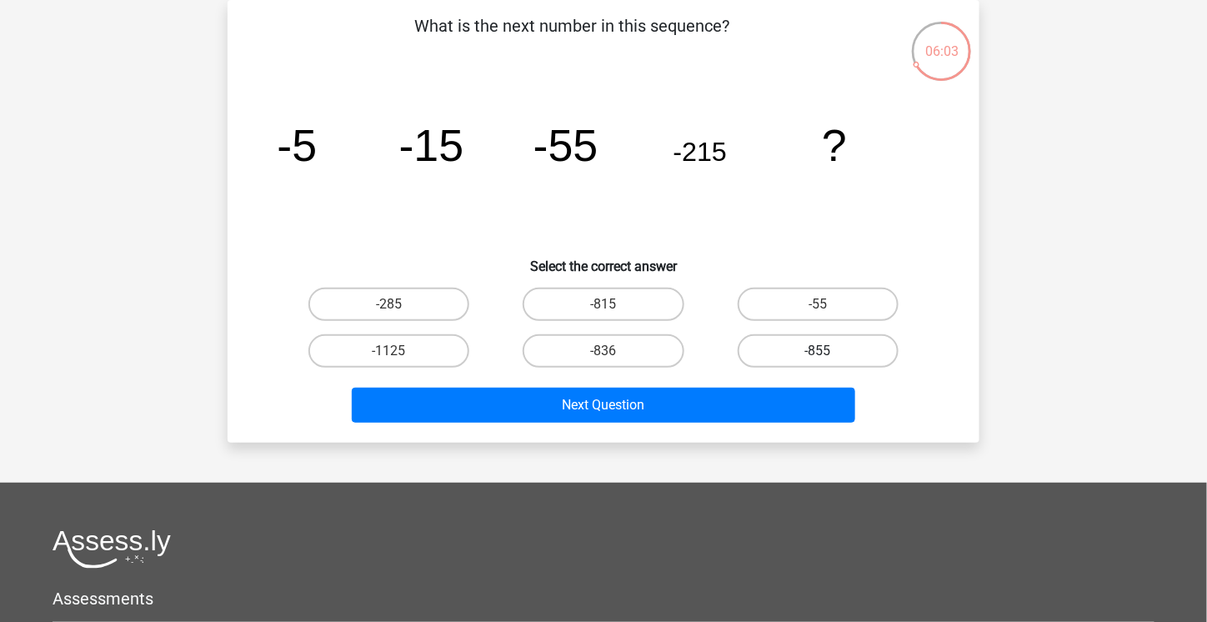
click at [782, 364] on label "-855" at bounding box center [818, 350] width 161 height 33
click at [818, 362] on input "-855" at bounding box center [823, 356] width 11 height 11
radio input "true"
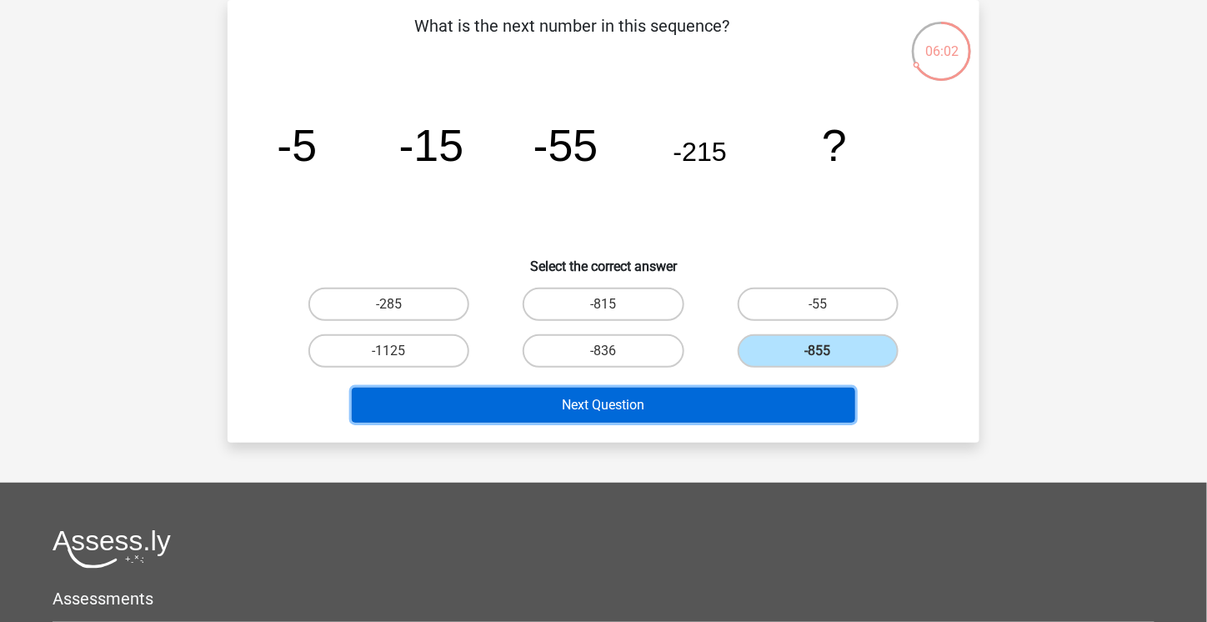
click at [711, 415] on button "Next Question" at bounding box center [604, 405] width 504 height 35
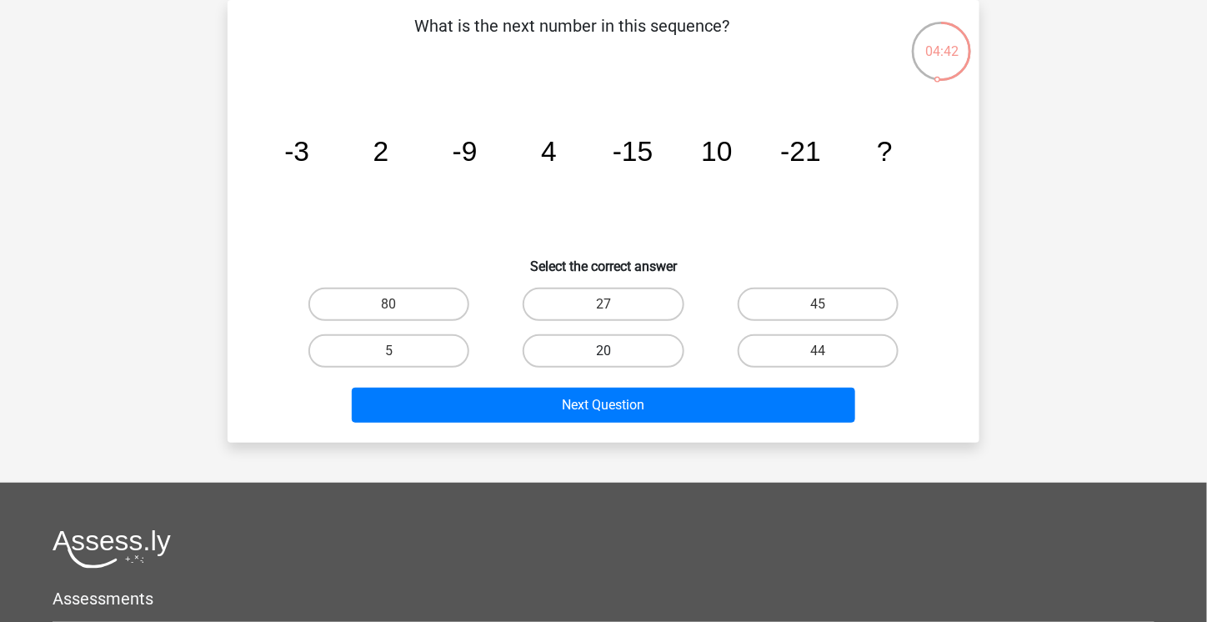
click at [654, 336] on label "20" at bounding box center [603, 350] width 161 height 33
click at [615, 351] on input "20" at bounding box center [609, 356] width 11 height 11
radio input "true"
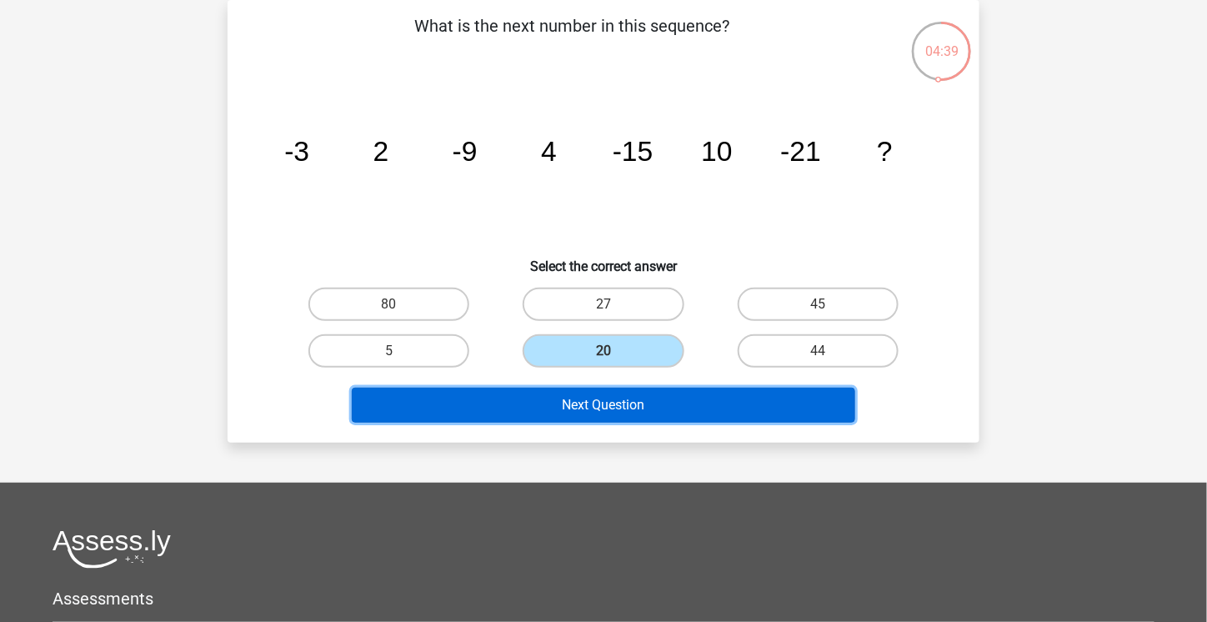
click at [642, 417] on button "Next Question" at bounding box center [604, 405] width 504 height 35
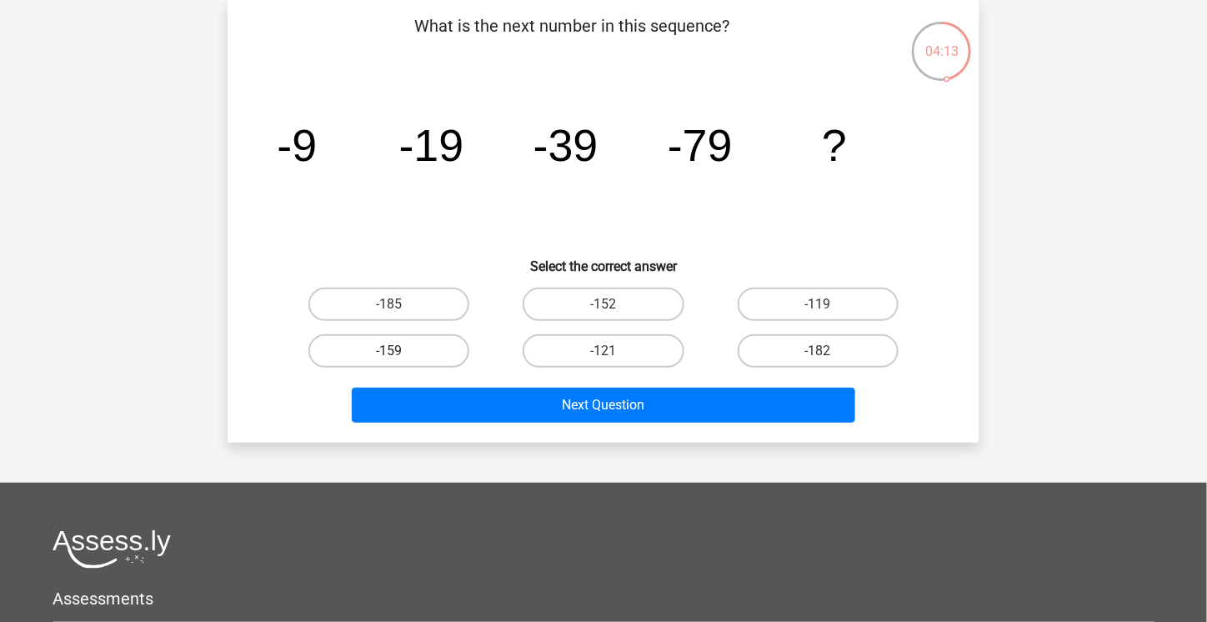
click at [409, 349] on label "-159" at bounding box center [389, 350] width 161 height 33
click at [400, 351] on input "-159" at bounding box center [394, 356] width 11 height 11
radio input "true"
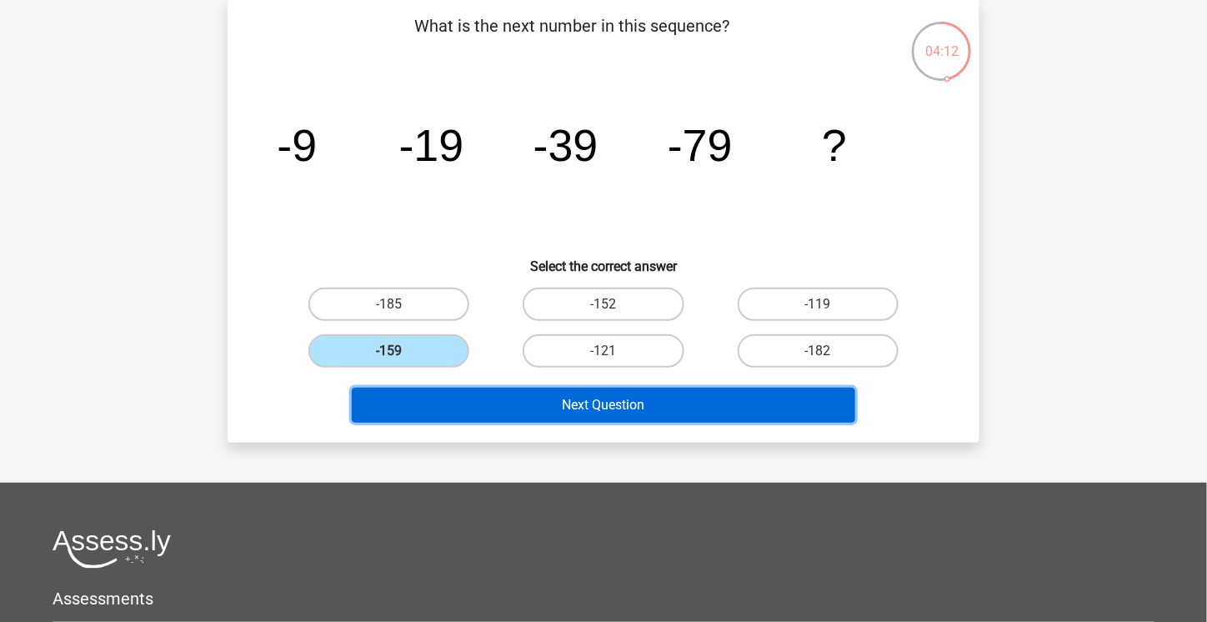
click at [464, 401] on button "Next Question" at bounding box center [604, 405] width 504 height 35
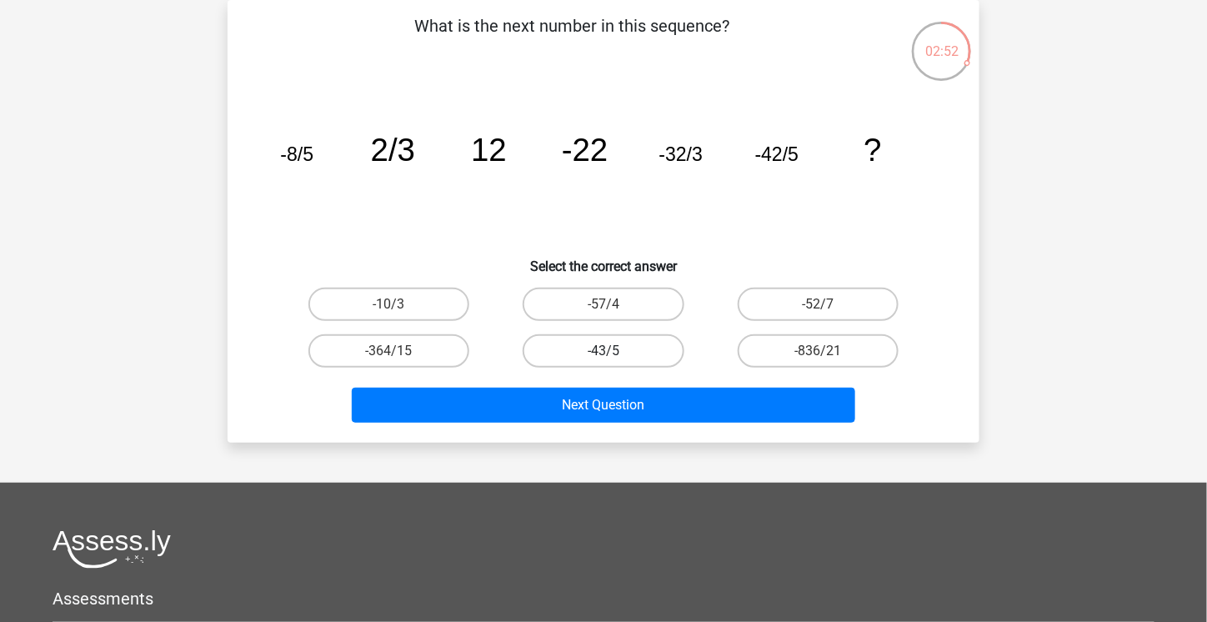
click at [580, 351] on label "-43/5" at bounding box center [603, 350] width 161 height 33
click at [604, 351] on input "-43/5" at bounding box center [609, 356] width 11 height 11
radio input "true"
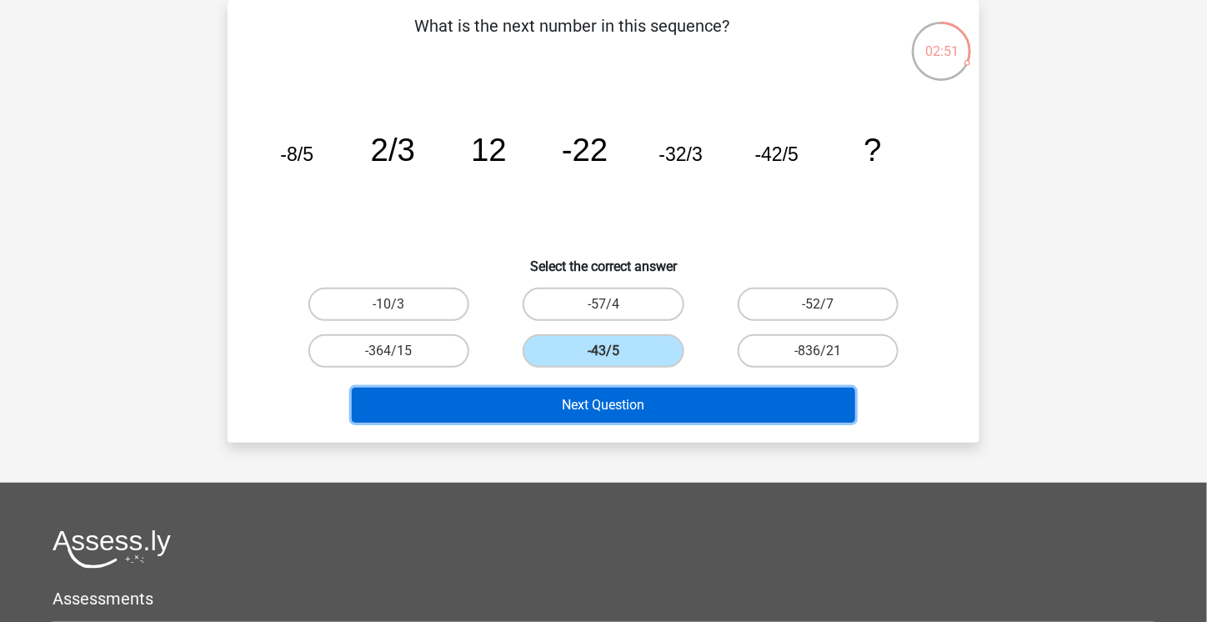
click at [571, 396] on button "Next Question" at bounding box center [604, 405] width 504 height 35
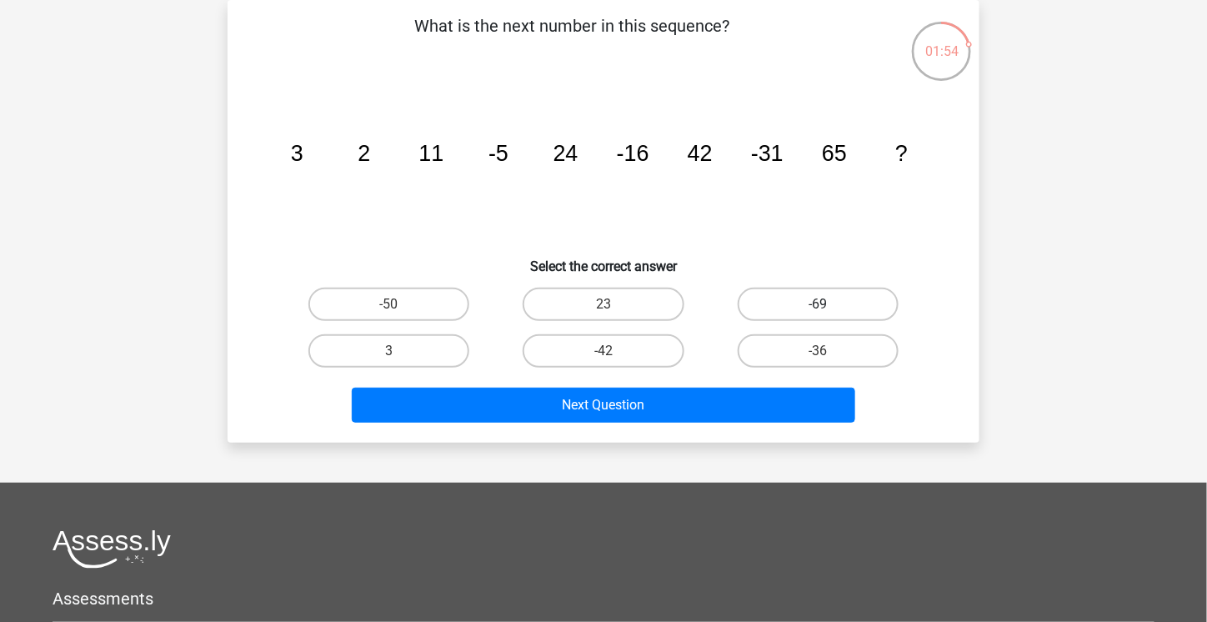
click at [758, 294] on label "-69" at bounding box center [818, 304] width 161 height 33
click at [818, 304] on input "-69" at bounding box center [823, 309] width 11 height 11
radio input "true"
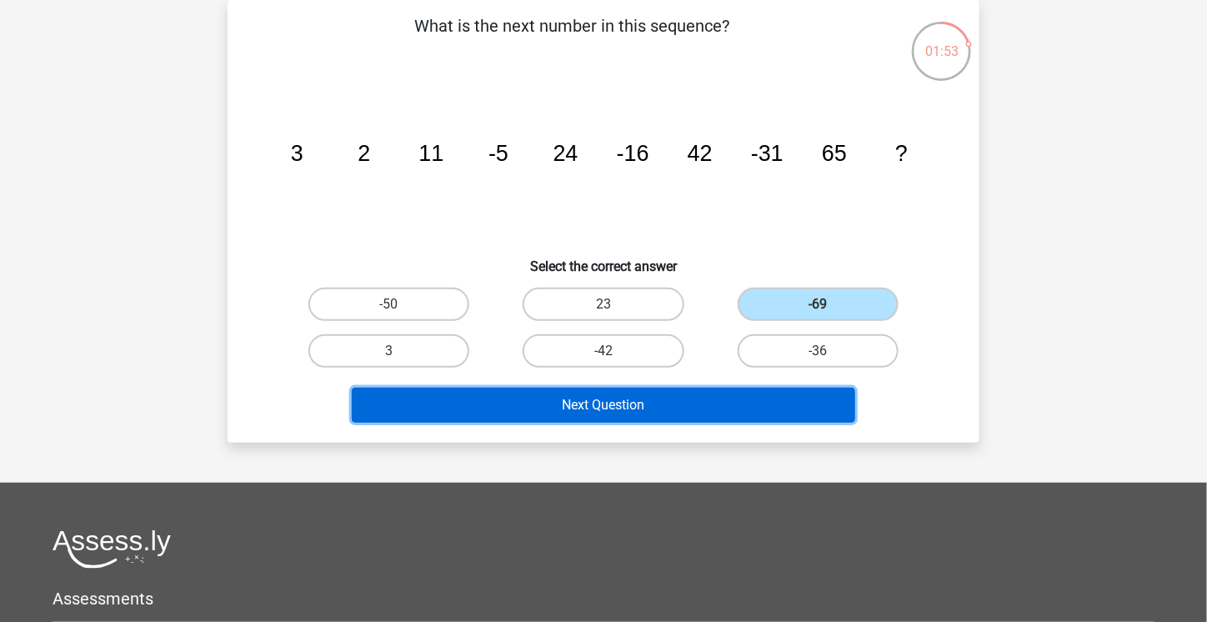
click at [733, 399] on button "Next Question" at bounding box center [604, 405] width 504 height 35
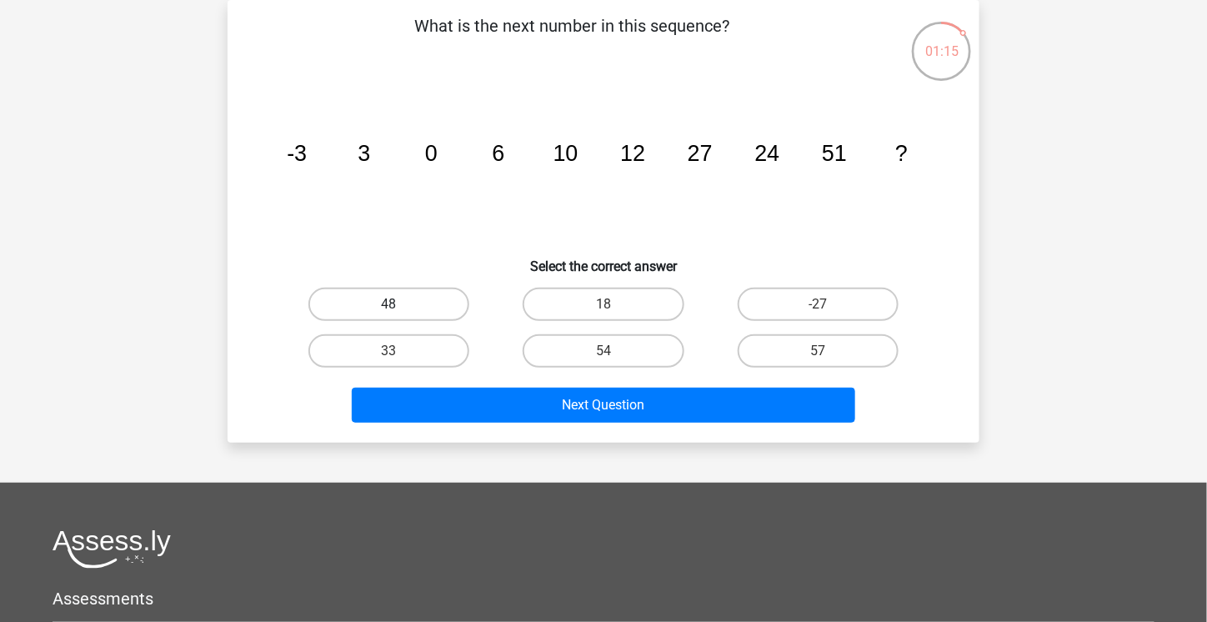
click at [413, 304] on label "48" at bounding box center [389, 304] width 161 height 33
click at [400, 304] on input "48" at bounding box center [394, 309] width 11 height 11
radio input "true"
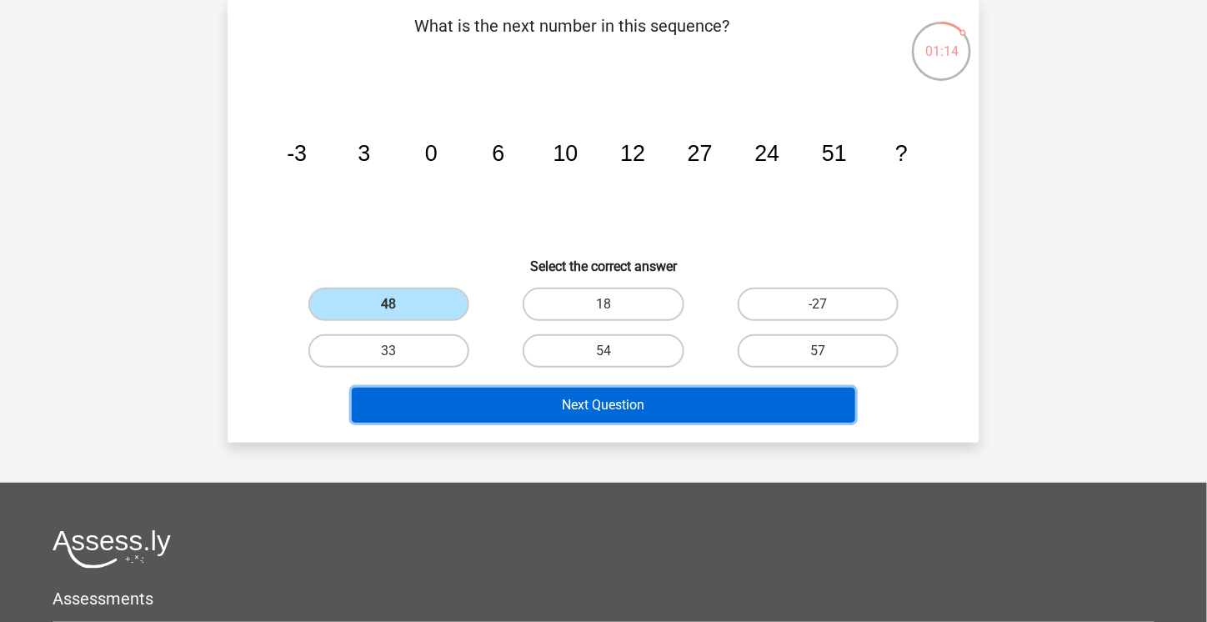
click at [454, 404] on button "Next Question" at bounding box center [604, 405] width 504 height 35
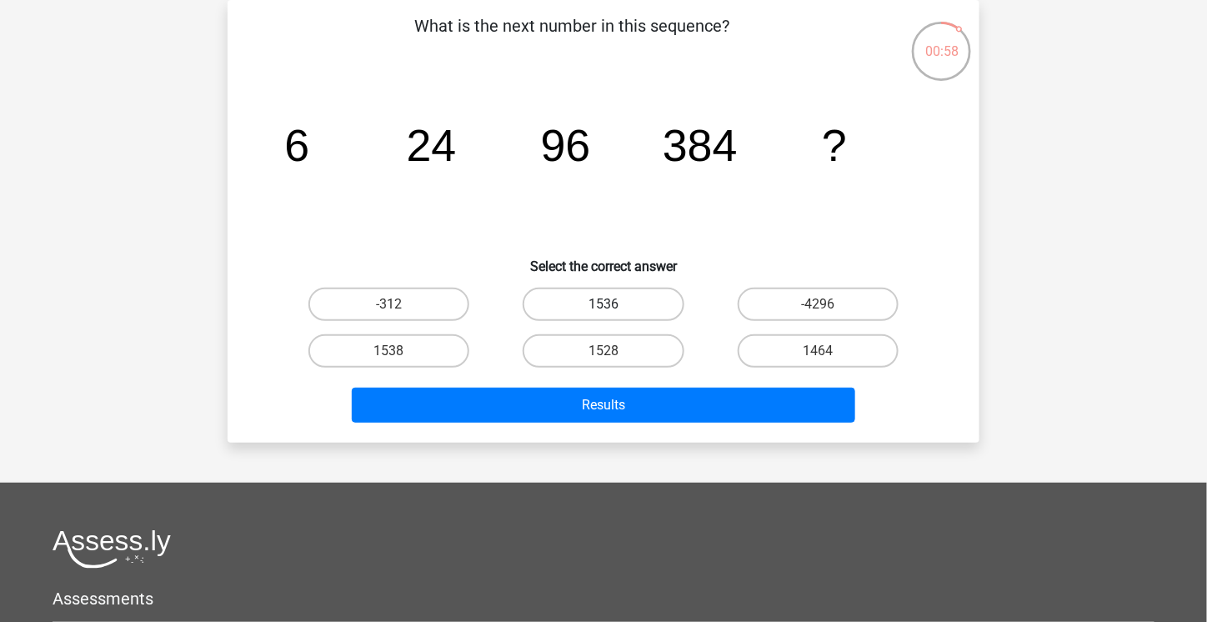
click at [635, 298] on label "1536" at bounding box center [603, 304] width 161 height 33
click at [615, 304] on input "1536" at bounding box center [609, 309] width 11 height 11
radio input "true"
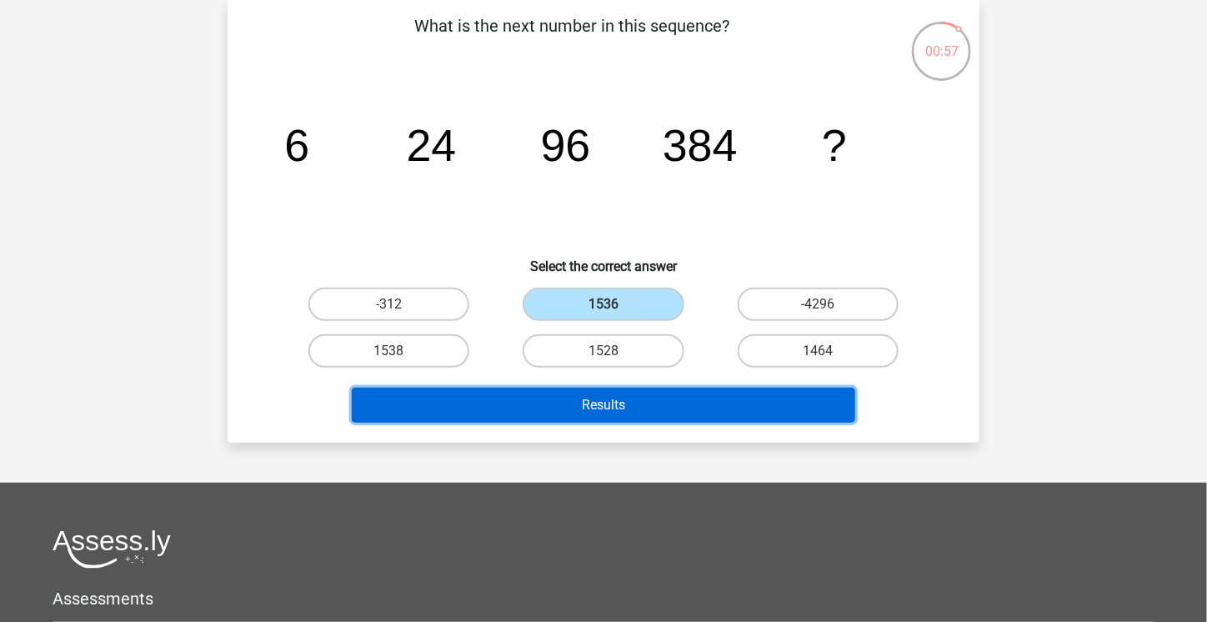
click at [608, 405] on button "Results" at bounding box center [604, 405] width 504 height 35
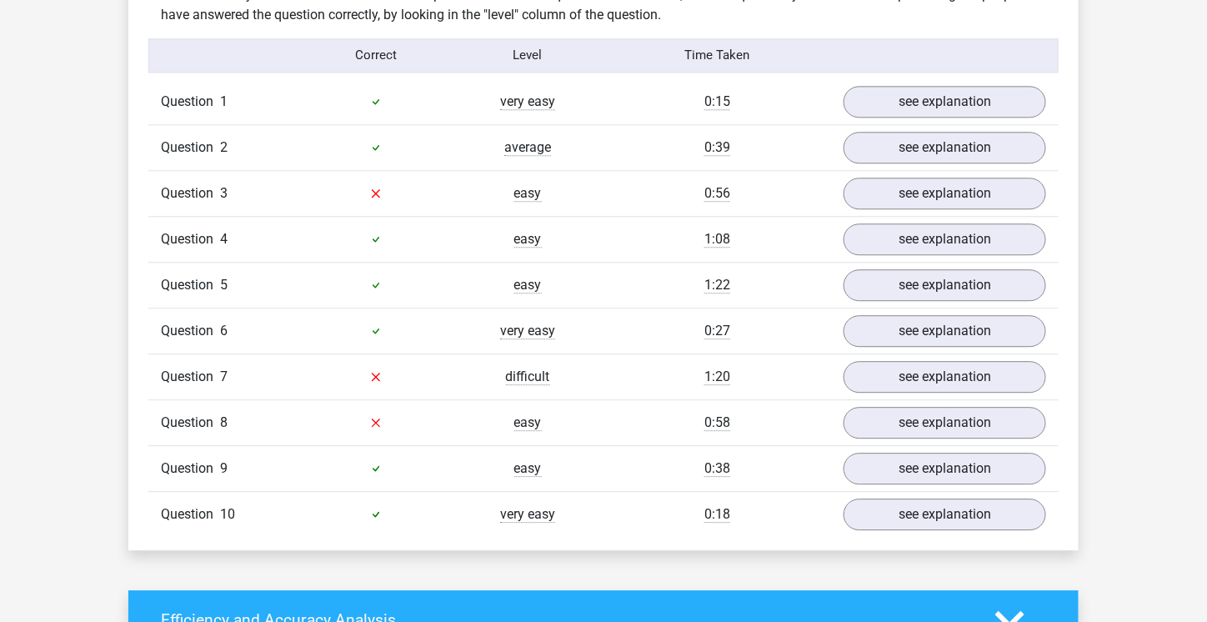
scroll to position [1323, 0]
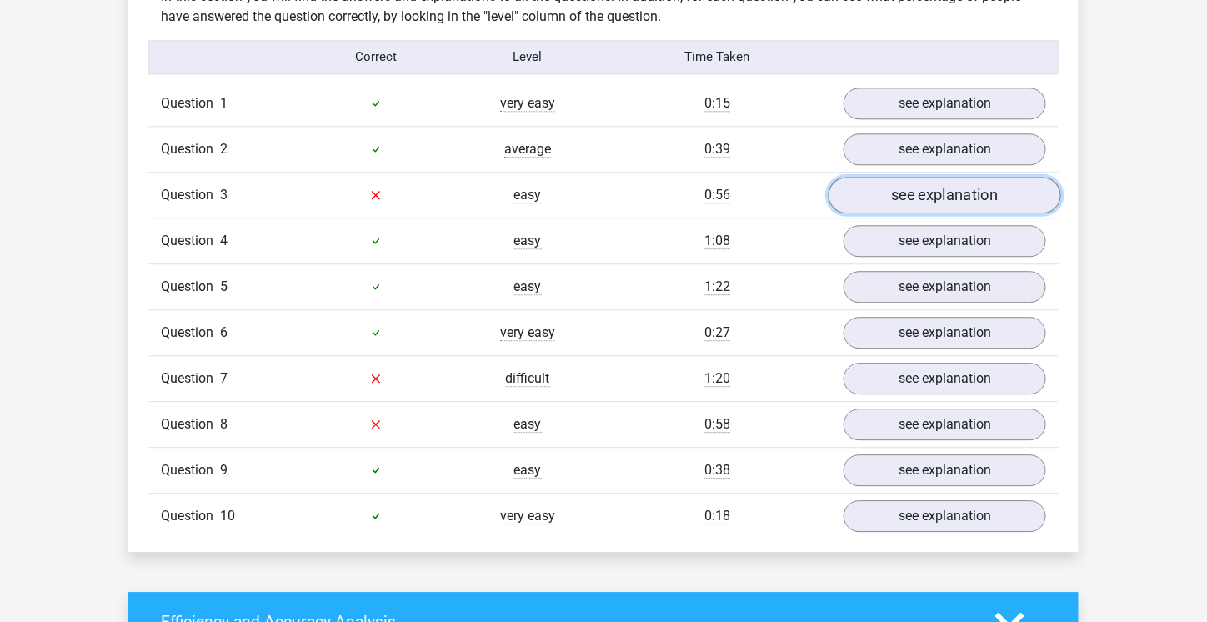
click at [908, 199] on link "see explanation" at bounding box center [945, 195] width 233 height 37
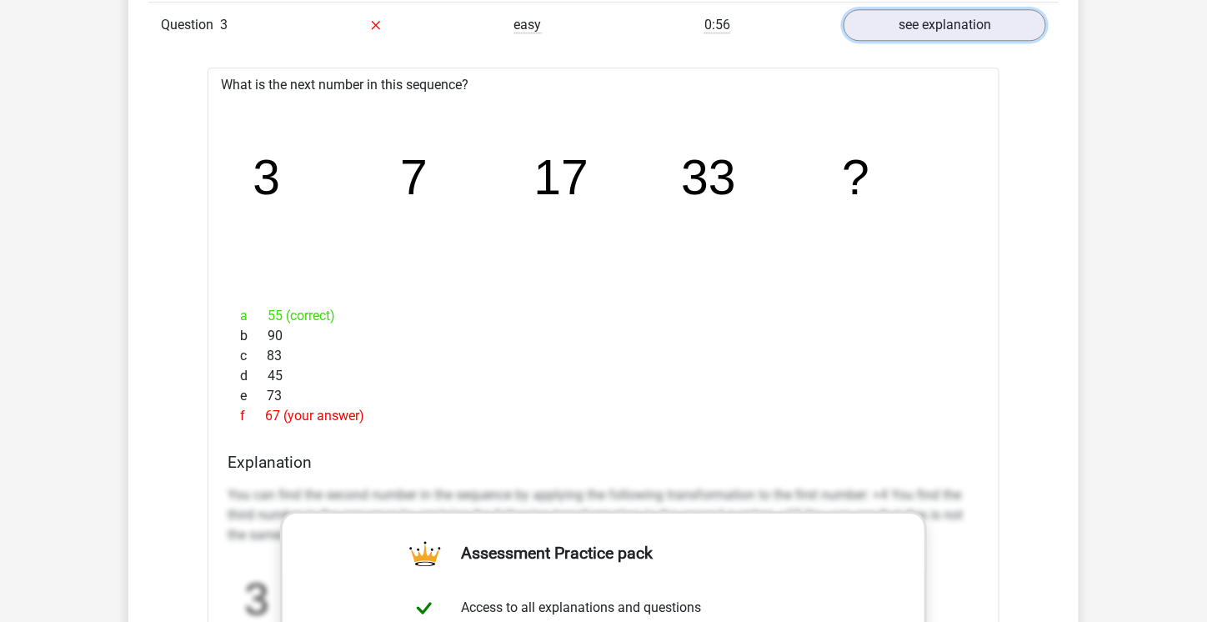
scroll to position [1488, 0]
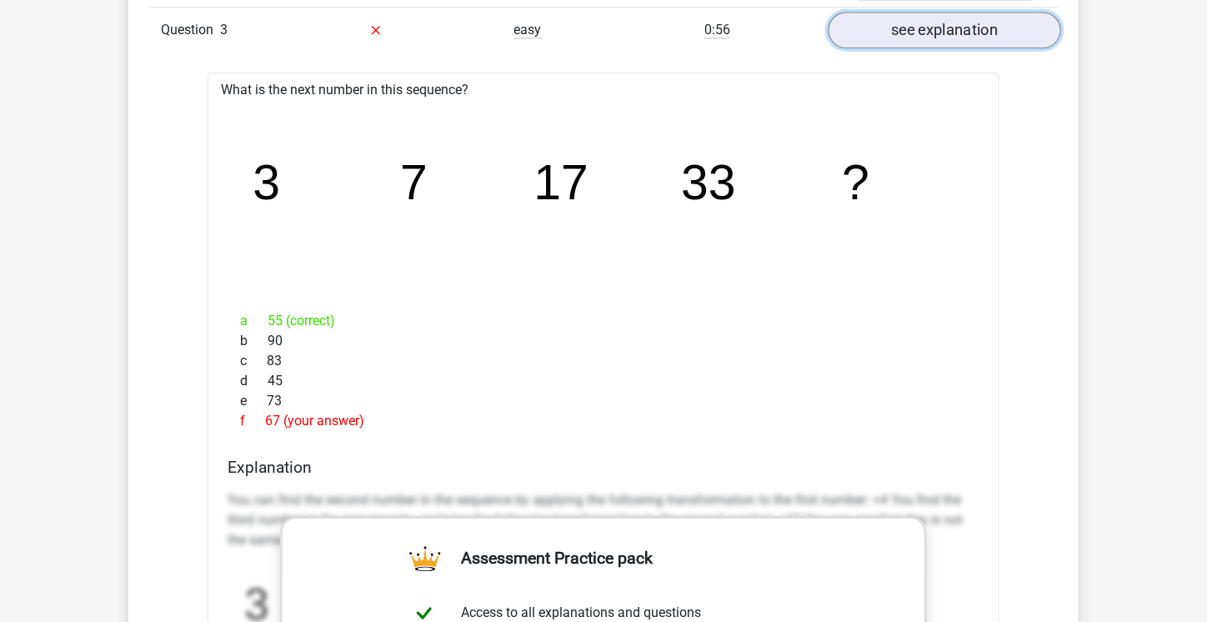
click at [964, 37] on link "see explanation" at bounding box center [945, 30] width 233 height 37
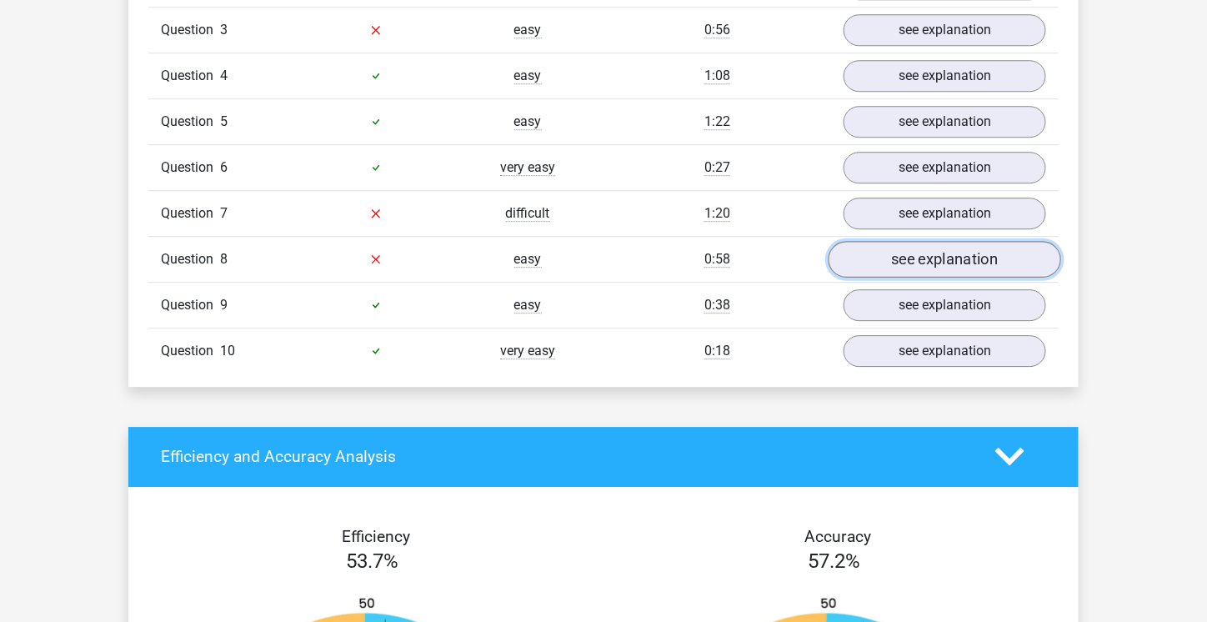
click at [895, 244] on link "see explanation" at bounding box center [945, 259] width 233 height 37
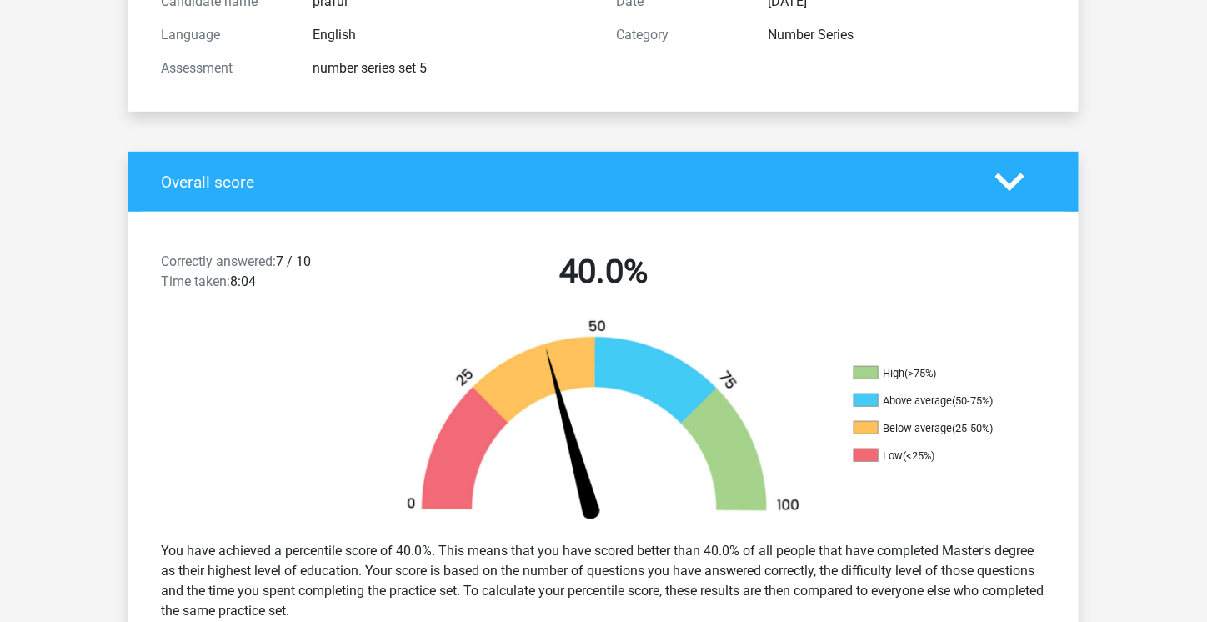
scroll to position [0, 0]
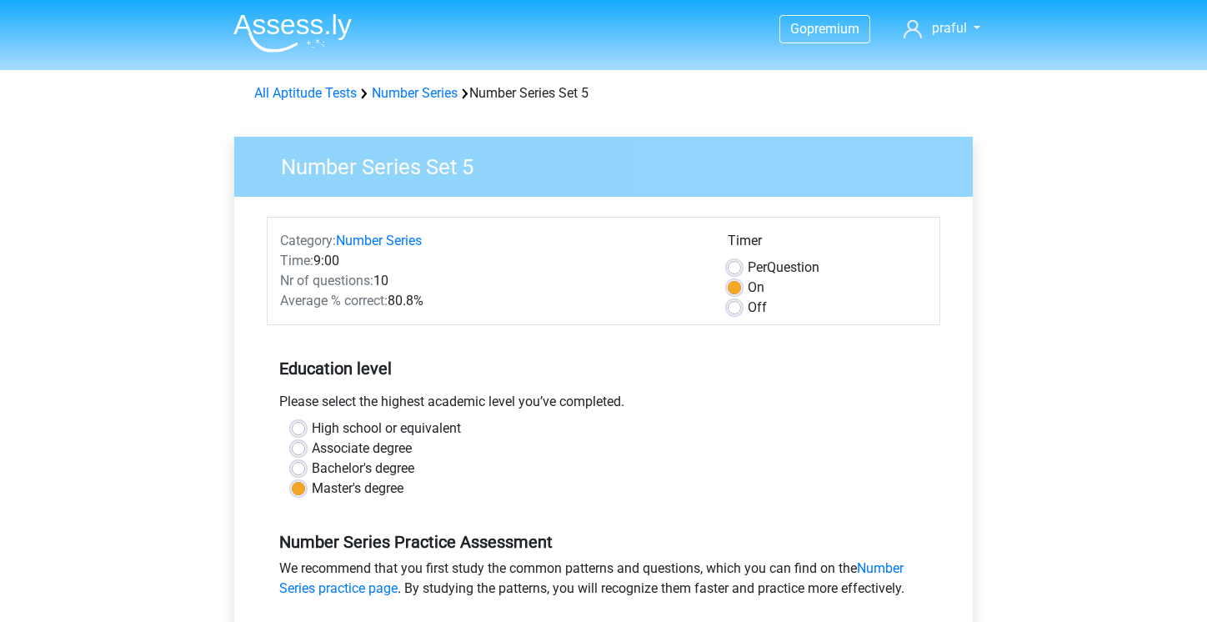
scroll to position [520, 0]
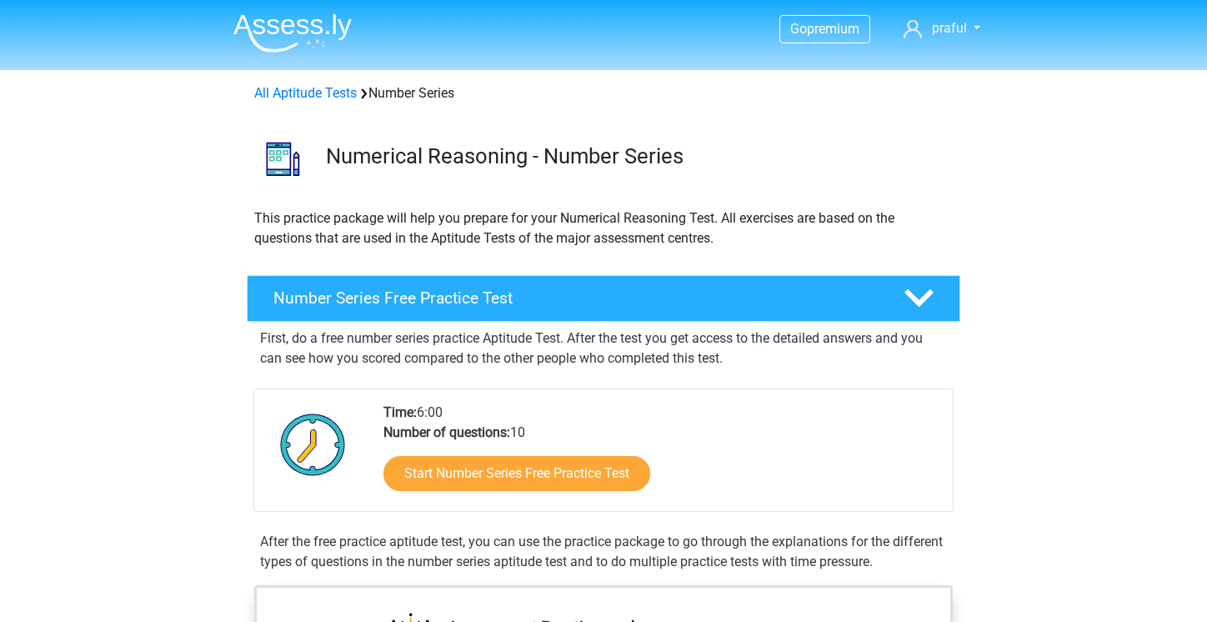
scroll to position [1104, 0]
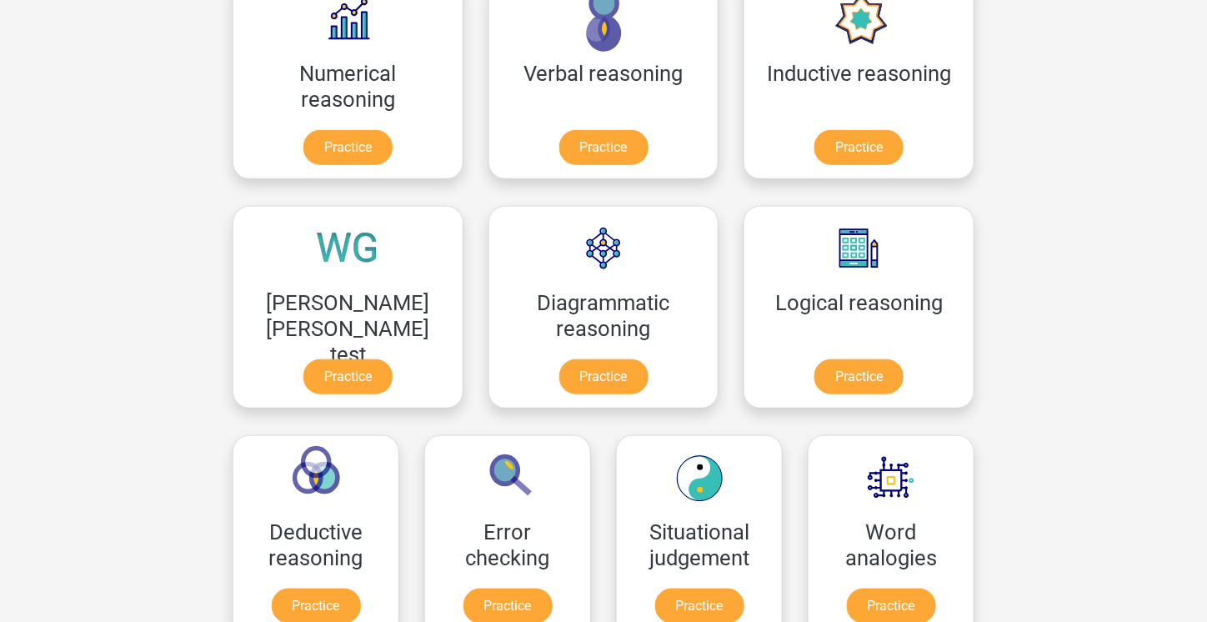
scroll to position [301, 0]
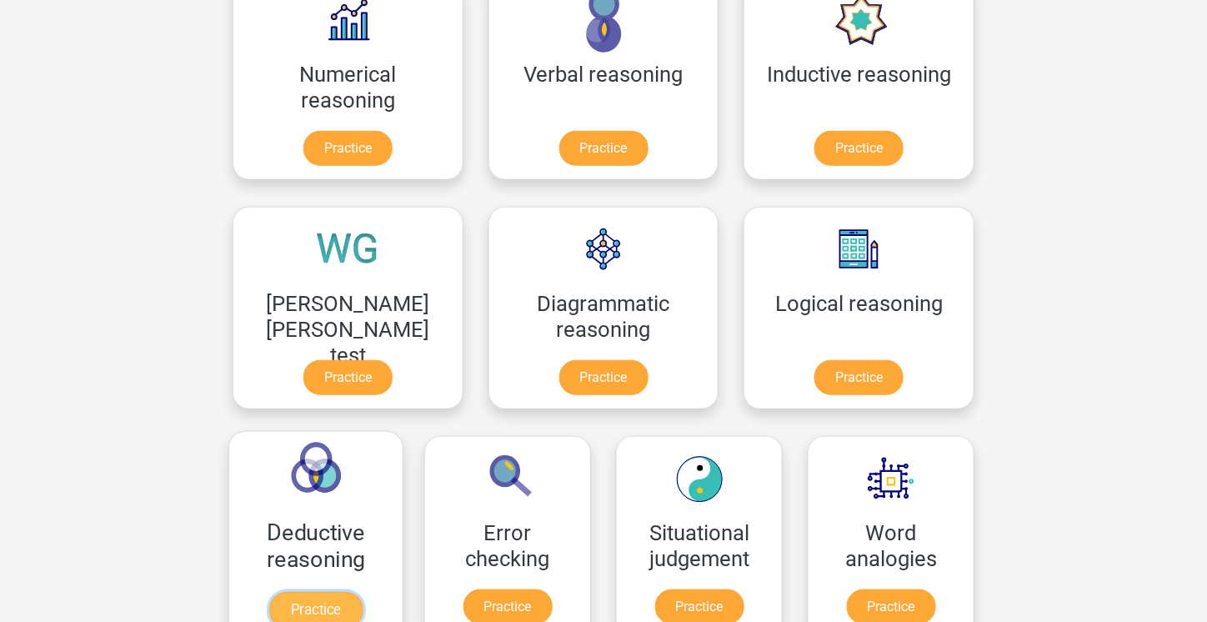
click at [363, 592] on link "Practice" at bounding box center [315, 610] width 93 height 37
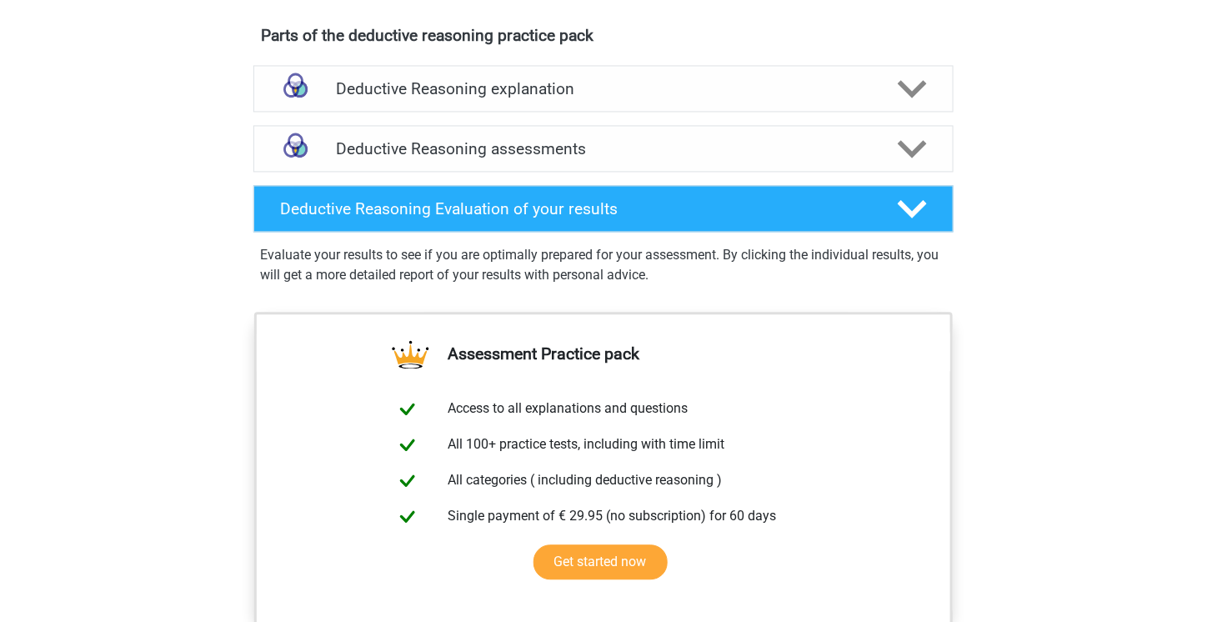
scroll to position [1024, 0]
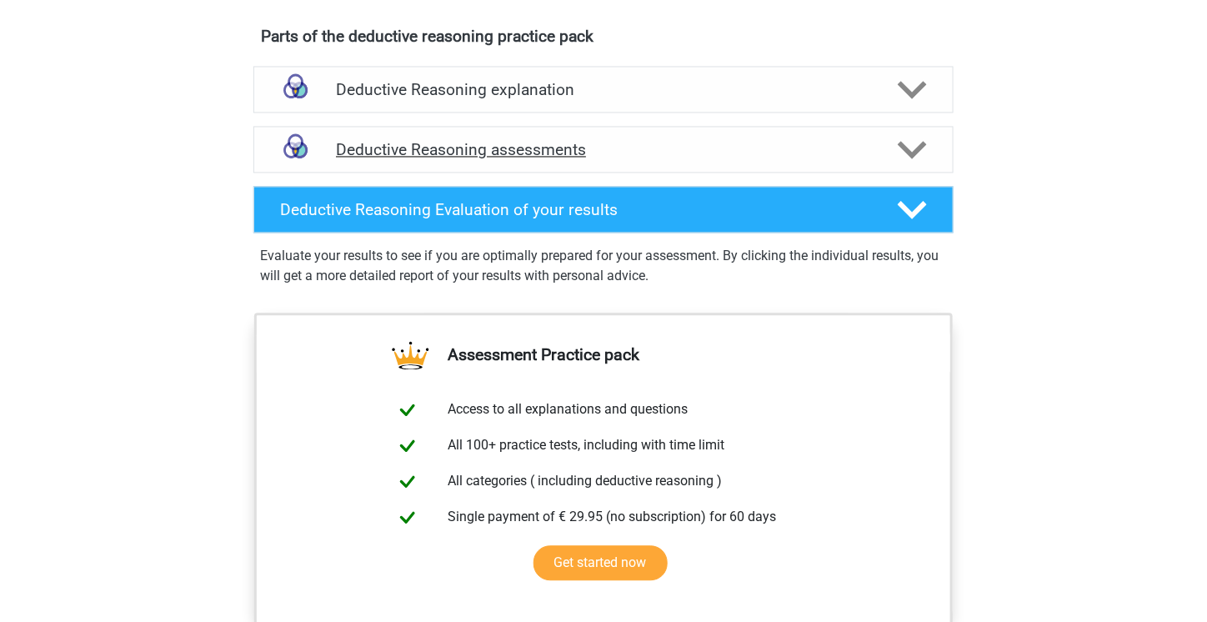
click at [622, 160] on h4 "Deductive Reasoning assessments" at bounding box center [603, 150] width 535 height 19
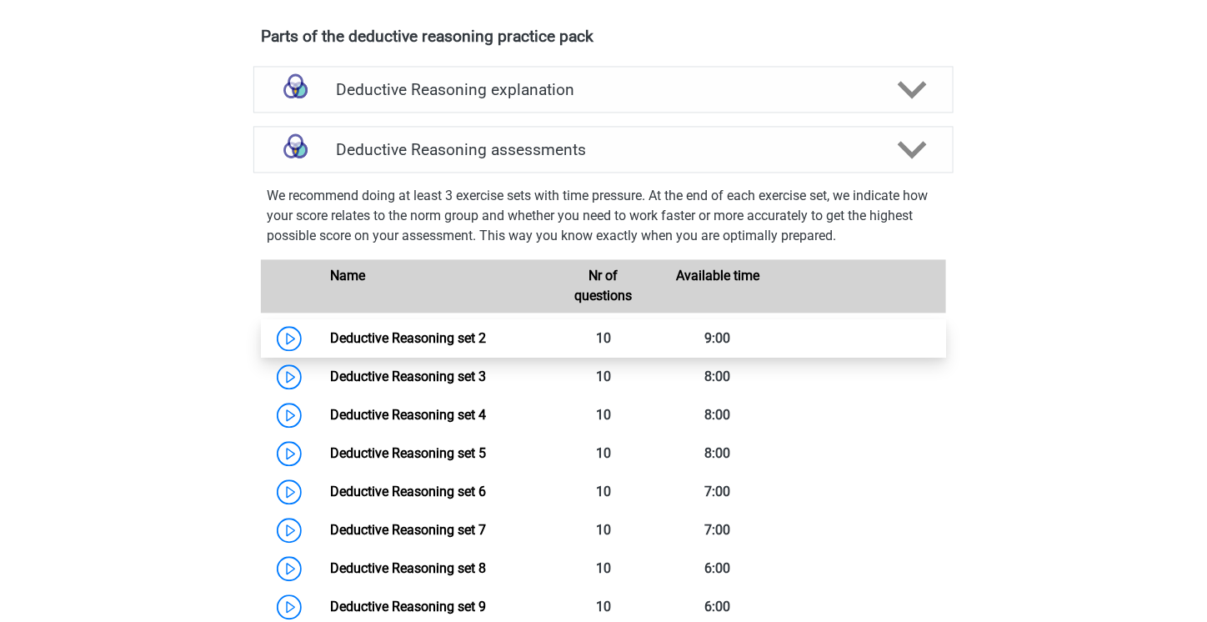
click at [435, 347] on link "Deductive Reasoning set 2" at bounding box center [408, 339] width 156 height 16
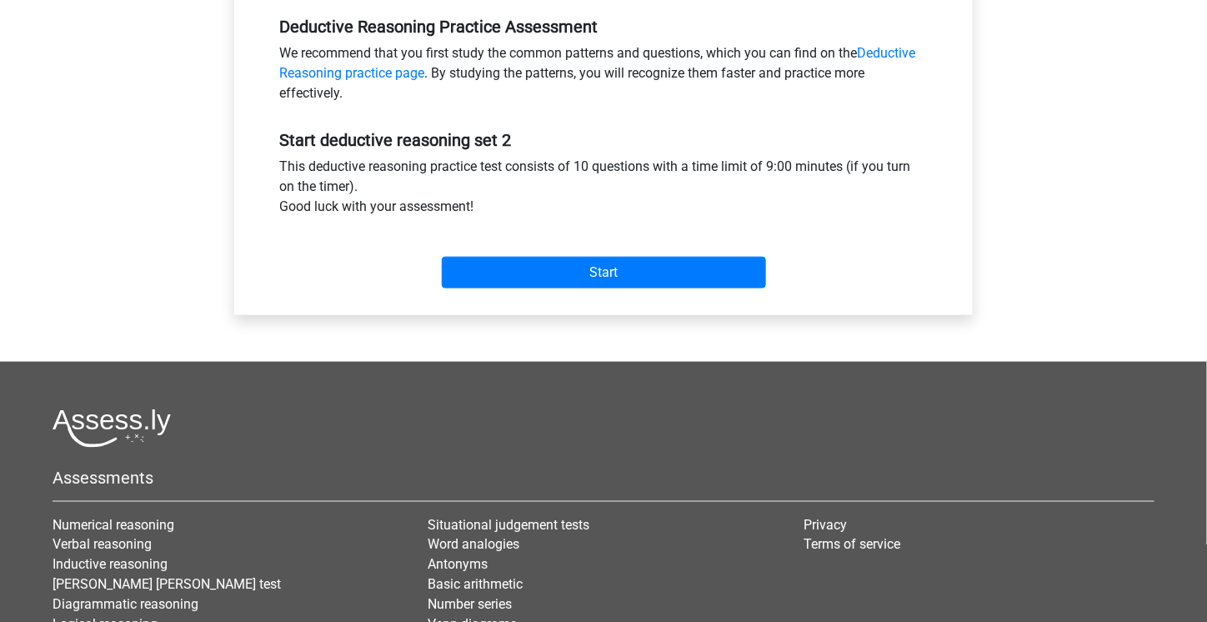
scroll to position [517, 0]
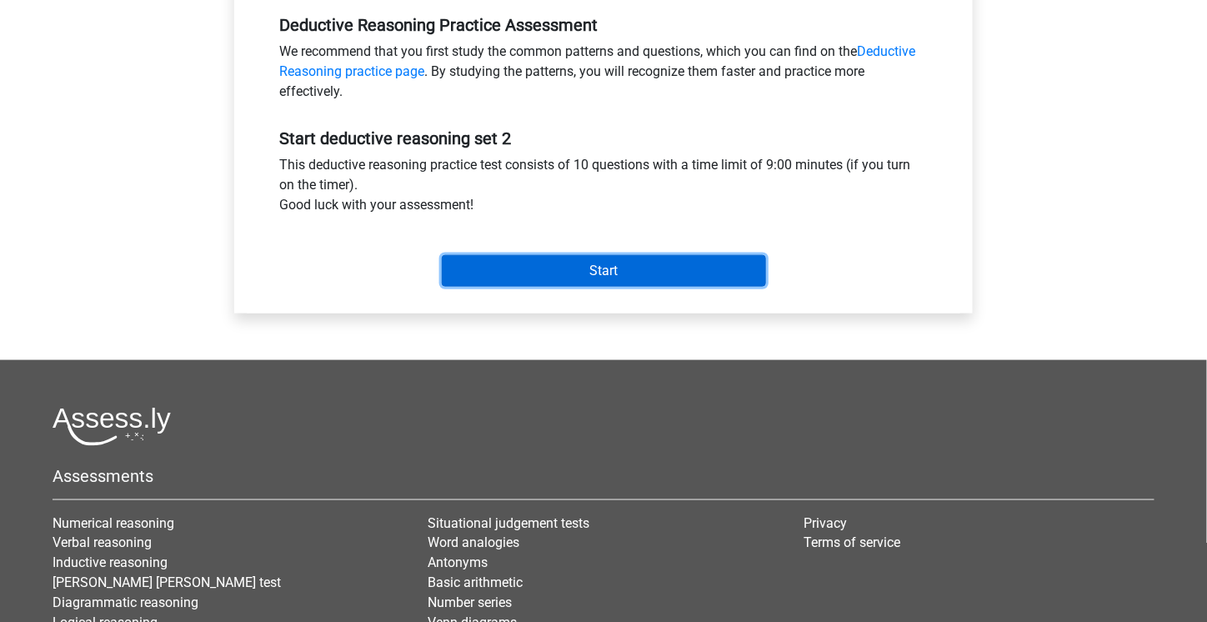
click at [544, 257] on input "Start" at bounding box center [604, 271] width 324 height 32
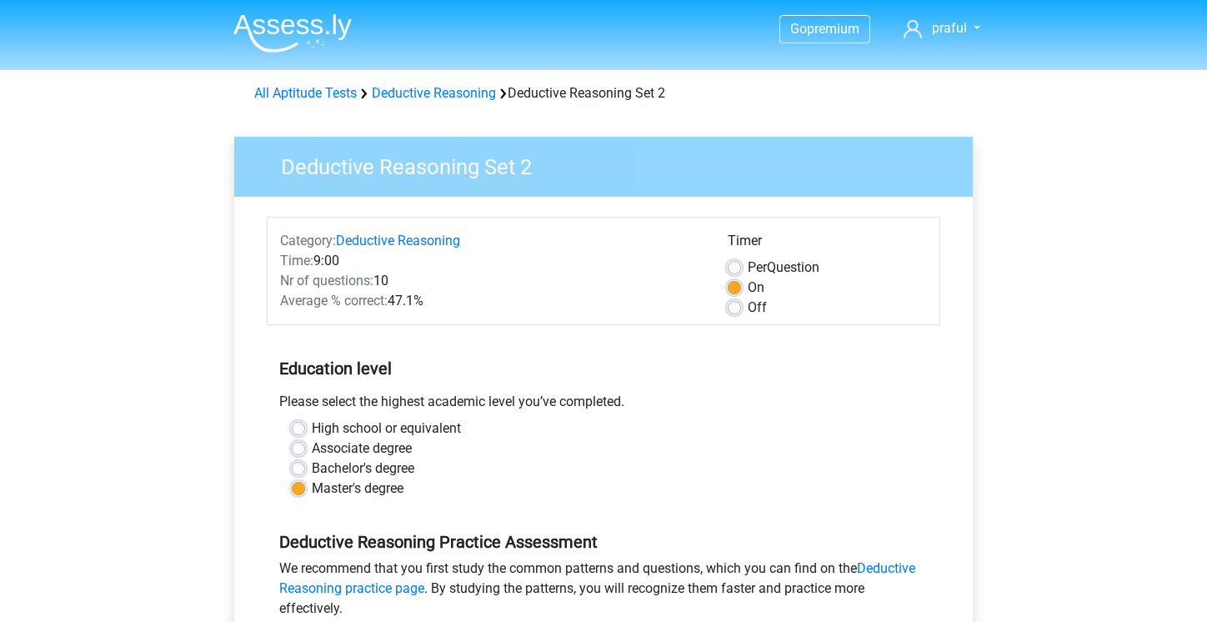
scroll to position [517, 0]
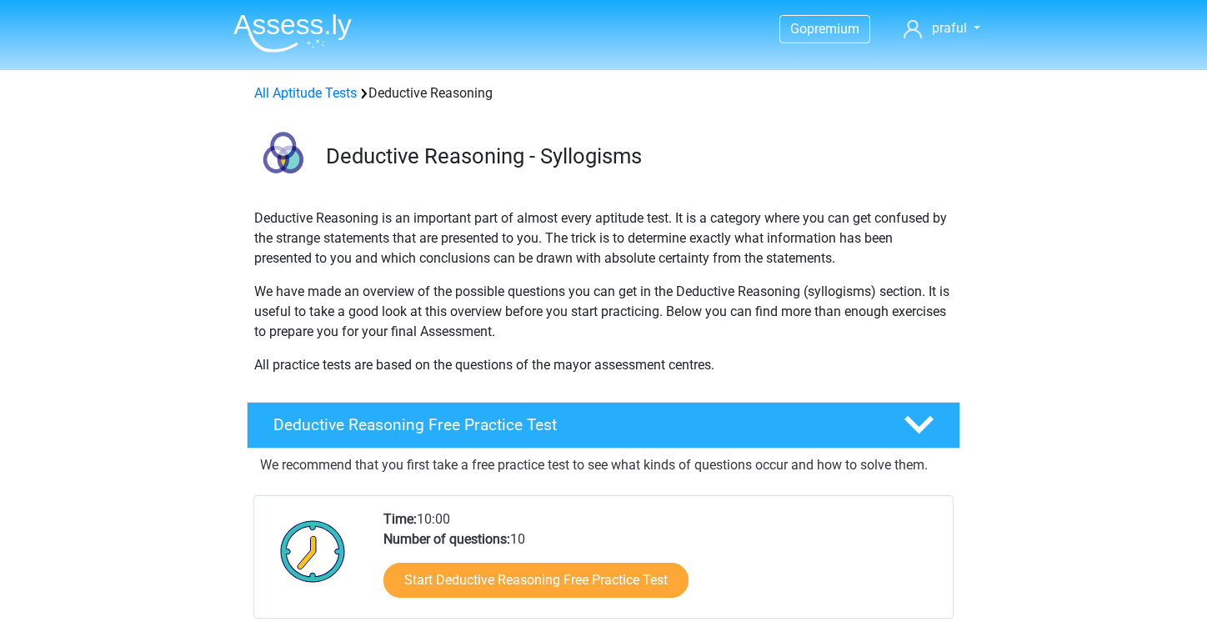
scroll to position [1024, 0]
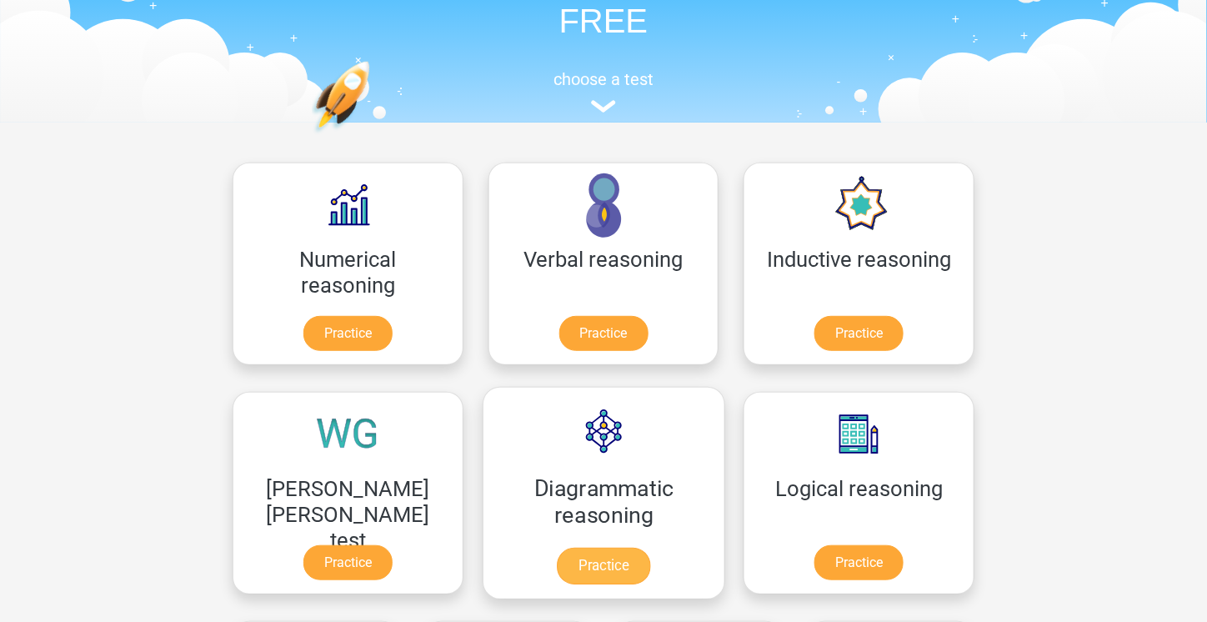
scroll to position [115, 0]
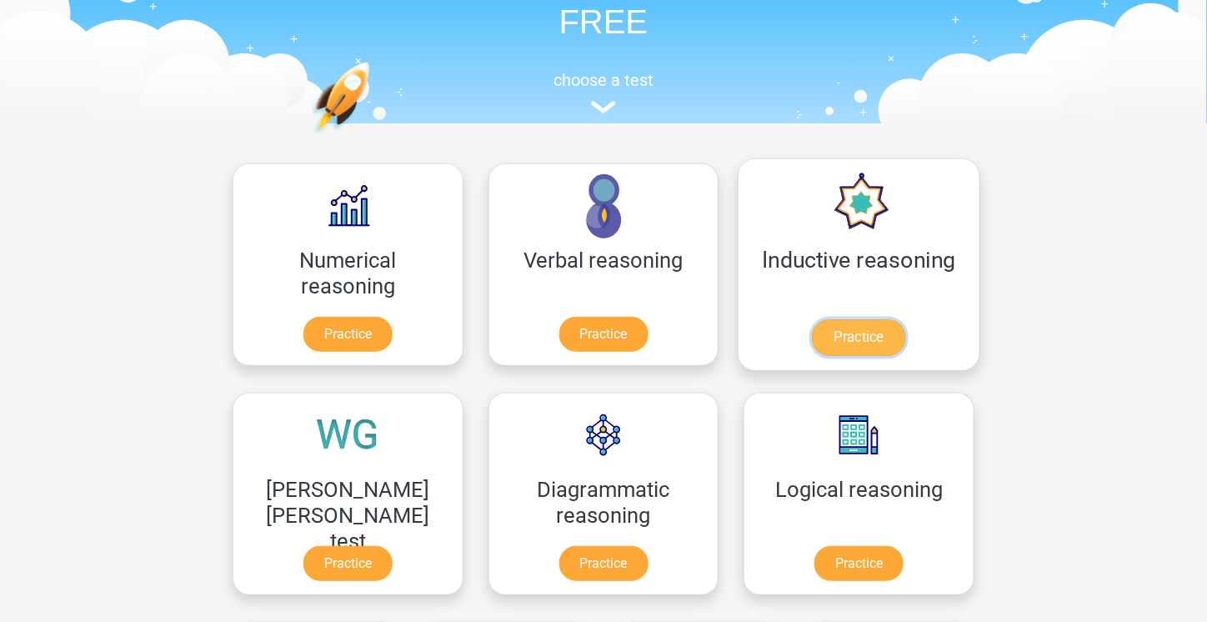
click at [812, 326] on link "Practice" at bounding box center [858, 337] width 93 height 37
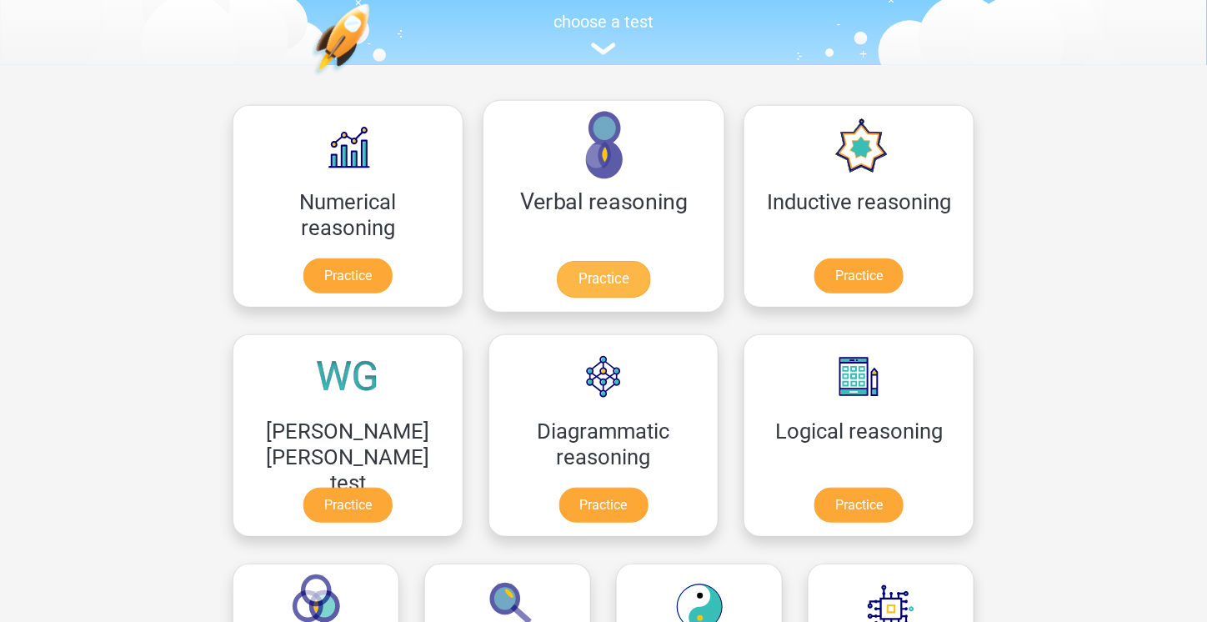
scroll to position [155, 0]
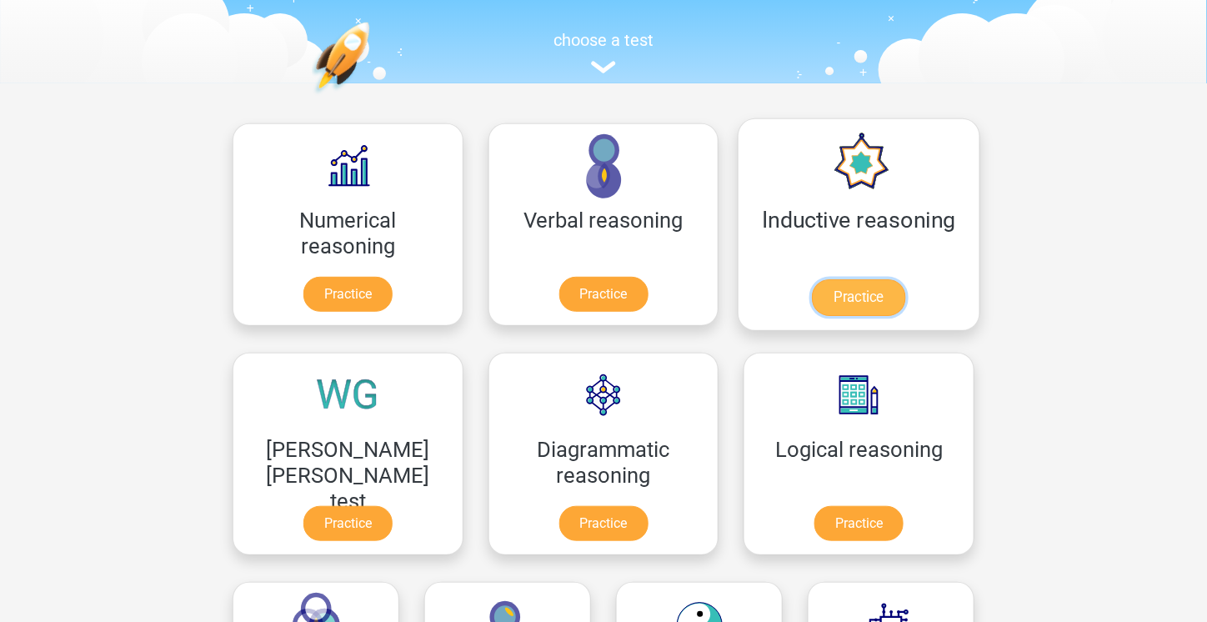
click at [812, 290] on link "Practice" at bounding box center [858, 297] width 93 height 37
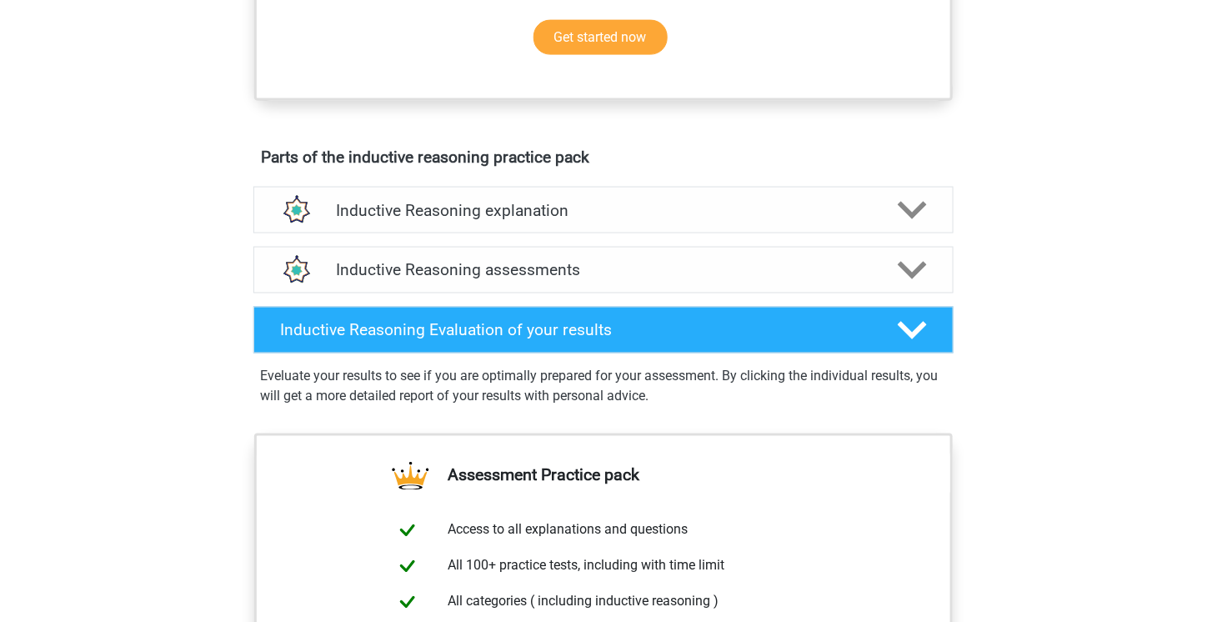
scroll to position [798, 0]
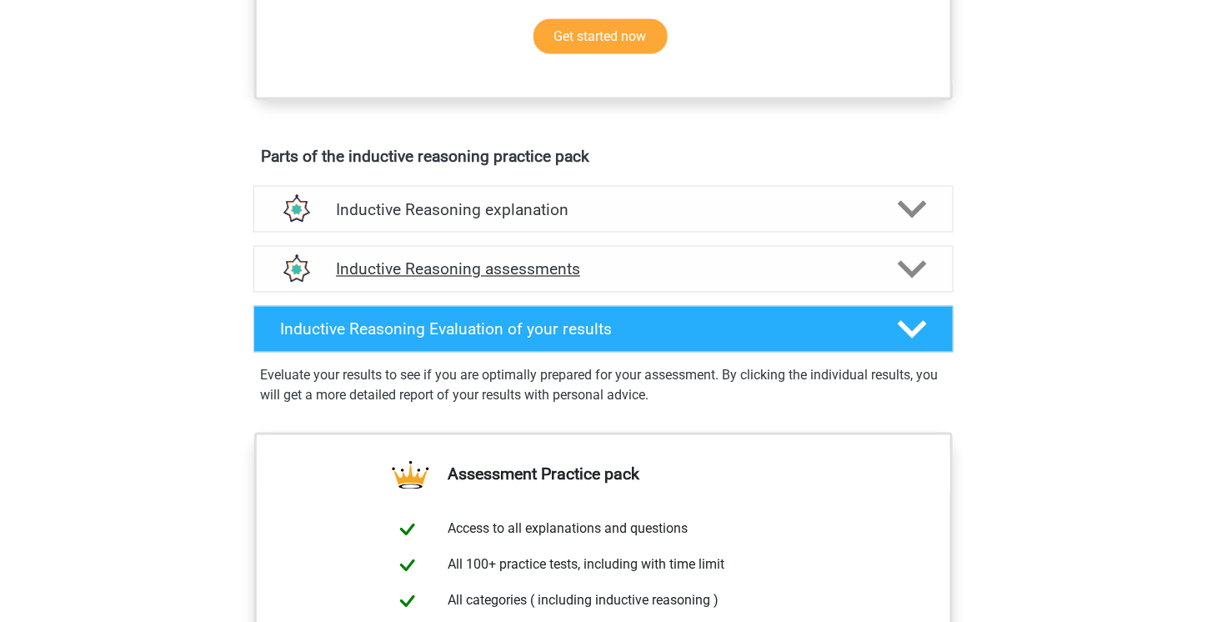
click at [648, 279] on h4 "Inductive Reasoning assessments" at bounding box center [603, 269] width 535 height 19
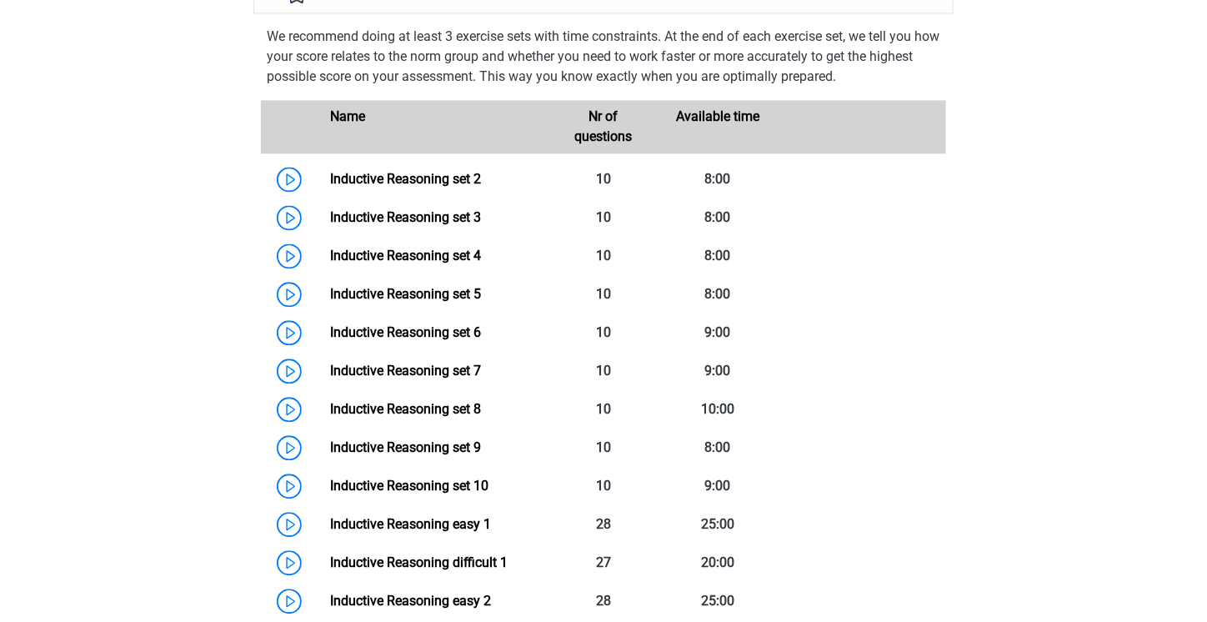
scroll to position [1079, 0]
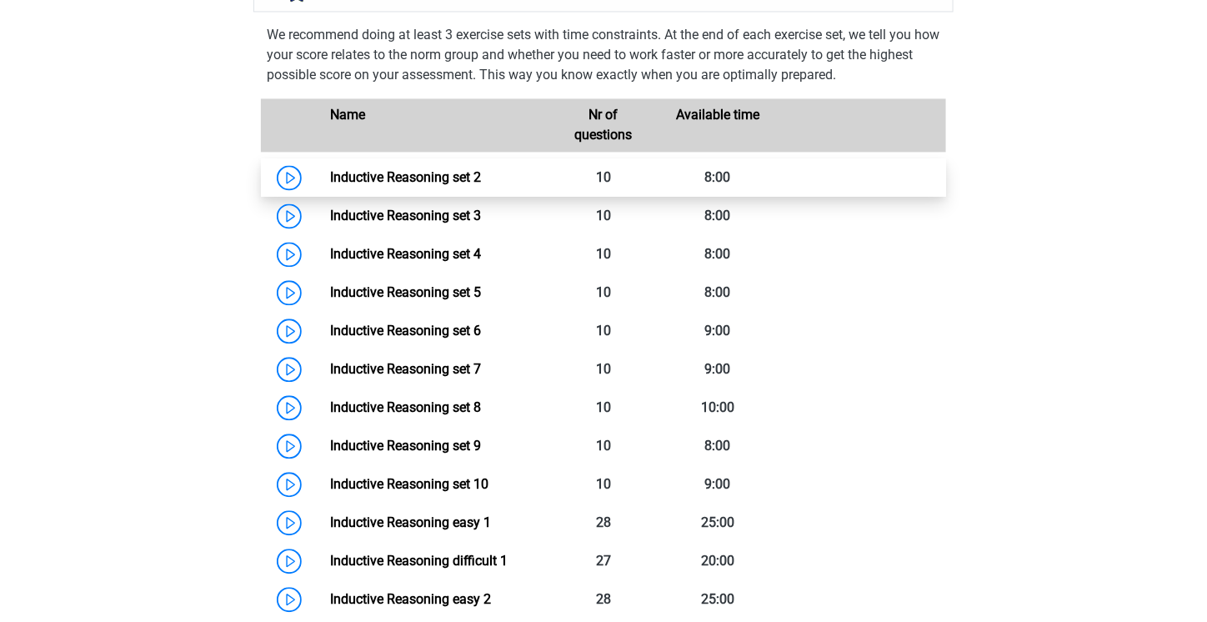
click at [448, 185] on link "Inductive Reasoning set 2" at bounding box center [405, 177] width 151 height 16
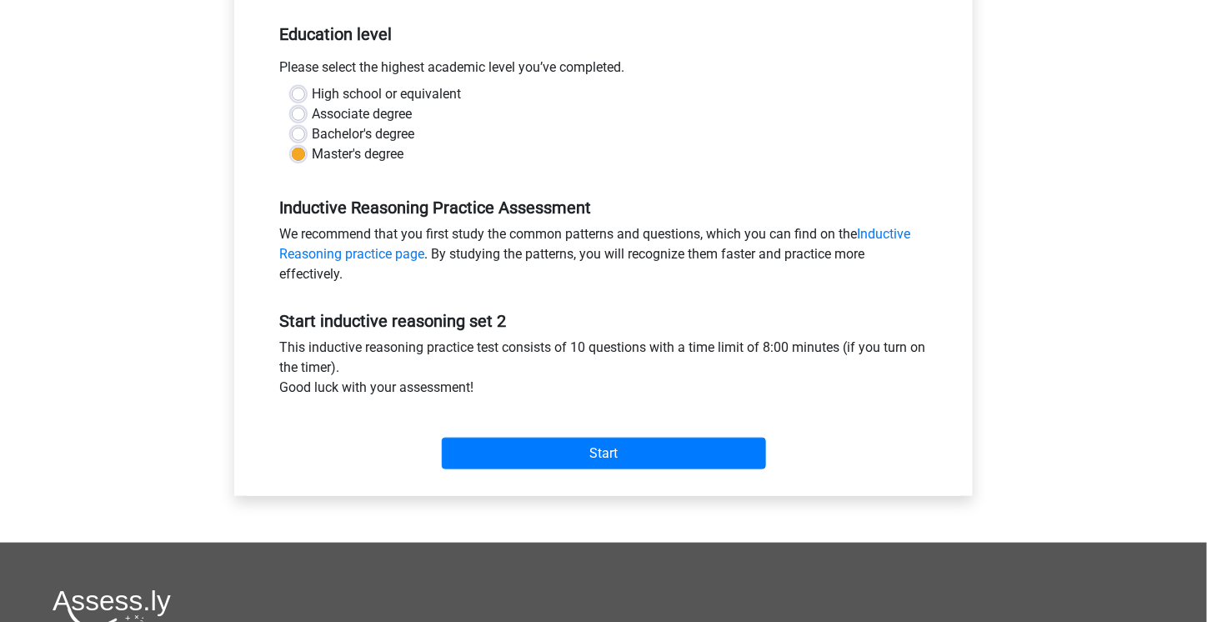
scroll to position [335, 0]
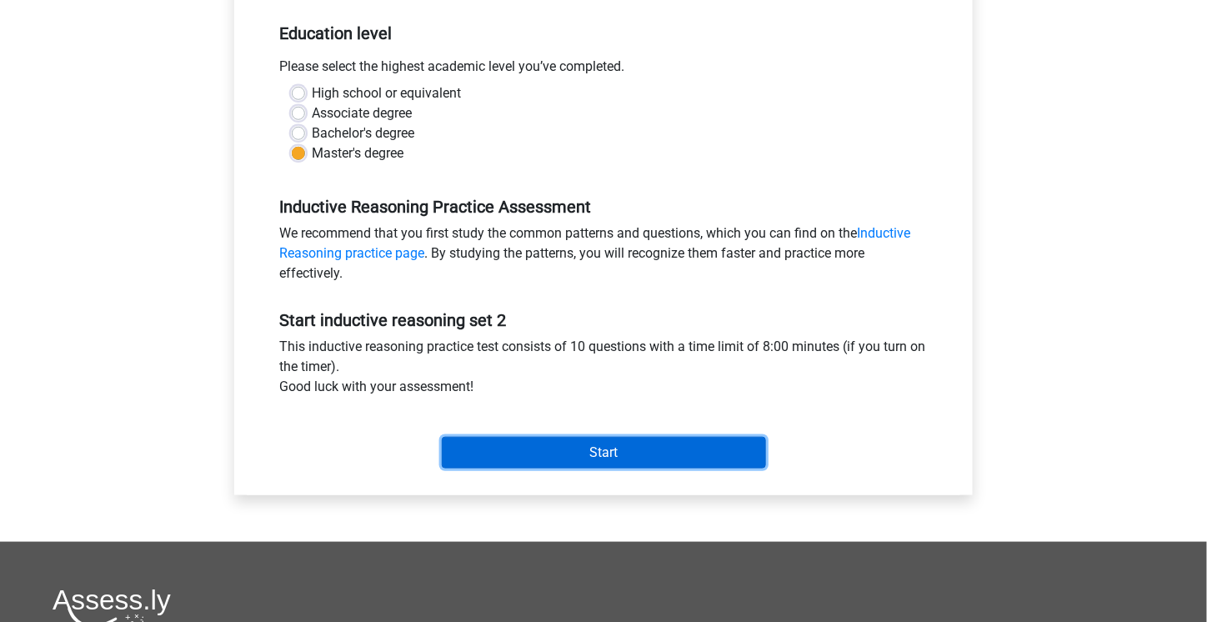
click at [514, 454] on input "Start" at bounding box center [604, 453] width 324 height 32
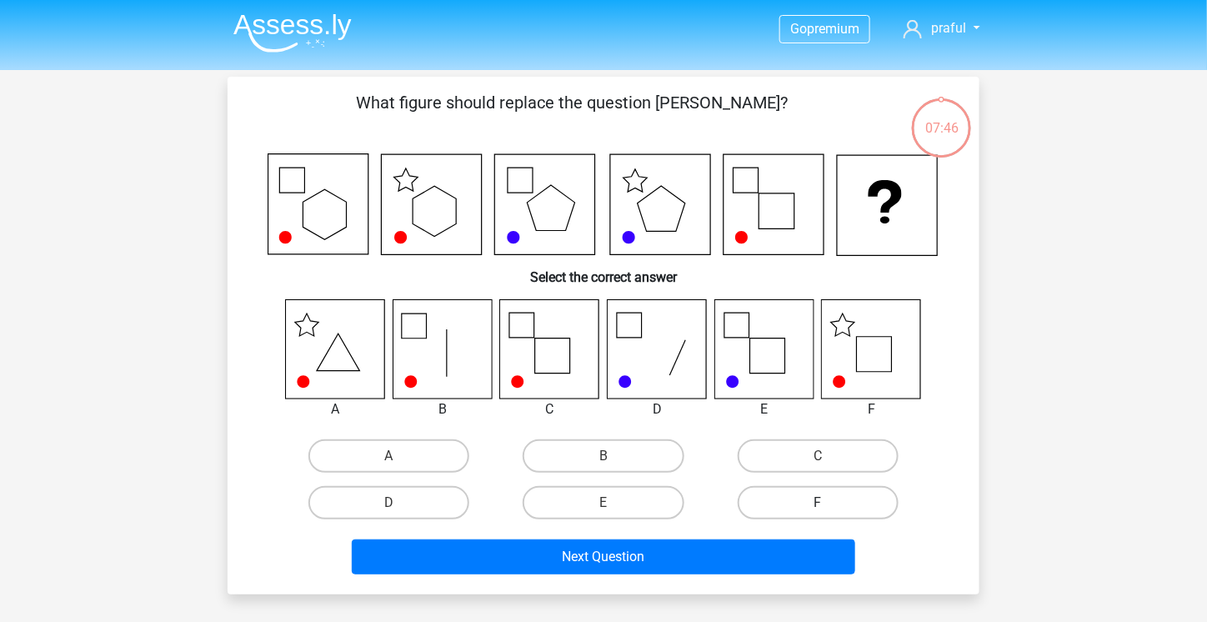
click at [781, 494] on label "F" at bounding box center [818, 502] width 161 height 33
click at [818, 503] on input "F" at bounding box center [823, 508] width 11 height 11
radio input "true"
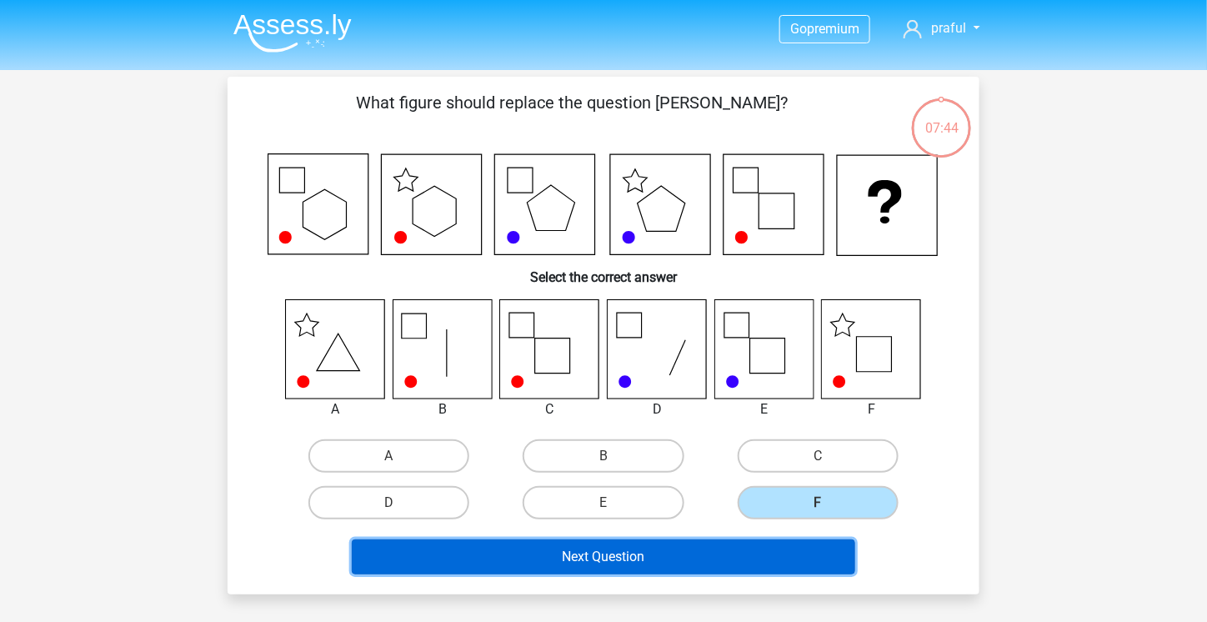
click at [704, 553] on button "Next Question" at bounding box center [604, 557] width 504 height 35
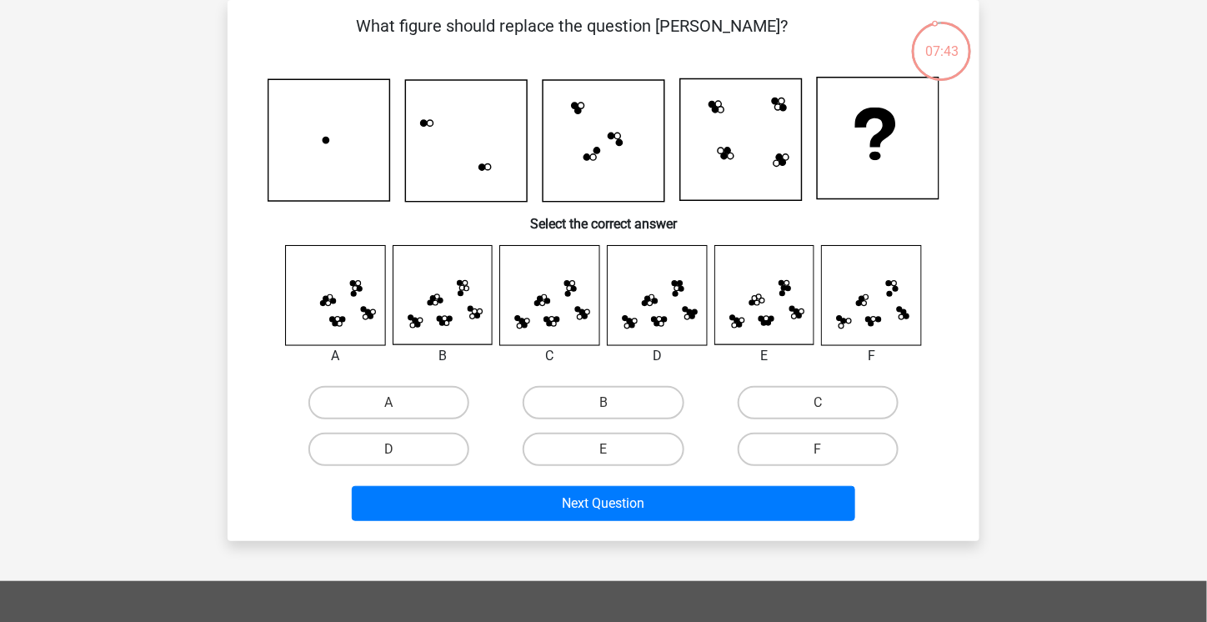
scroll to position [38, 0]
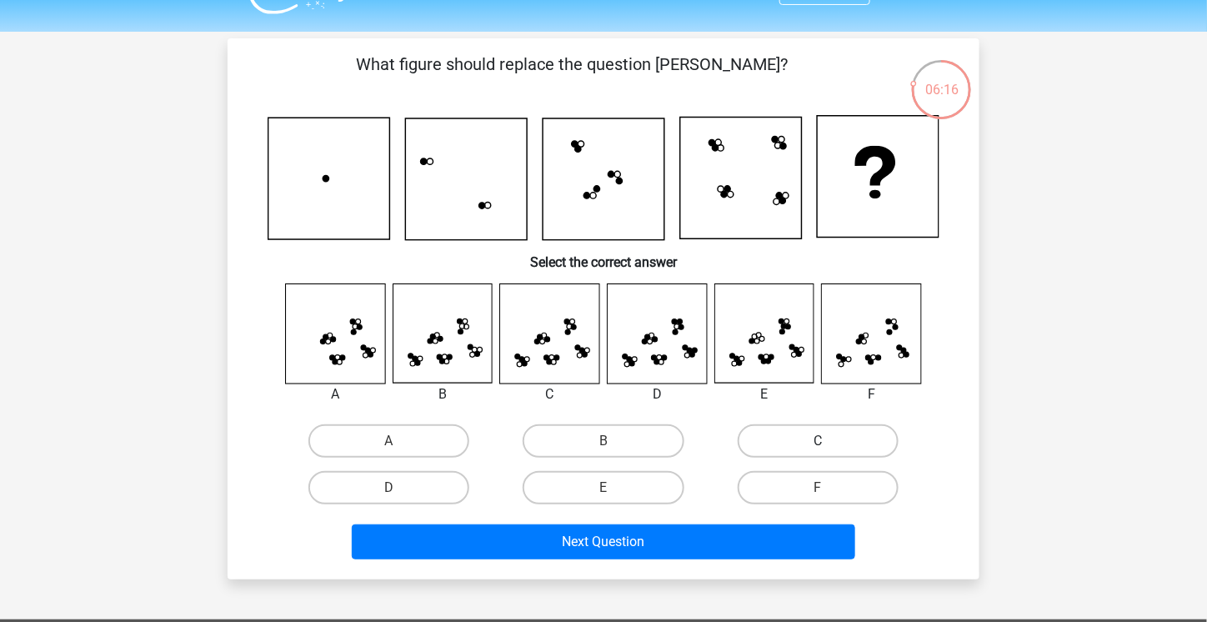
click at [796, 436] on label "C" at bounding box center [818, 440] width 161 height 33
click at [818, 441] on input "C" at bounding box center [823, 446] width 11 height 11
radio input "true"
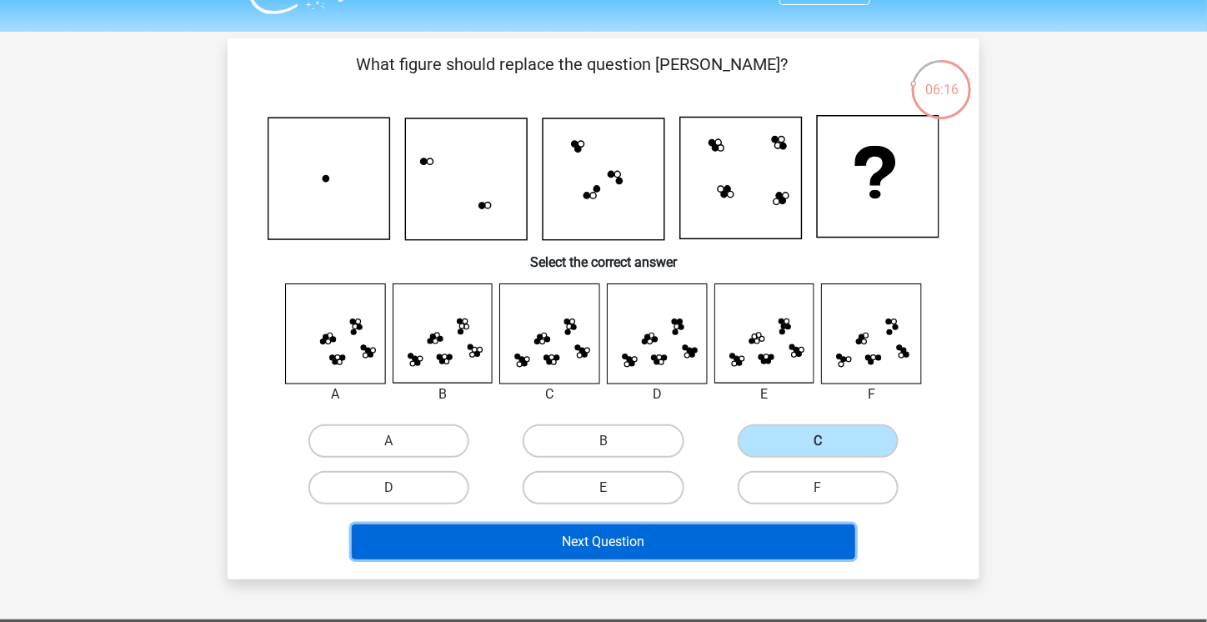
click at [718, 546] on button "Next Question" at bounding box center [604, 542] width 504 height 35
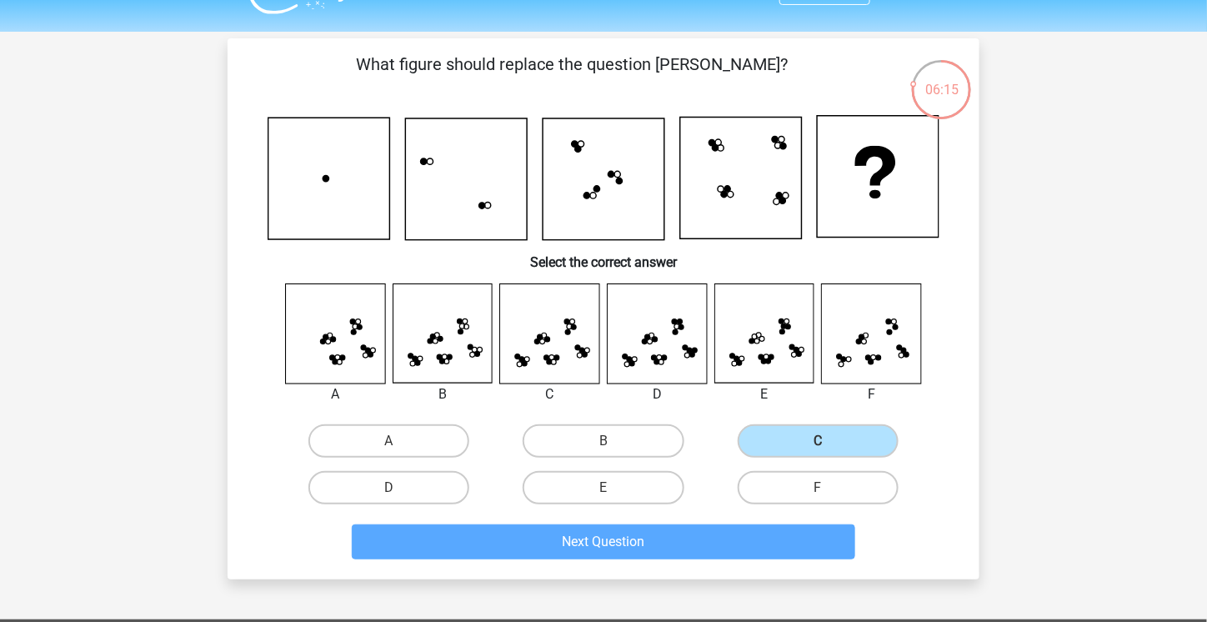
scroll to position [77, 0]
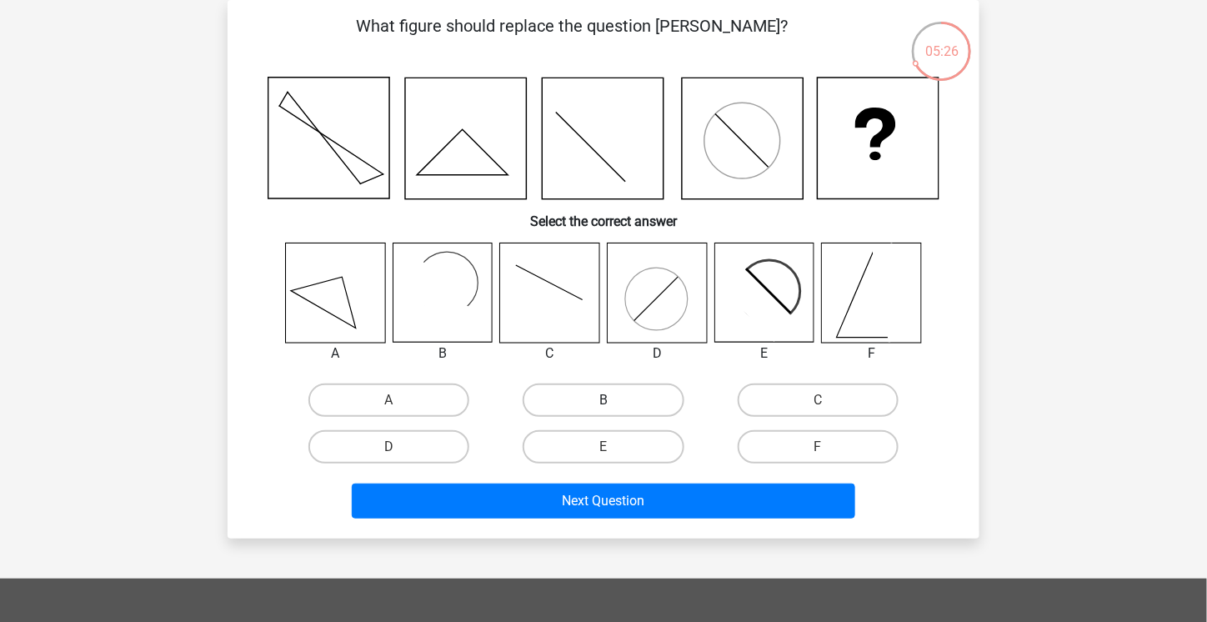
click at [610, 390] on label "B" at bounding box center [603, 400] width 161 height 33
click at [610, 400] on input "B" at bounding box center [609, 405] width 11 height 11
radio input "true"
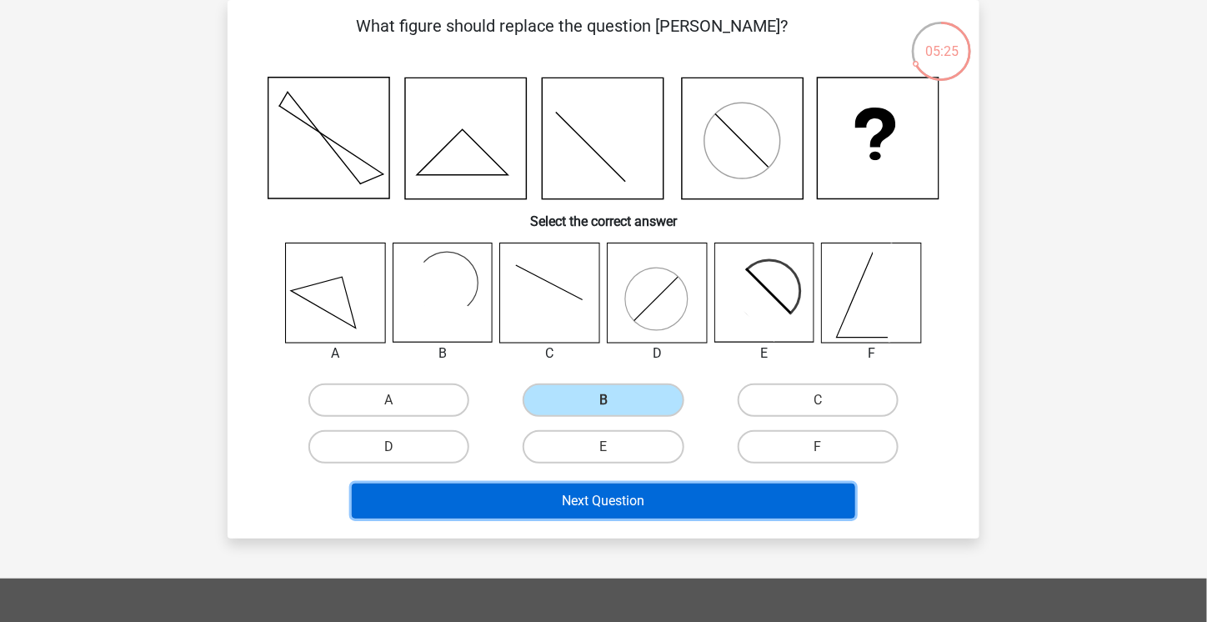
click at [655, 499] on button "Next Question" at bounding box center [604, 501] width 504 height 35
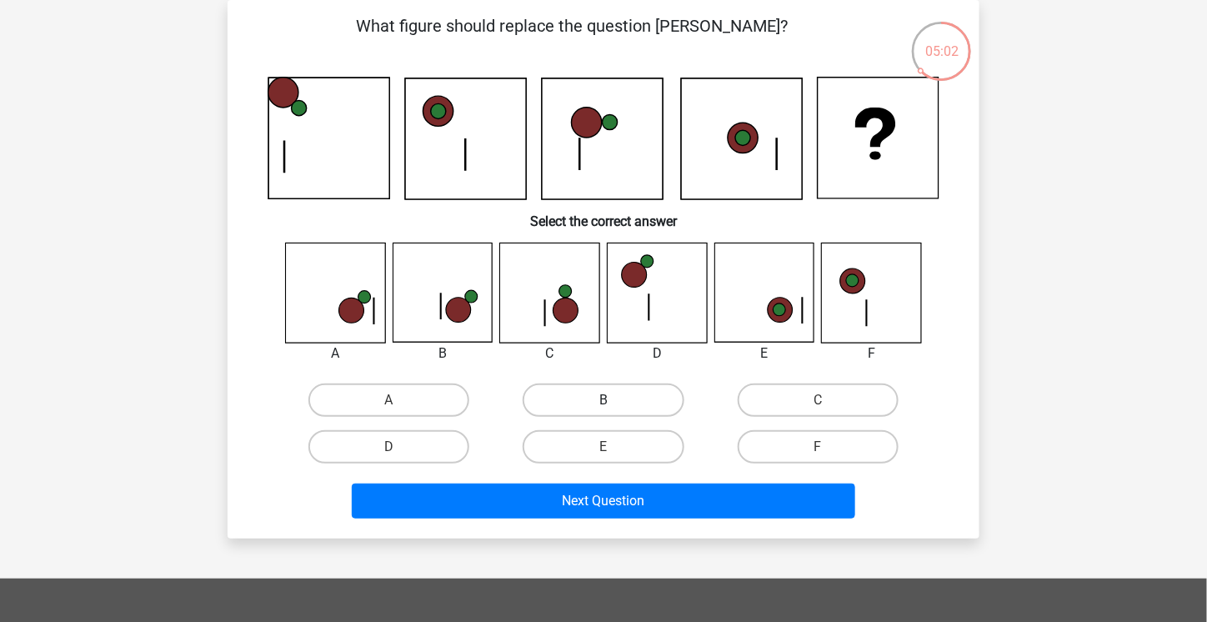
click at [577, 387] on label "B" at bounding box center [603, 400] width 161 height 33
click at [604, 400] on input "B" at bounding box center [609, 405] width 11 height 11
radio input "true"
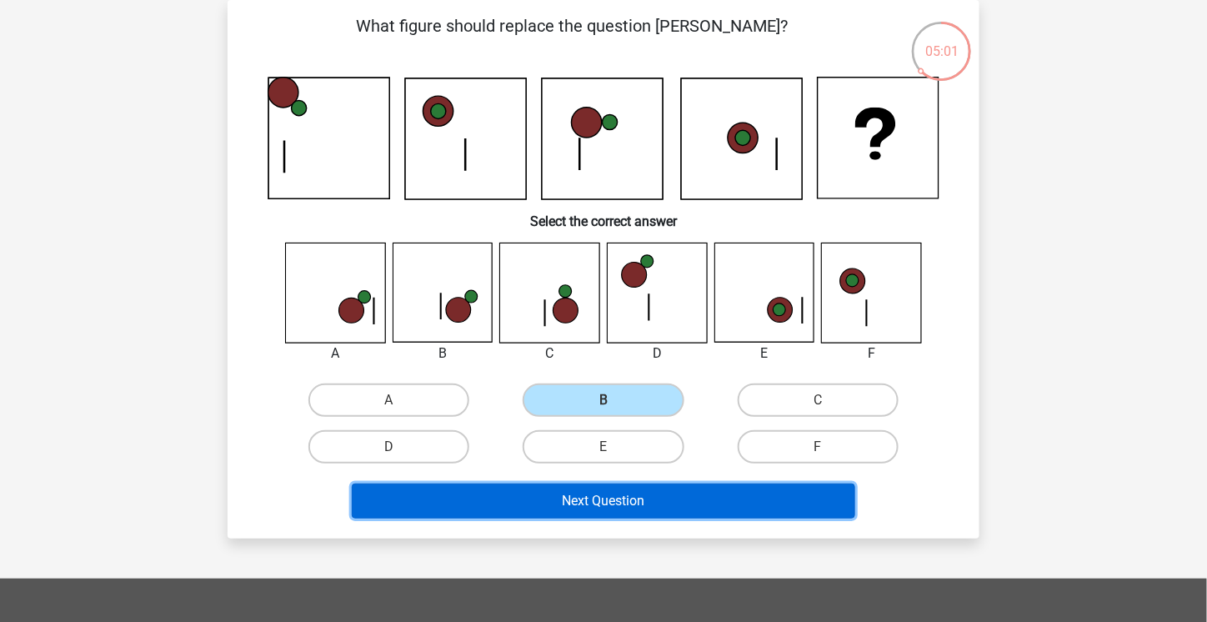
click at [595, 492] on button "Next Question" at bounding box center [604, 501] width 504 height 35
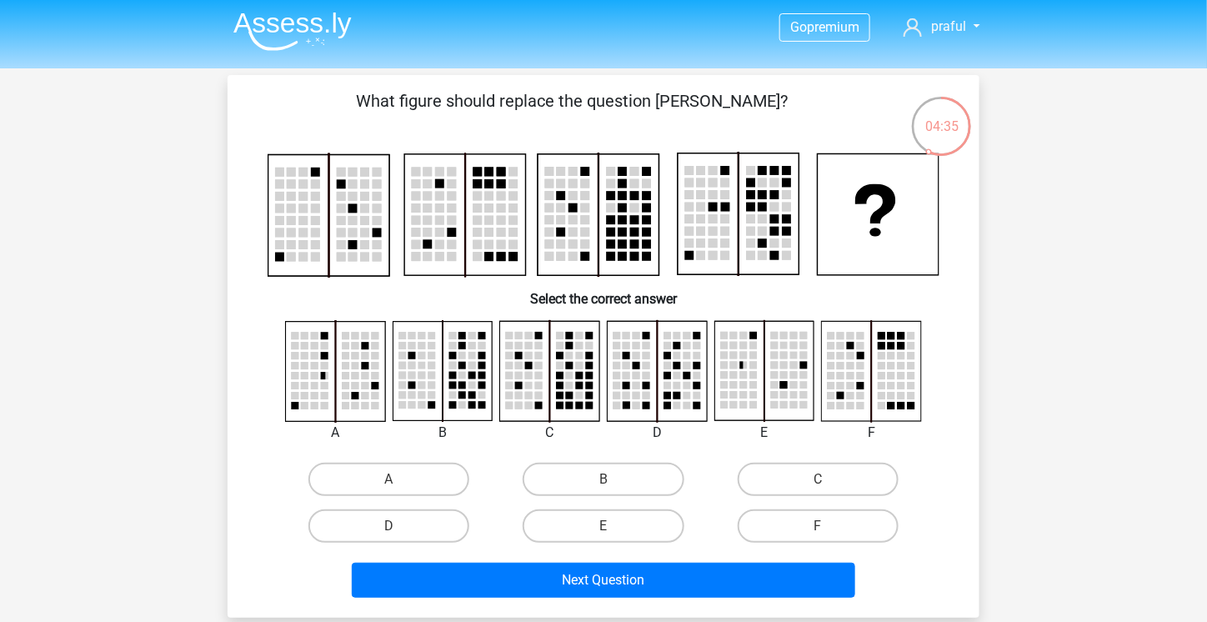
scroll to position [0, 0]
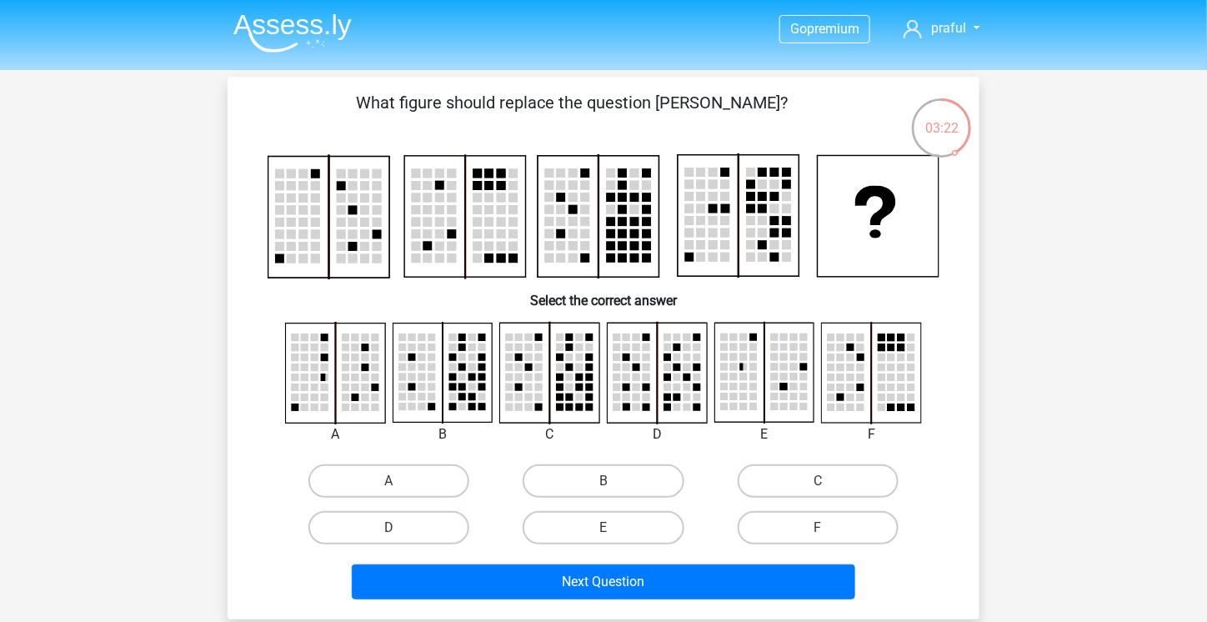
click at [610, 490] on input "B" at bounding box center [609, 486] width 11 height 11
radio input "true"
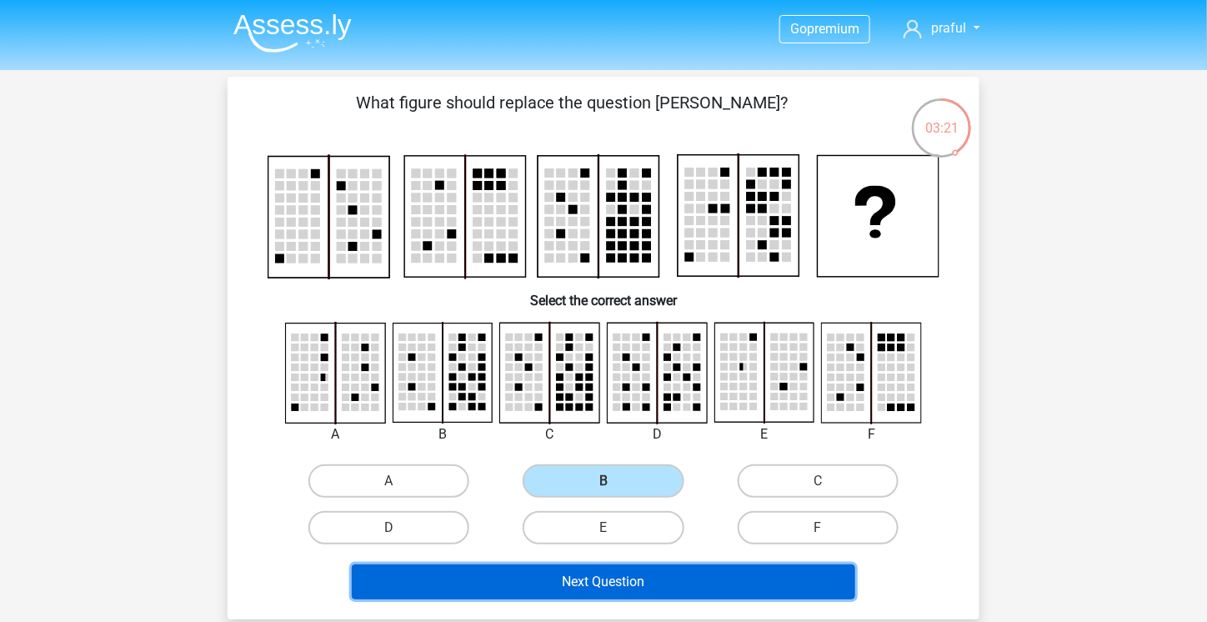
click at [639, 571] on button "Next Question" at bounding box center [604, 582] width 504 height 35
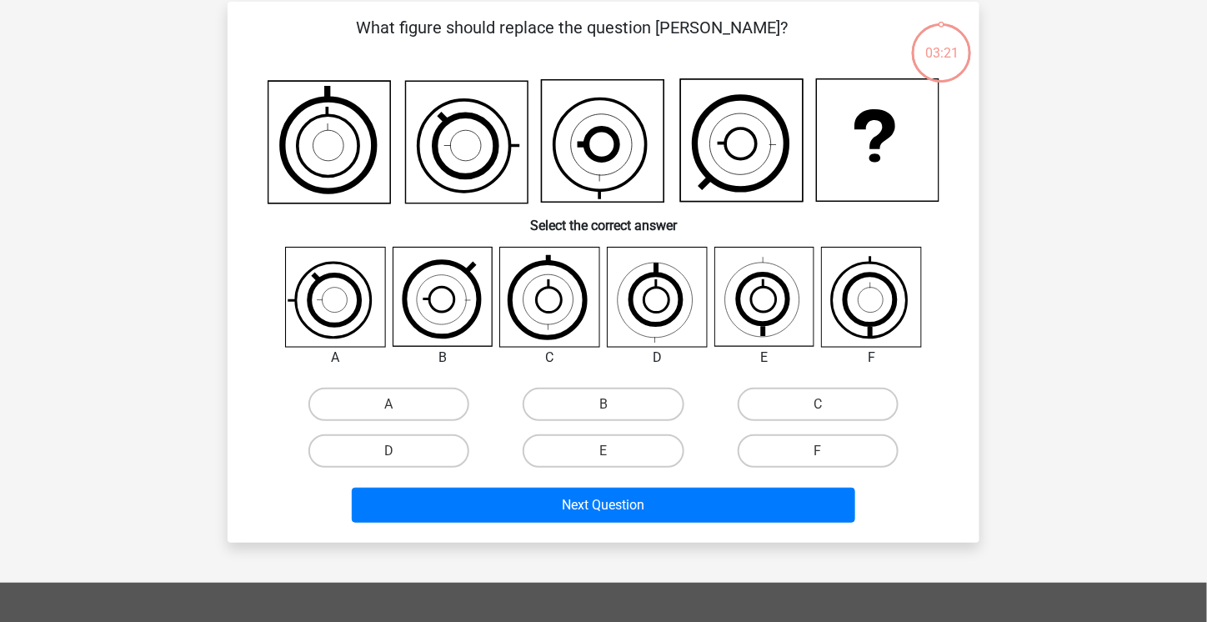
scroll to position [77, 0]
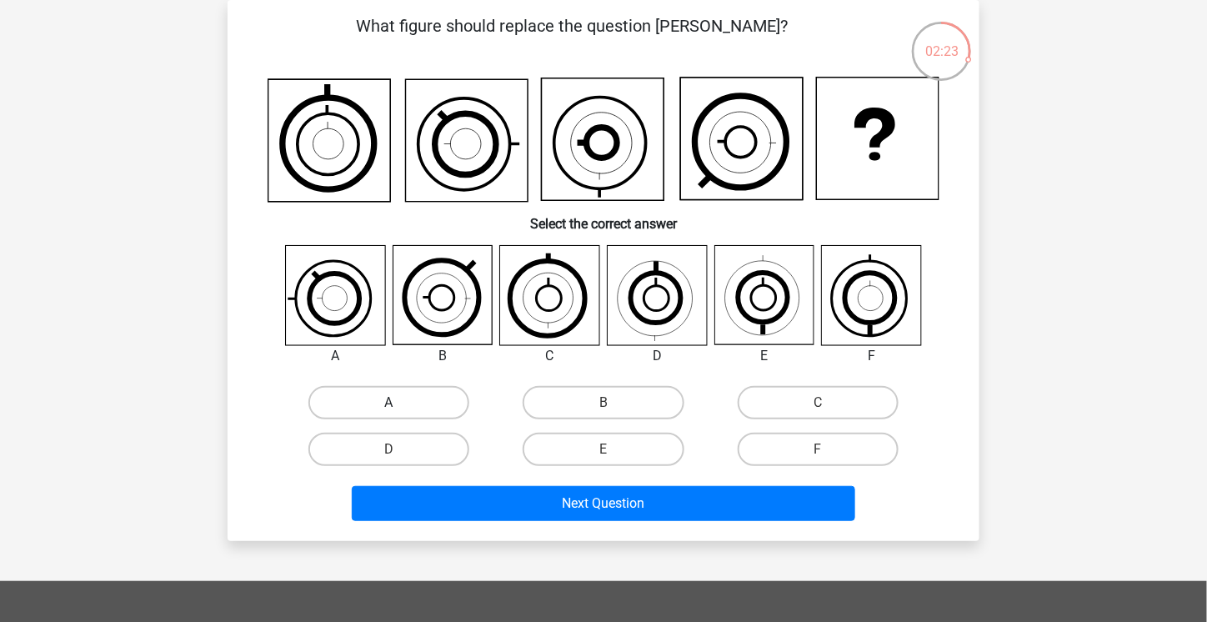
click at [441, 404] on label "A" at bounding box center [389, 402] width 161 height 33
click at [400, 404] on input "A" at bounding box center [394, 408] width 11 height 11
radio input "true"
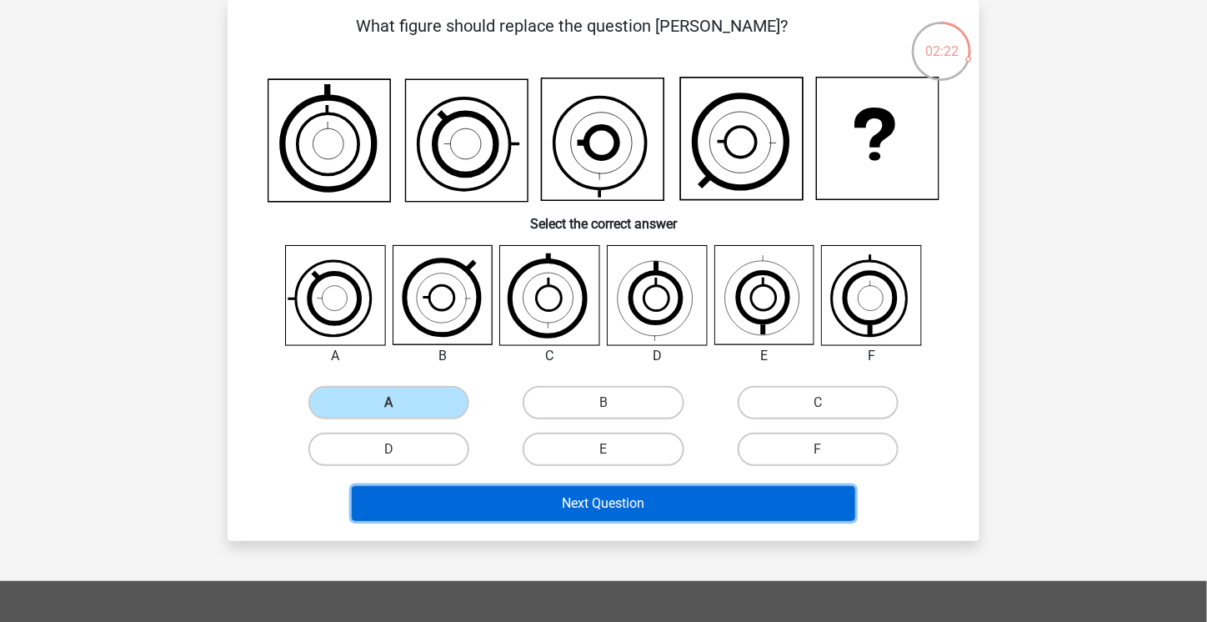
click at [537, 498] on button "Next Question" at bounding box center [604, 503] width 504 height 35
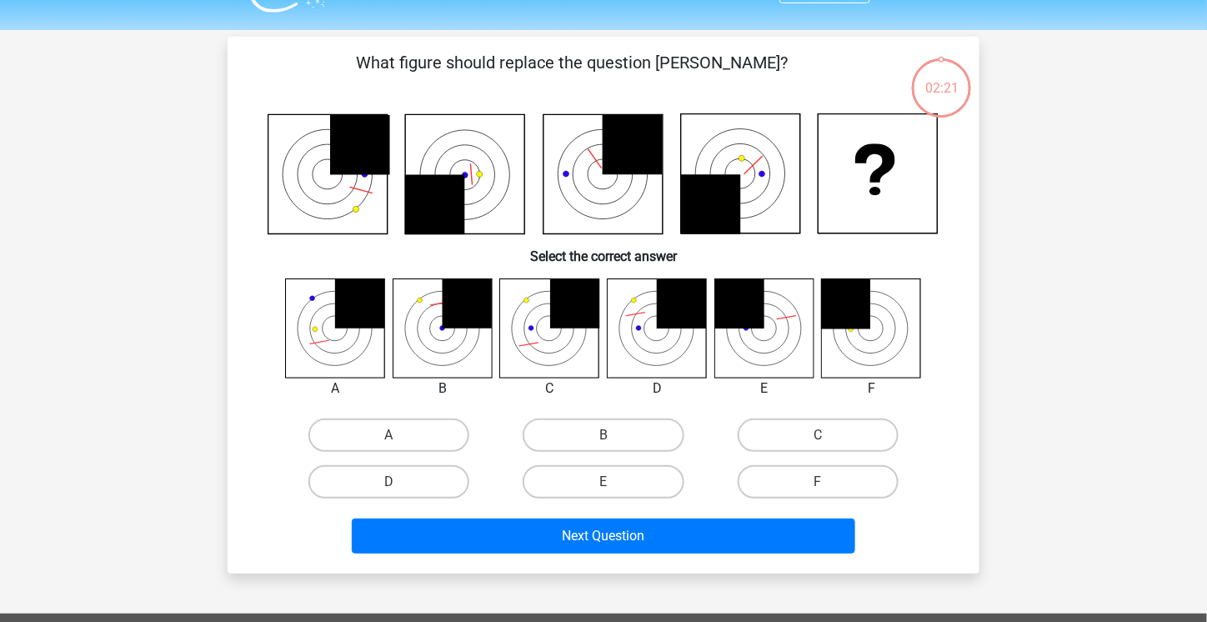
scroll to position [0, 0]
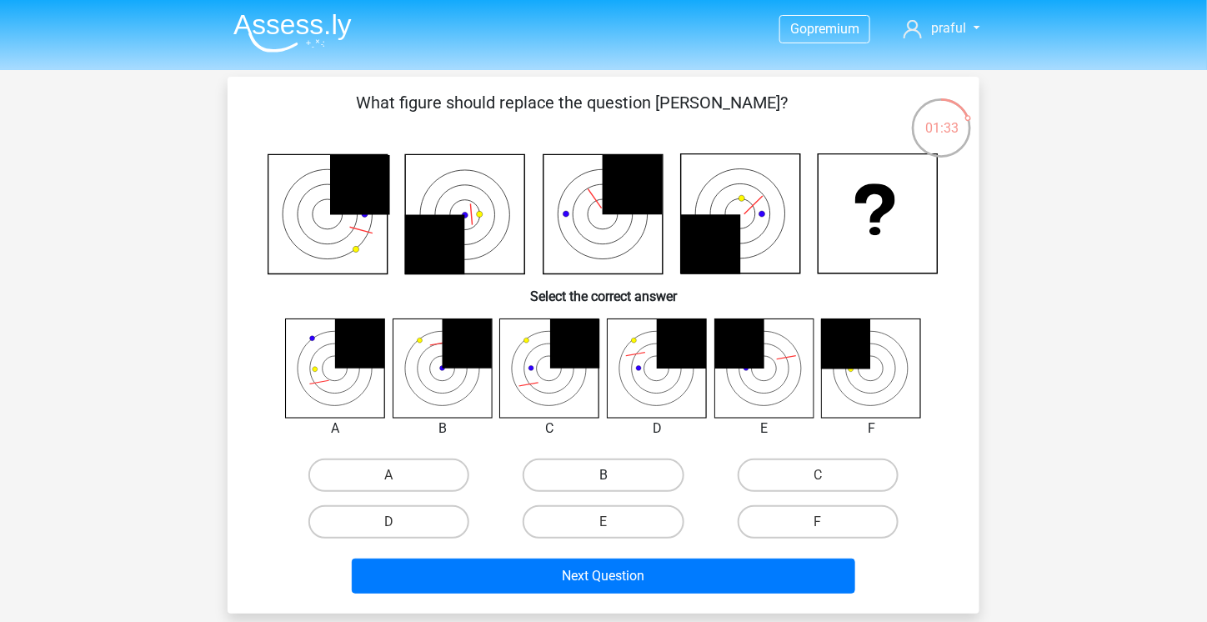
click at [598, 469] on label "B" at bounding box center [603, 475] width 161 height 33
click at [604, 475] on input "B" at bounding box center [609, 480] width 11 height 11
radio input "true"
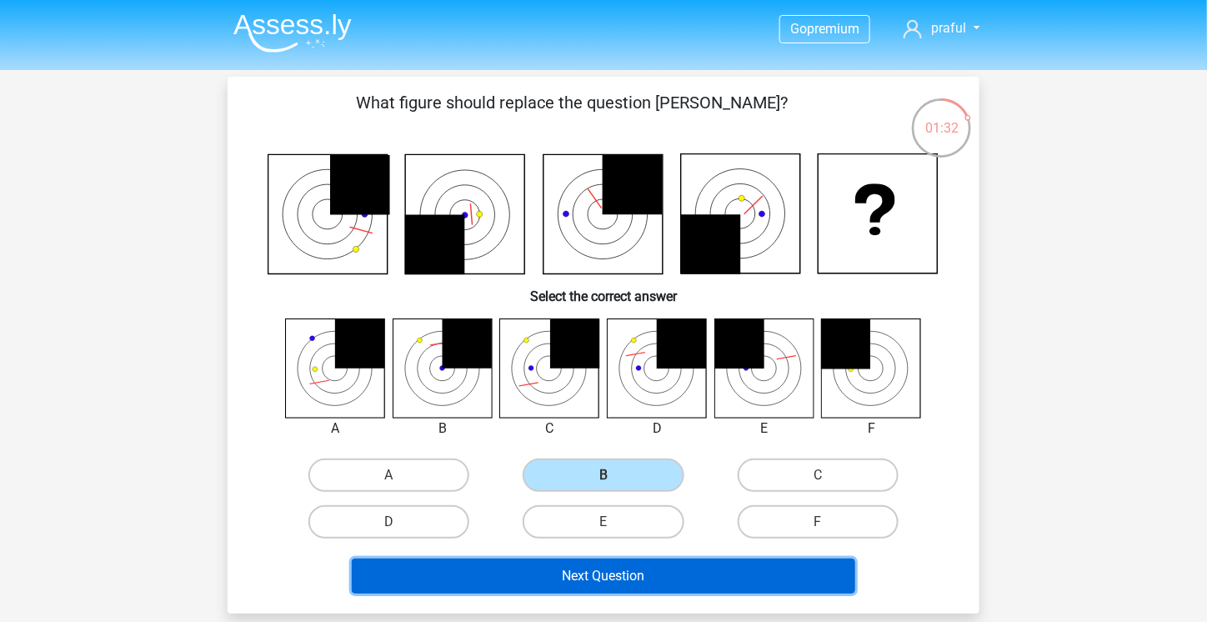
click at [627, 577] on button "Next Question" at bounding box center [604, 576] width 504 height 35
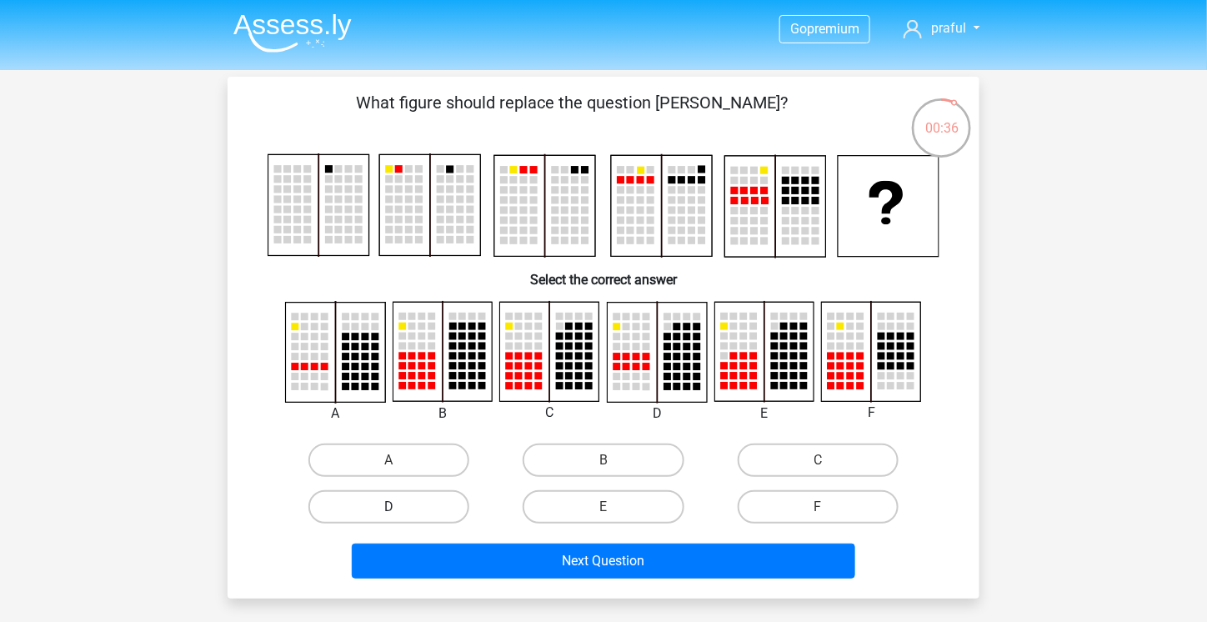
click at [374, 511] on label "D" at bounding box center [389, 506] width 161 height 33
click at [389, 511] on input "D" at bounding box center [394, 512] width 11 height 11
radio input "true"
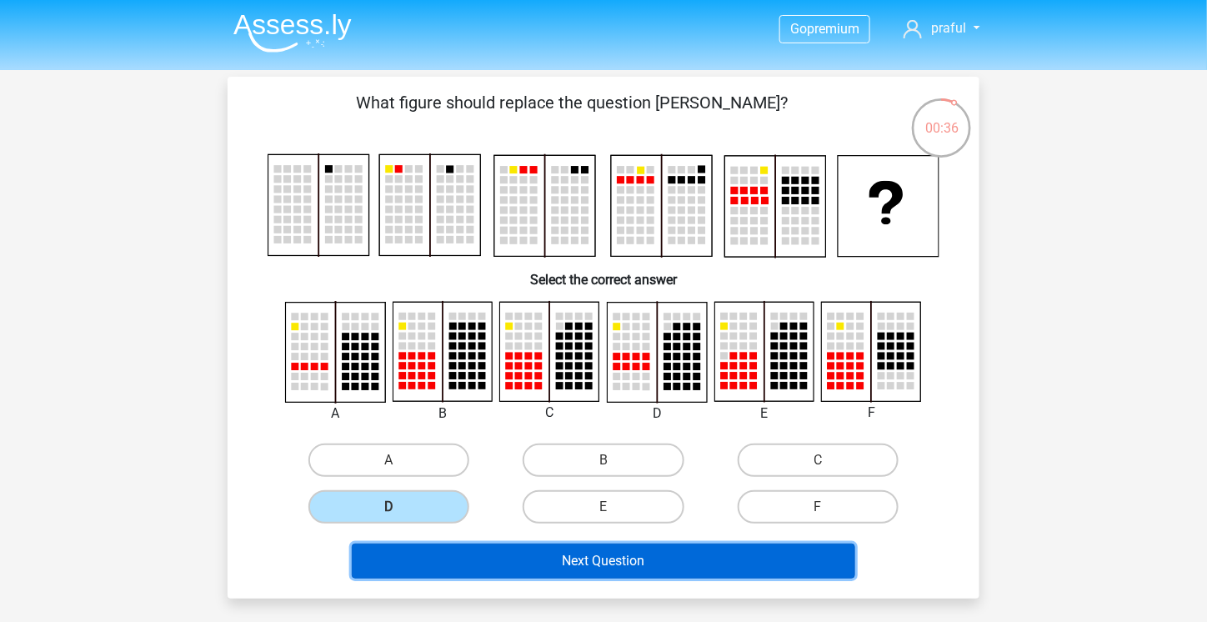
click at [497, 550] on button "Next Question" at bounding box center [604, 561] width 504 height 35
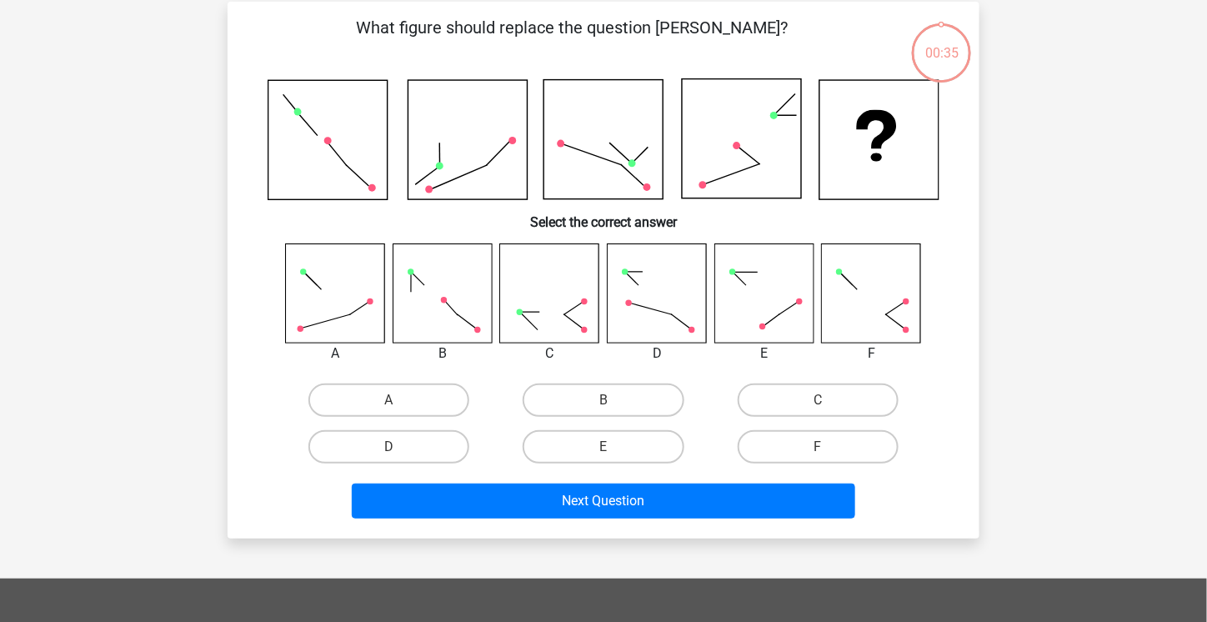
scroll to position [77, 0]
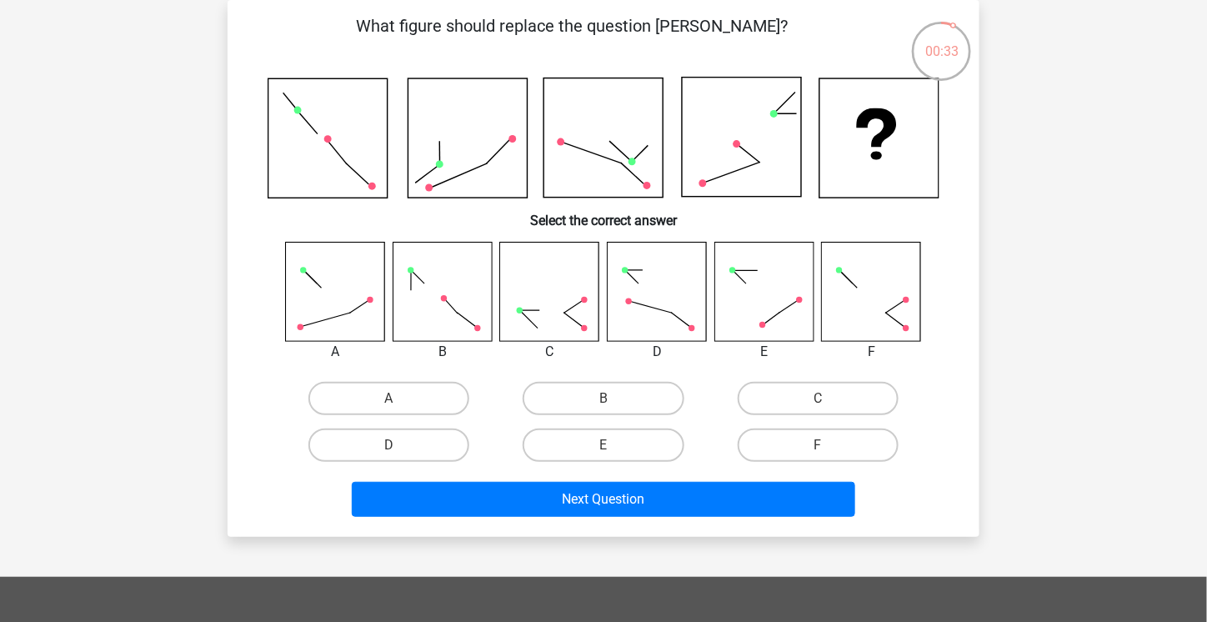
click at [859, 415] on div "C" at bounding box center [818, 398] width 214 height 47
click at [855, 460] on label "F" at bounding box center [818, 445] width 161 height 33
click at [829, 456] on input "F" at bounding box center [823, 450] width 11 height 11
radio input "true"
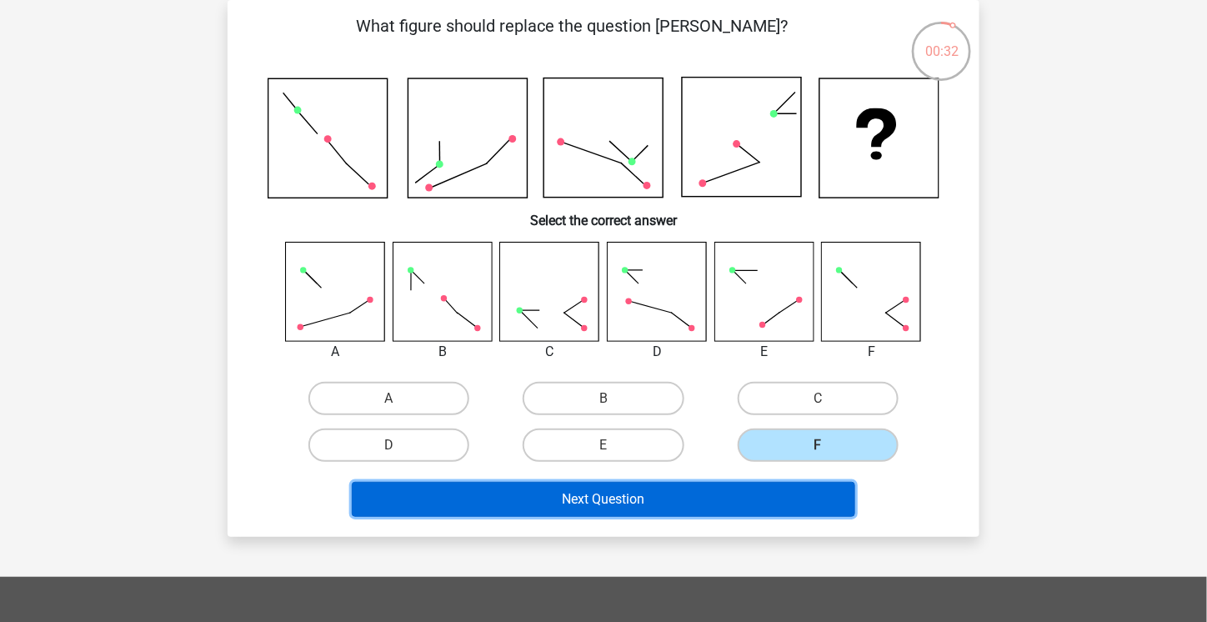
click at [779, 498] on button "Next Question" at bounding box center [604, 499] width 504 height 35
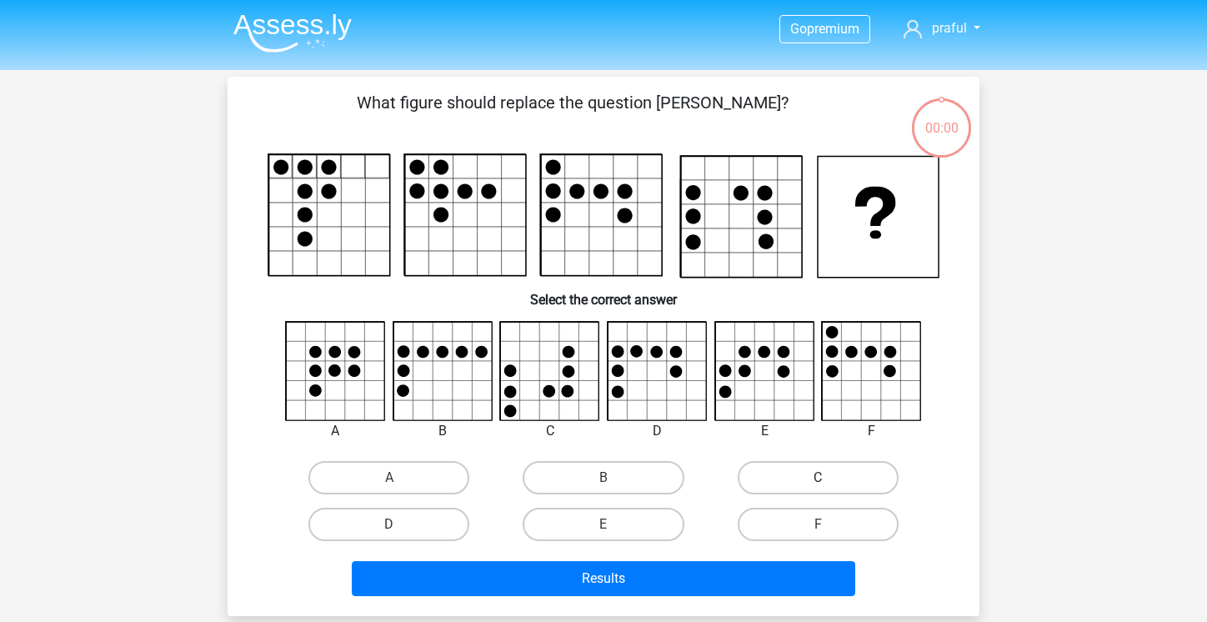
scroll to position [77, 0]
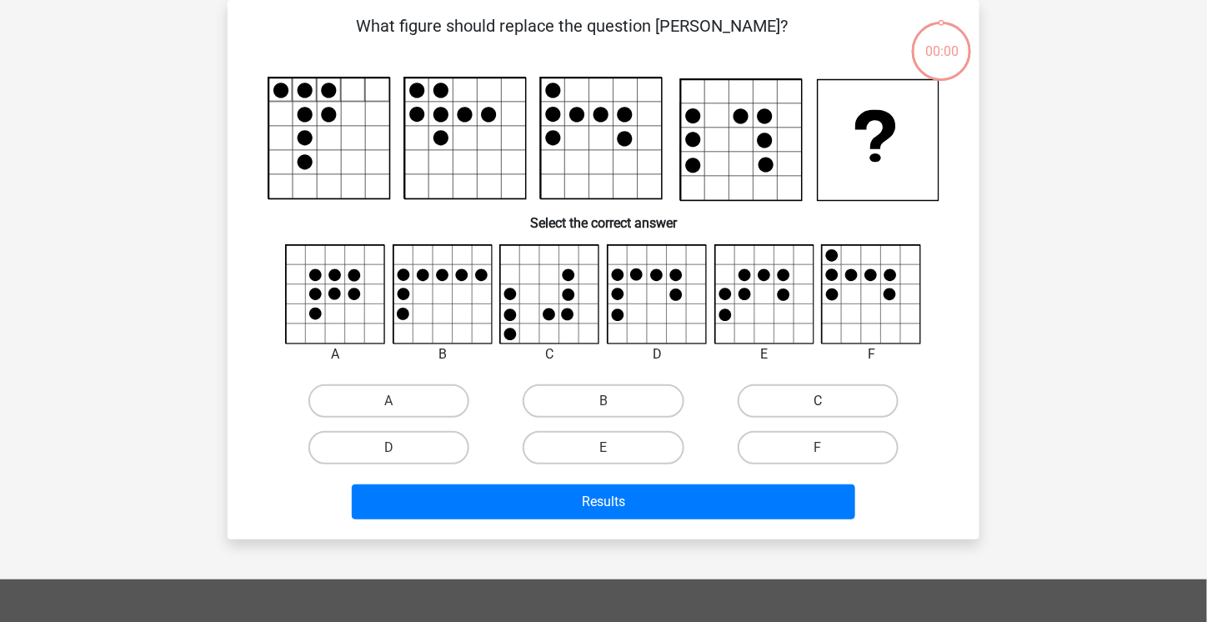
click at [831, 403] on label "C" at bounding box center [818, 400] width 161 height 33
click at [829, 403] on input "C" at bounding box center [823, 406] width 11 height 11
radio input "true"
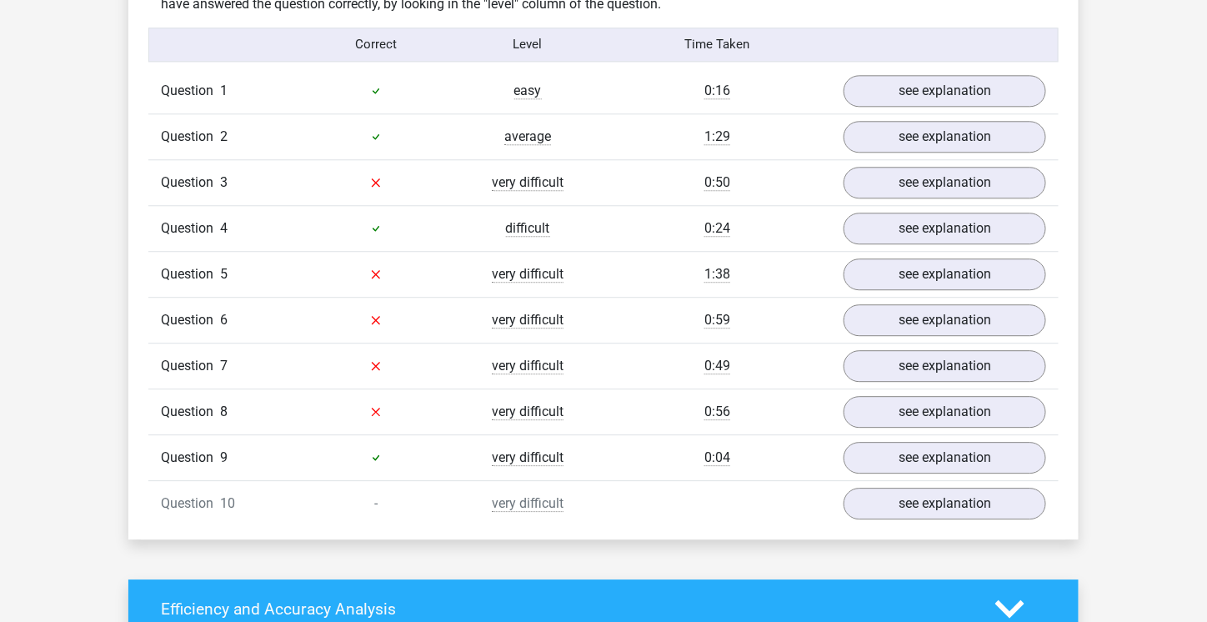
scroll to position [1334, 0]
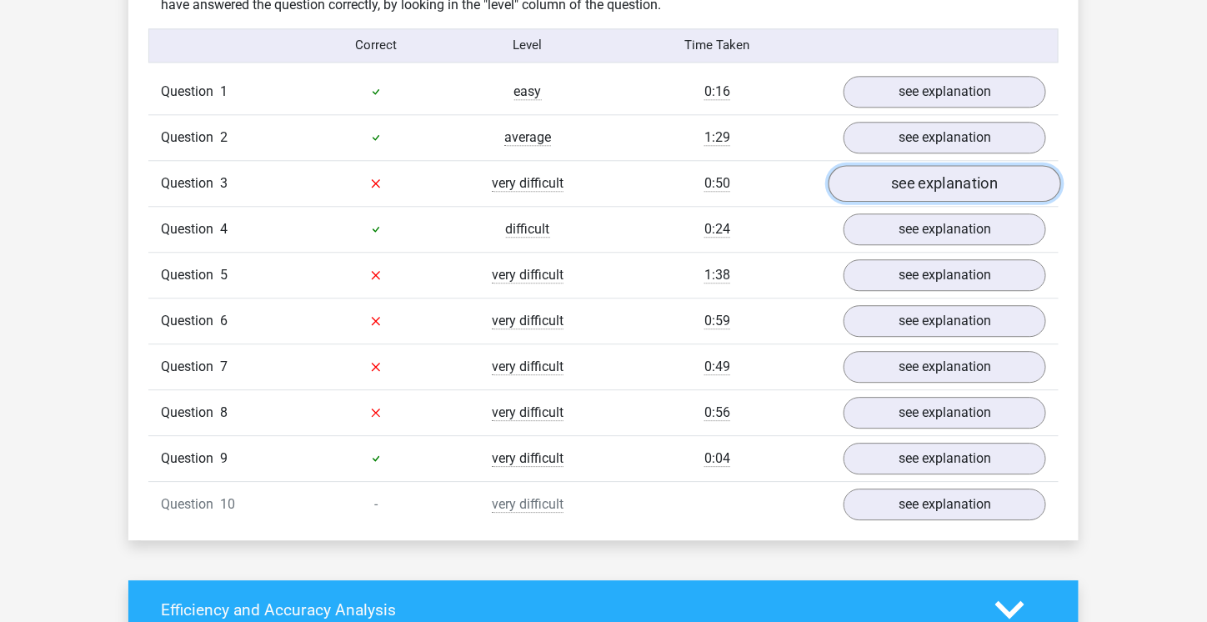
click at [926, 171] on link "see explanation" at bounding box center [945, 183] width 233 height 37
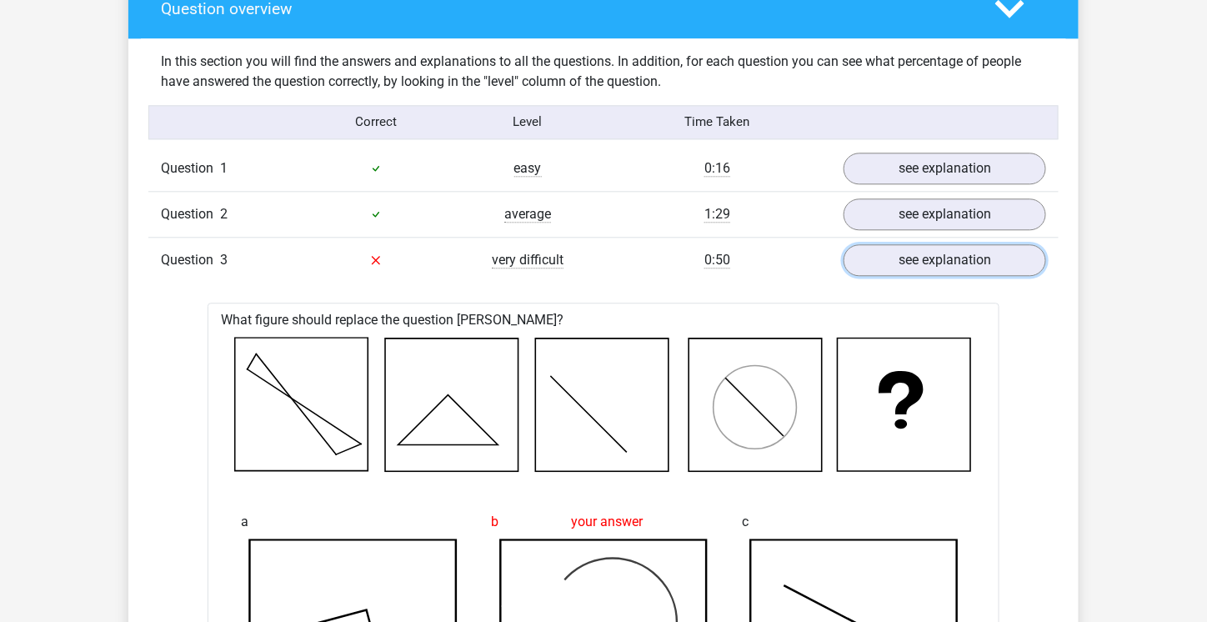
scroll to position [1167, 0]
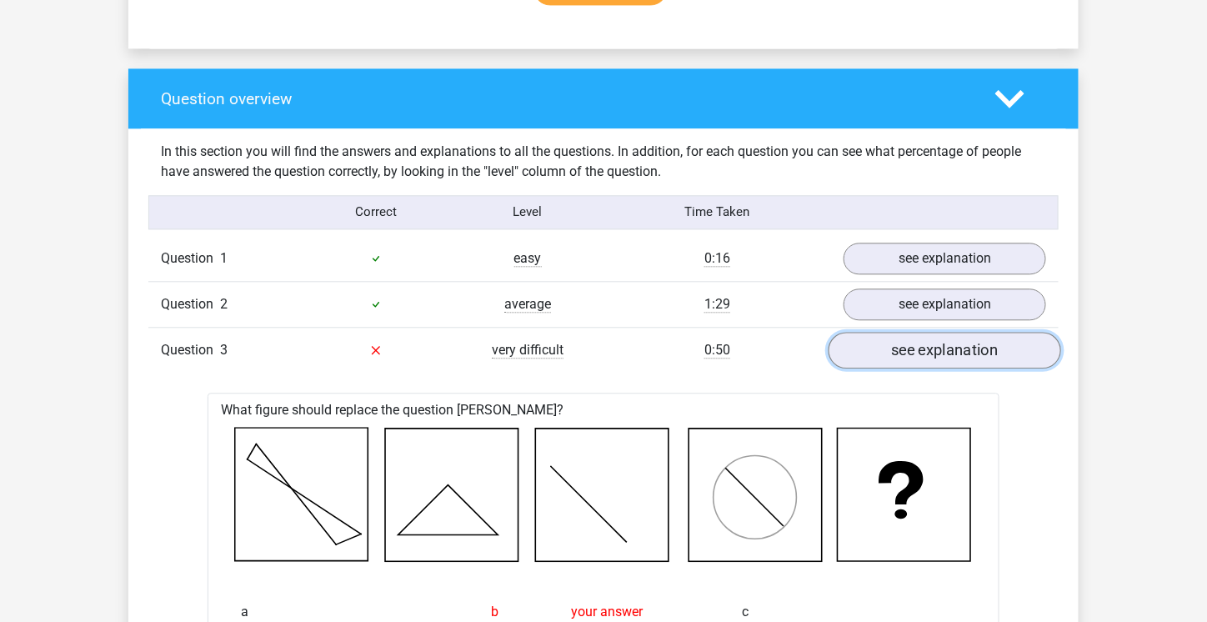
click at [947, 351] on link "see explanation" at bounding box center [945, 350] width 233 height 37
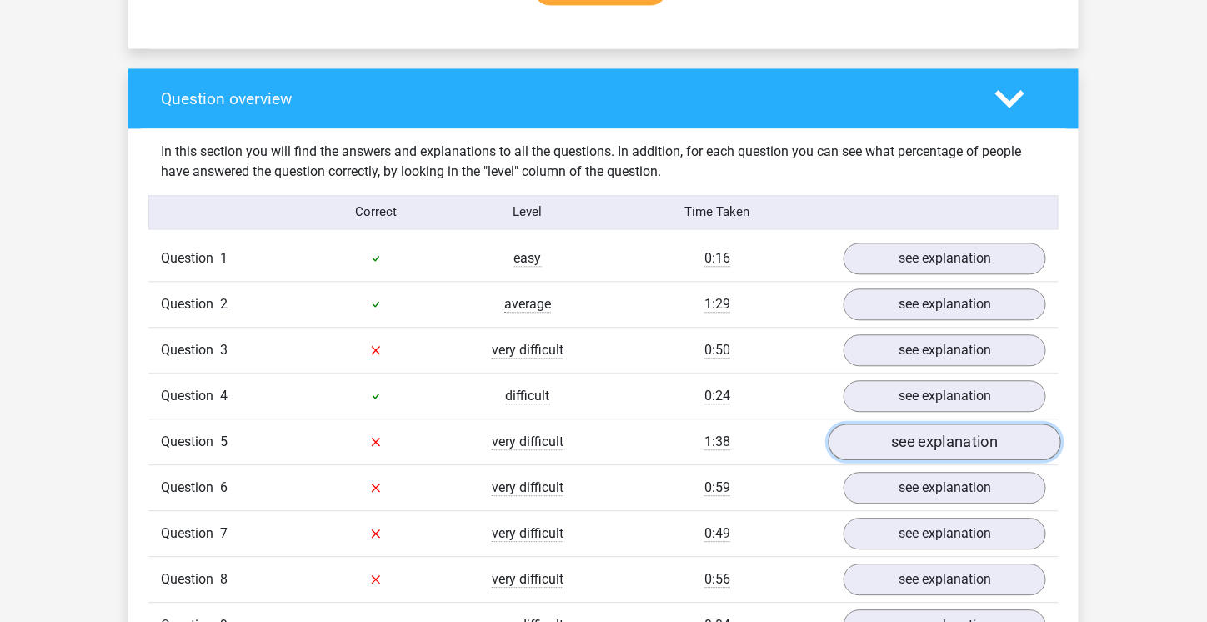
click at [948, 437] on link "see explanation" at bounding box center [945, 442] width 233 height 37
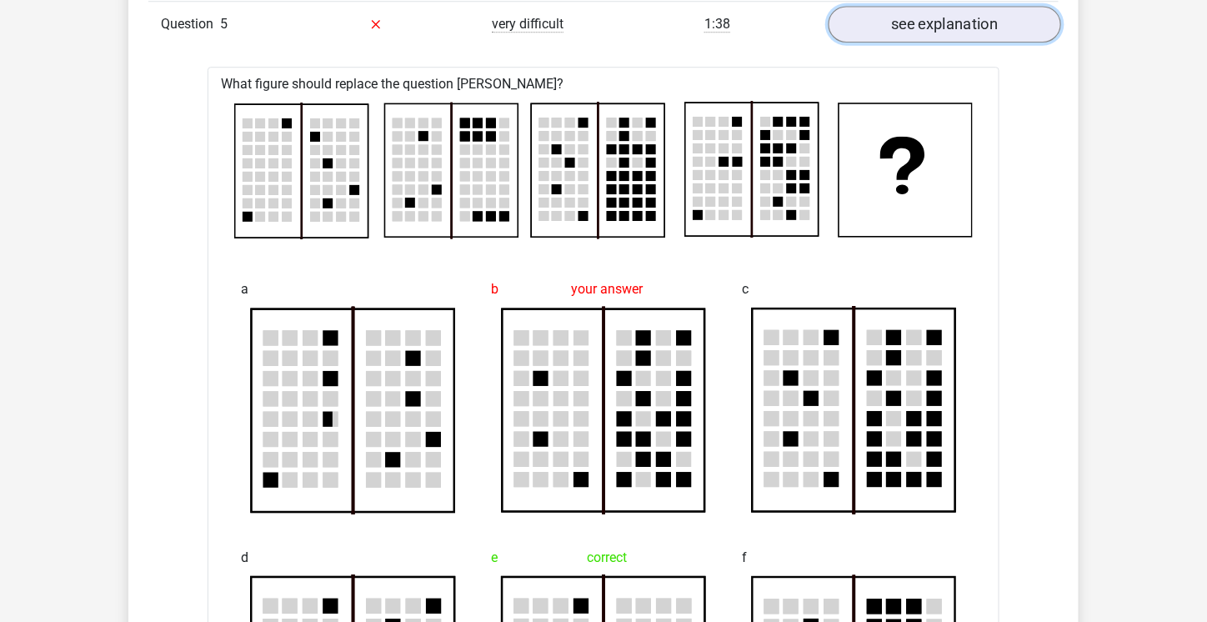
scroll to position [1418, 0]
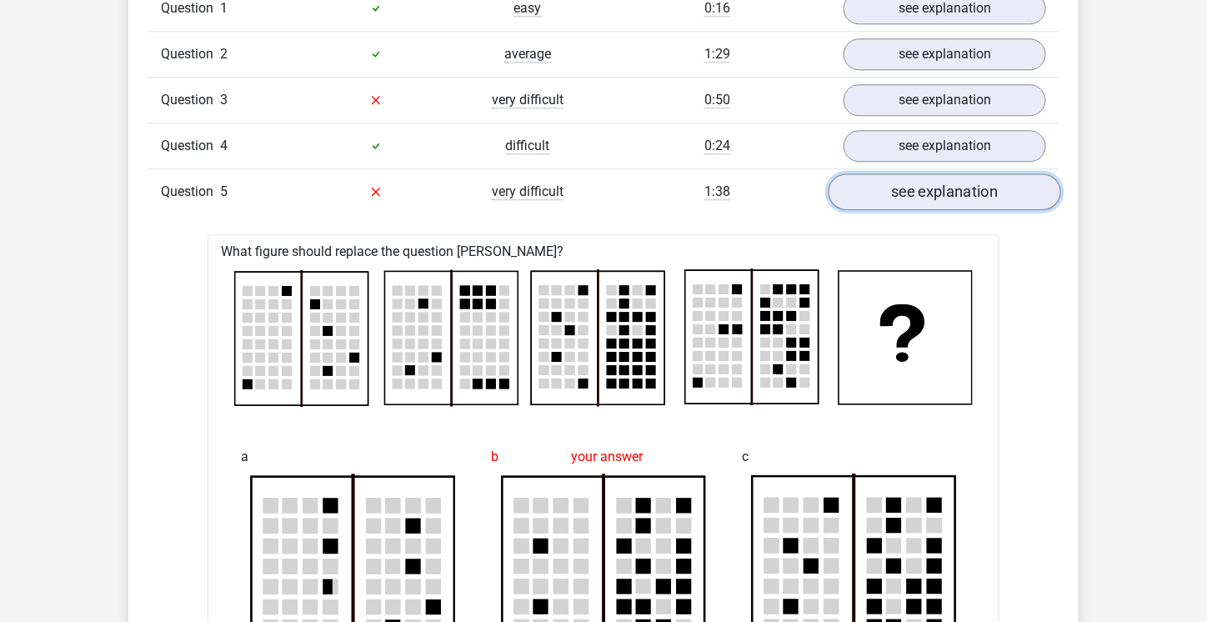
click at [971, 185] on link "see explanation" at bounding box center [945, 191] width 233 height 37
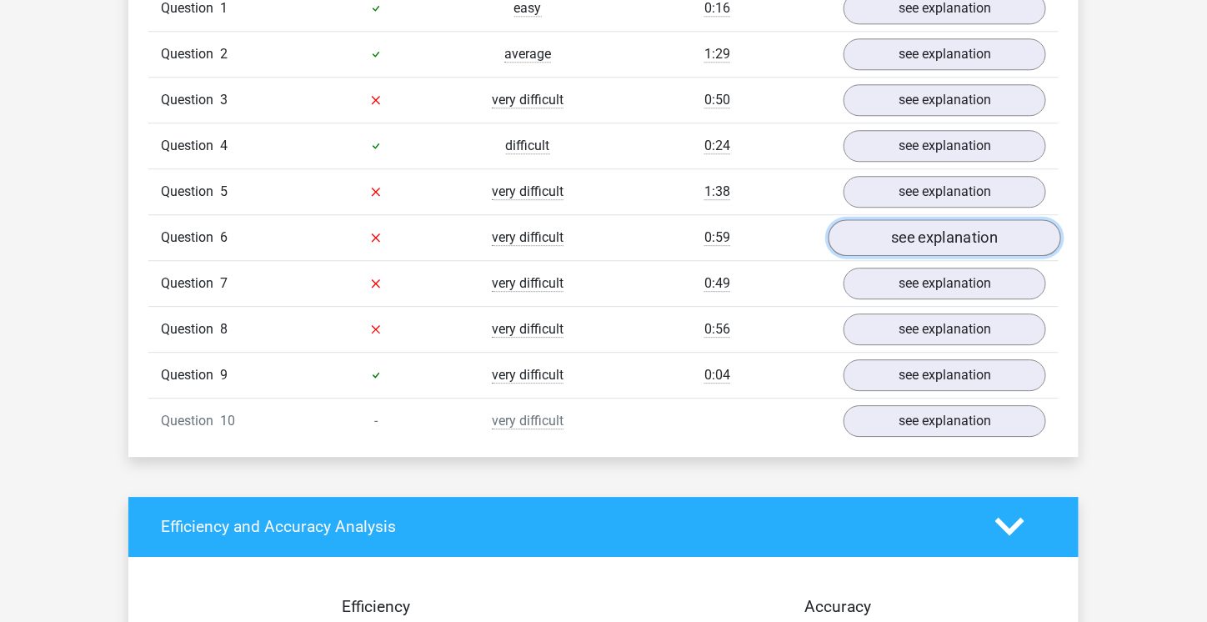
click at [921, 231] on link "see explanation" at bounding box center [945, 237] width 233 height 37
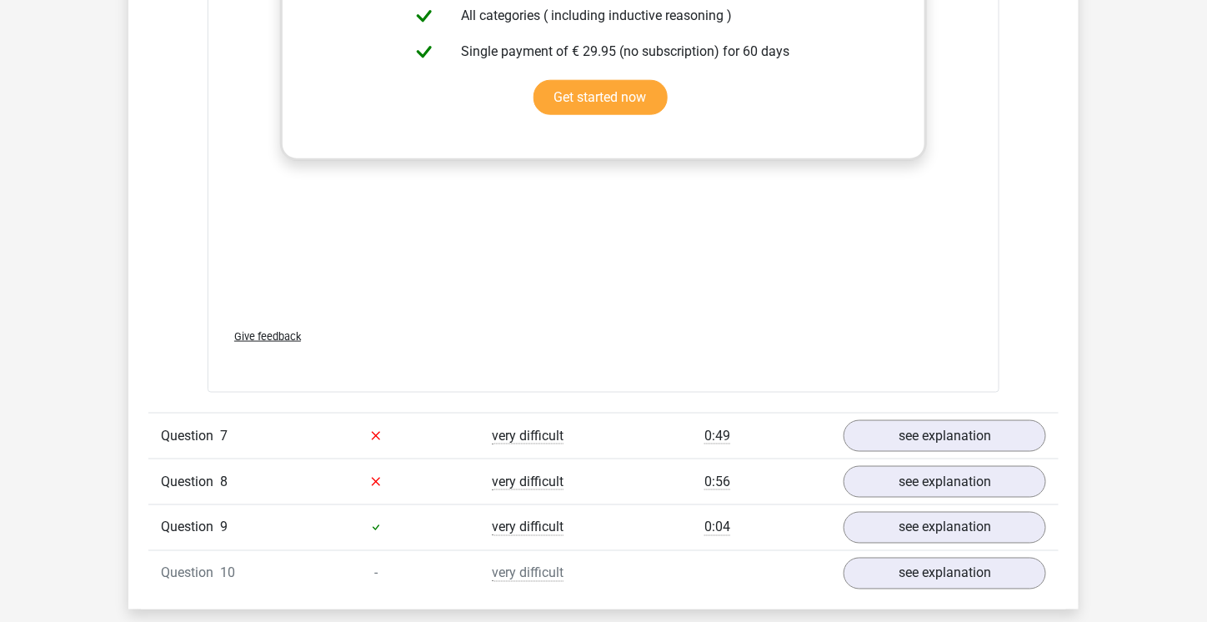
scroll to position [2752, 0]
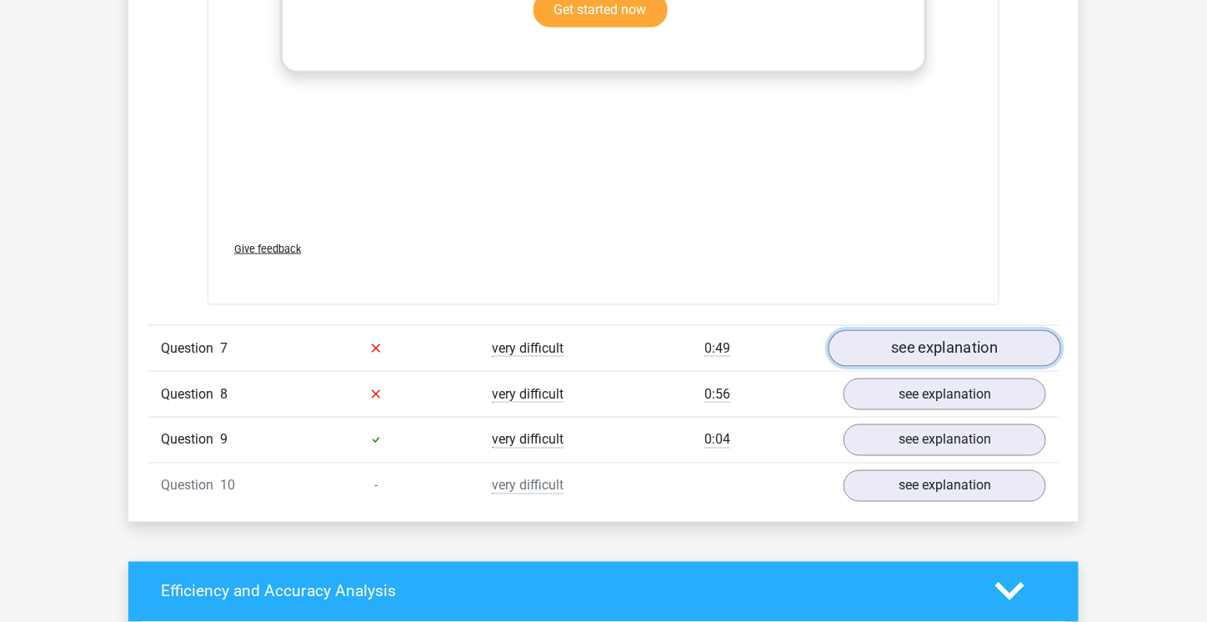
click at [958, 339] on link "see explanation" at bounding box center [945, 348] width 233 height 37
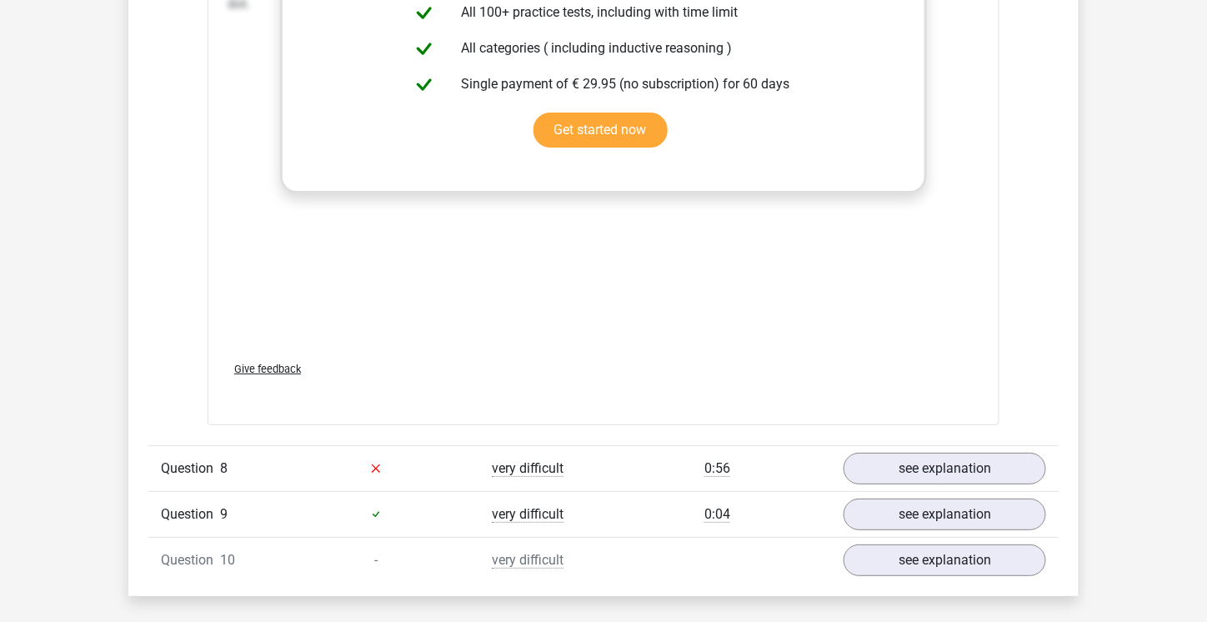
scroll to position [4169, 0]
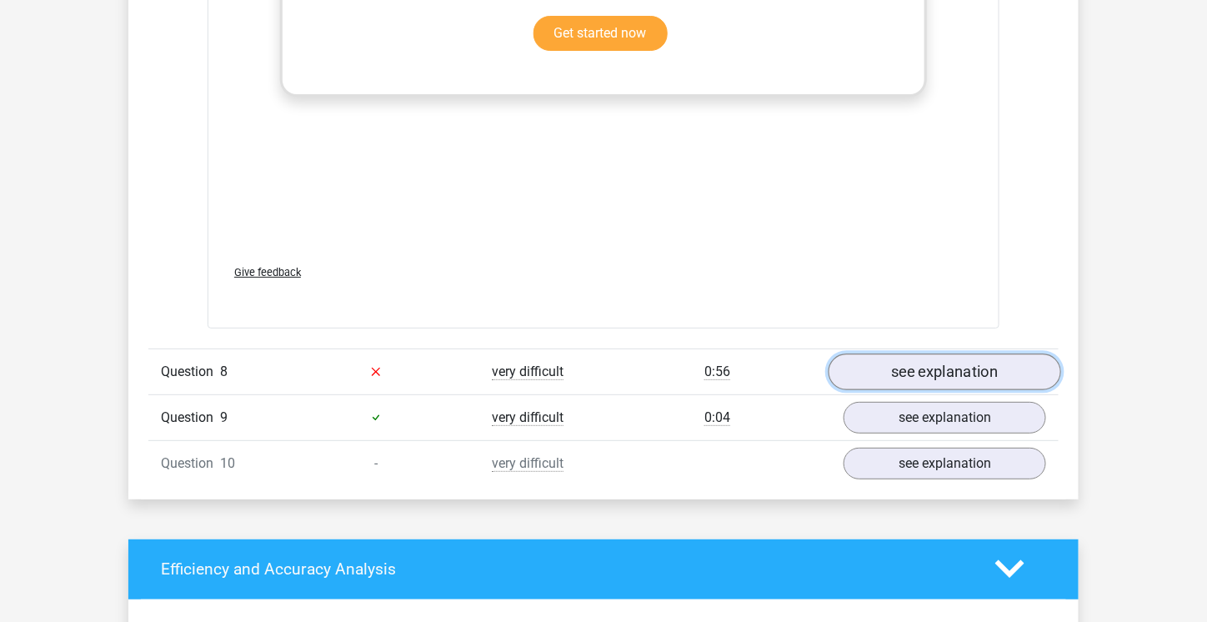
click at [961, 354] on link "see explanation" at bounding box center [945, 372] width 233 height 37
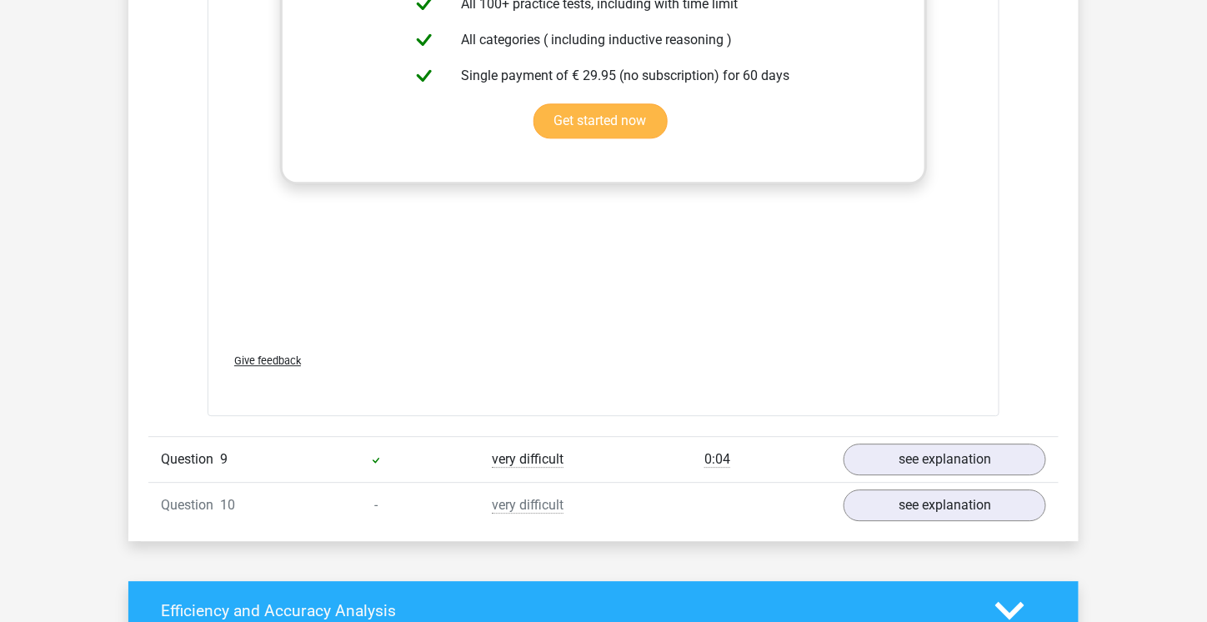
scroll to position [5754, 0]
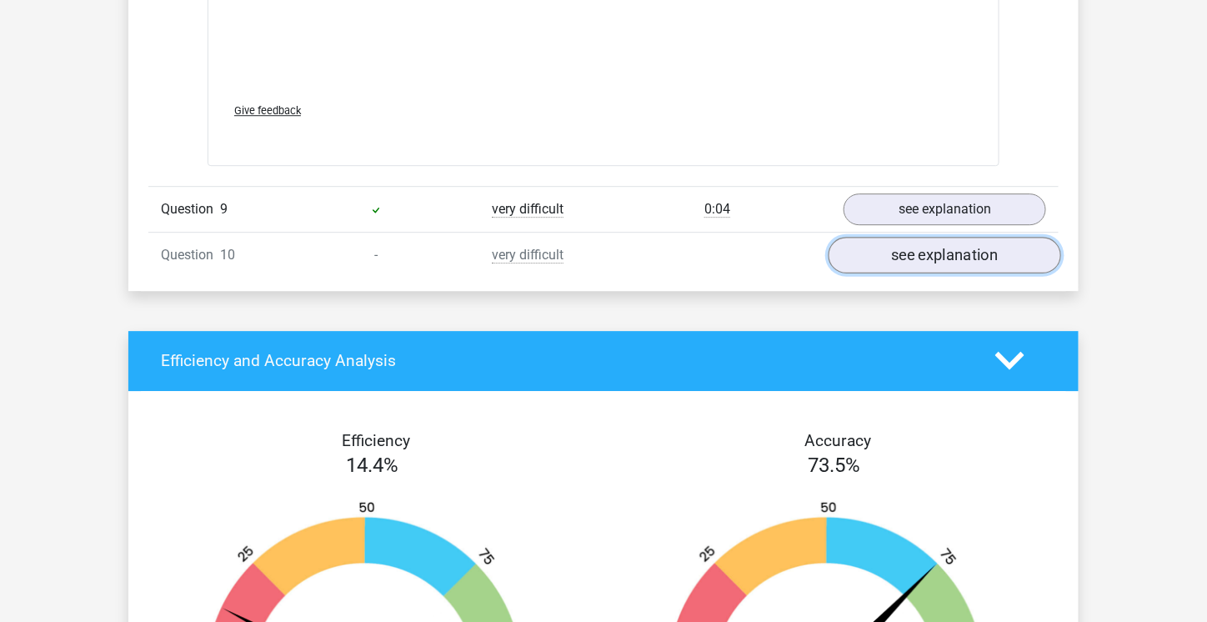
click at [899, 248] on link "see explanation" at bounding box center [945, 255] width 233 height 37
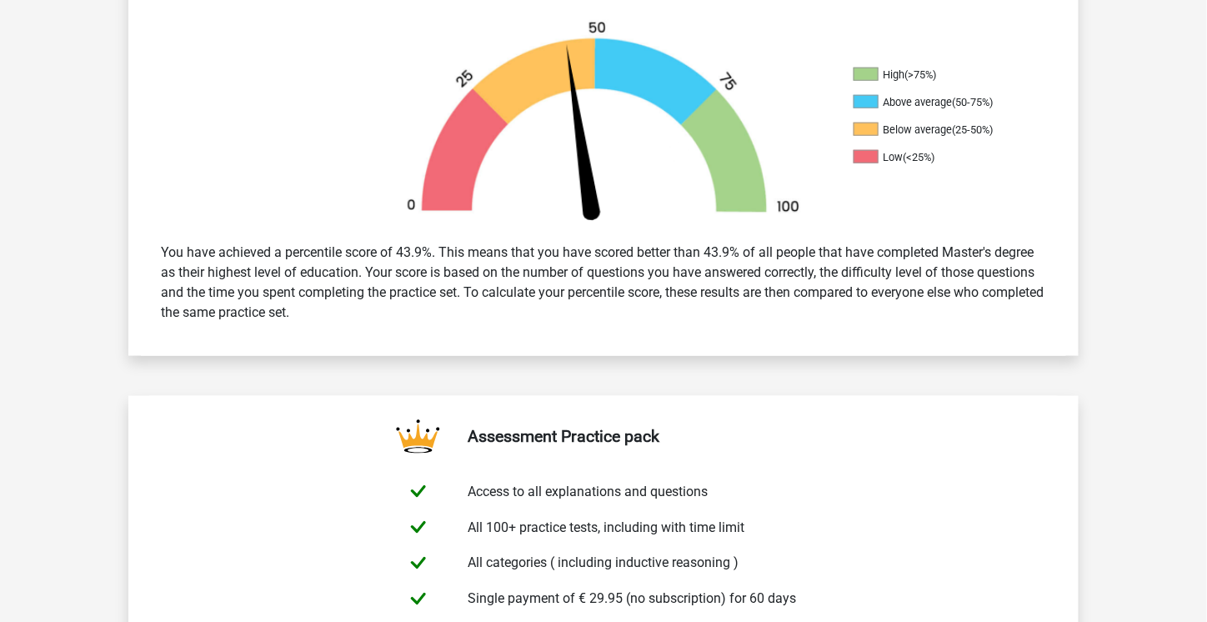
scroll to position [0, 0]
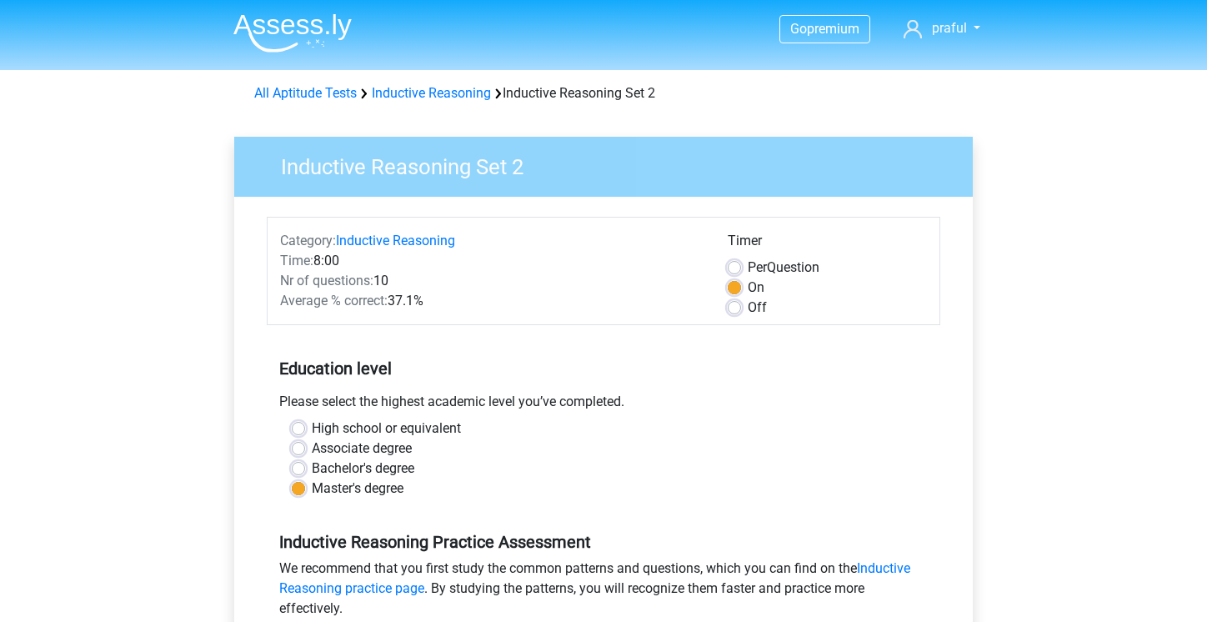
scroll to position [335, 0]
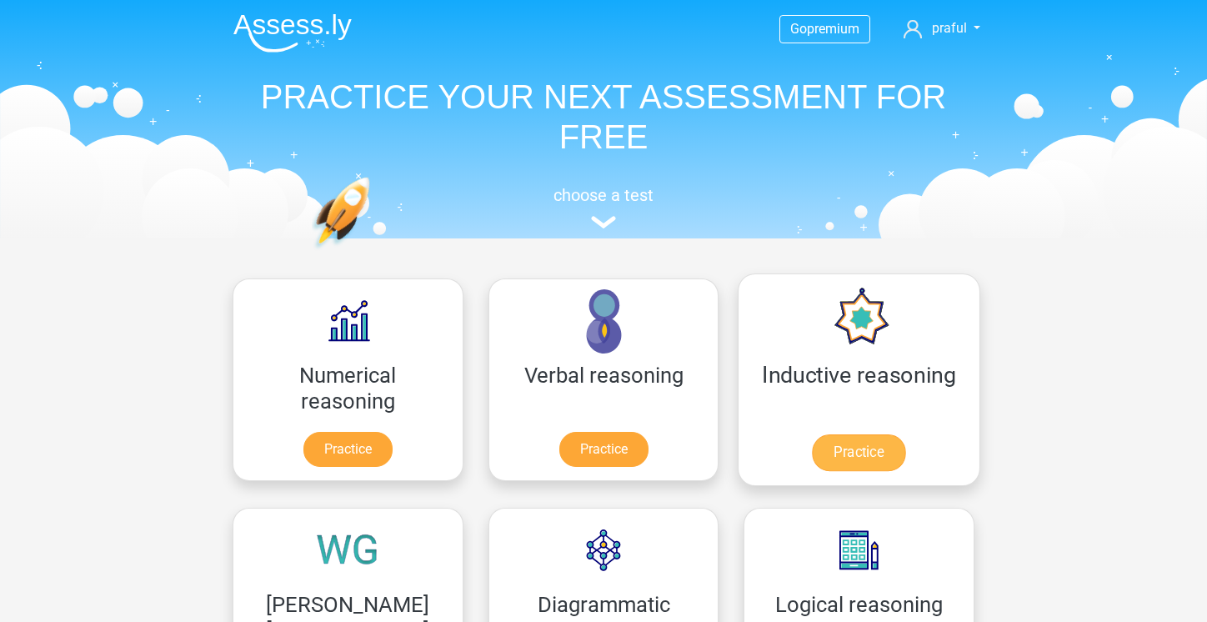
scroll to position [155, 0]
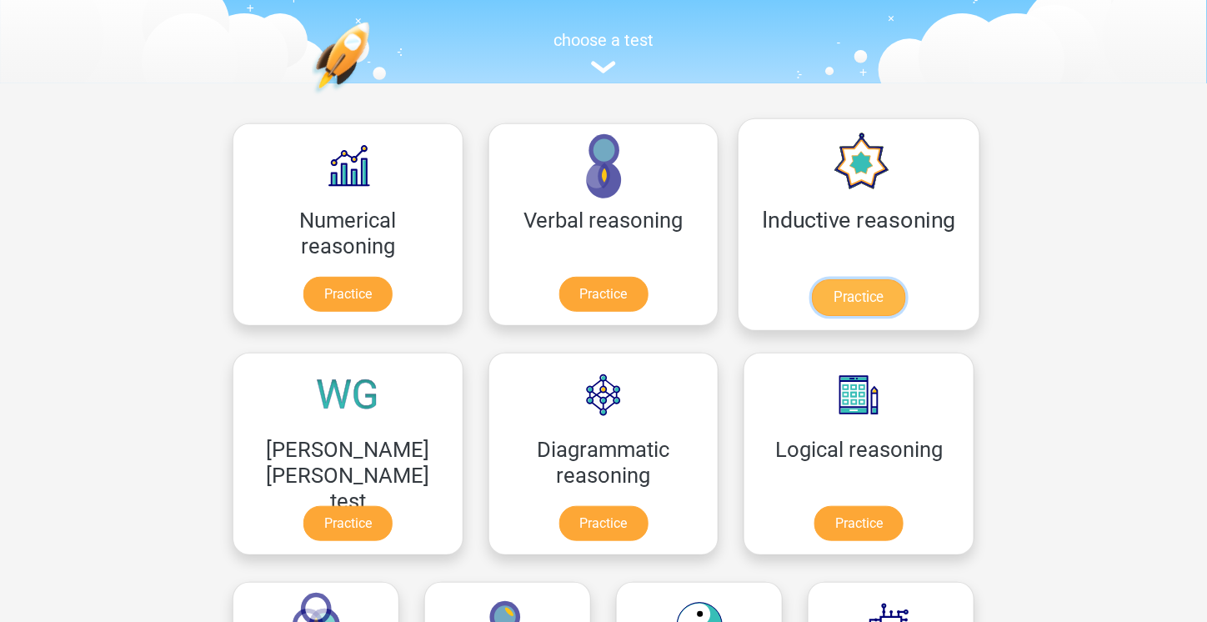
click at [812, 287] on link "Practice" at bounding box center [858, 297] width 93 height 37
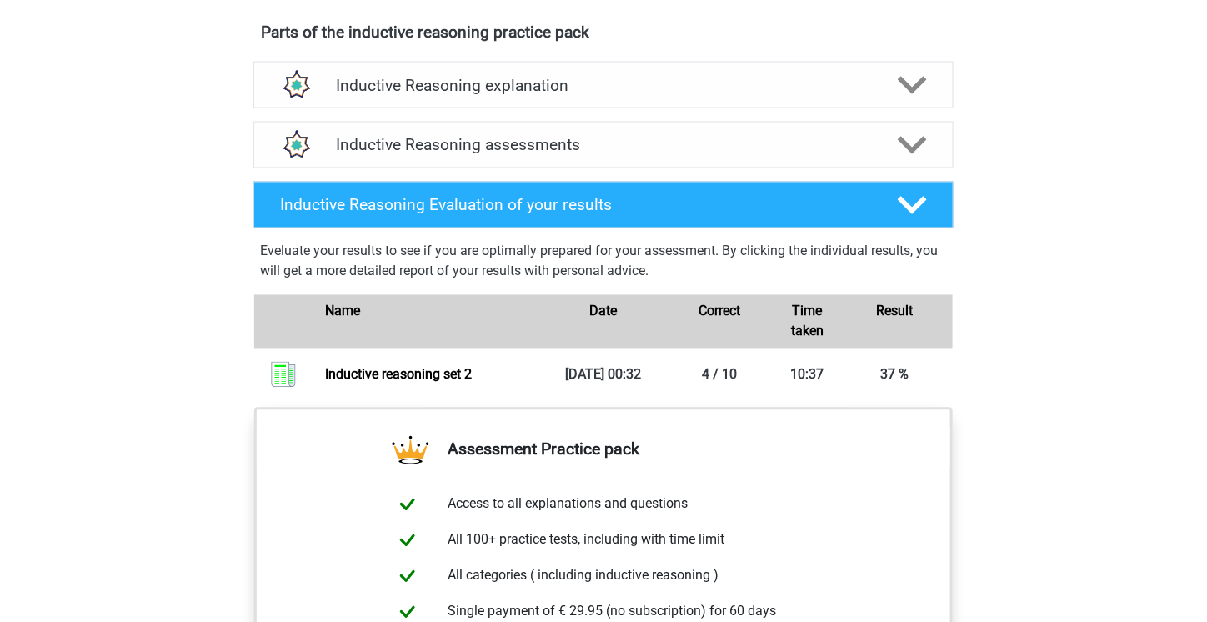
scroll to position [917, 0]
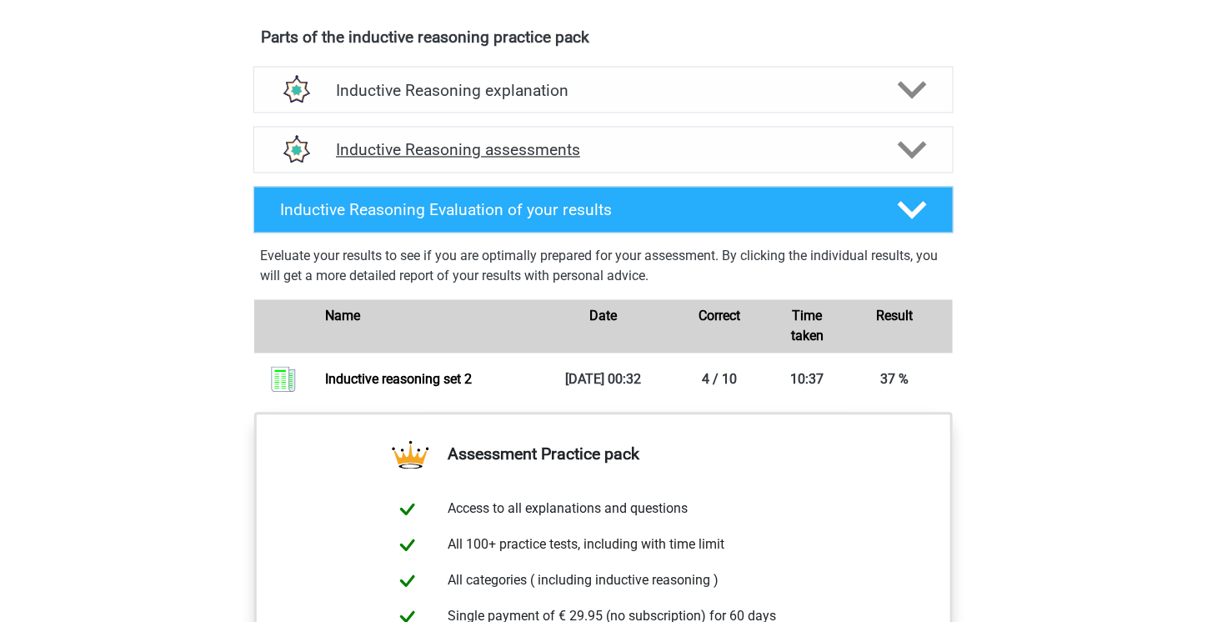
click at [745, 173] on div "Inductive Reasoning assessments" at bounding box center [603, 150] width 700 height 47
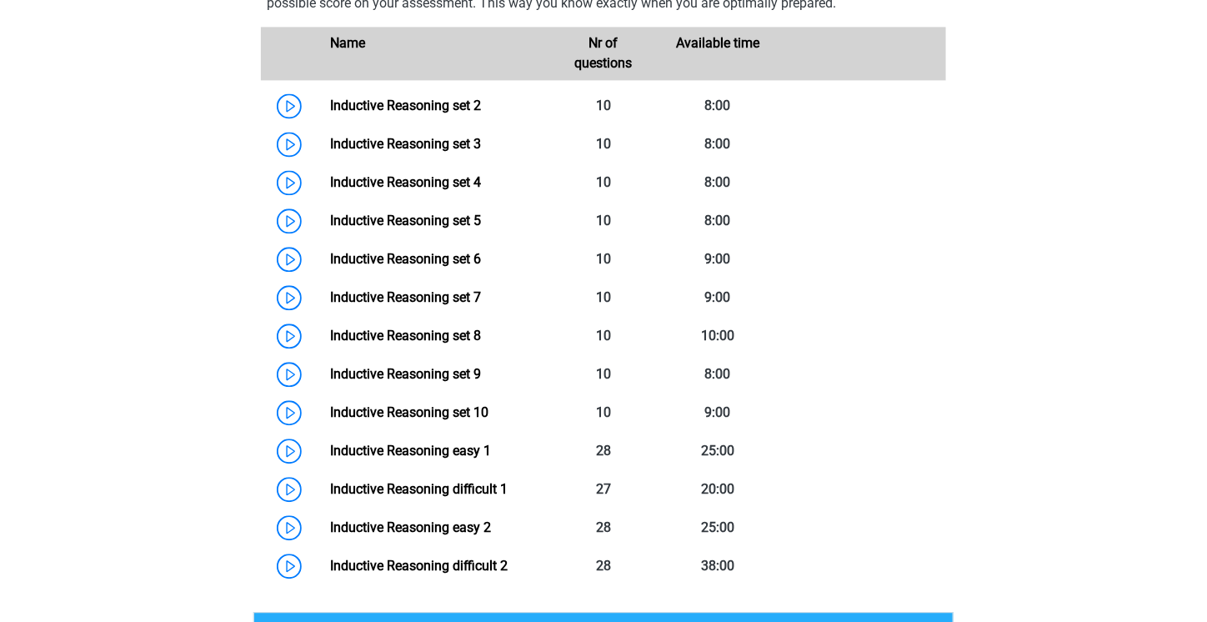
scroll to position [1167, 0]
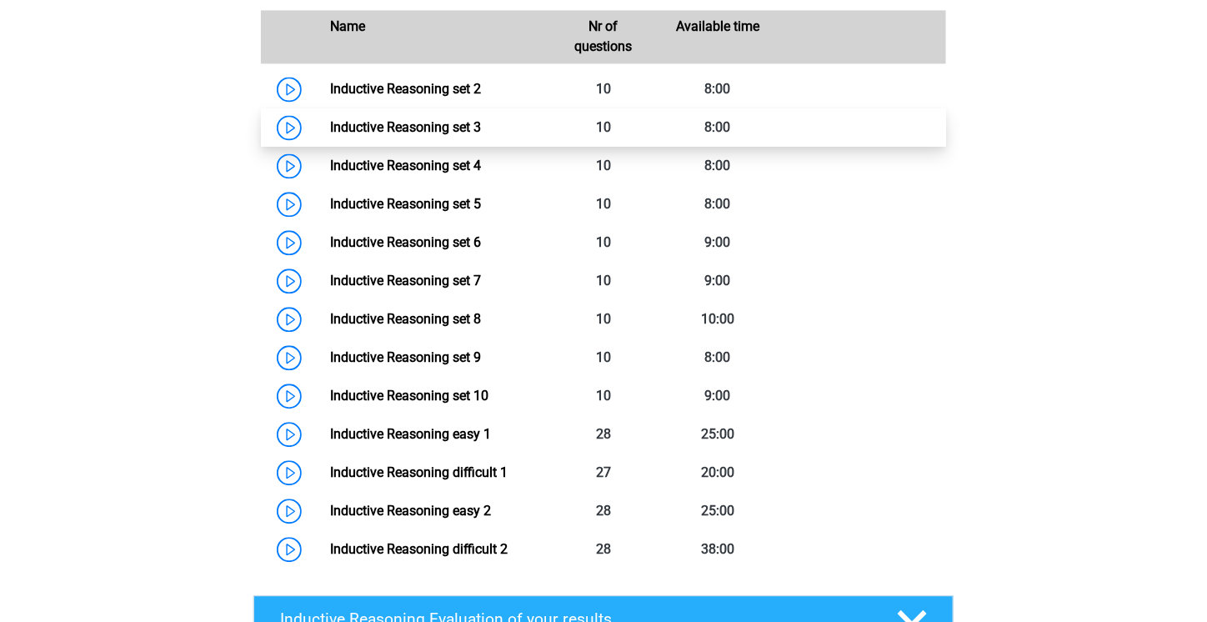
click at [430, 135] on link "Inductive Reasoning set 3" at bounding box center [405, 127] width 151 height 16
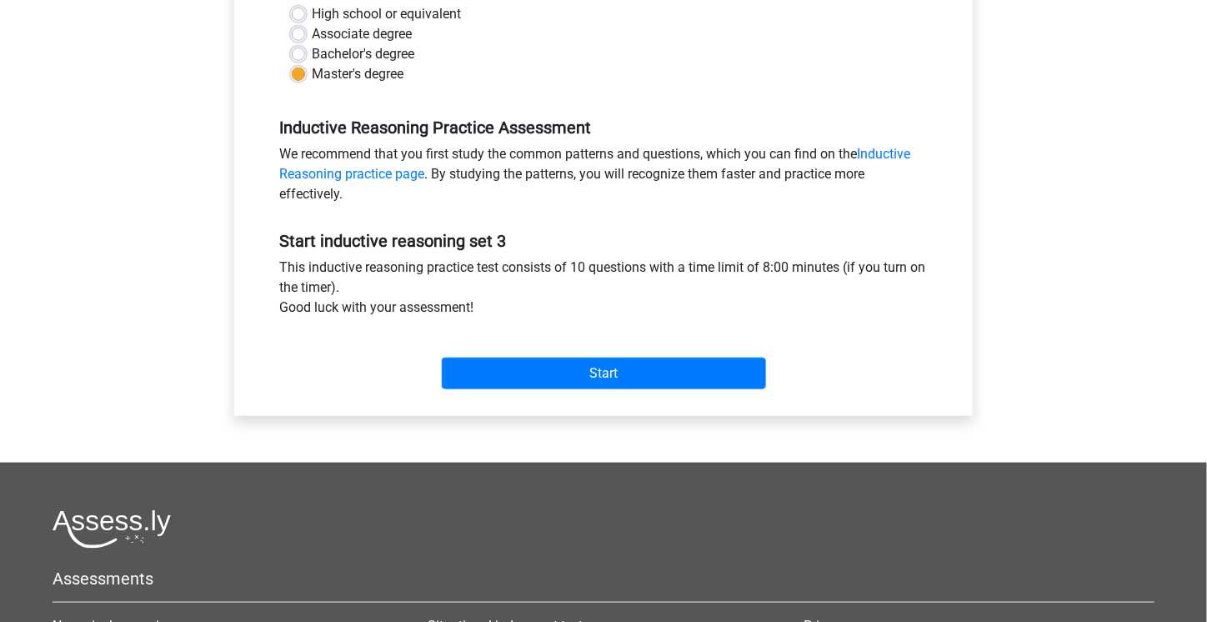
scroll to position [417, 0]
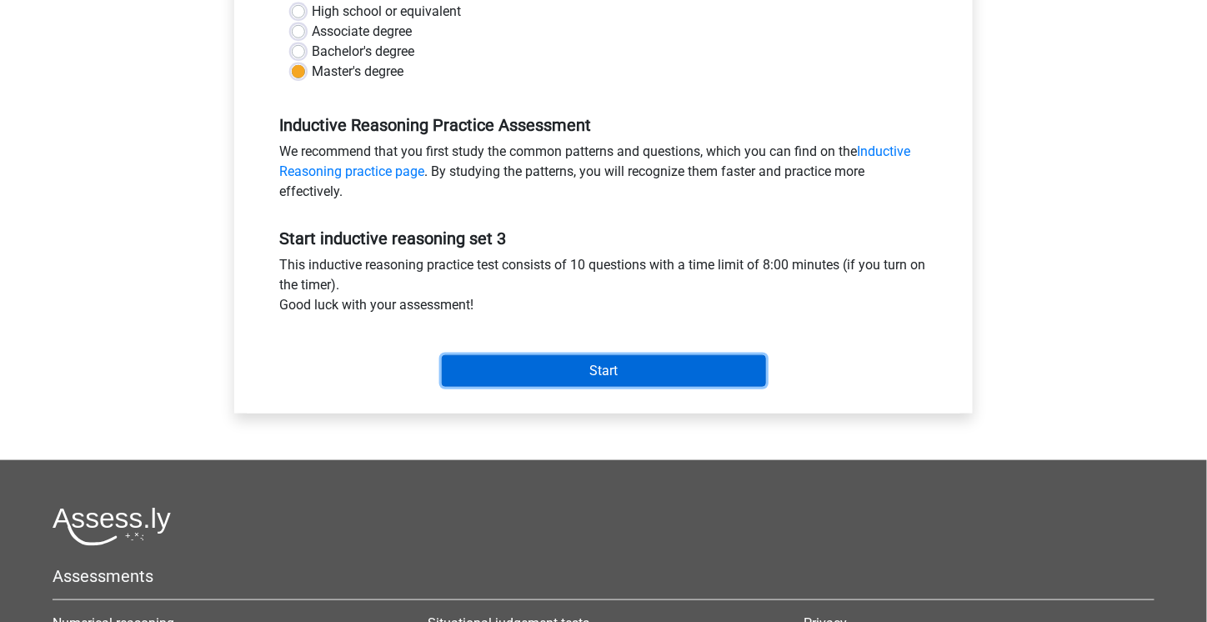
click at [624, 364] on input "Start" at bounding box center [604, 371] width 324 height 32
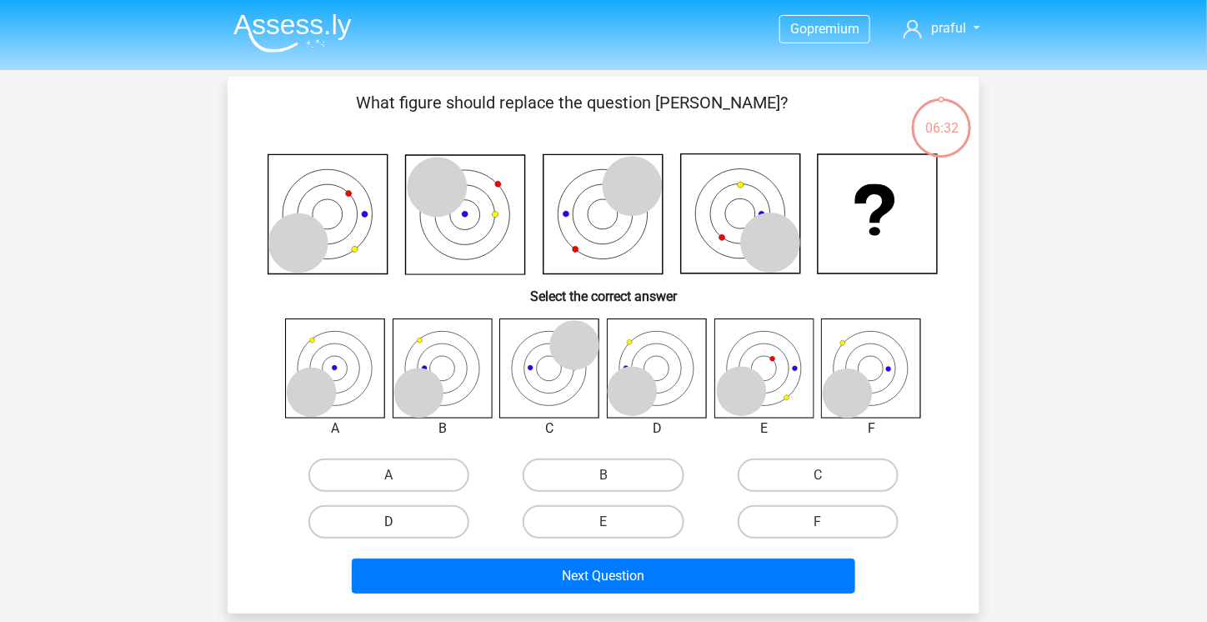
click at [411, 527] on label "D" at bounding box center [389, 521] width 161 height 33
click at [400, 527] on input "D" at bounding box center [394, 527] width 11 height 11
radio input "true"
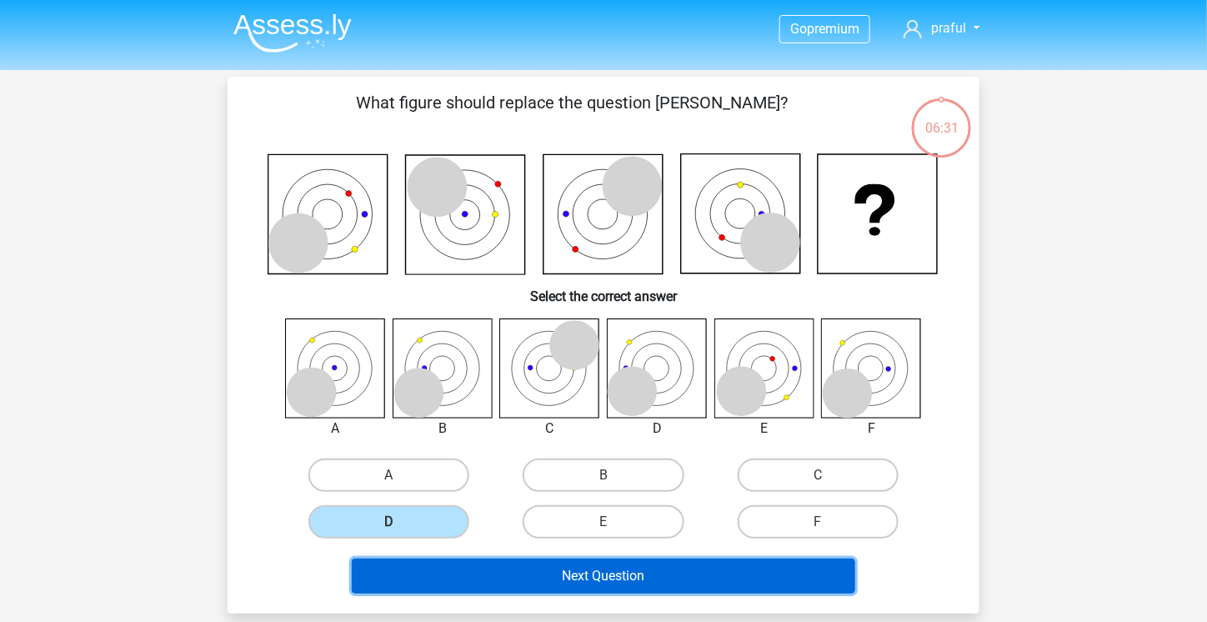
click at [474, 577] on button "Next Question" at bounding box center [604, 576] width 504 height 35
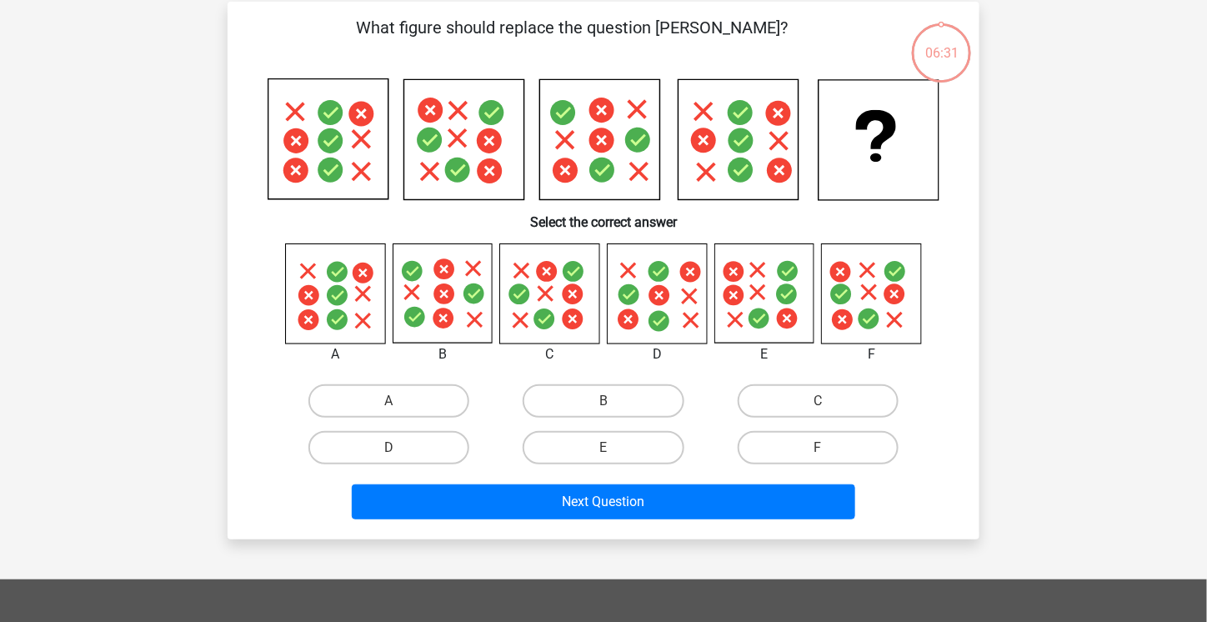
scroll to position [77, 0]
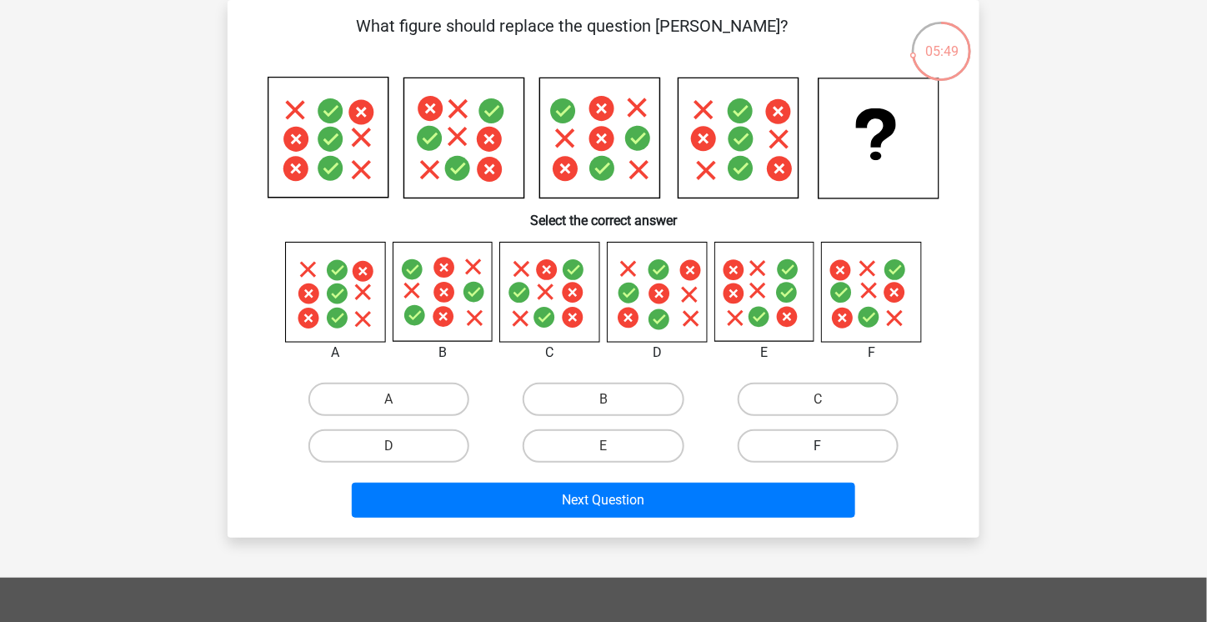
click at [814, 450] on label "F" at bounding box center [818, 445] width 161 height 33
click at [818, 450] on input "F" at bounding box center [823, 451] width 11 height 11
radio input "true"
click at [813, 477] on div "Next Question" at bounding box center [603, 496] width 699 height 55
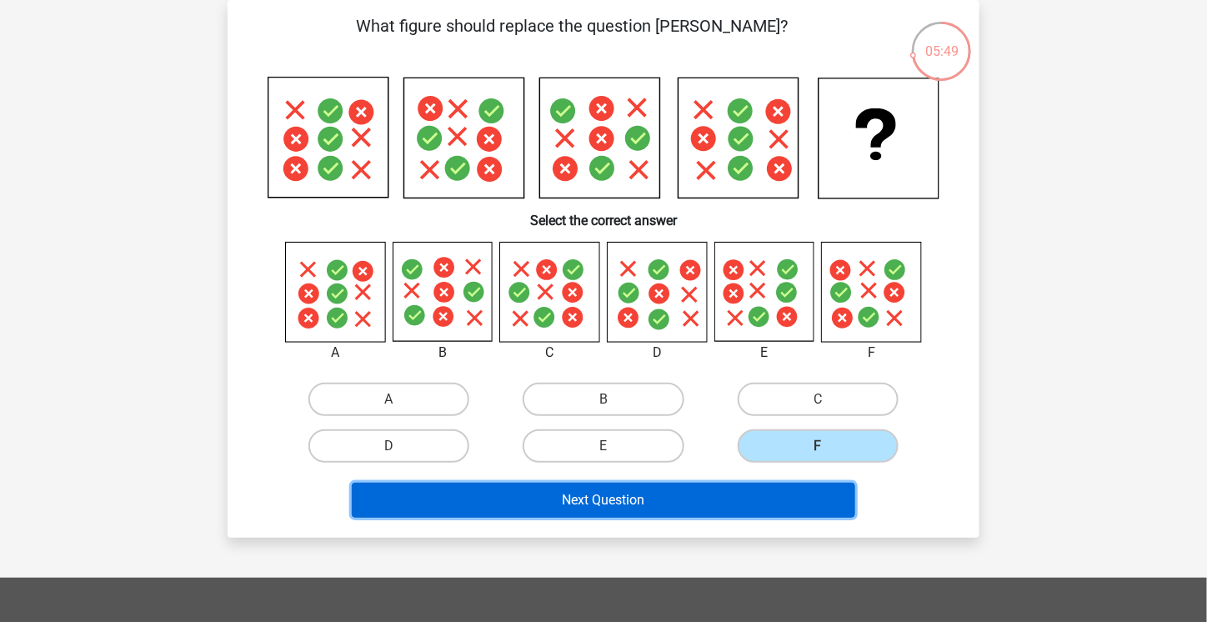
click at [816, 494] on button "Next Question" at bounding box center [604, 500] width 504 height 35
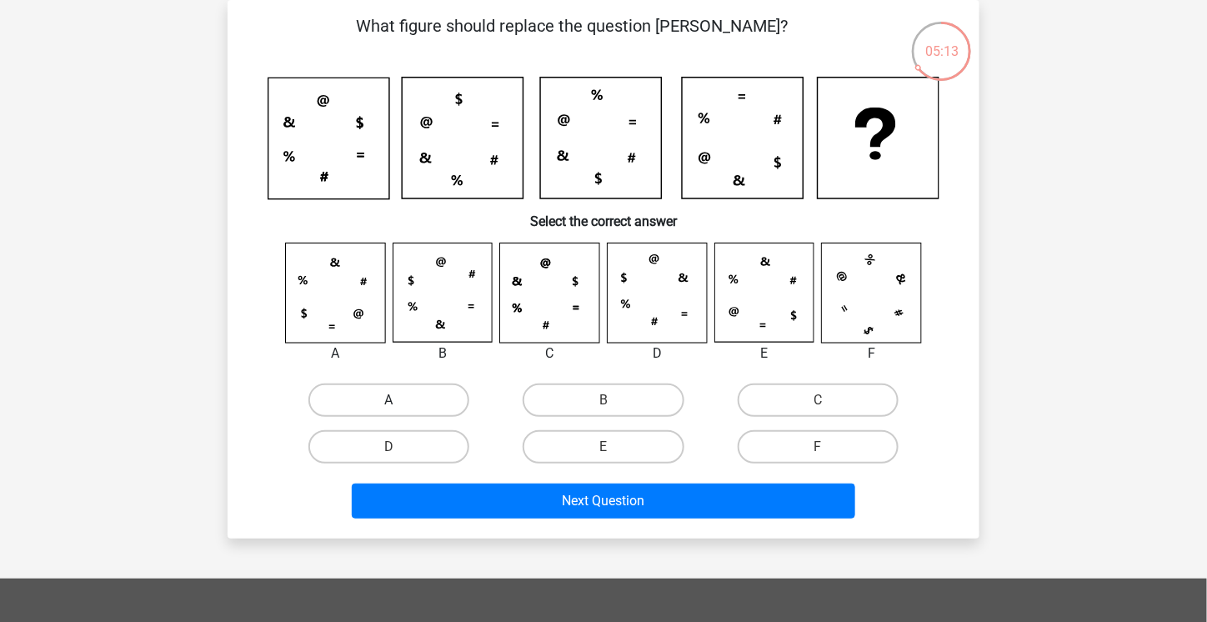
click at [409, 398] on label "A" at bounding box center [389, 400] width 161 height 33
click at [400, 400] on input "A" at bounding box center [394, 405] width 11 height 11
radio input "true"
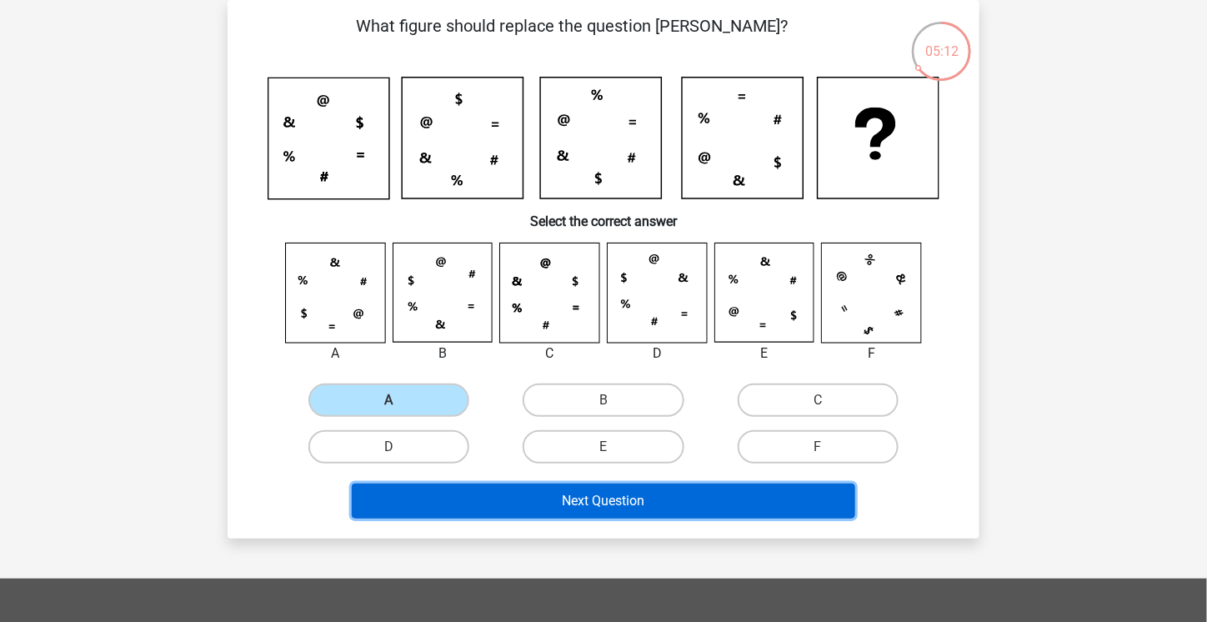
click at [557, 494] on button "Next Question" at bounding box center [604, 501] width 504 height 35
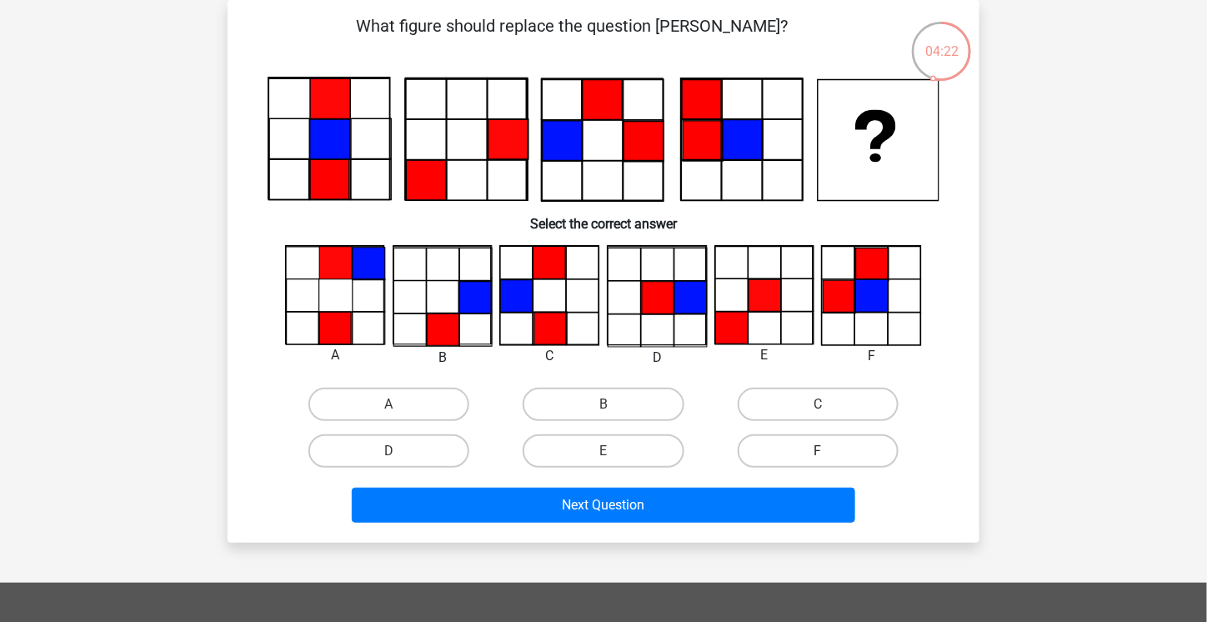
click at [806, 454] on label "F" at bounding box center [818, 450] width 161 height 33
click at [818, 454] on input "F" at bounding box center [823, 456] width 11 height 11
radio input "true"
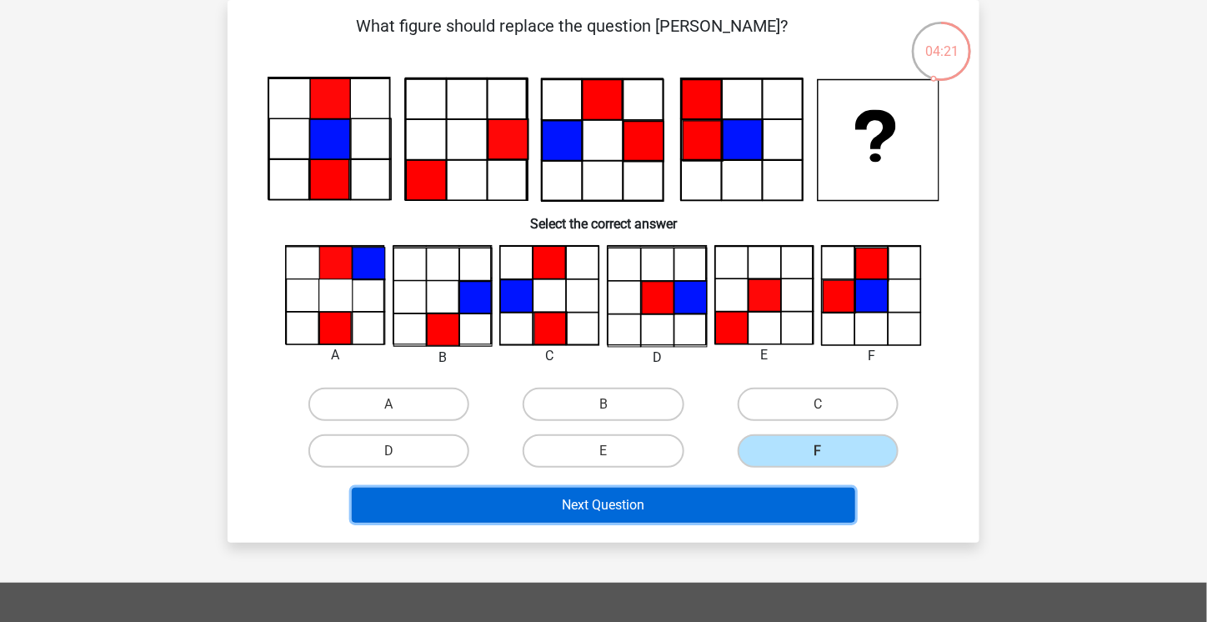
click at [792, 508] on button "Next Question" at bounding box center [604, 505] width 504 height 35
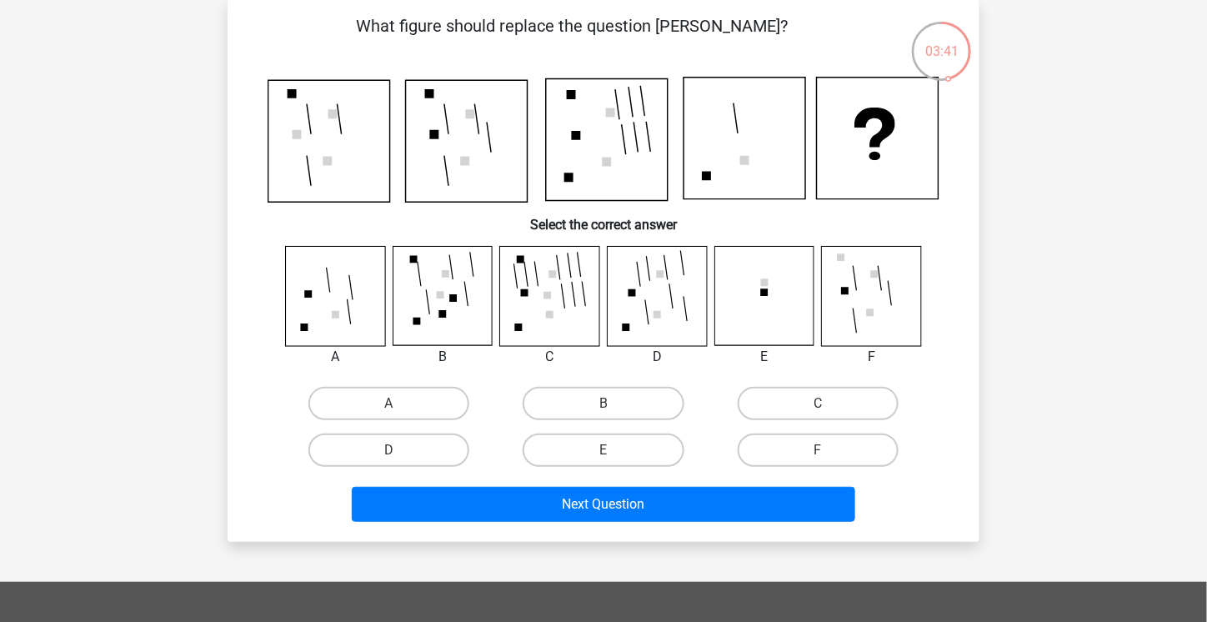
click at [592, 310] on icon at bounding box center [549, 295] width 99 height 99
click at [844, 407] on label "C" at bounding box center [818, 403] width 161 height 33
click at [829, 407] on input "C" at bounding box center [823, 409] width 11 height 11
radio input "true"
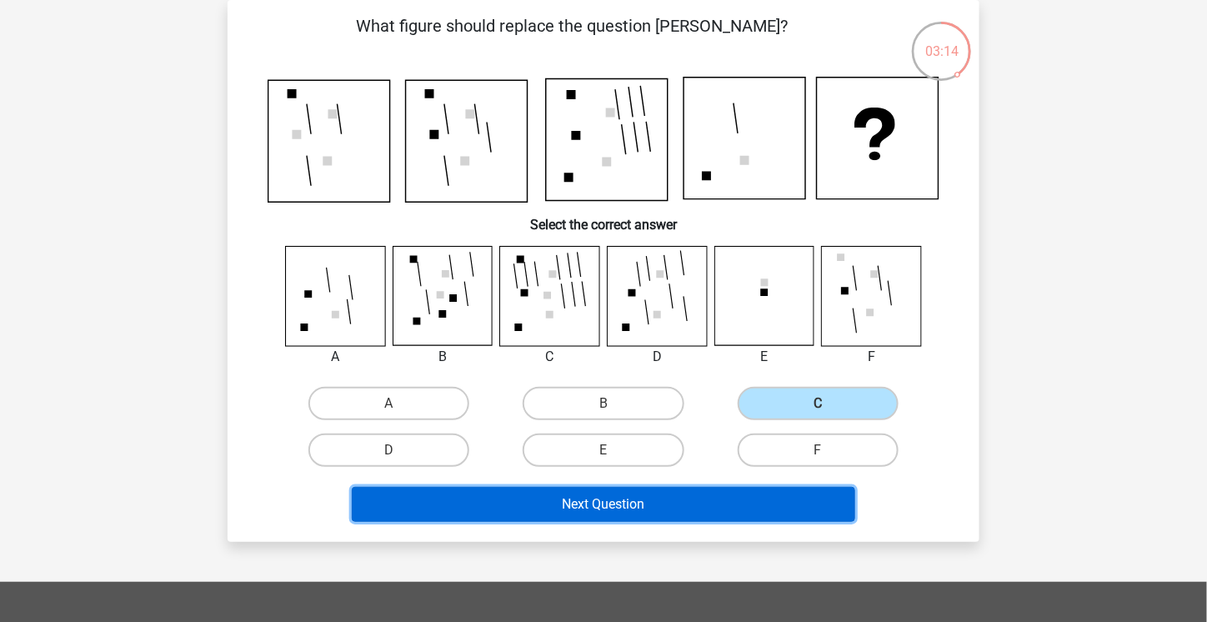
click at [719, 504] on button "Next Question" at bounding box center [604, 504] width 504 height 35
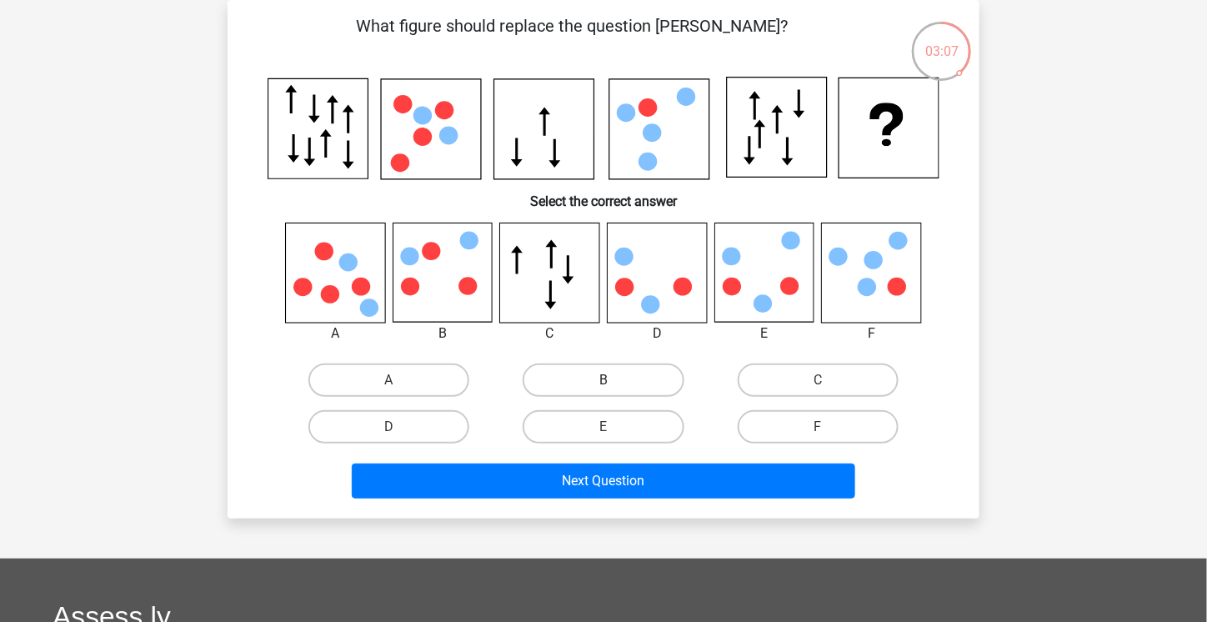
click at [640, 377] on label "B" at bounding box center [603, 380] width 161 height 33
click at [615, 380] on input "B" at bounding box center [609, 385] width 11 height 11
radio input "true"
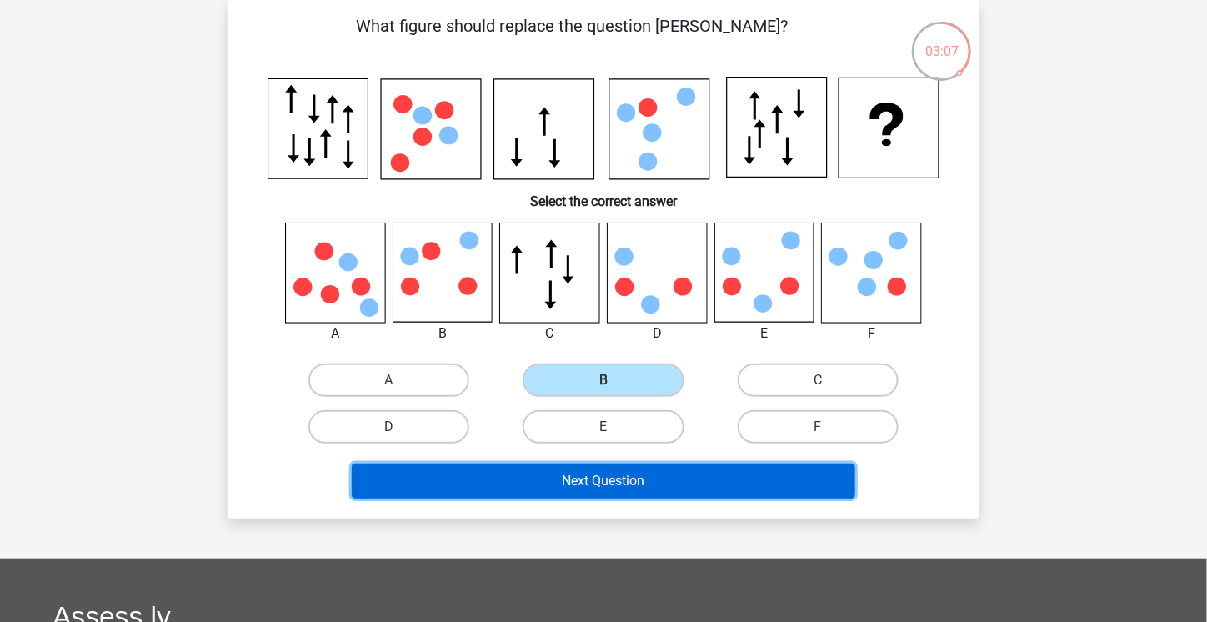
click at [685, 495] on button "Next Question" at bounding box center [604, 481] width 504 height 35
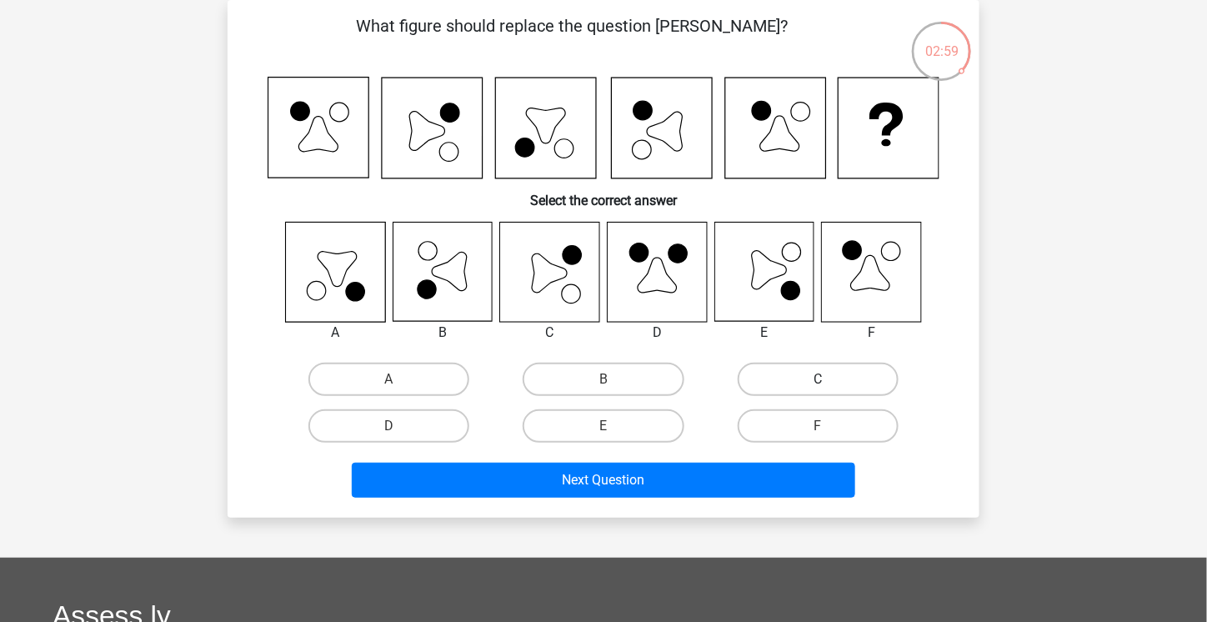
click at [824, 370] on label "C" at bounding box center [818, 379] width 161 height 33
click at [824, 379] on input "C" at bounding box center [823, 384] width 11 height 11
radio input "true"
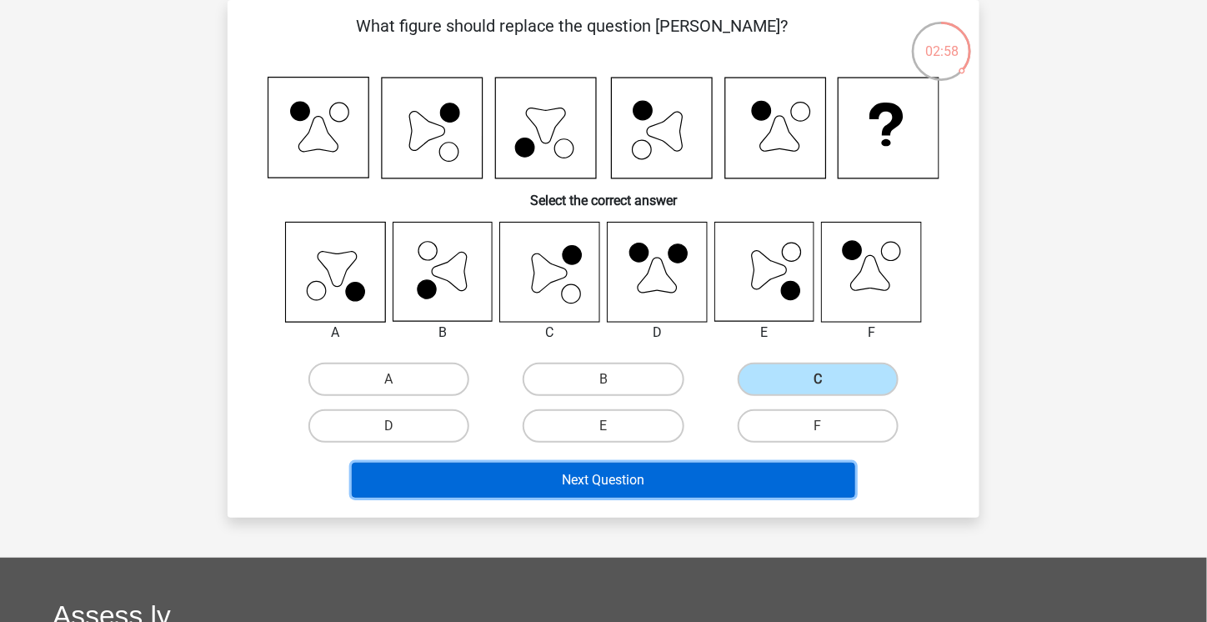
click at [805, 479] on button "Next Question" at bounding box center [604, 480] width 504 height 35
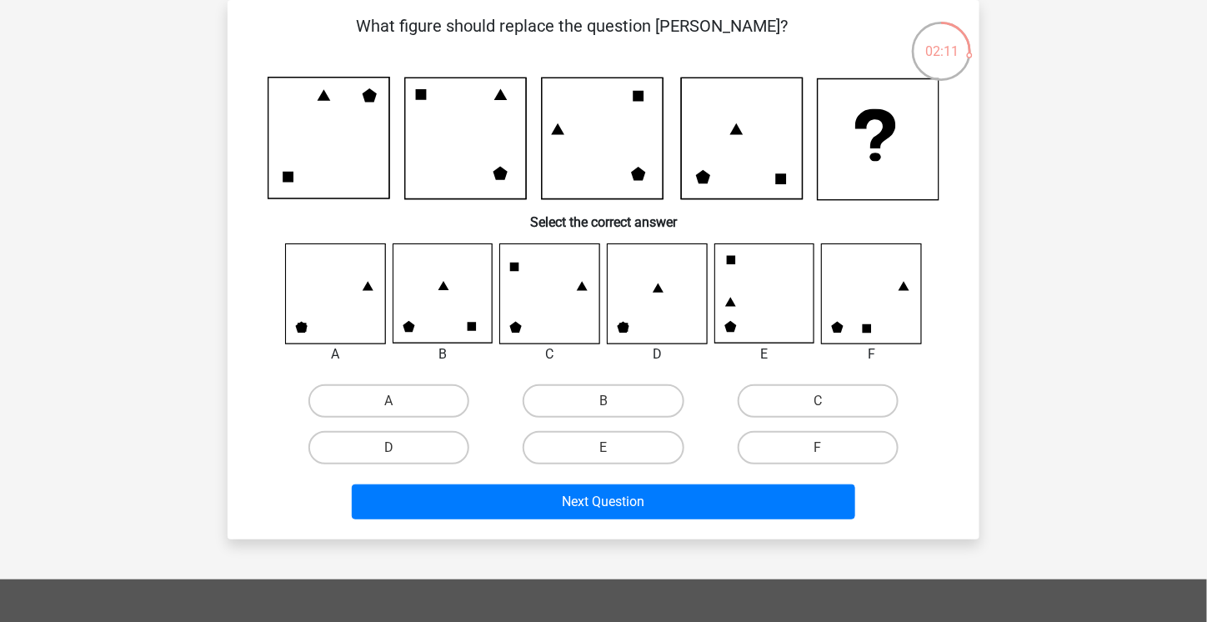
click at [394, 404] on input "A" at bounding box center [394, 406] width 11 height 11
radio input "true"
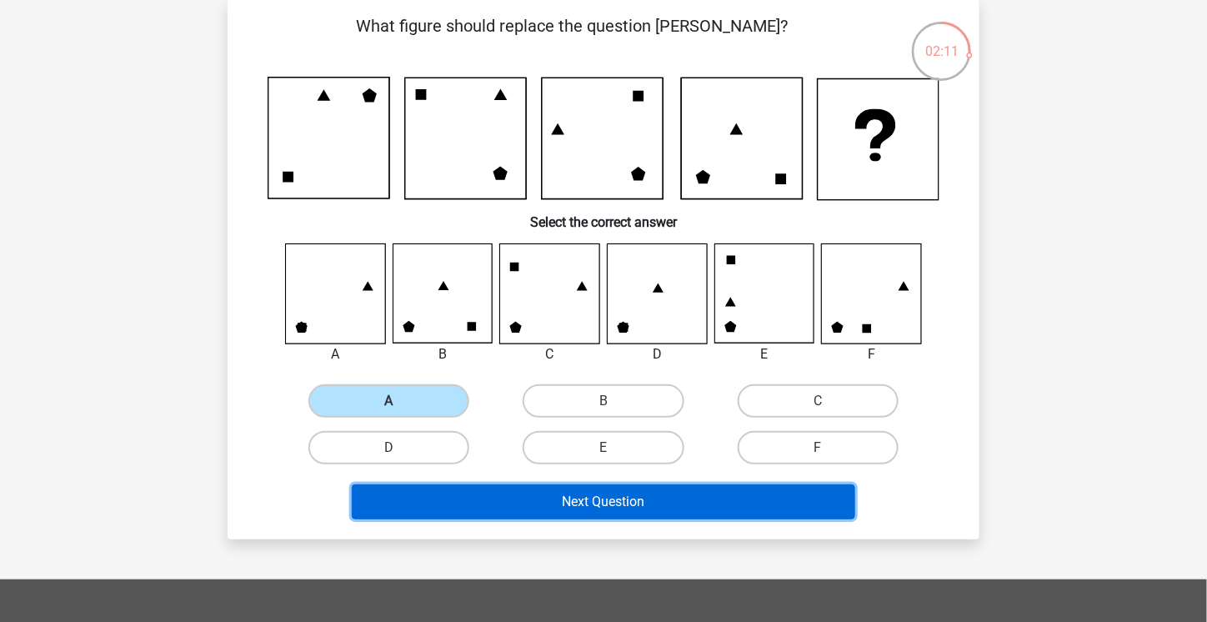
click at [558, 504] on button "Next Question" at bounding box center [604, 501] width 504 height 35
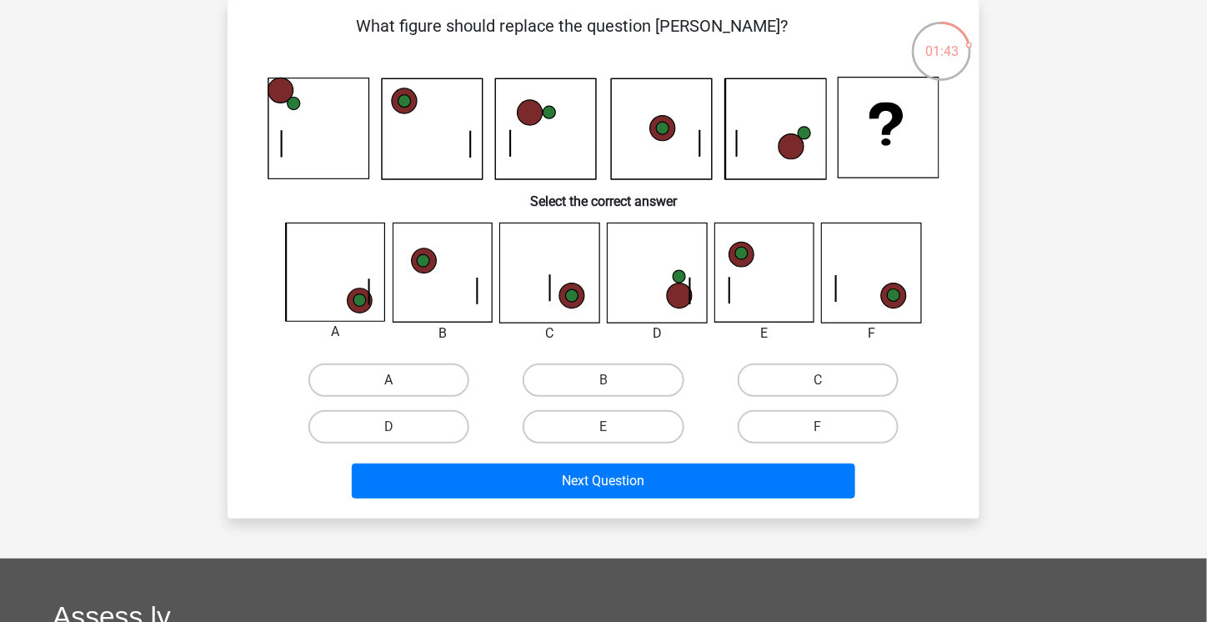
click at [394, 391] on label "A" at bounding box center [389, 380] width 161 height 33
click at [394, 391] on input "A" at bounding box center [394, 385] width 11 height 11
radio input "true"
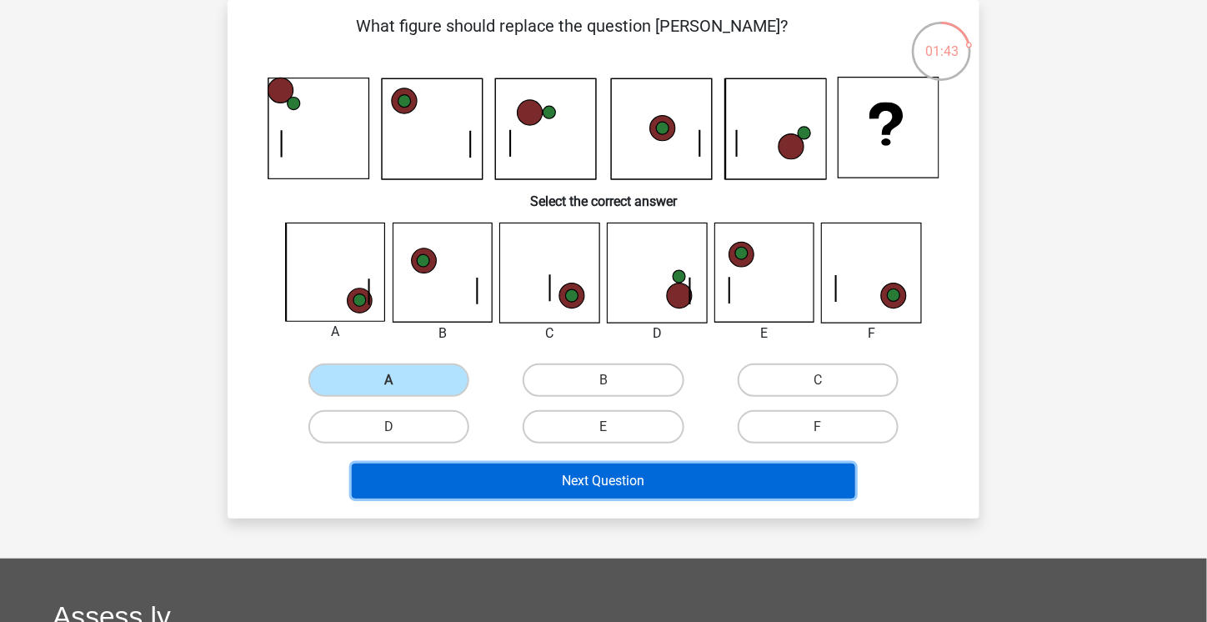
click at [551, 467] on button "Next Question" at bounding box center [604, 481] width 504 height 35
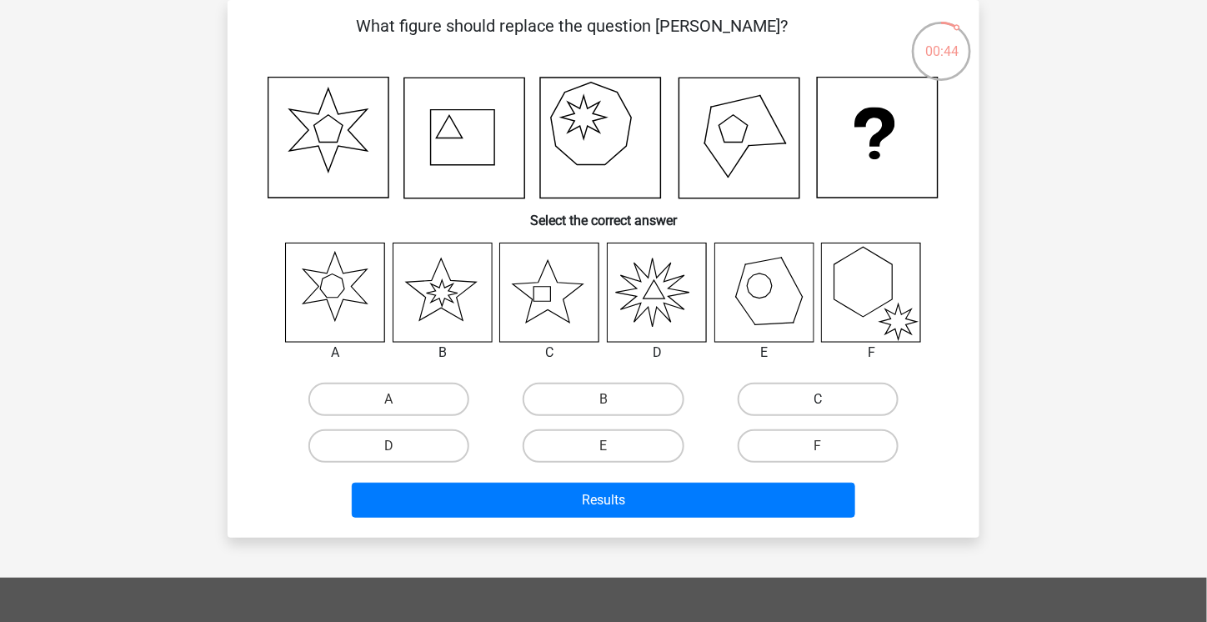
click at [835, 394] on label "C" at bounding box center [818, 399] width 161 height 33
click at [829, 399] on input "C" at bounding box center [823, 404] width 11 height 11
radio input "true"
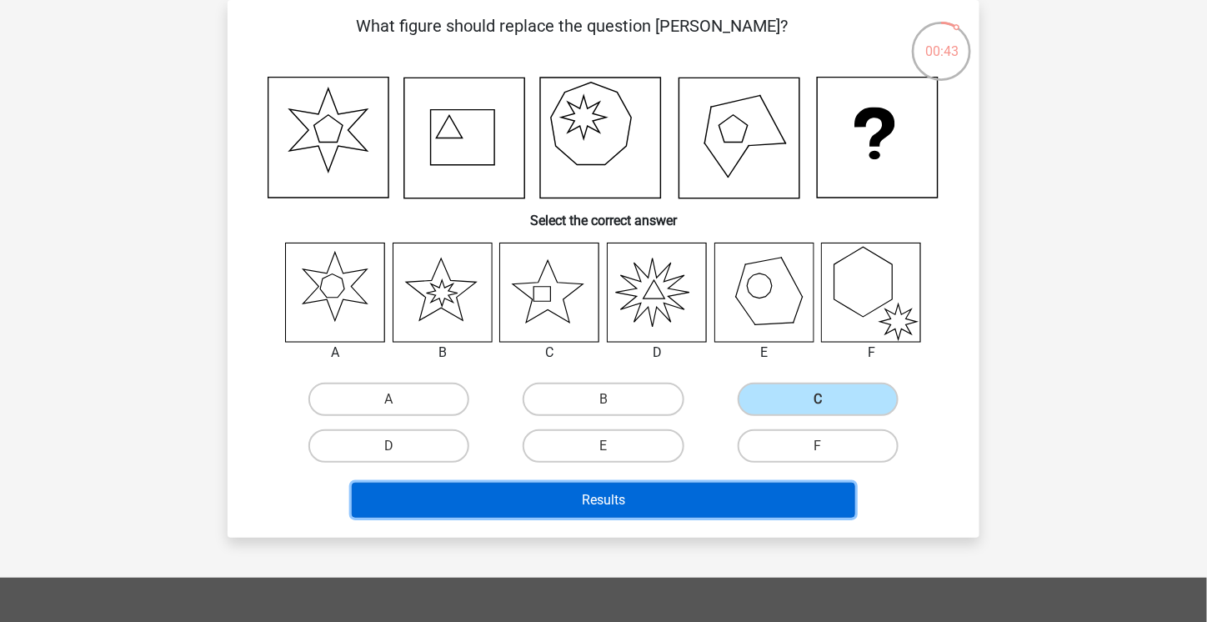
click at [792, 500] on button "Results" at bounding box center [604, 500] width 504 height 35
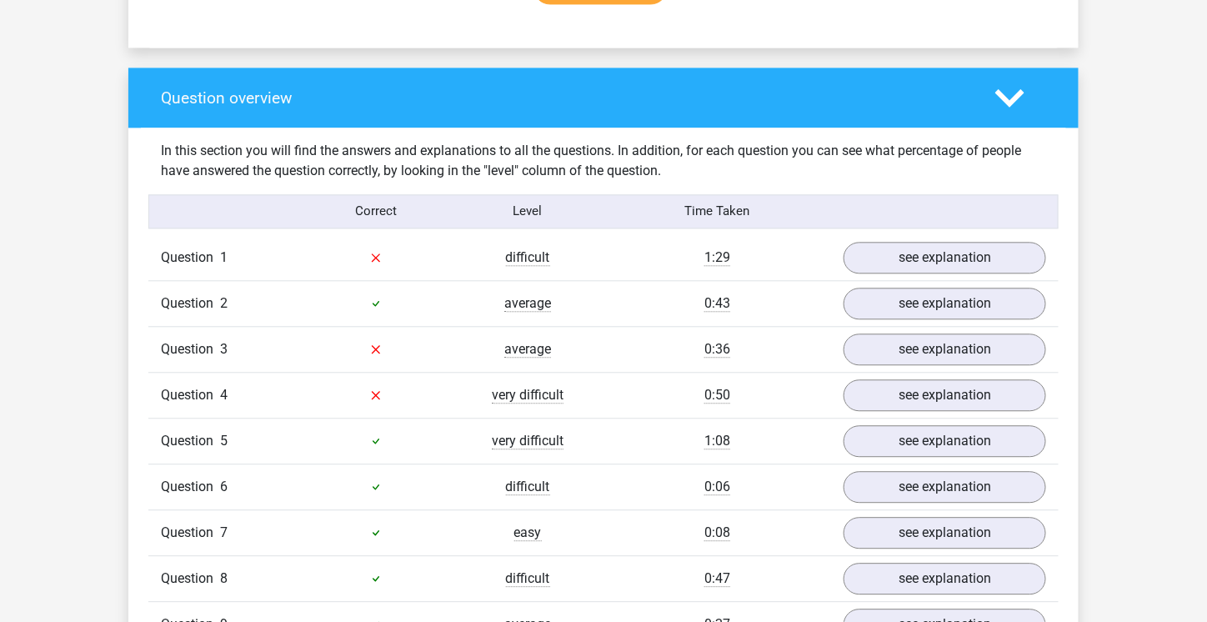
scroll to position [1167, 0]
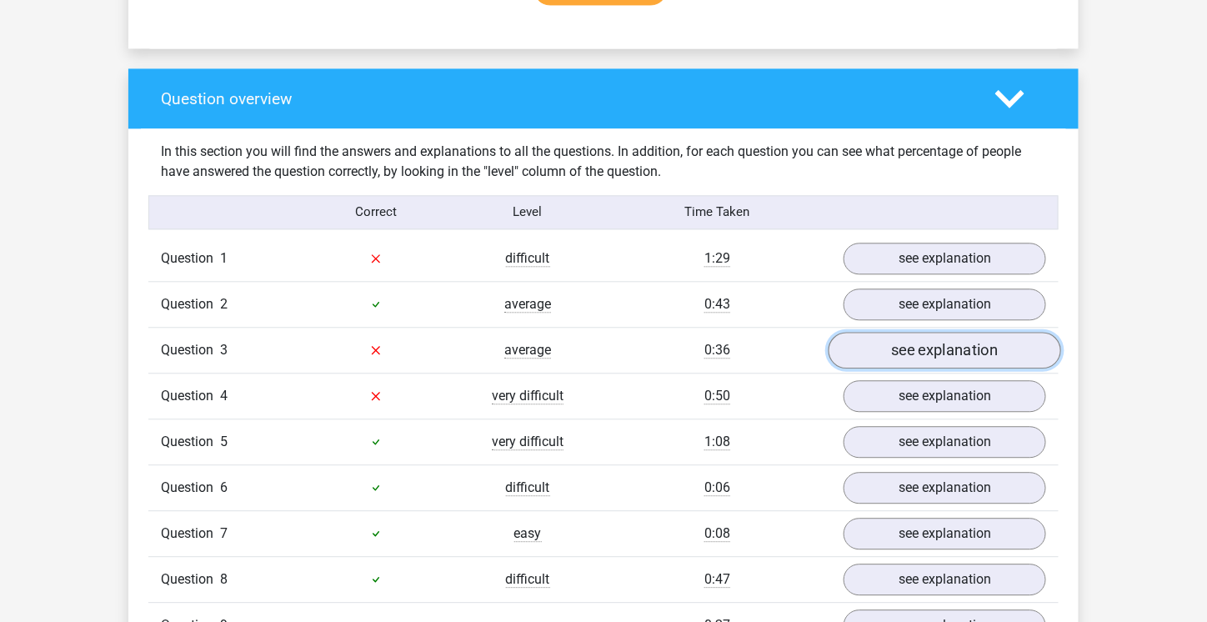
click at [921, 340] on link "see explanation" at bounding box center [945, 350] width 233 height 37
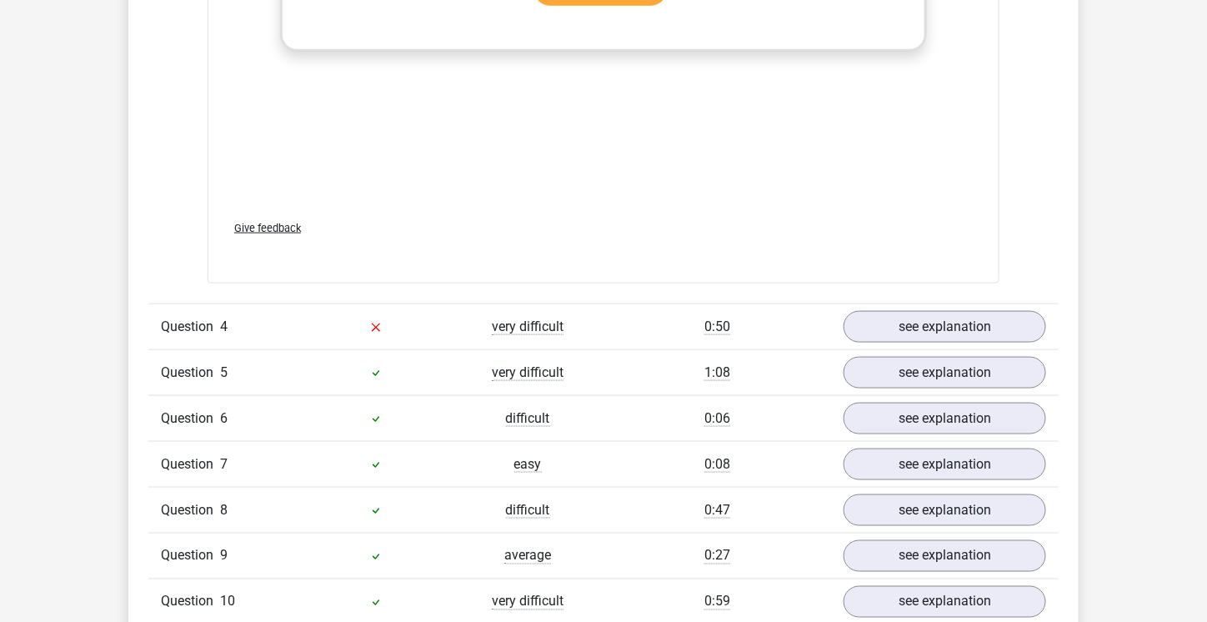
scroll to position [2668, 0]
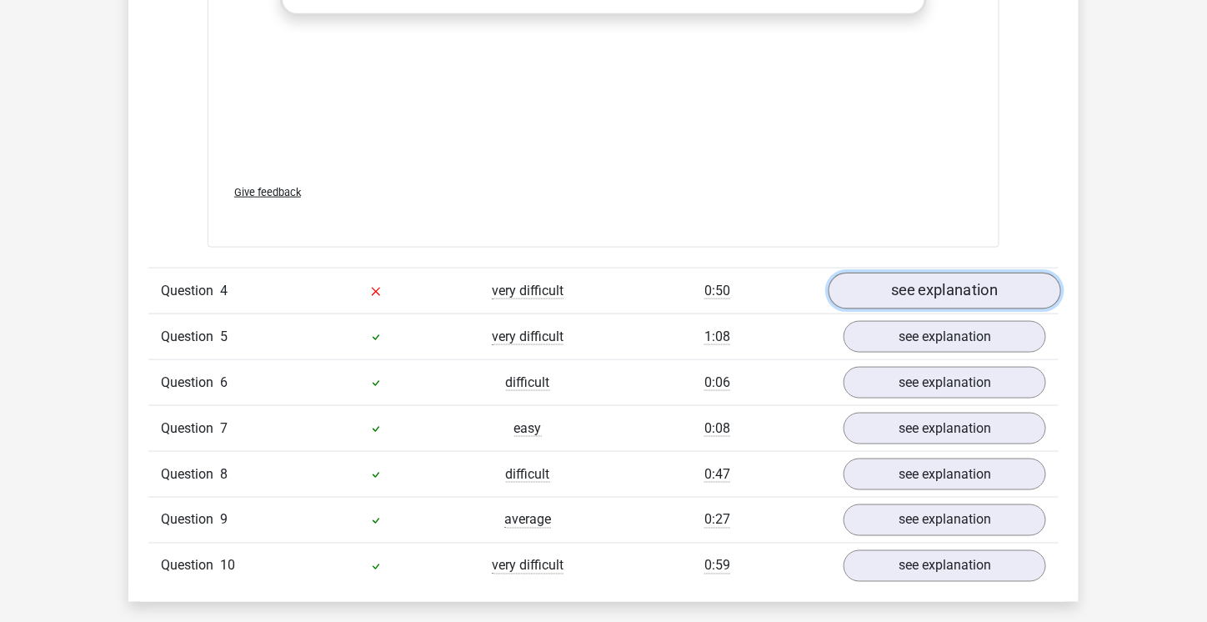
click at [935, 287] on link "see explanation" at bounding box center [945, 291] width 233 height 37
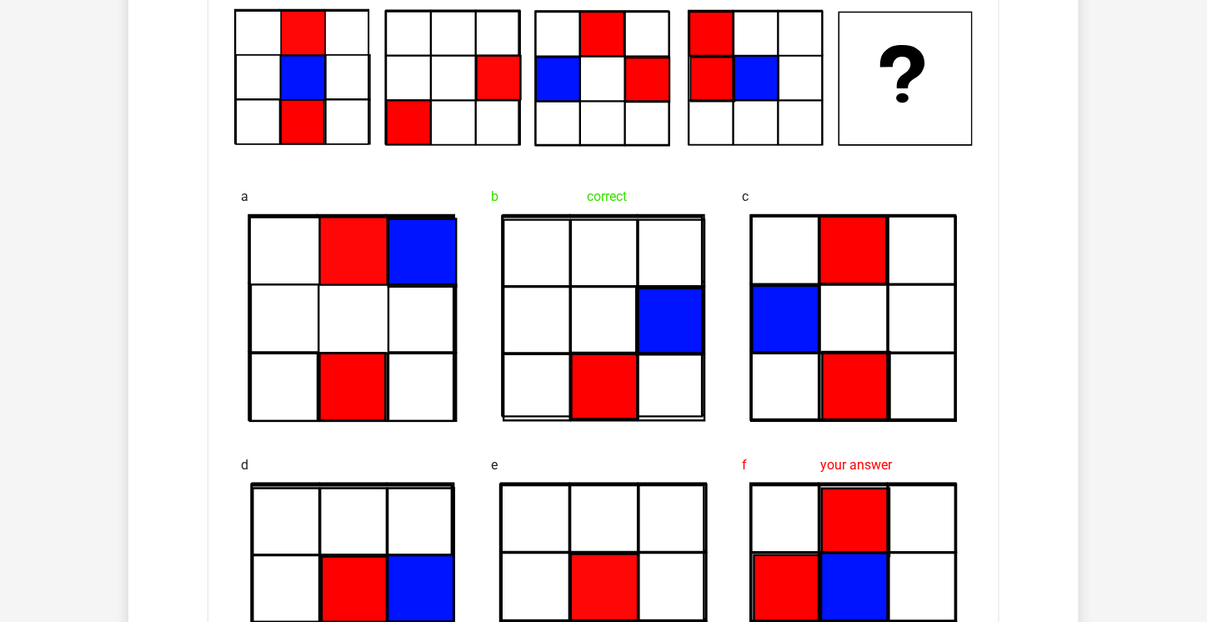
scroll to position [2919, 0]
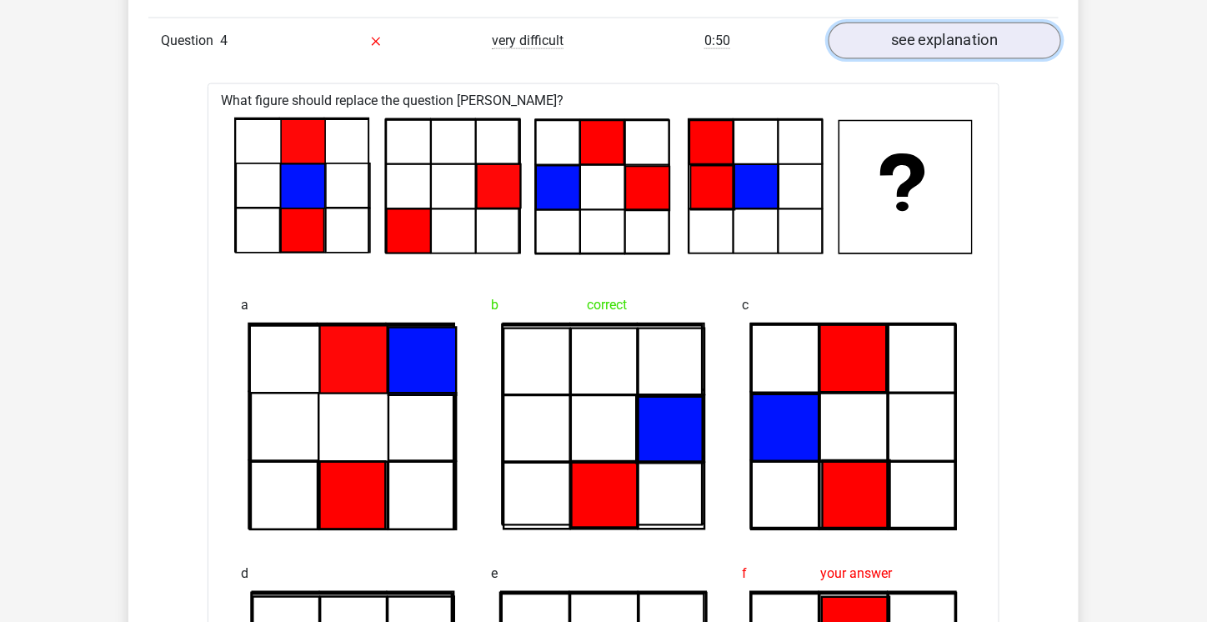
click at [961, 29] on link "see explanation" at bounding box center [945, 41] width 233 height 37
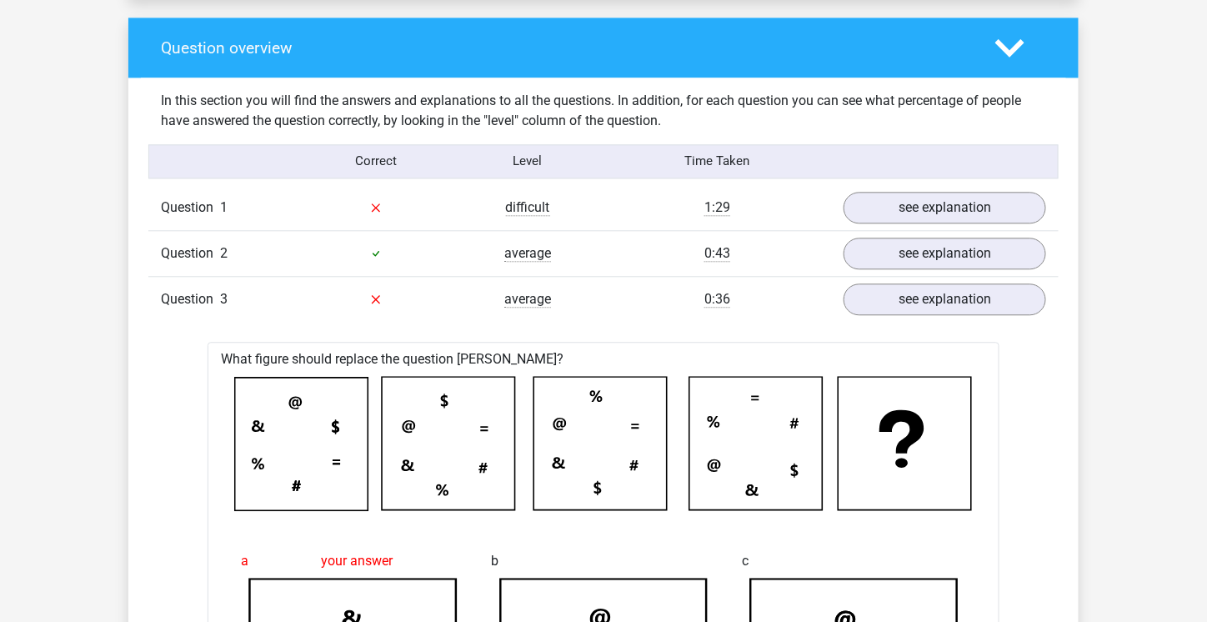
scroll to position [1251, 0]
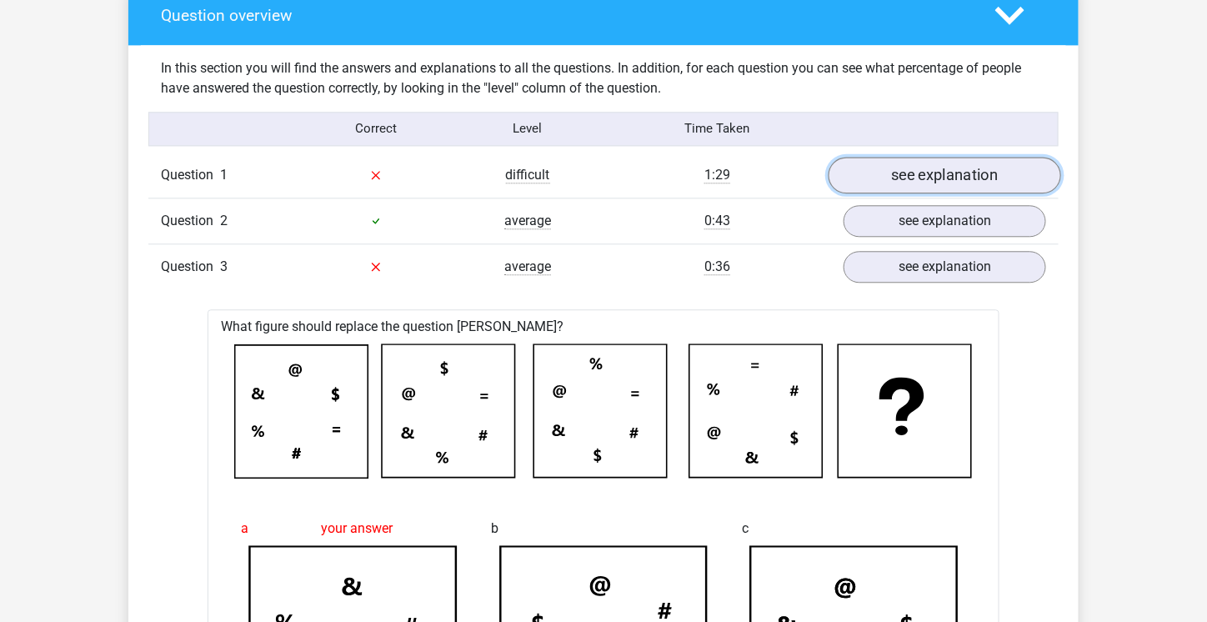
click at [948, 165] on link "see explanation" at bounding box center [945, 175] width 233 height 37
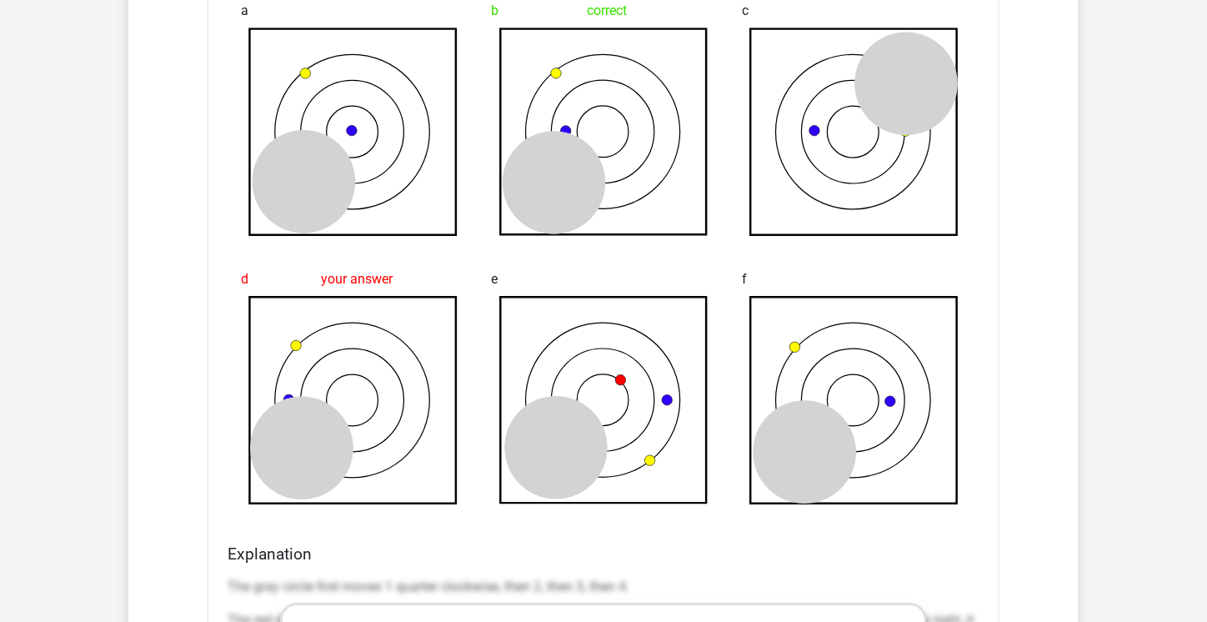
scroll to position [2418, 0]
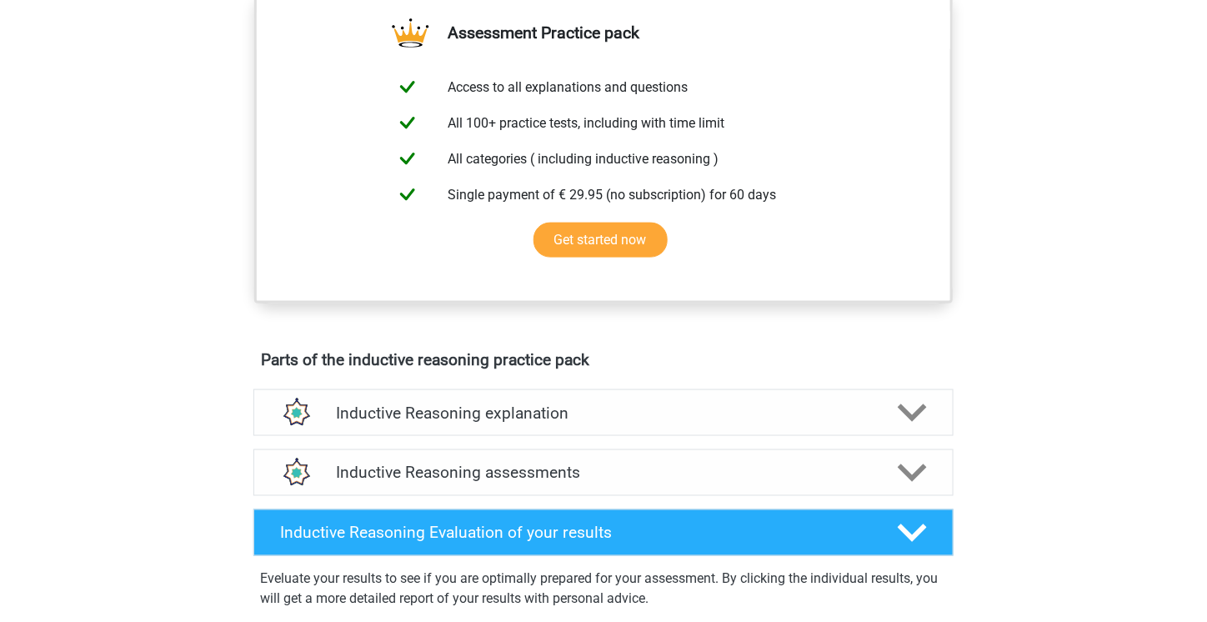
scroll to position [834, 0]
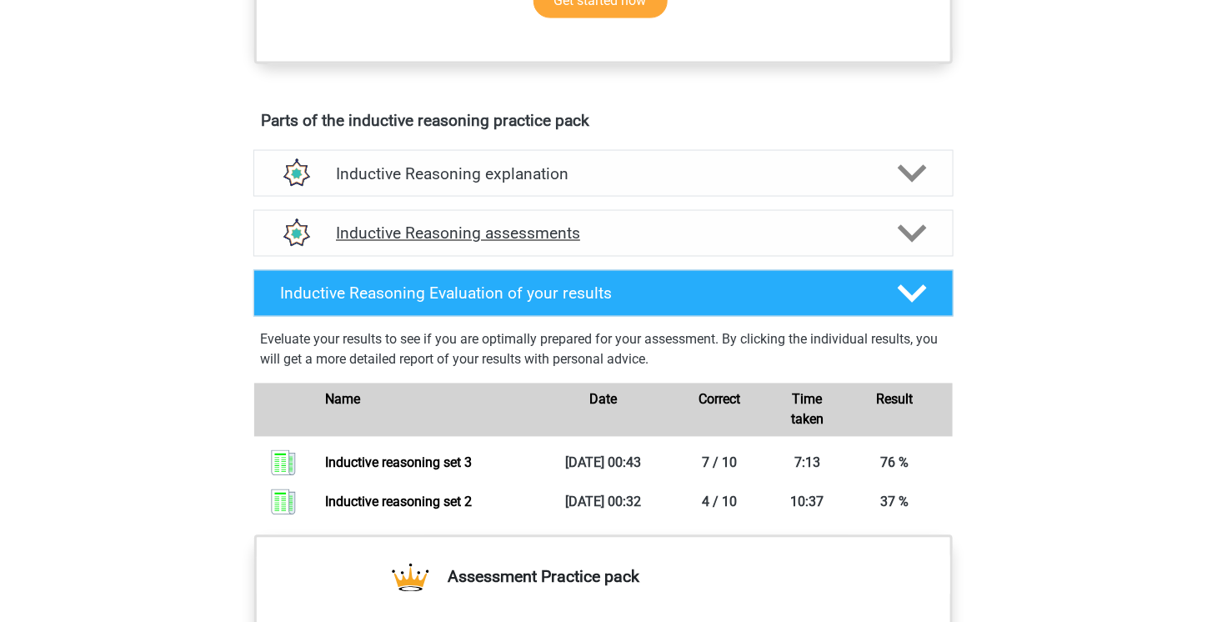
click at [918, 243] on polygon at bounding box center [912, 233] width 29 height 18
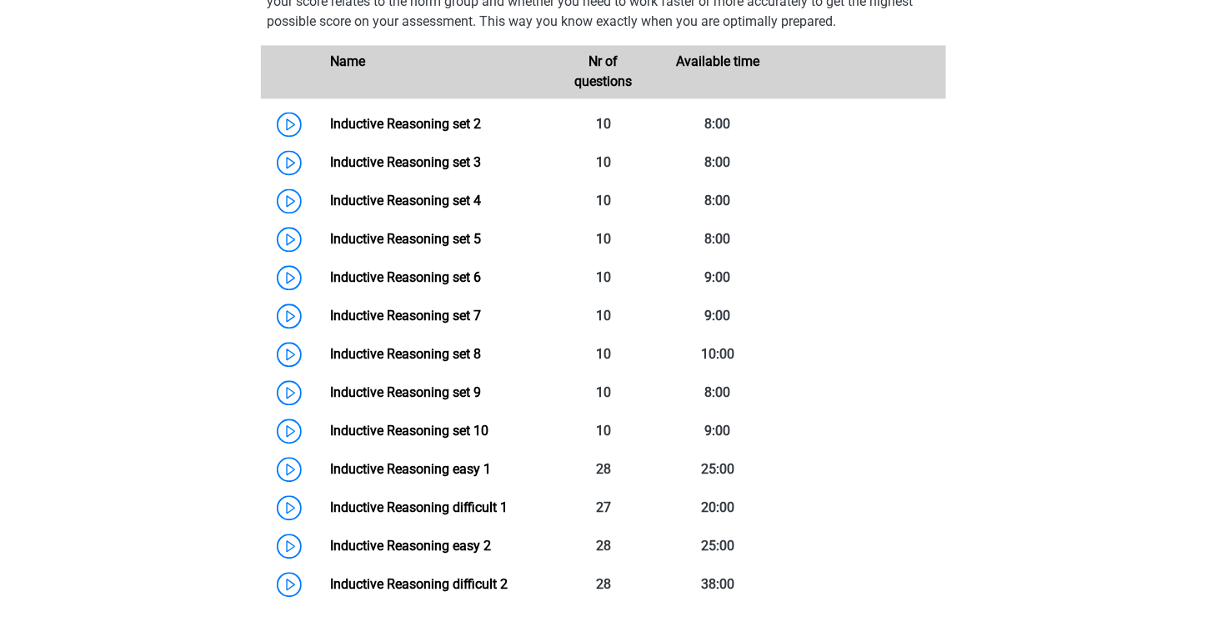
scroll to position [1167, 0]
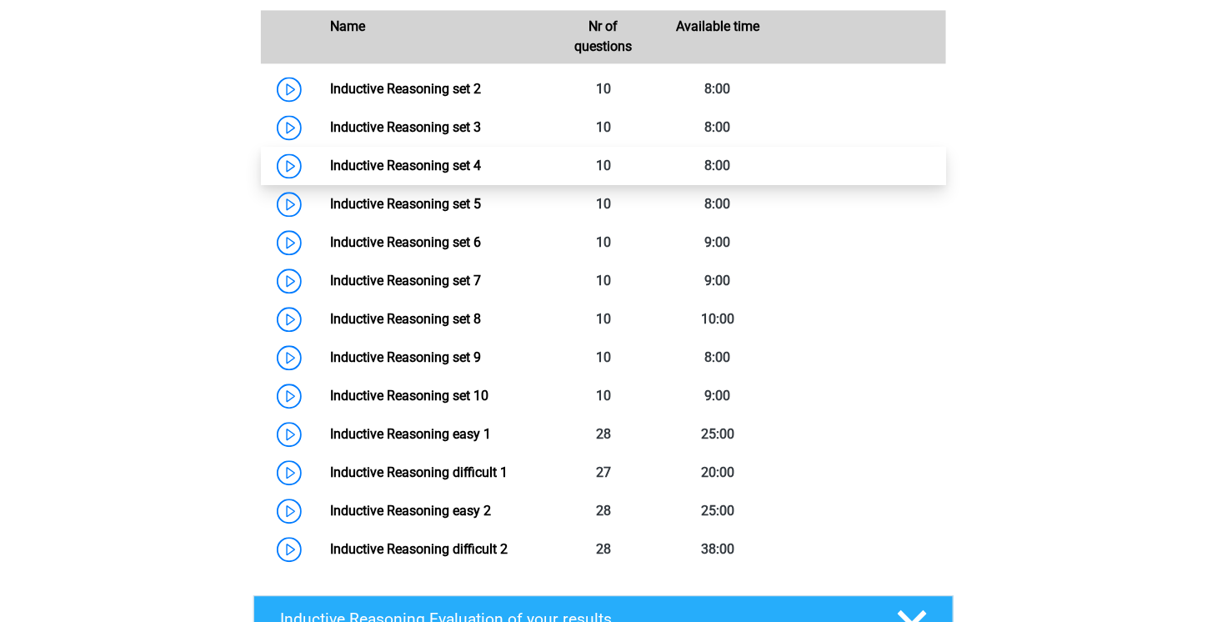
click at [426, 173] on link "Inductive Reasoning set 4" at bounding box center [405, 166] width 151 height 16
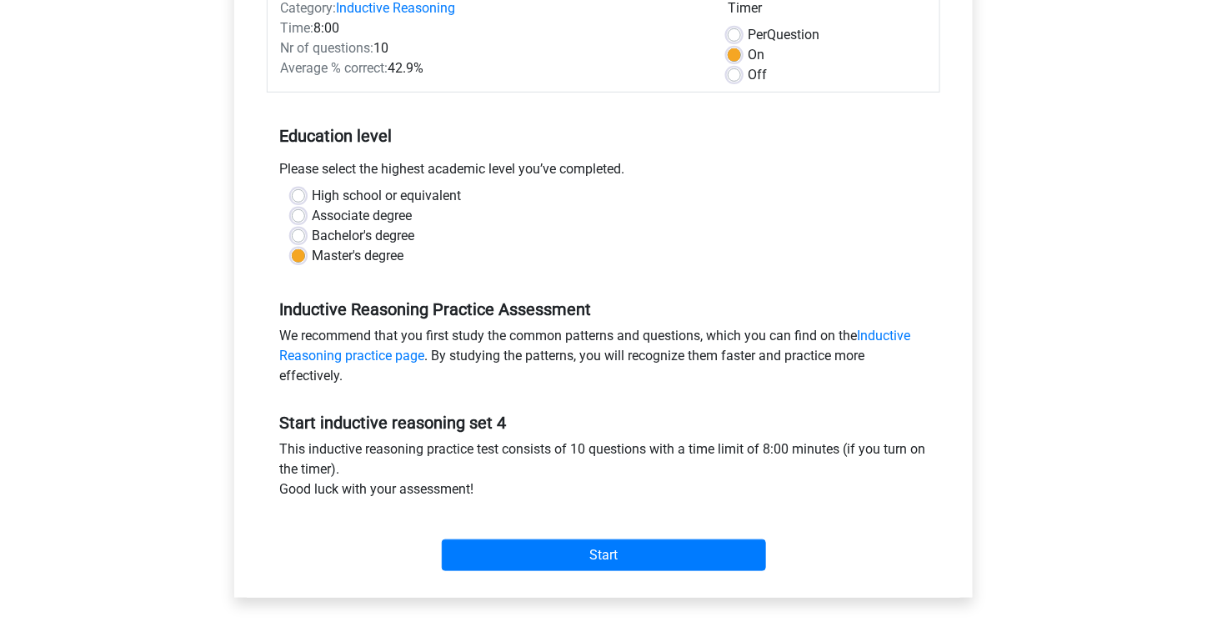
scroll to position [334, 0]
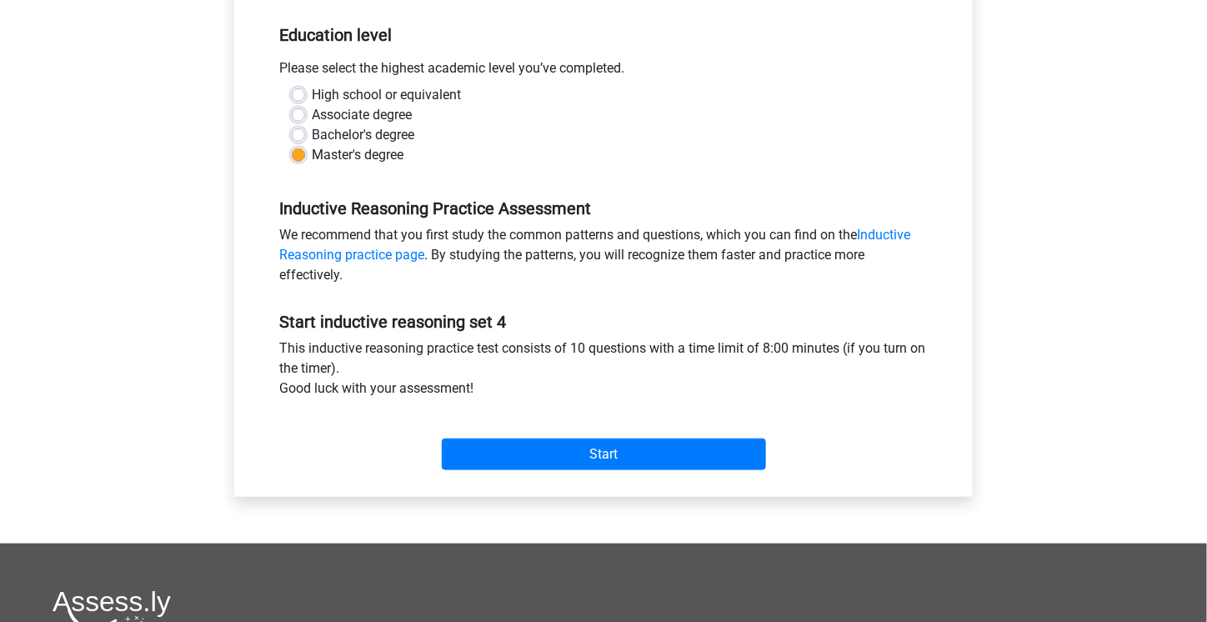
click at [737, 430] on div "Start" at bounding box center [604, 441] width 674 height 58
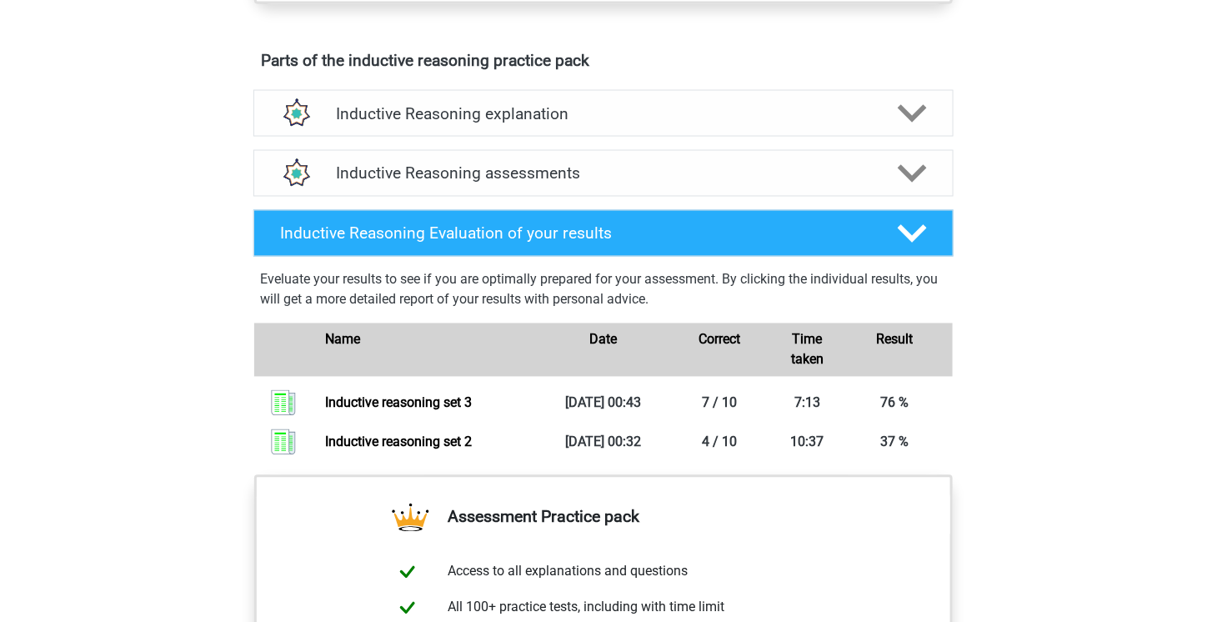
scroll to position [806, 0]
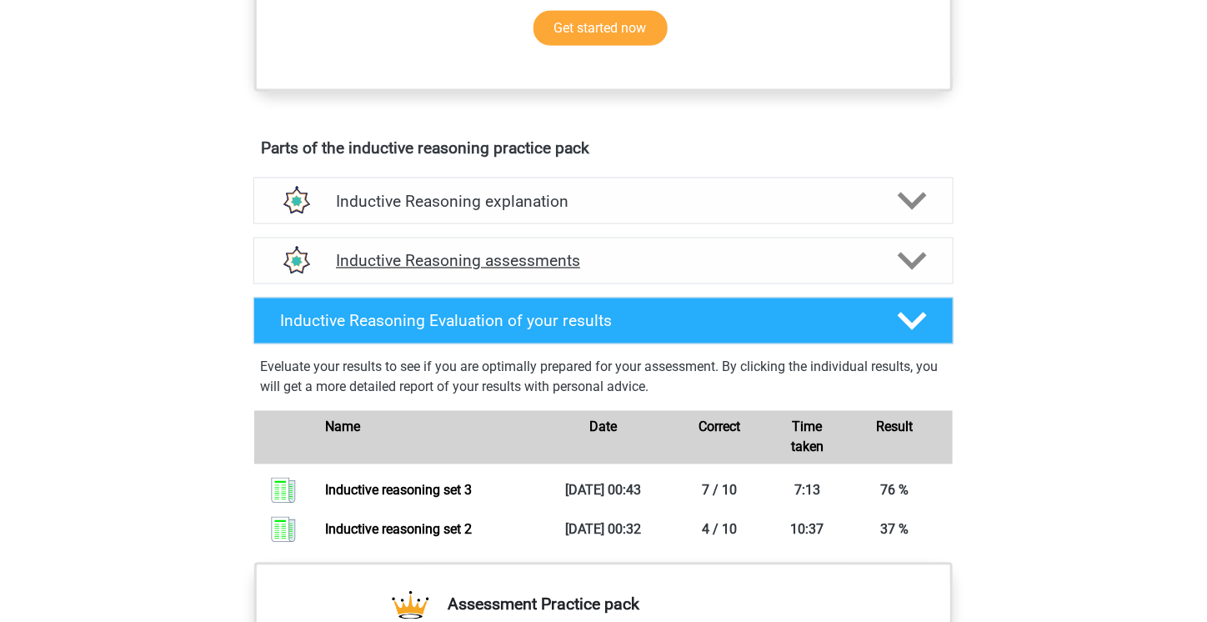
click at [649, 271] on h4 "Inductive Reasoning assessments" at bounding box center [603, 261] width 535 height 19
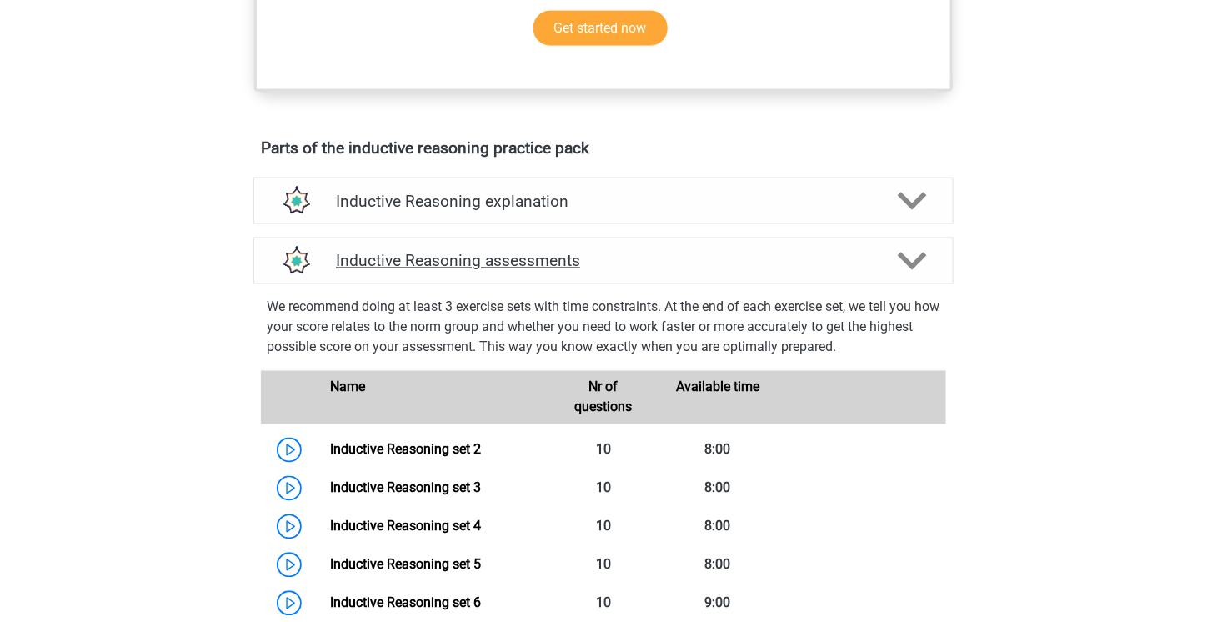
scroll to position [1140, 0]
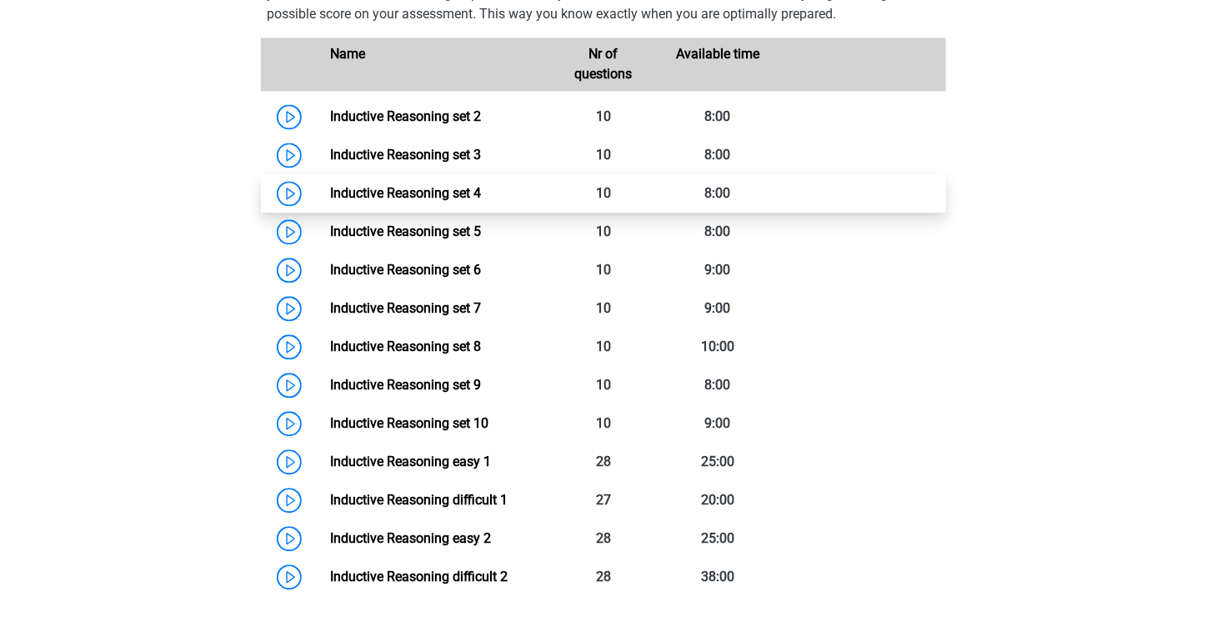
click at [438, 201] on link "Inductive Reasoning set 4" at bounding box center [405, 193] width 151 height 16
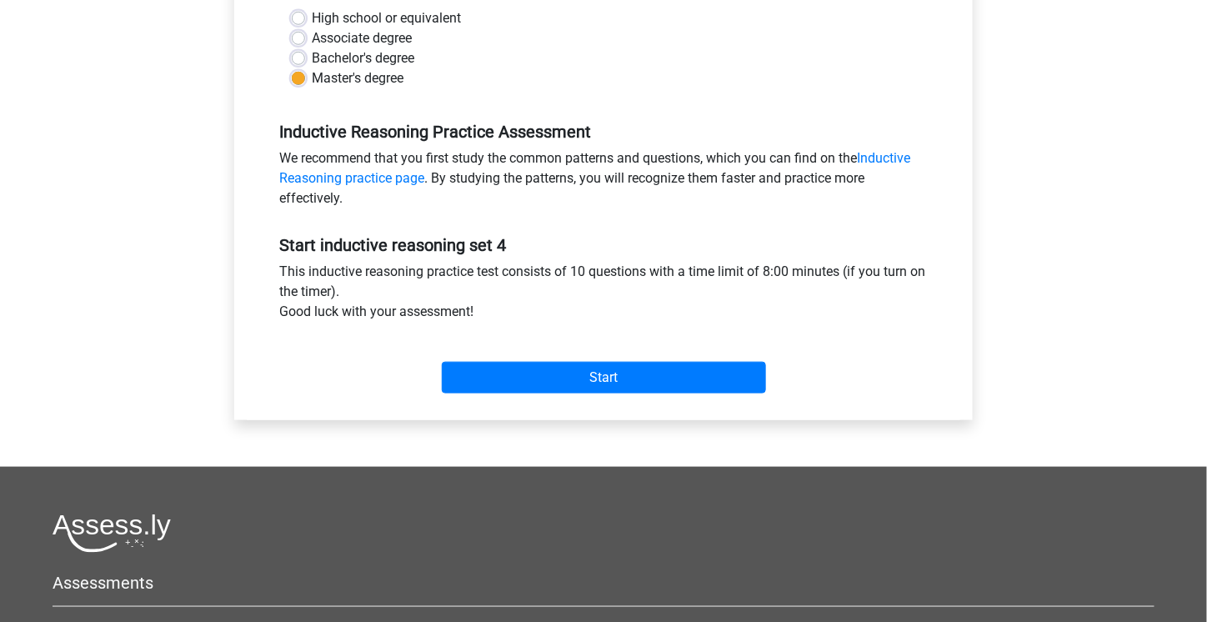
scroll to position [417, 0]
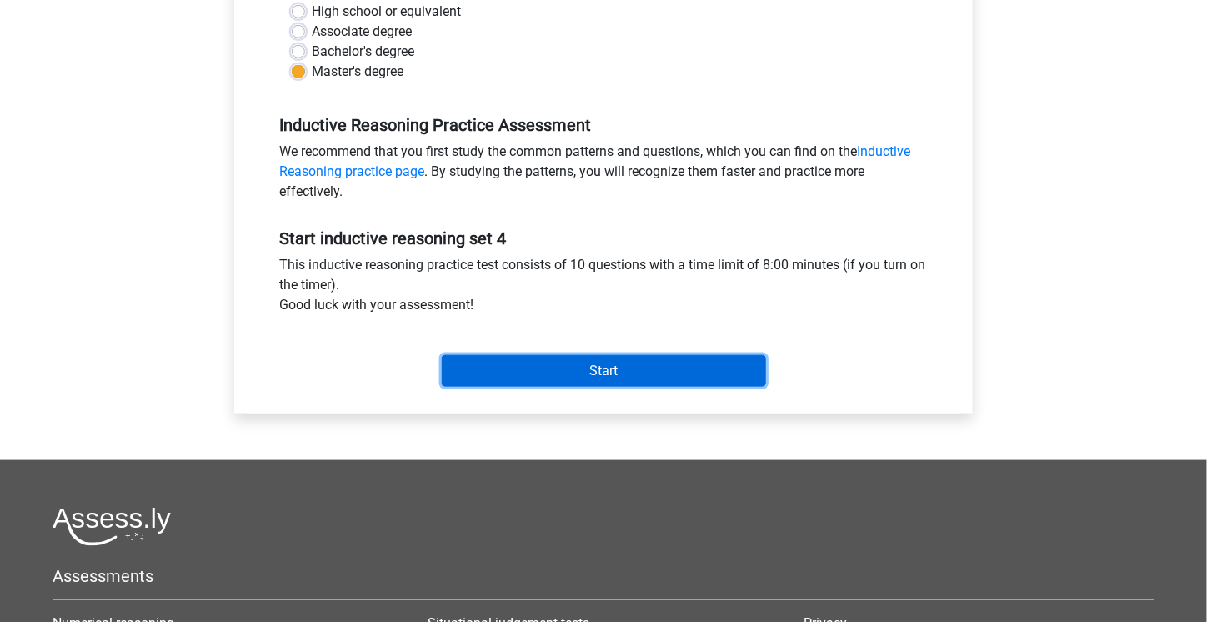
click at [613, 367] on input "Start" at bounding box center [604, 371] width 324 height 32
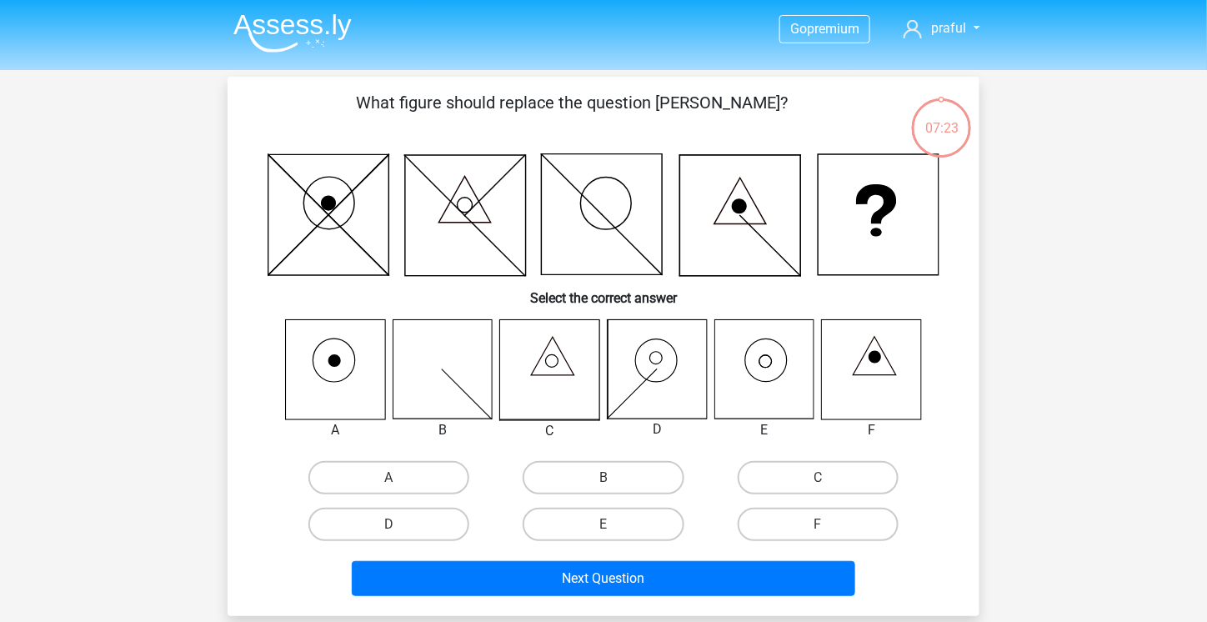
click at [820, 483] on input "C" at bounding box center [823, 483] width 11 height 11
radio input "true"
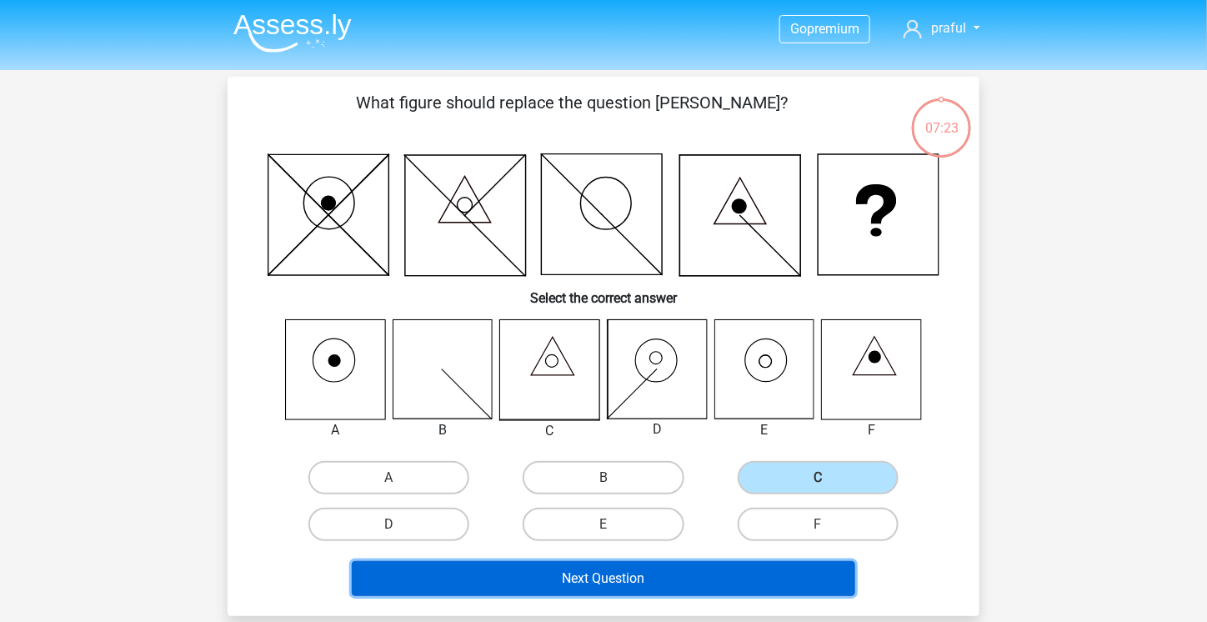
click at [785, 580] on button "Next Question" at bounding box center [604, 578] width 504 height 35
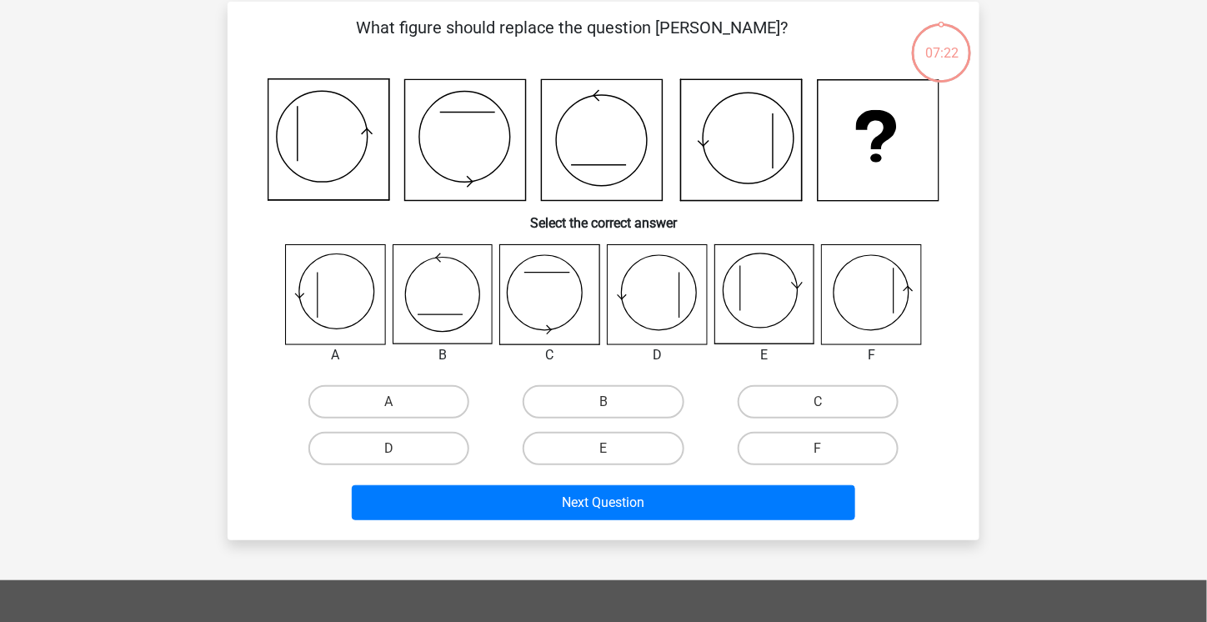
scroll to position [77, 0]
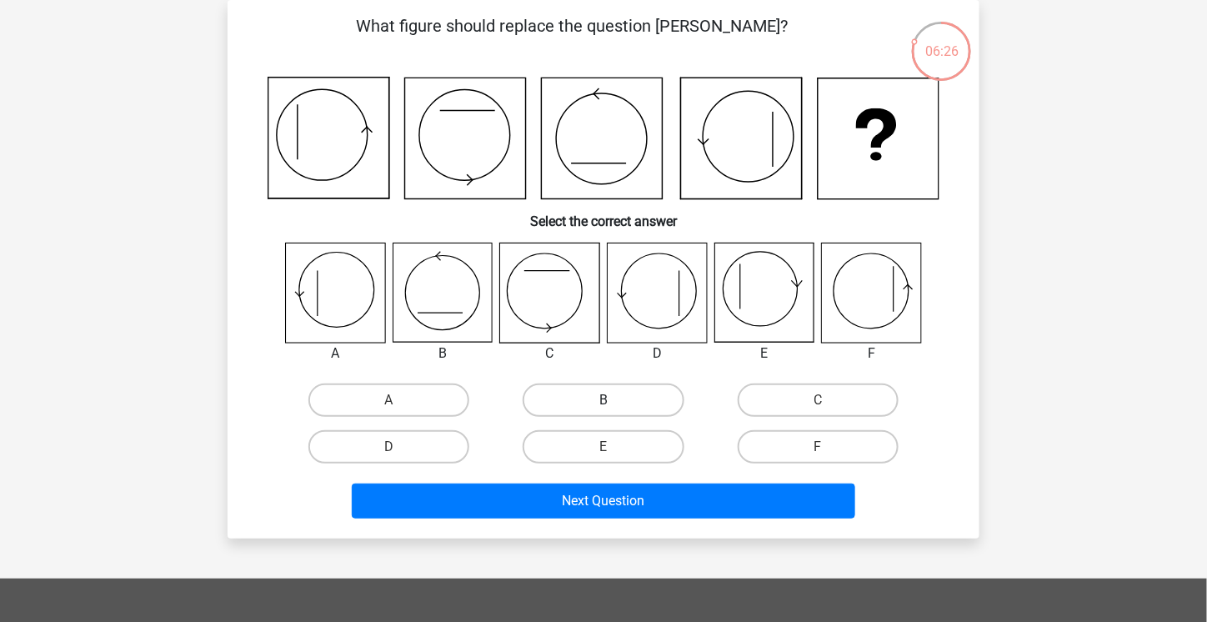
click at [585, 399] on label "B" at bounding box center [603, 400] width 161 height 33
click at [604, 400] on input "B" at bounding box center [609, 405] width 11 height 11
radio input "true"
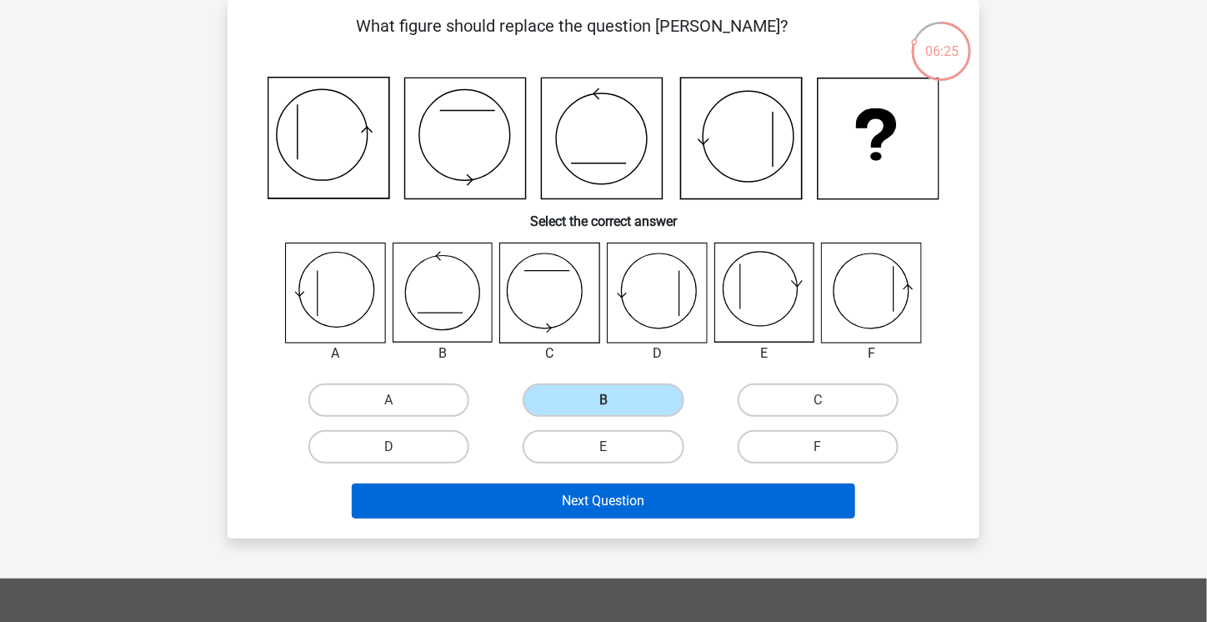
click at [677, 519] on div "Next Question" at bounding box center [604, 505] width 644 height 42
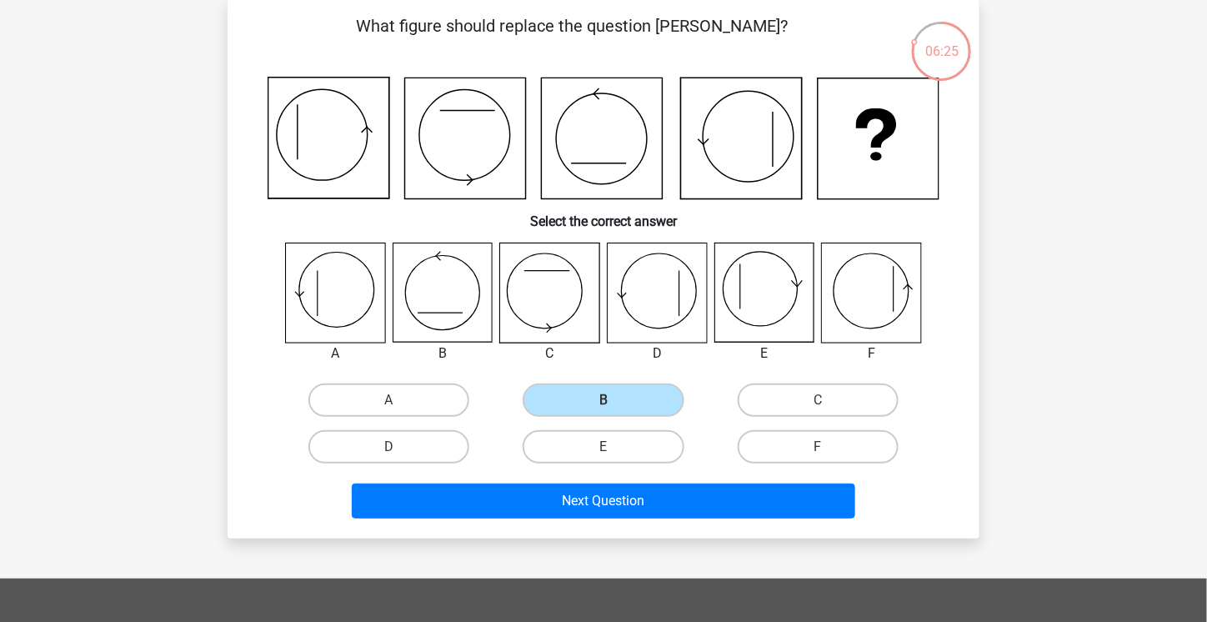
click at [677, 480] on div "Next Question" at bounding box center [603, 497] width 699 height 55
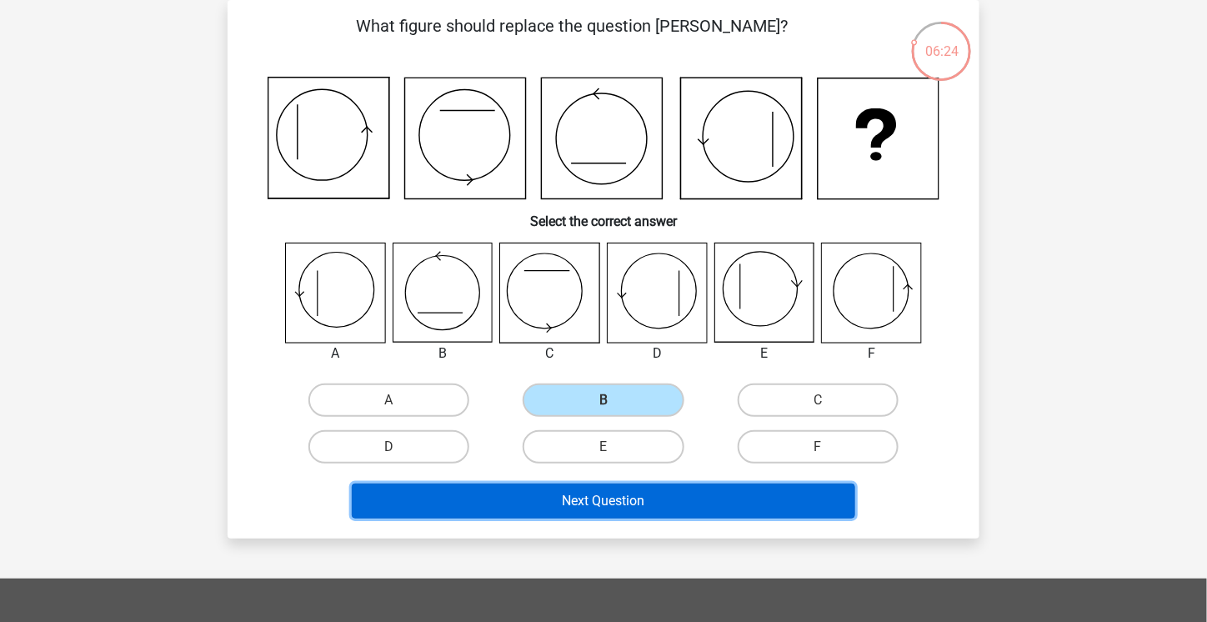
click at [676, 492] on button "Next Question" at bounding box center [604, 501] width 504 height 35
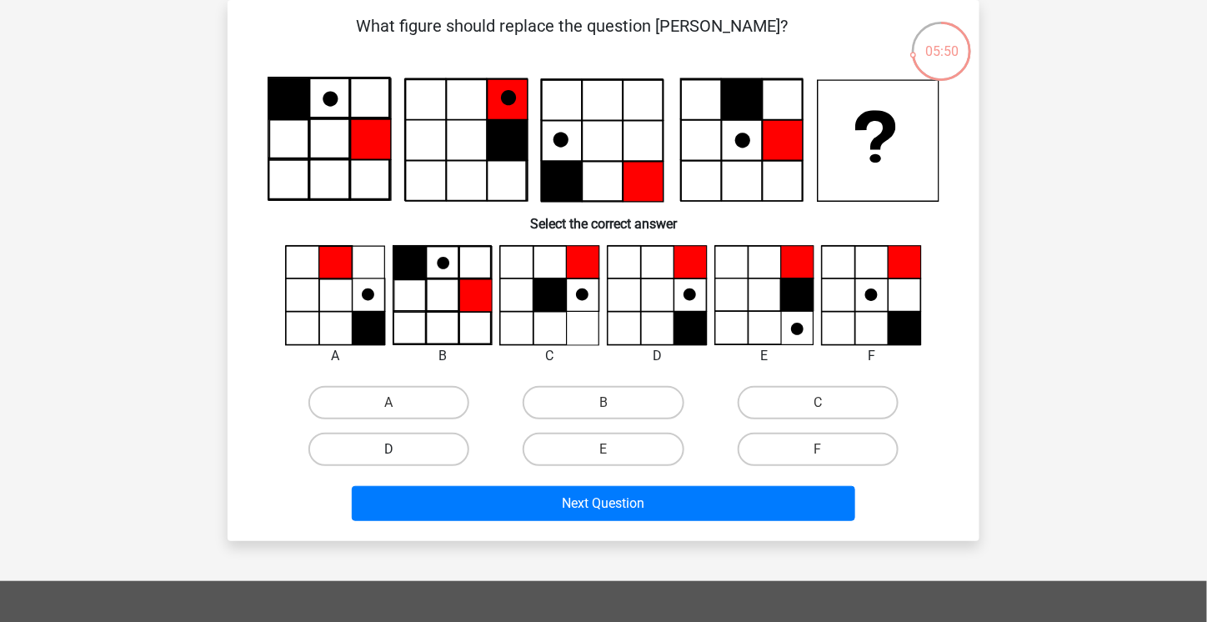
click at [389, 451] on label "D" at bounding box center [389, 449] width 161 height 33
click at [389, 451] on input "D" at bounding box center [394, 454] width 11 height 11
radio input "true"
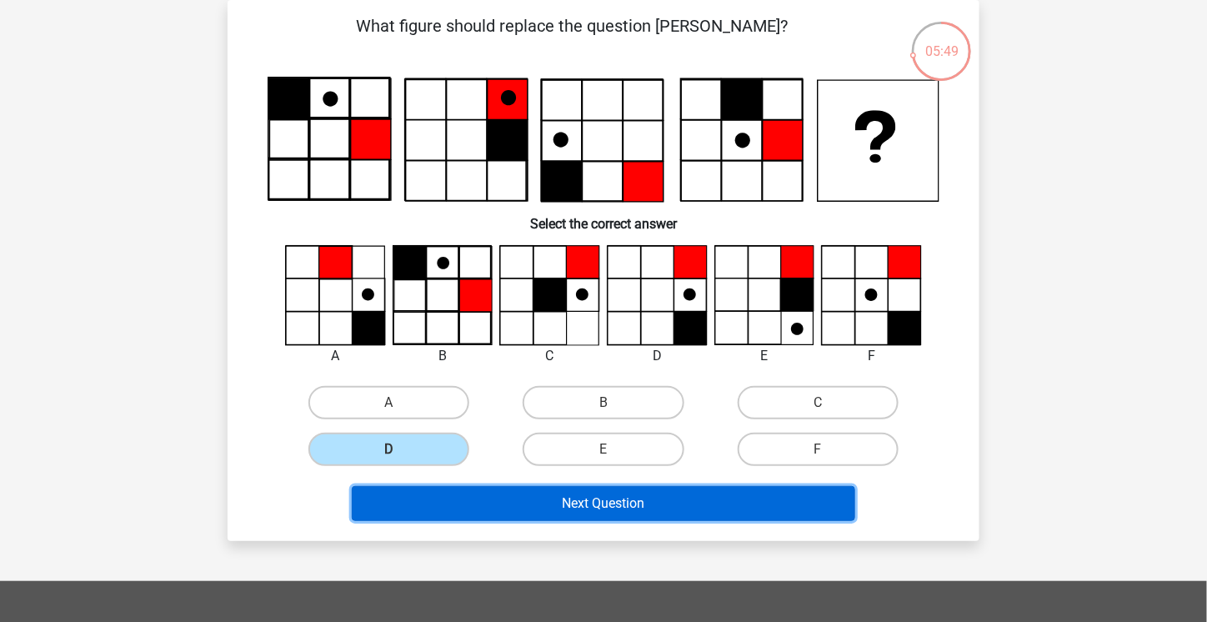
click at [556, 516] on button "Next Question" at bounding box center [604, 503] width 504 height 35
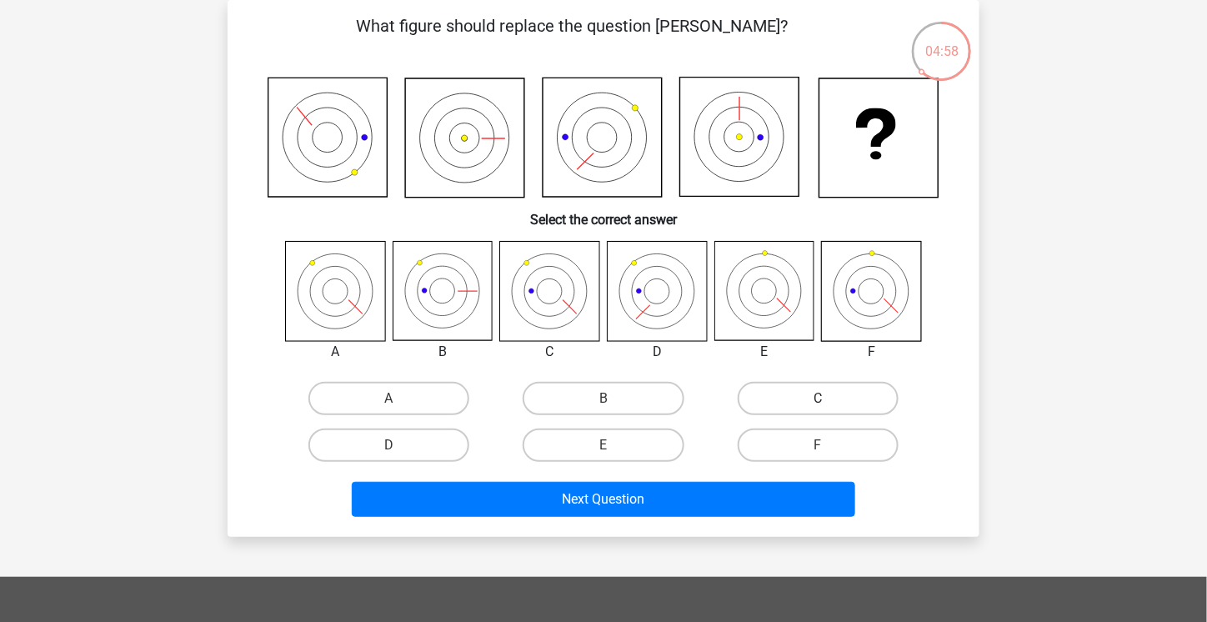
click at [794, 389] on label "C" at bounding box center [818, 398] width 161 height 33
click at [818, 399] on input "C" at bounding box center [823, 404] width 11 height 11
radio input "true"
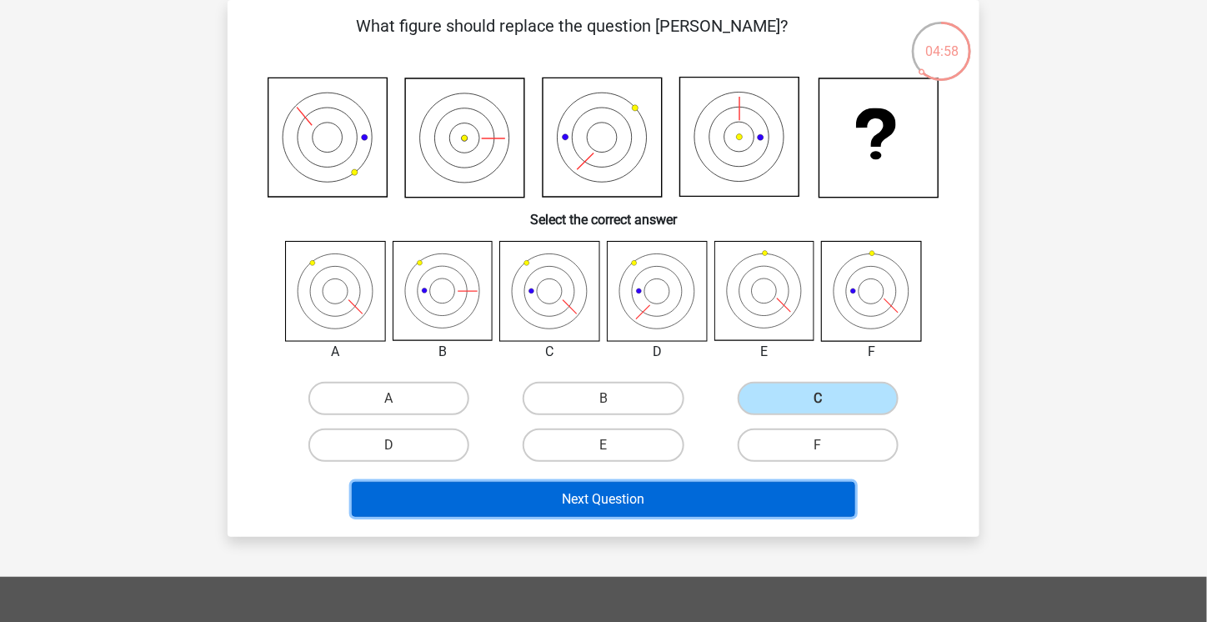
click at [746, 504] on button "Next Question" at bounding box center [604, 499] width 504 height 35
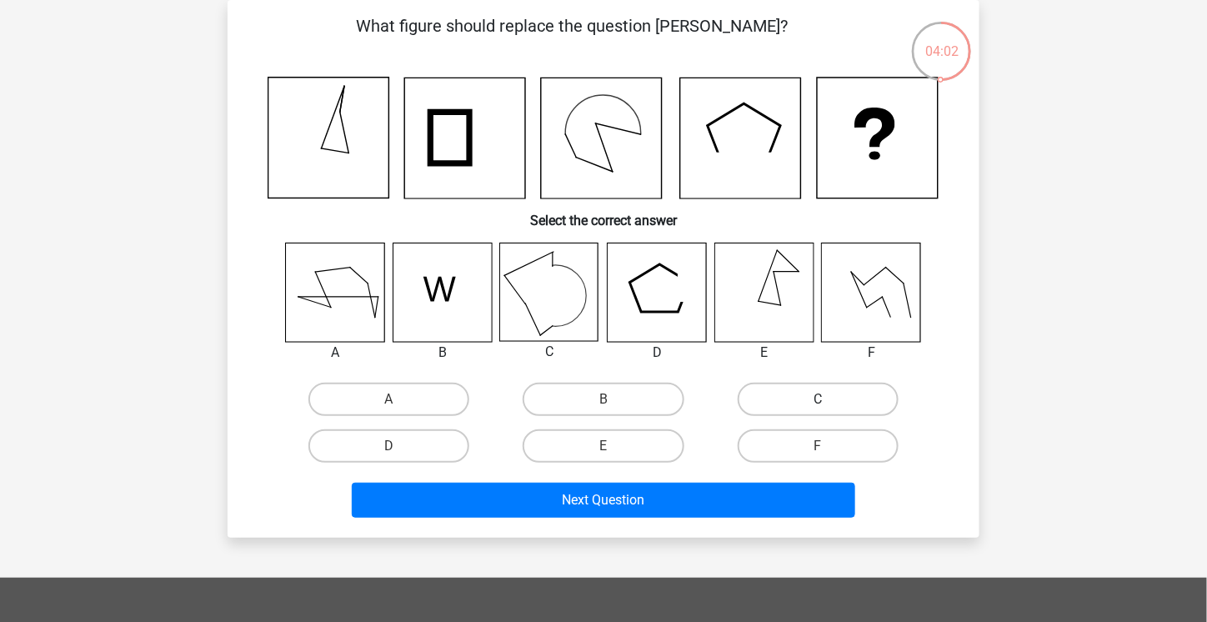
click at [804, 396] on label "C" at bounding box center [818, 399] width 161 height 33
click at [818, 399] on input "C" at bounding box center [823, 404] width 11 height 11
radio input "true"
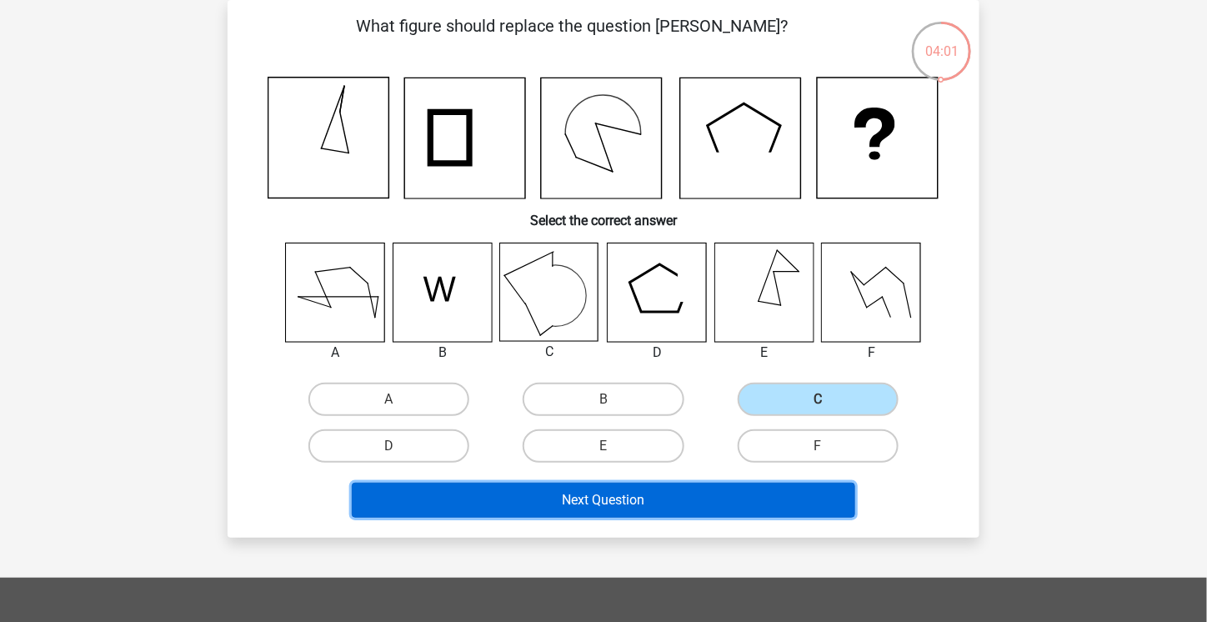
click at [759, 509] on button "Next Question" at bounding box center [604, 500] width 504 height 35
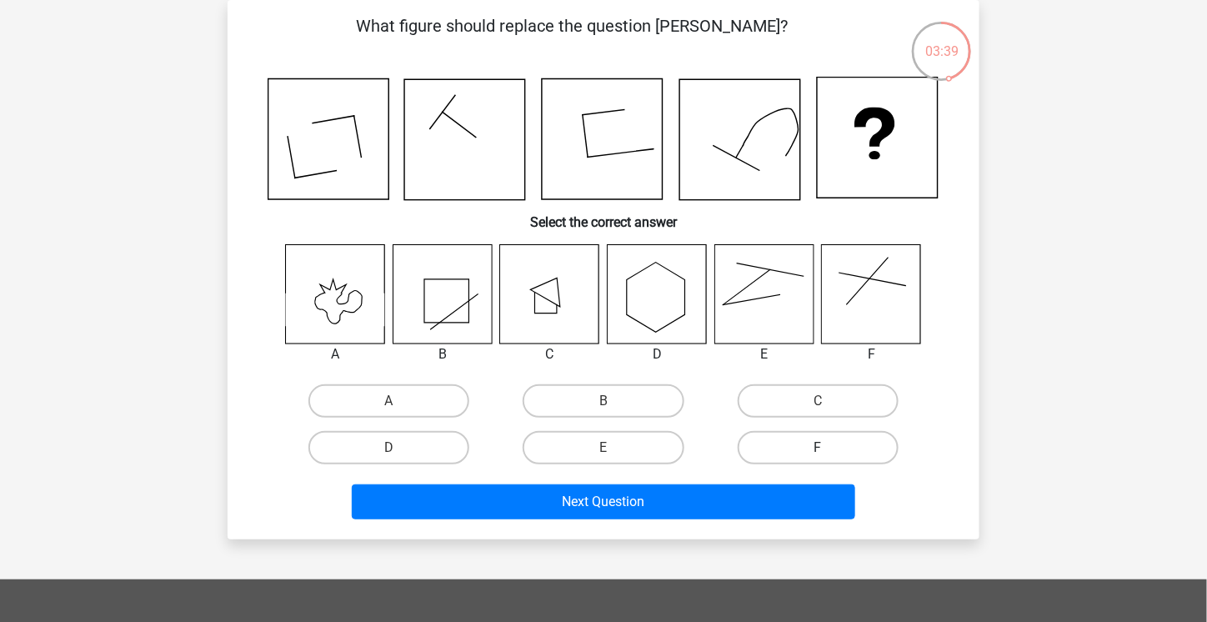
click at [829, 456] on label "F" at bounding box center [818, 447] width 161 height 33
click at [829, 456] on input "F" at bounding box center [823, 453] width 11 height 11
radio input "true"
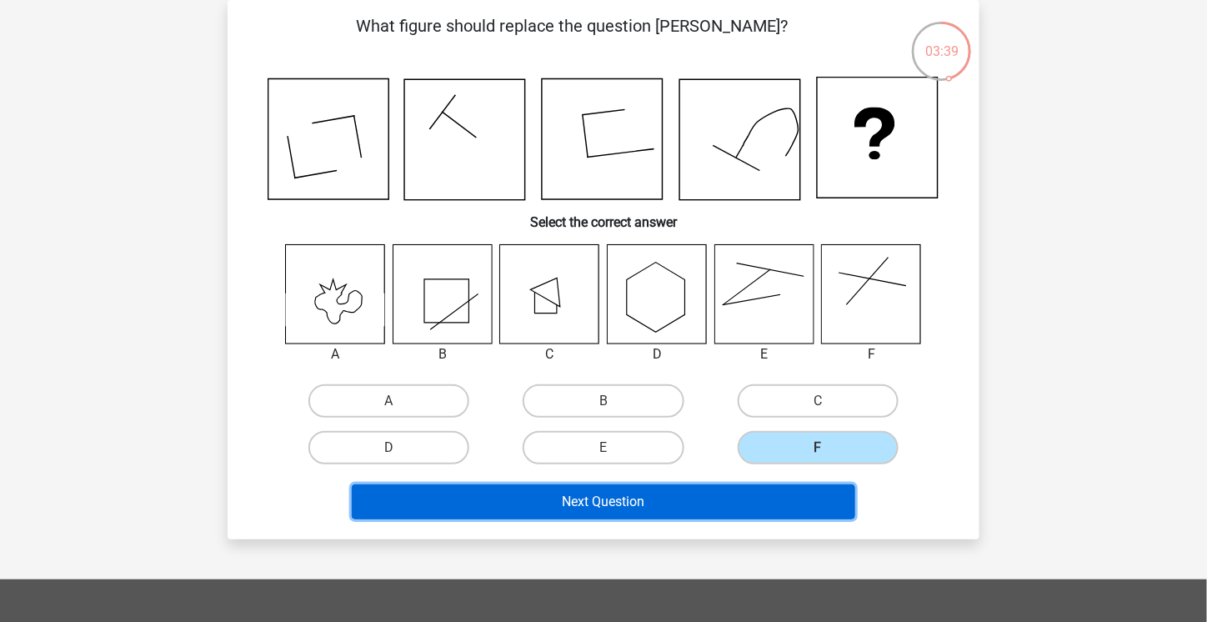
click at [804, 491] on button "Next Question" at bounding box center [604, 501] width 504 height 35
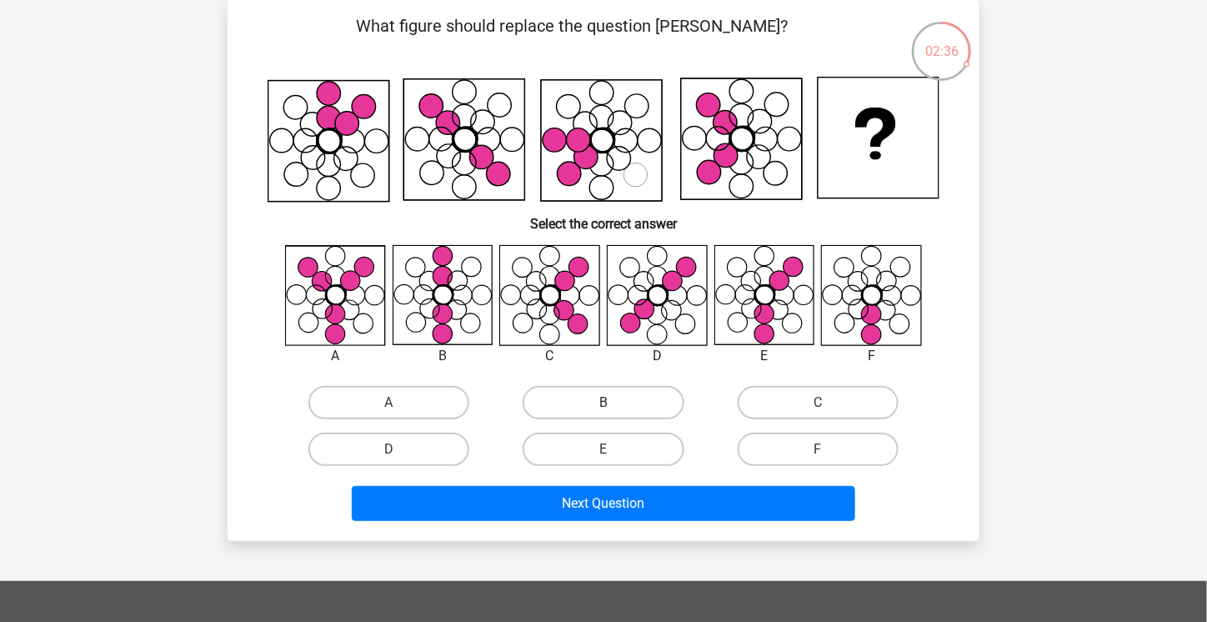
click at [665, 394] on label "B" at bounding box center [603, 402] width 161 height 33
click at [615, 403] on input "B" at bounding box center [609, 408] width 11 height 11
radio input "true"
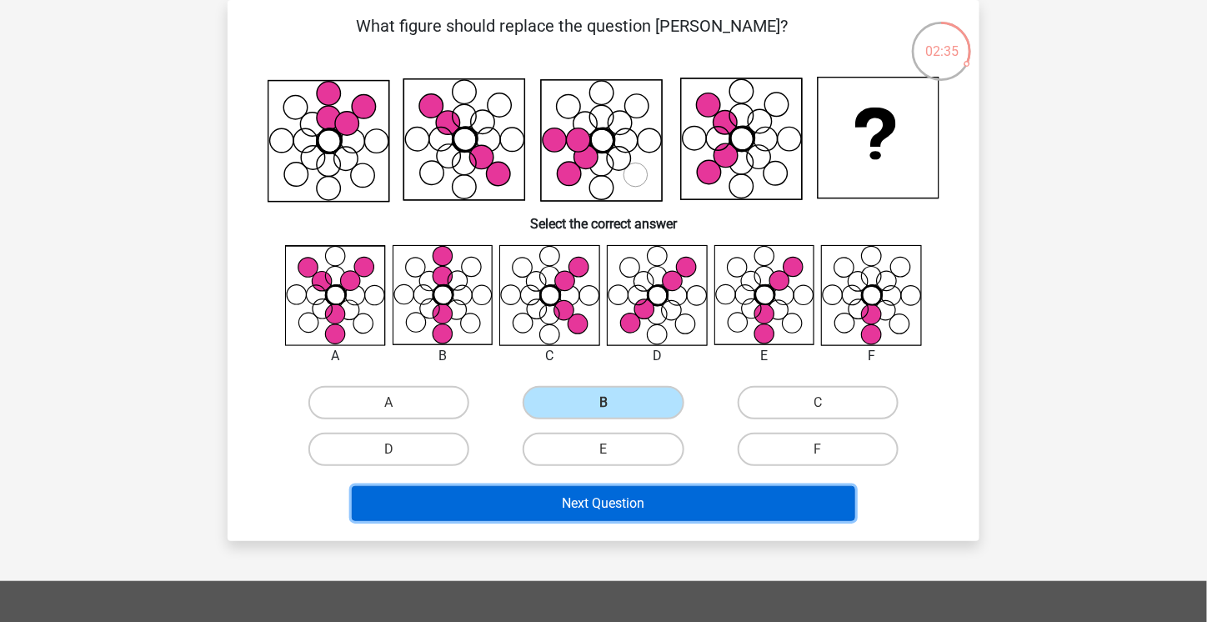
click at [695, 504] on button "Next Question" at bounding box center [604, 503] width 504 height 35
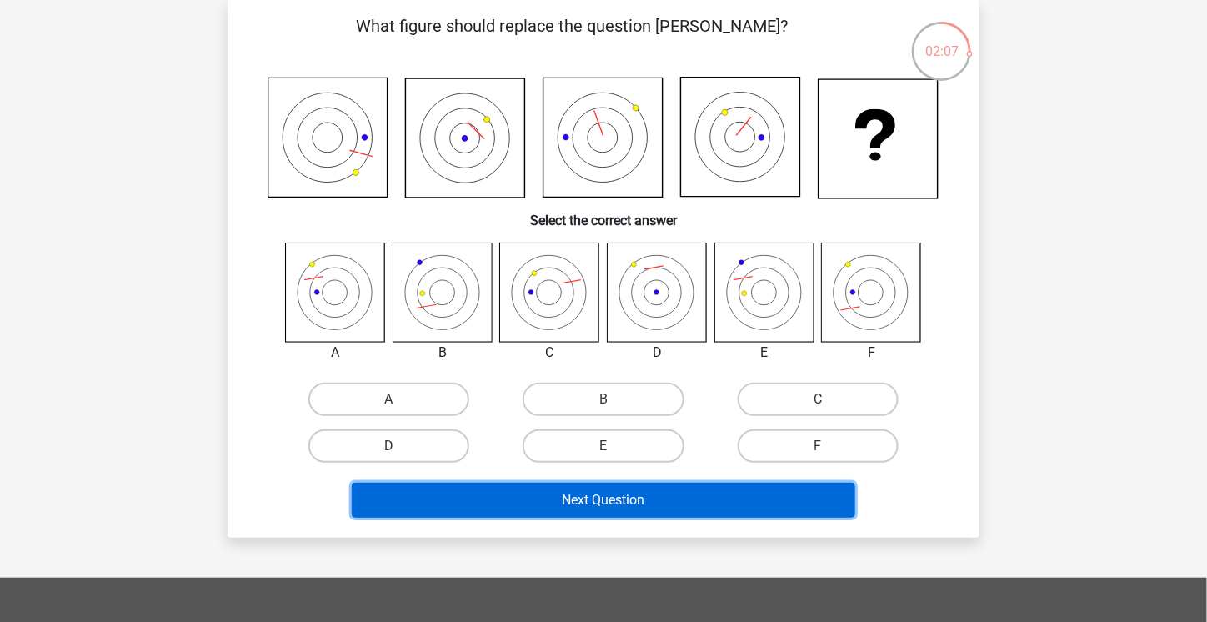
drag, startPoint x: 694, startPoint y: 501, endPoint x: 634, endPoint y: 494, distance: 60.5
click at [689, 501] on button "Next Question" at bounding box center [604, 500] width 504 height 35
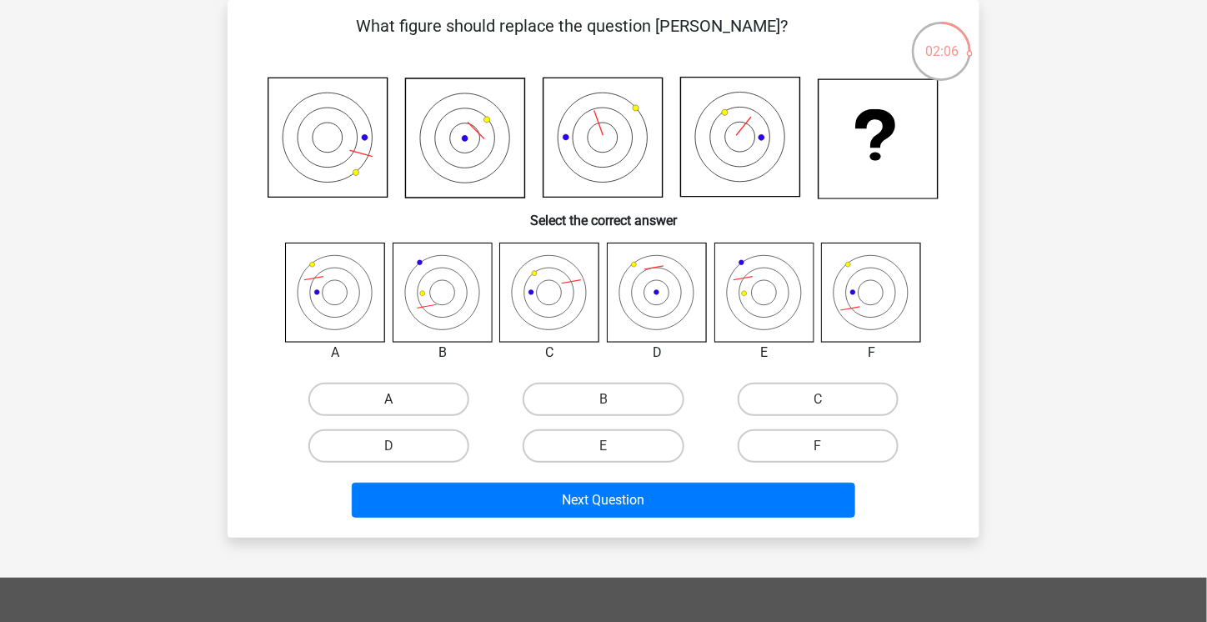
click at [417, 395] on label "A" at bounding box center [389, 399] width 161 height 33
click at [400, 399] on input "A" at bounding box center [394, 404] width 11 height 11
radio input "true"
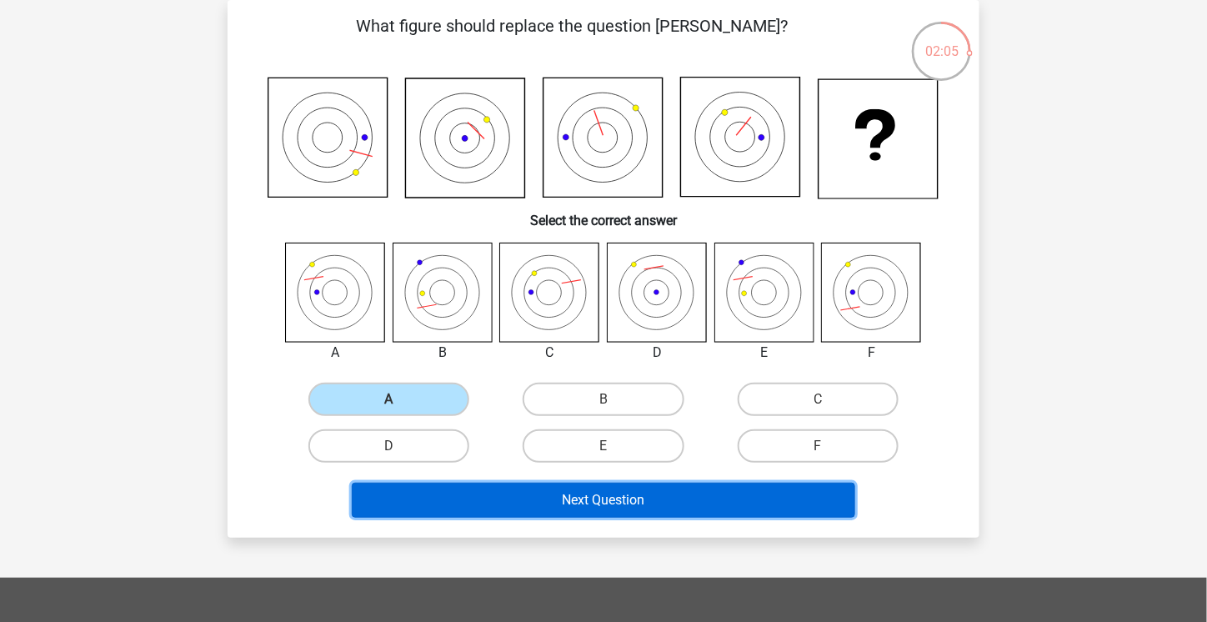
click at [644, 503] on button "Next Question" at bounding box center [604, 500] width 504 height 35
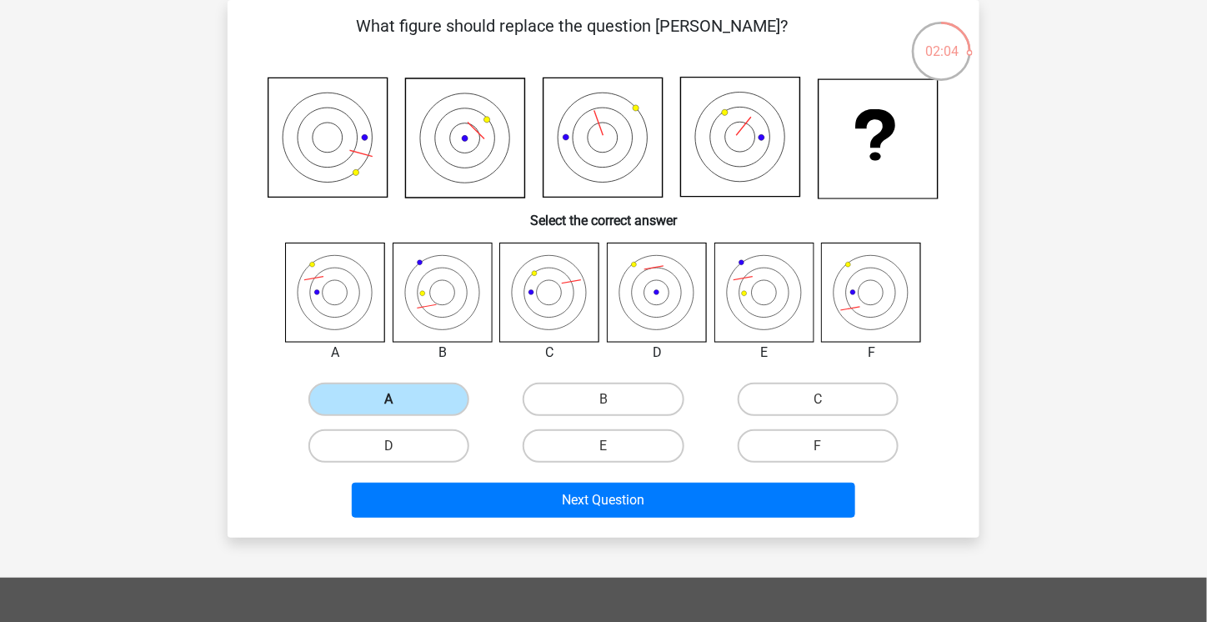
click at [412, 395] on label "A" at bounding box center [389, 399] width 161 height 33
click at [400, 399] on input "A" at bounding box center [394, 404] width 11 height 11
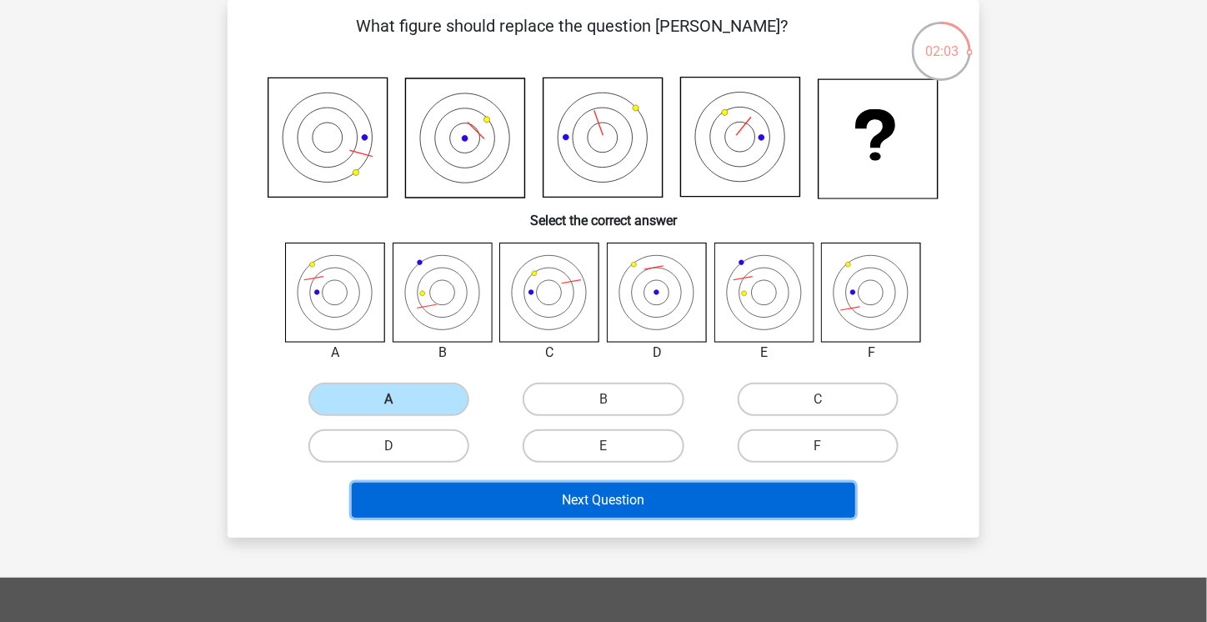
click at [607, 503] on button "Next Question" at bounding box center [604, 500] width 504 height 35
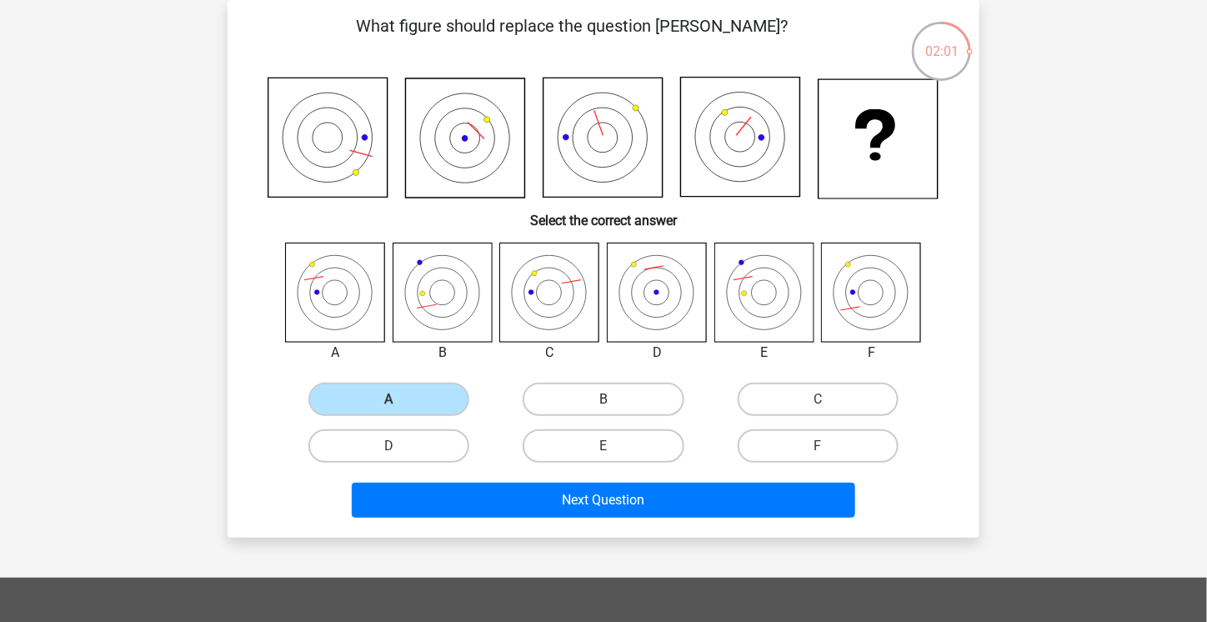
click at [605, 393] on label "B" at bounding box center [603, 399] width 161 height 33
click at [605, 399] on input "B" at bounding box center [609, 404] width 11 height 11
radio input "true"
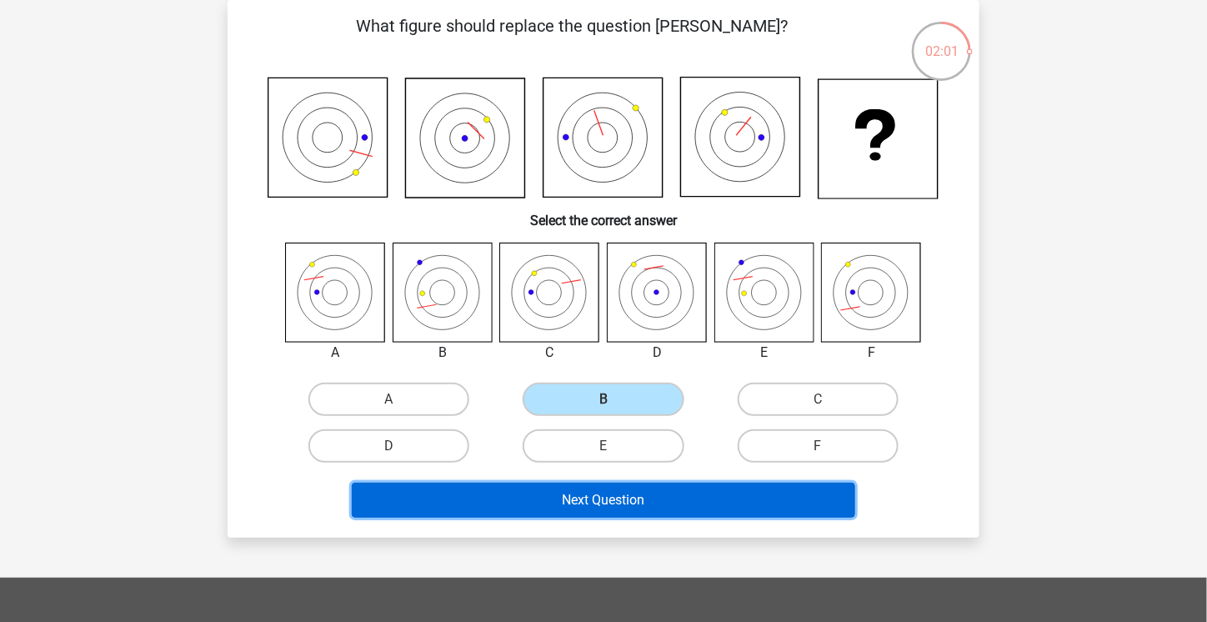
click at [565, 494] on button "Next Question" at bounding box center [604, 500] width 504 height 35
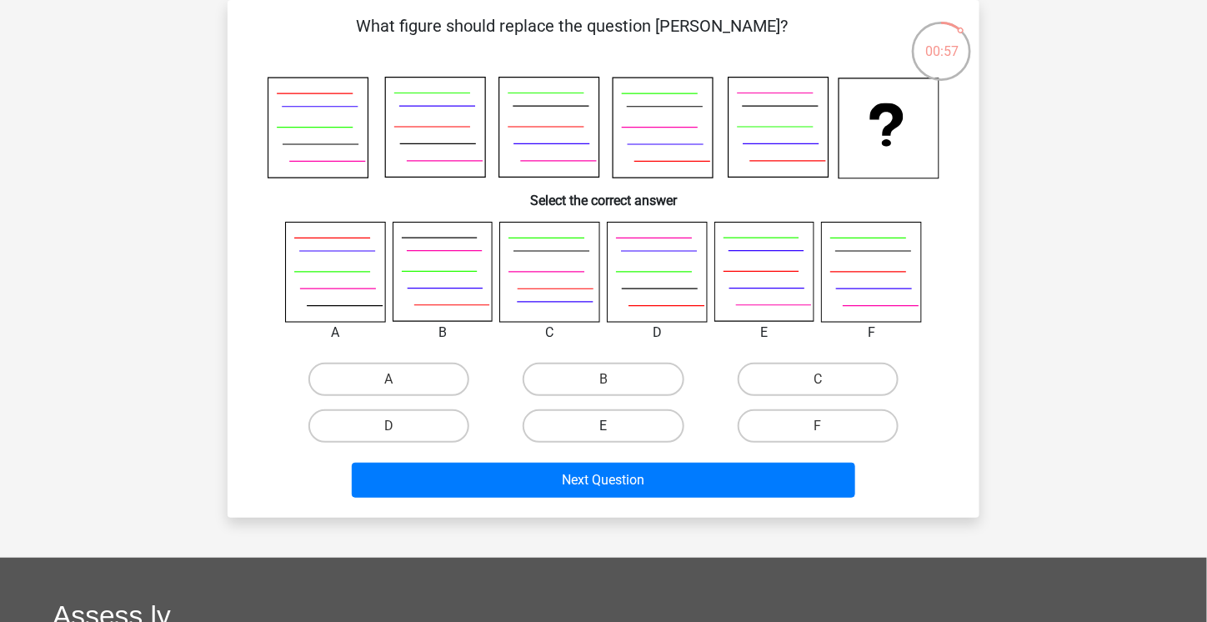
click at [621, 430] on label "E" at bounding box center [603, 425] width 161 height 33
click at [615, 430] on input "E" at bounding box center [609, 431] width 11 height 11
radio input "true"
click at [772, 379] on label "C" at bounding box center [818, 379] width 161 height 33
click at [818, 379] on input "C" at bounding box center [823, 384] width 11 height 11
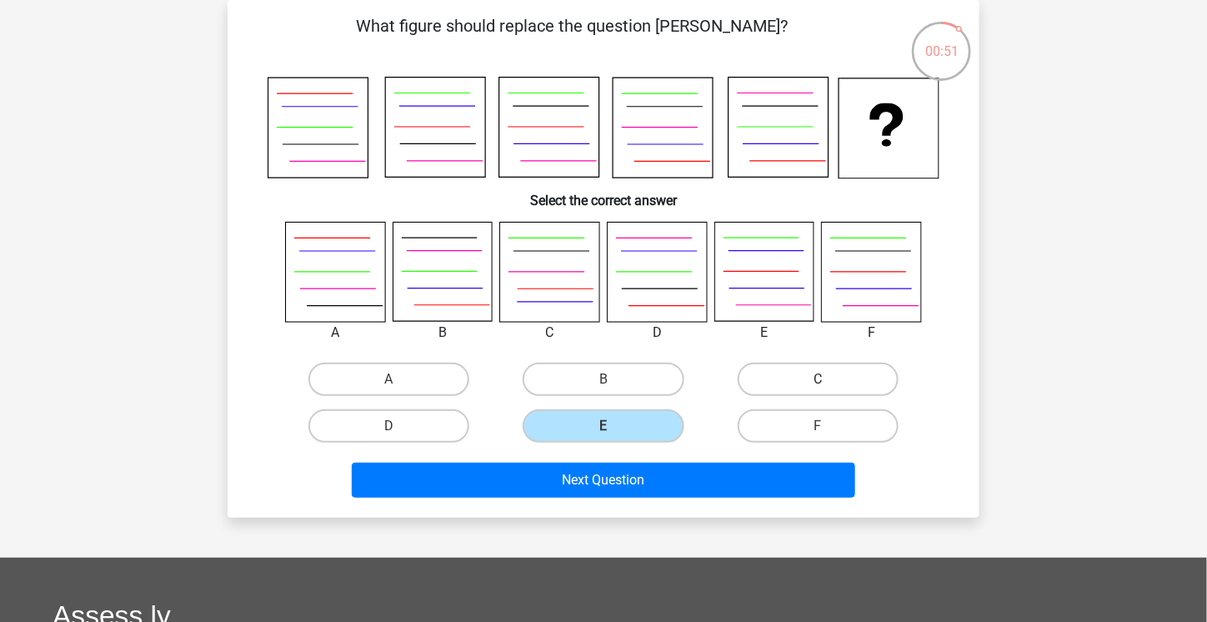
radio input "true"
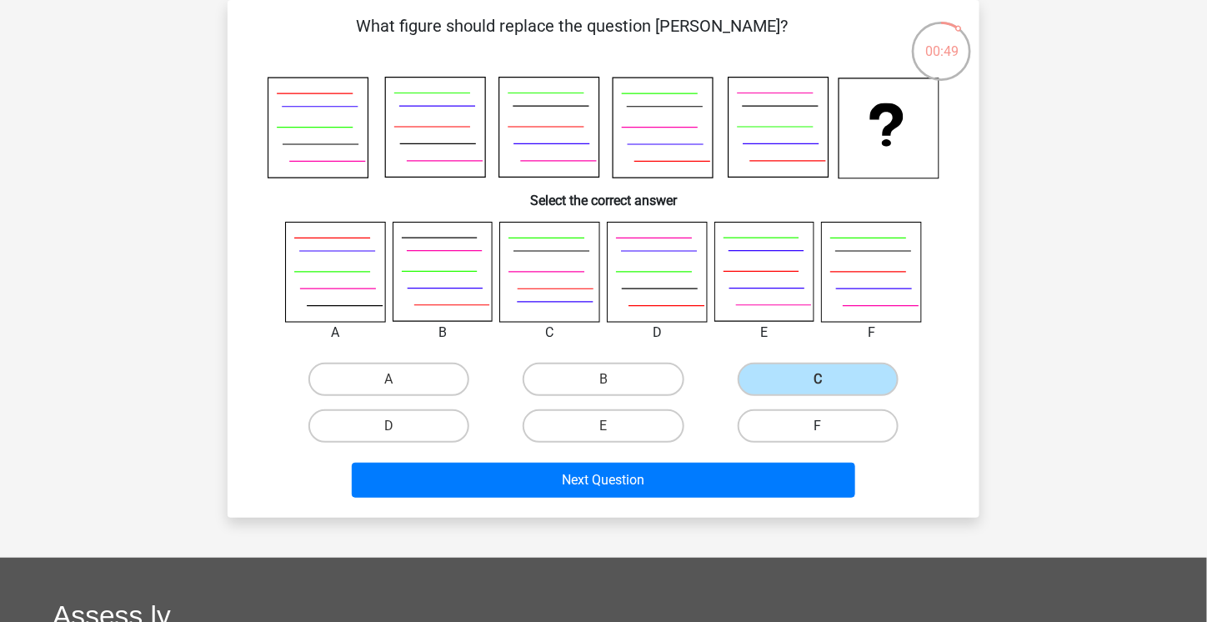
click at [771, 426] on label "F" at bounding box center [818, 425] width 161 height 33
click at [818, 426] on input "F" at bounding box center [823, 431] width 11 height 11
radio input "true"
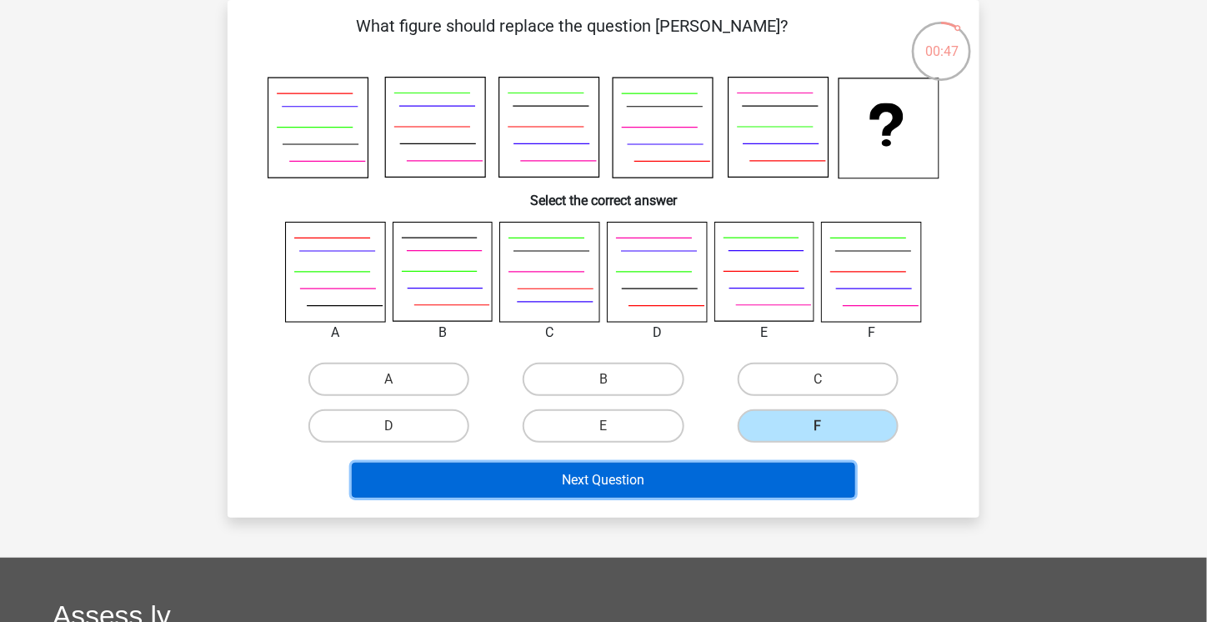
click at [752, 472] on button "Next Question" at bounding box center [604, 480] width 504 height 35
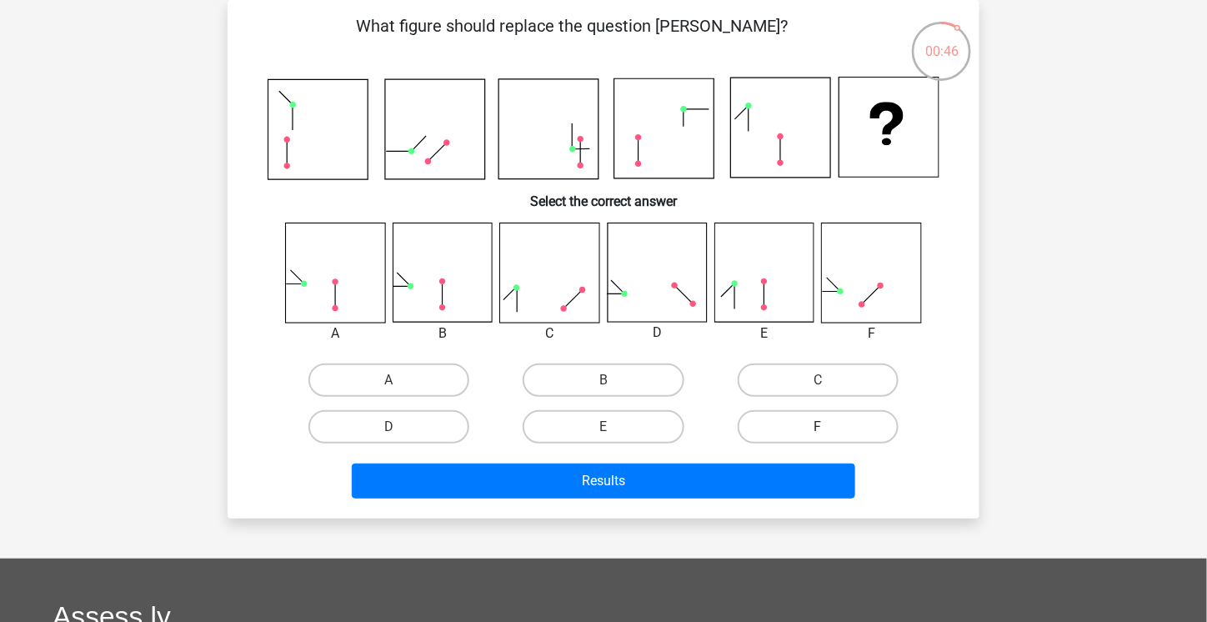
click at [805, 430] on label "F" at bounding box center [818, 426] width 161 height 33
click at [818, 430] on input "F" at bounding box center [823, 432] width 11 height 11
radio input "true"
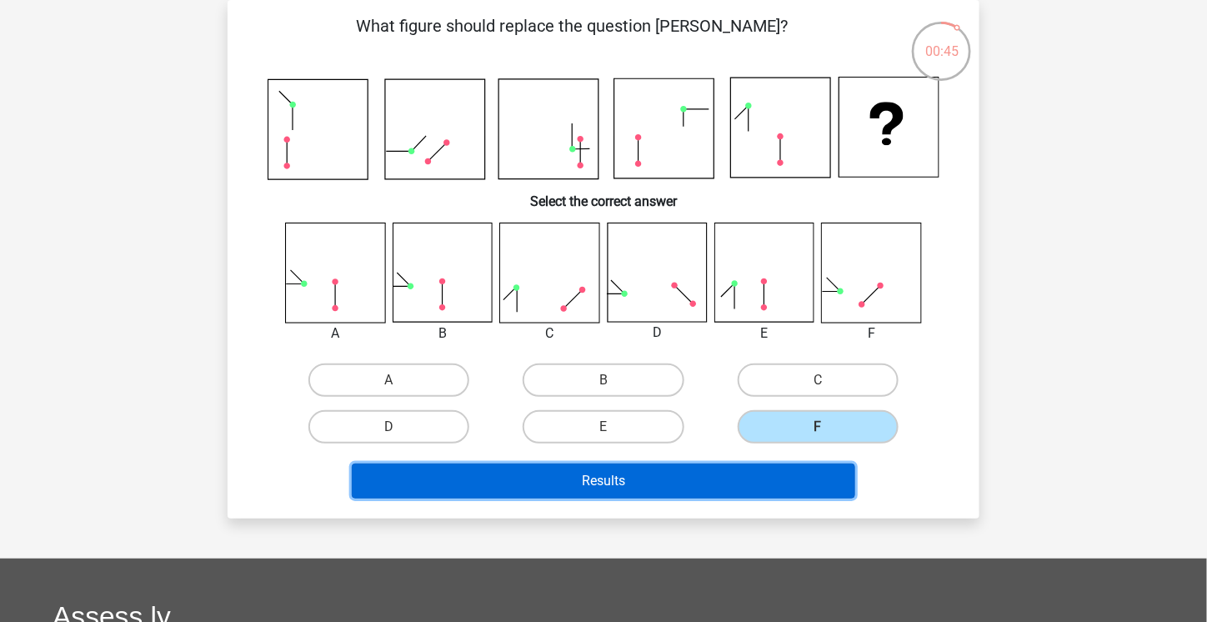
click at [796, 468] on button "Results" at bounding box center [604, 481] width 504 height 35
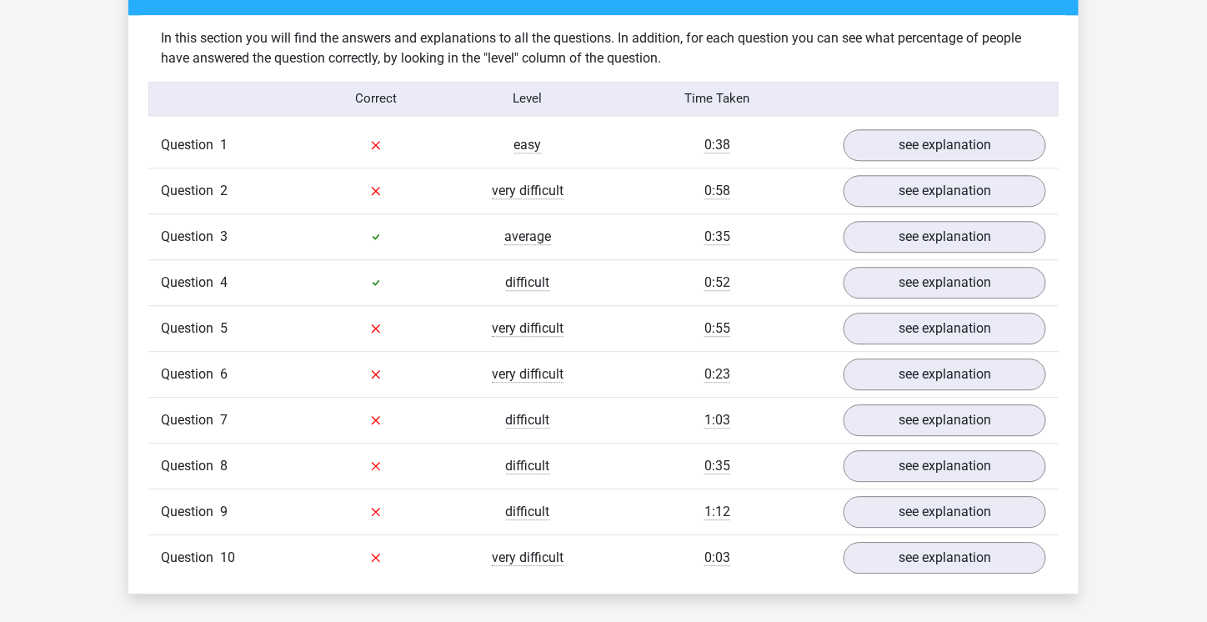
scroll to position [1279, 0]
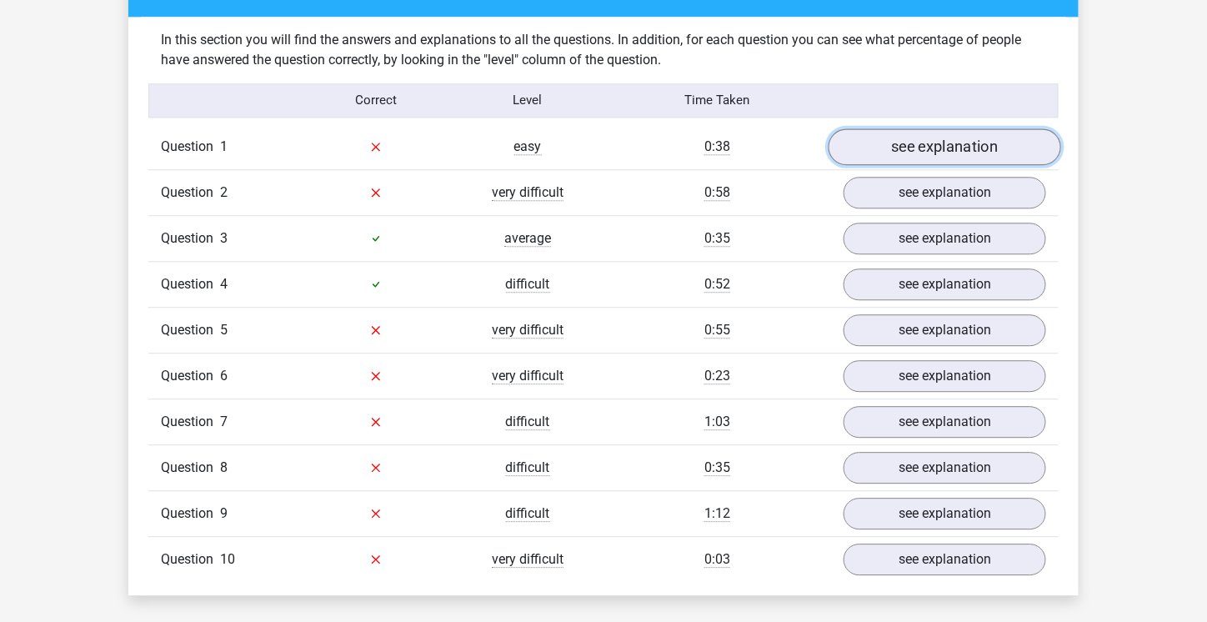
click at [1017, 151] on link "see explanation" at bounding box center [945, 146] width 233 height 37
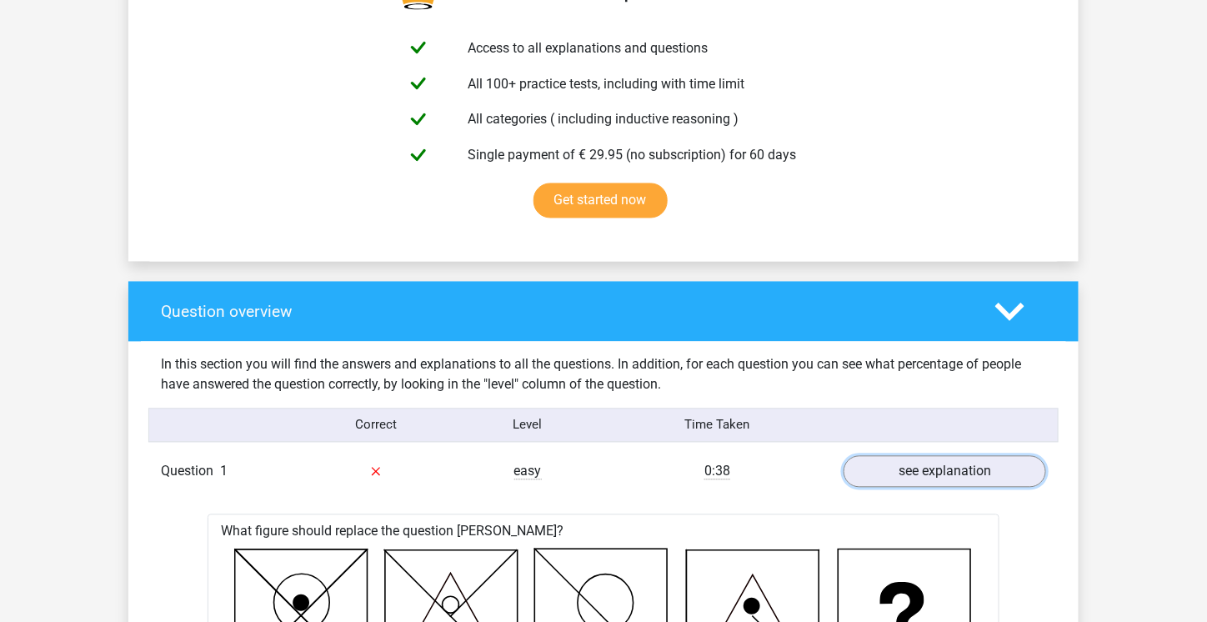
scroll to position [971, 0]
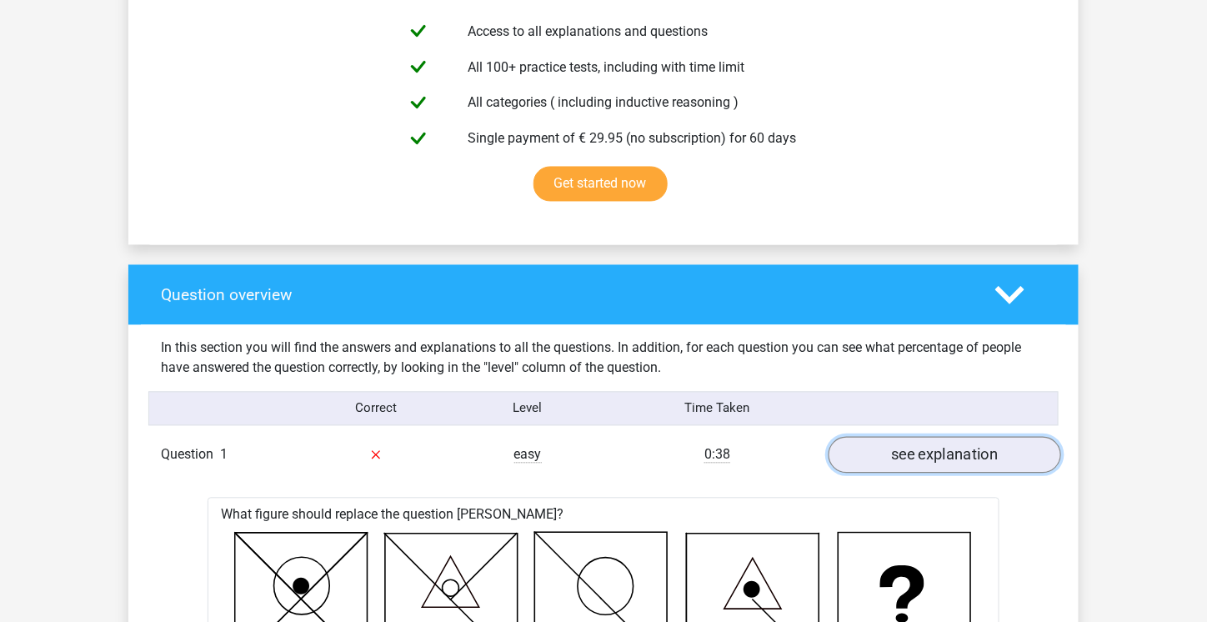
click at [961, 454] on link "see explanation" at bounding box center [945, 455] width 233 height 37
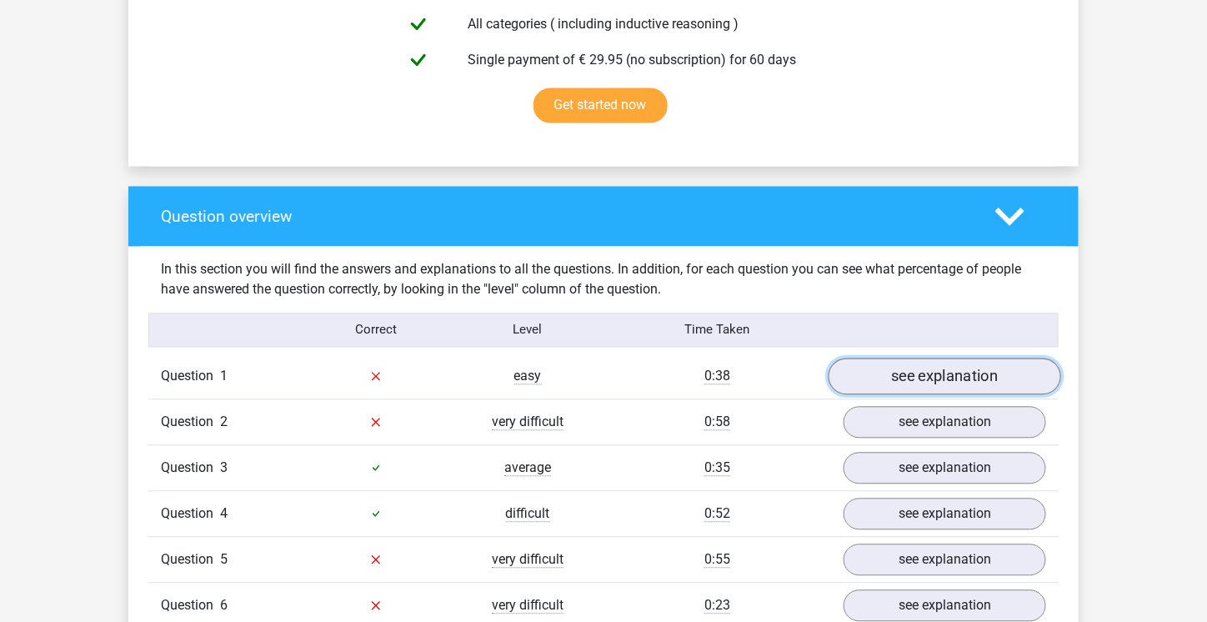
scroll to position [1051, 0]
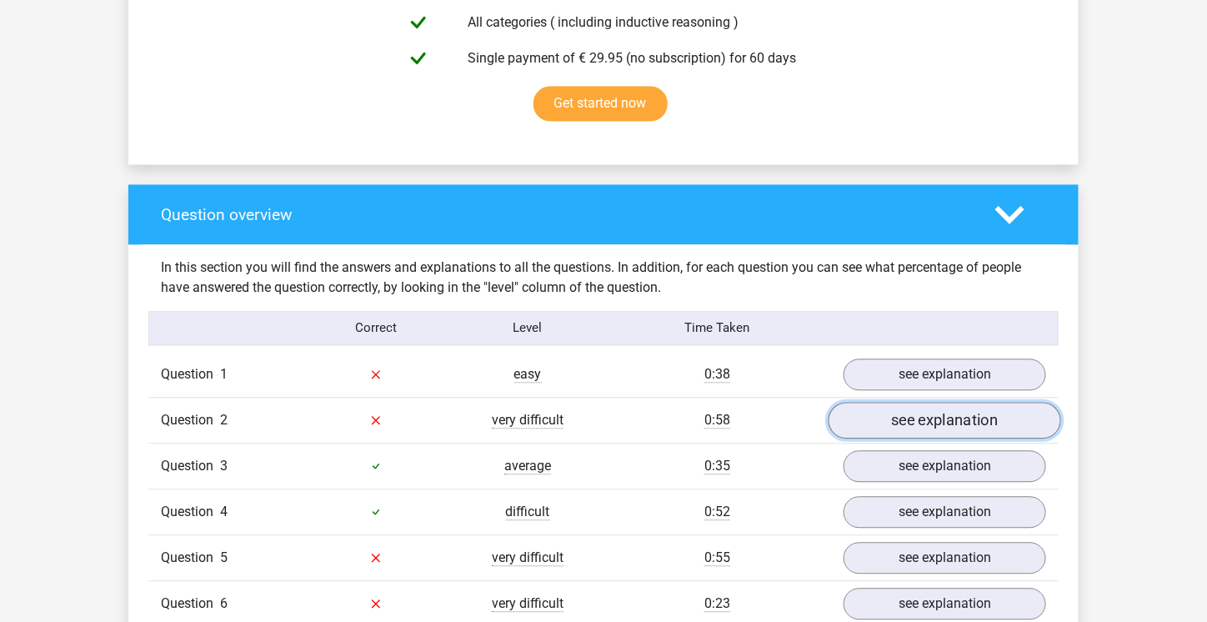
click at [969, 421] on link "see explanation" at bounding box center [945, 421] width 233 height 37
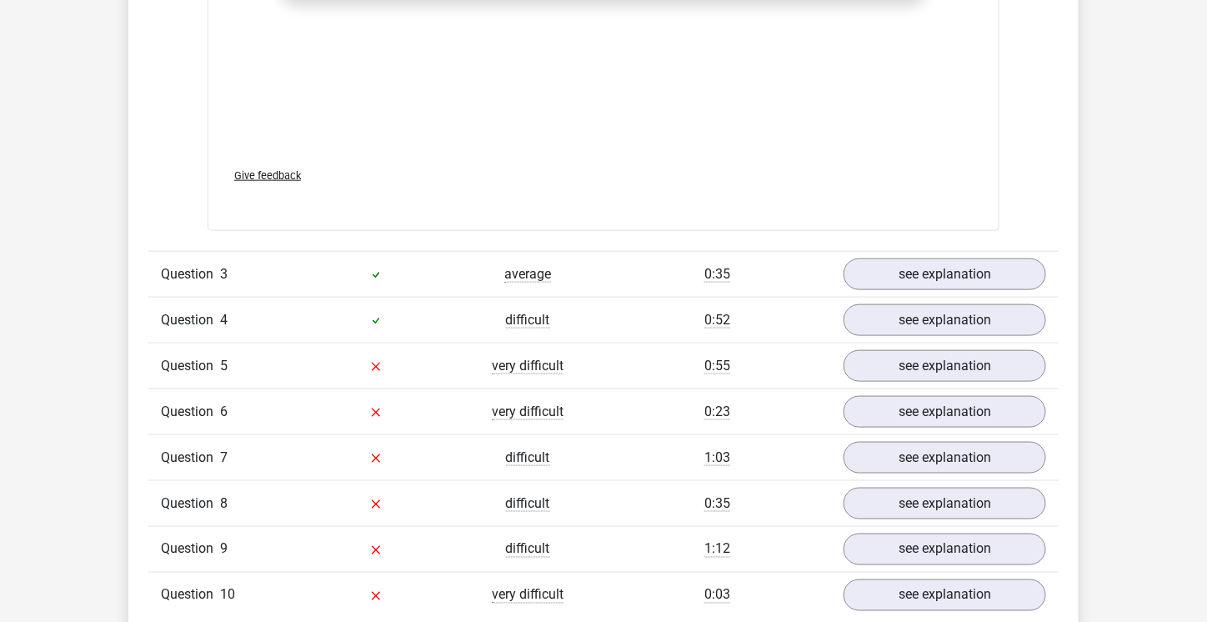
scroll to position [2653, 0]
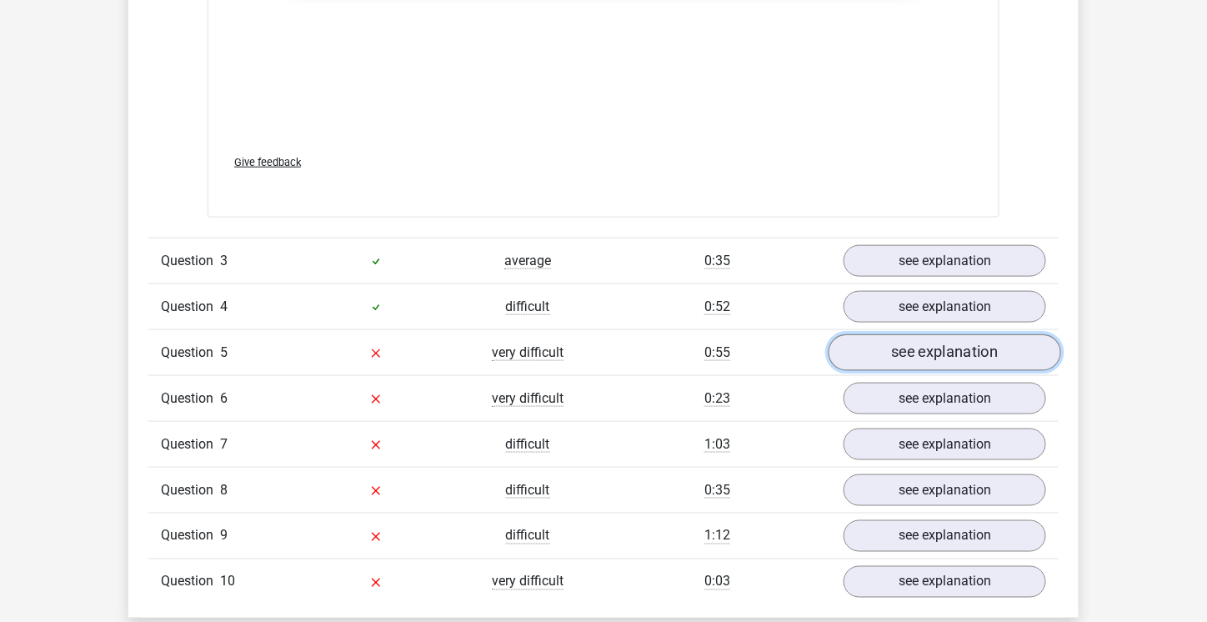
click at [964, 343] on link "see explanation" at bounding box center [945, 352] width 233 height 37
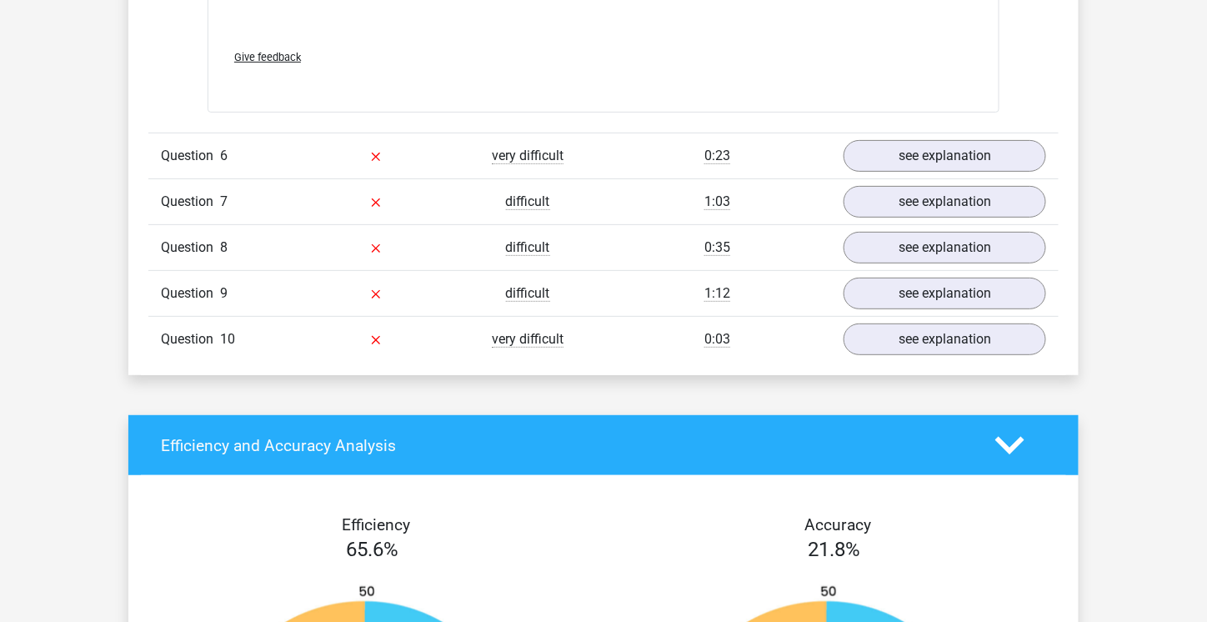
scroll to position [4296, 0]
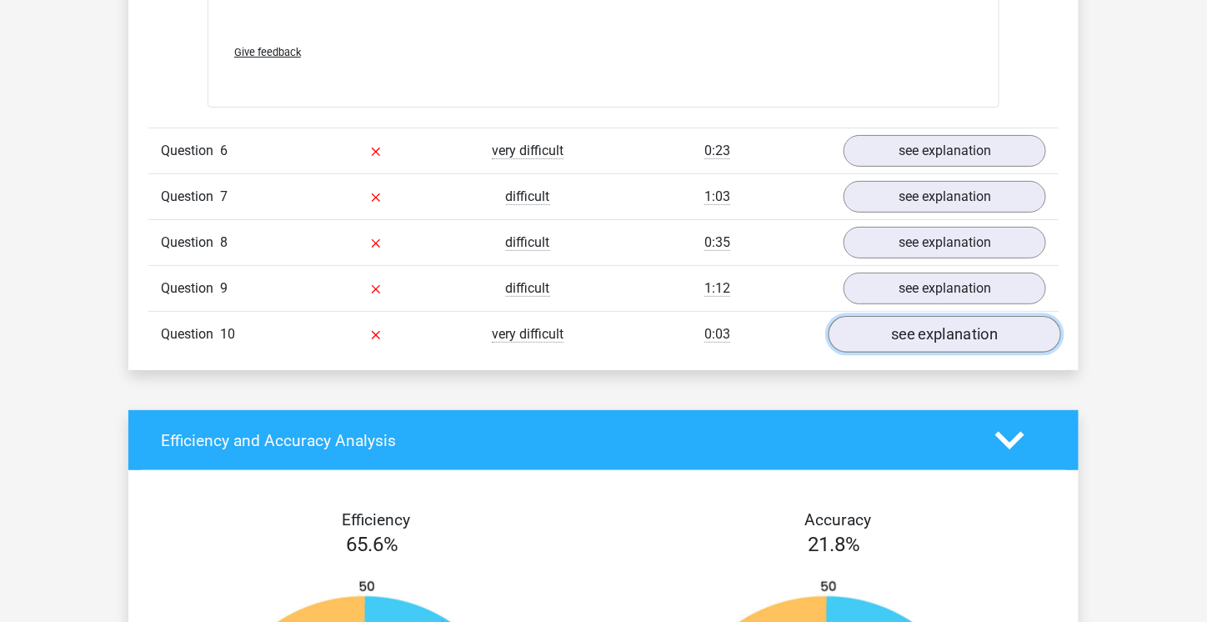
click at [936, 316] on link "see explanation" at bounding box center [945, 334] width 233 height 37
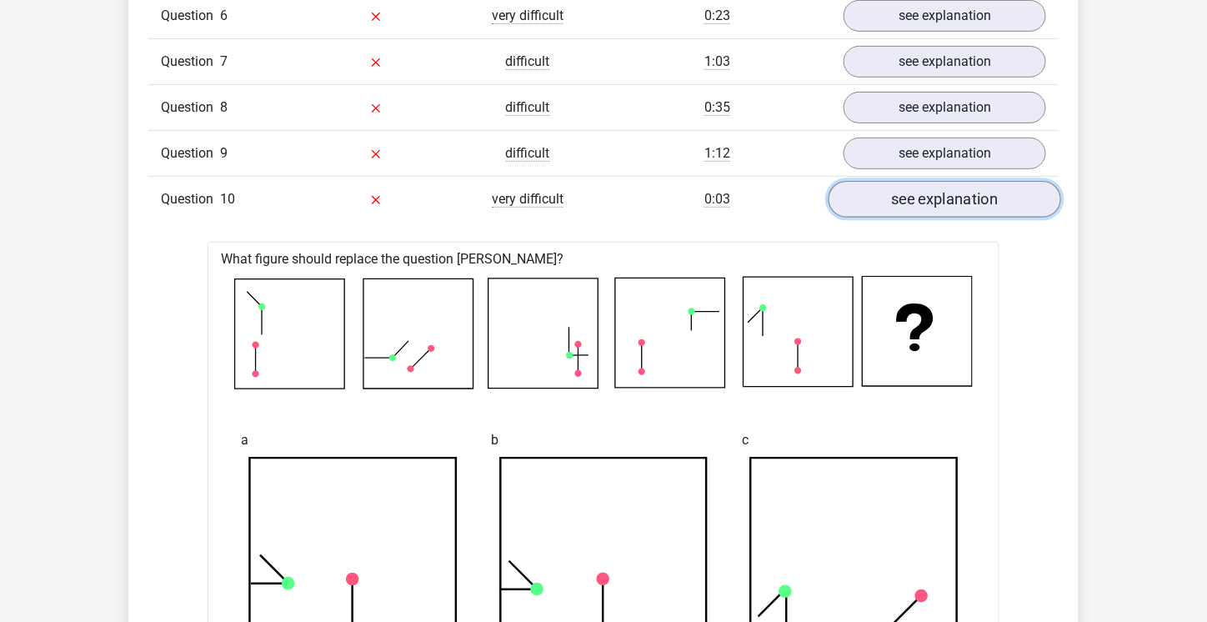
scroll to position [4431, 0]
click at [972, 196] on link "see explanation" at bounding box center [945, 199] width 233 height 37
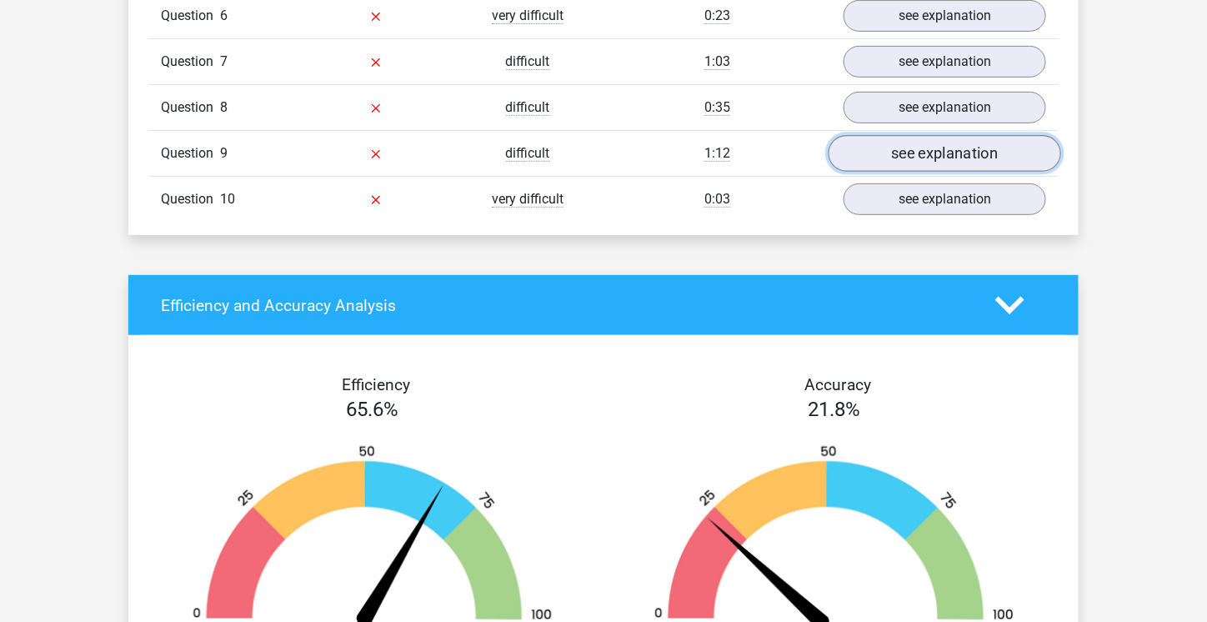
click at [985, 142] on link "see explanation" at bounding box center [945, 153] width 233 height 37
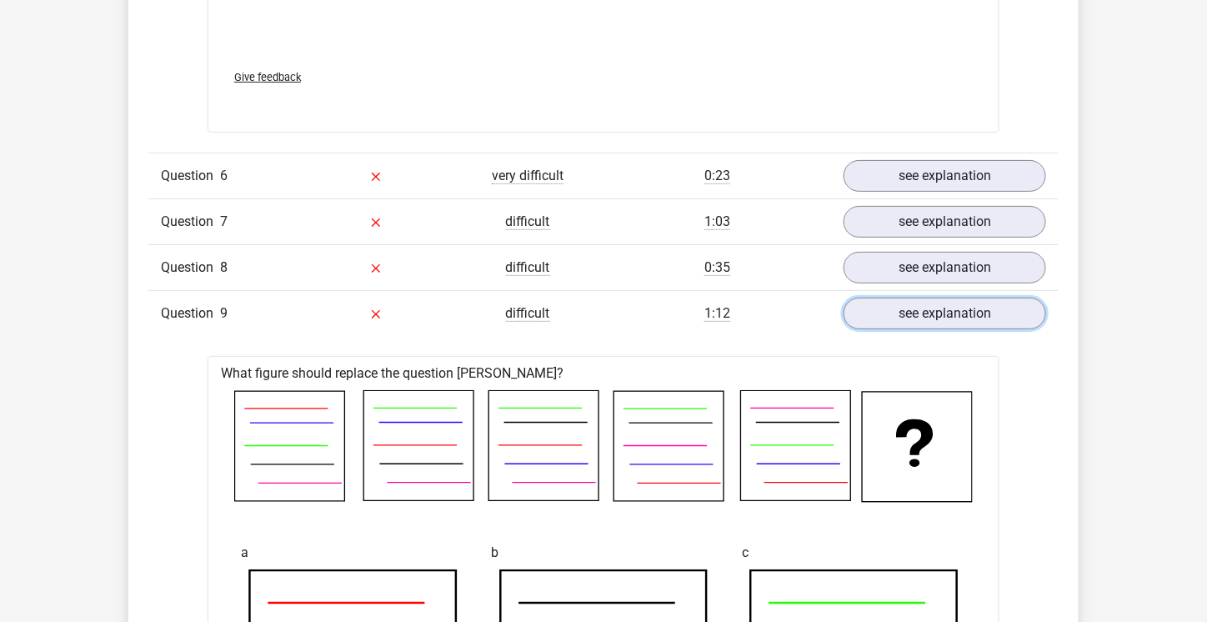
scroll to position [4271, 0]
